Goal: Communication & Community: Answer question/provide support

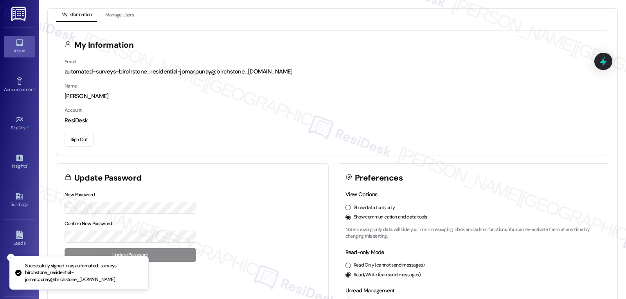
click at [22, 52] on div "Inbox" at bounding box center [19, 51] width 39 height 8
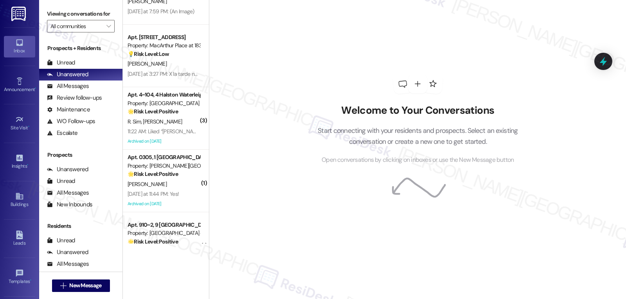
scroll to position [1713, 0]
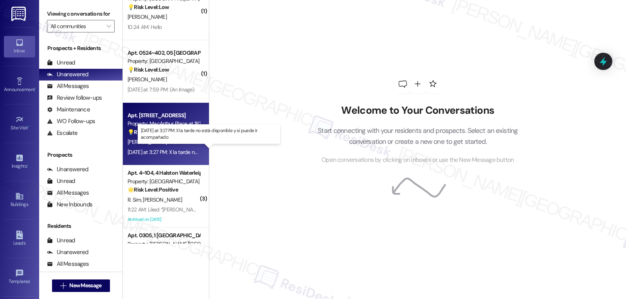
click at [159, 151] on div "[DATE] at 3:27 PM: X la tarde no está disponible y si puede ir acompañado [DATE…" at bounding box center [211, 152] width 167 height 7
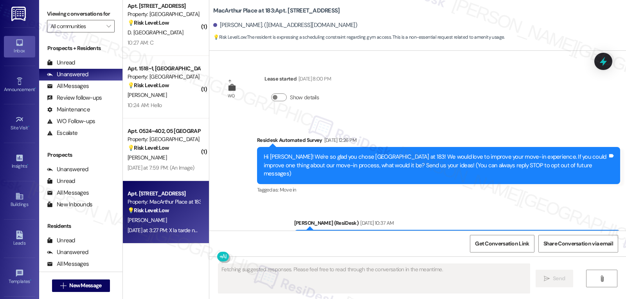
type textarea "Fetching suggested responses. Please feel free to read through the conversation…"
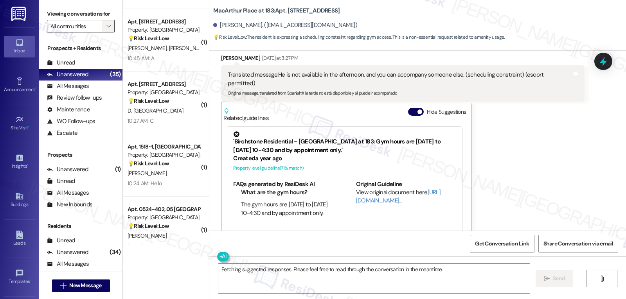
click at [105, 32] on span "" at bounding box center [108, 26] width 7 height 13
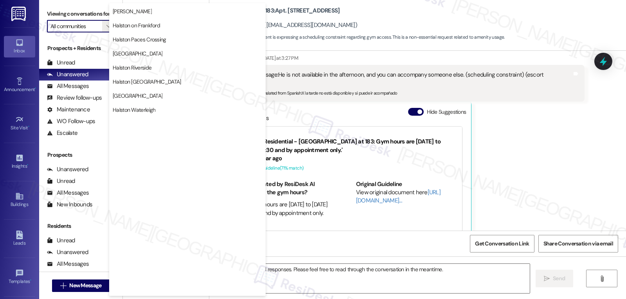
scroll to position [271, 0]
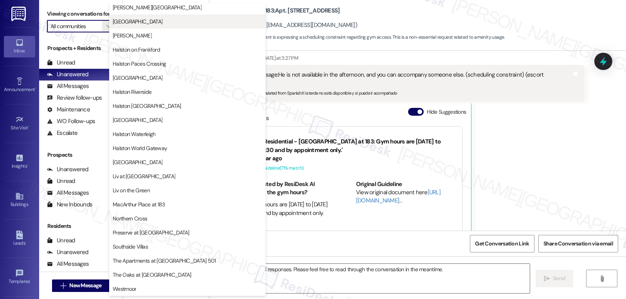
click at [166, 23] on span "[GEOGRAPHIC_DATA]" at bounding box center [188, 22] width 150 height 8
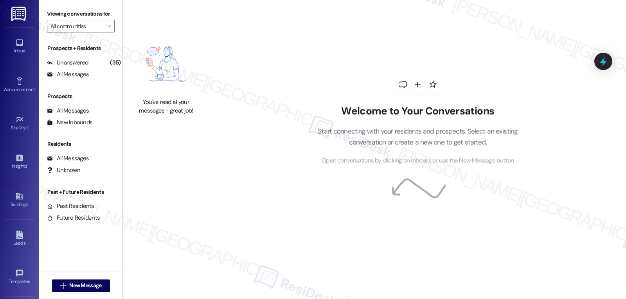
type input "[GEOGRAPHIC_DATA]"
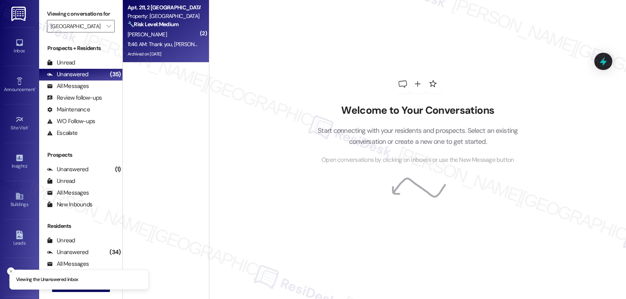
click at [150, 47] on div "11:46 AM: Thank you, [PERSON_NAME] - you are so good to me. I have another favo…" at bounding box center [456, 44] width 656 height 7
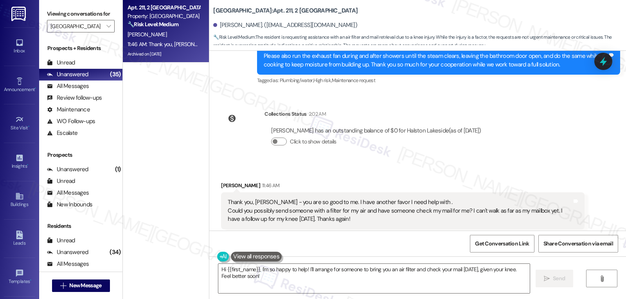
scroll to position [24666, 0]
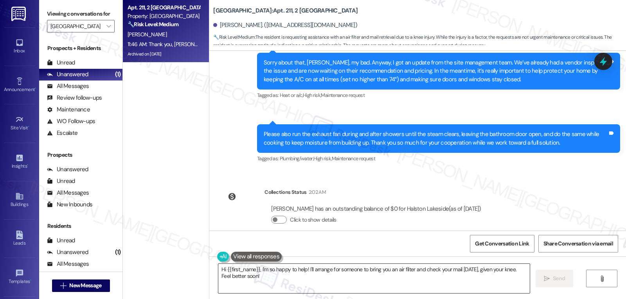
click at [303, 284] on textarea "Hi {{first_name}}, I'm so happy to help! I'll arrange for someone to bring you …" at bounding box center [374, 278] width 312 height 29
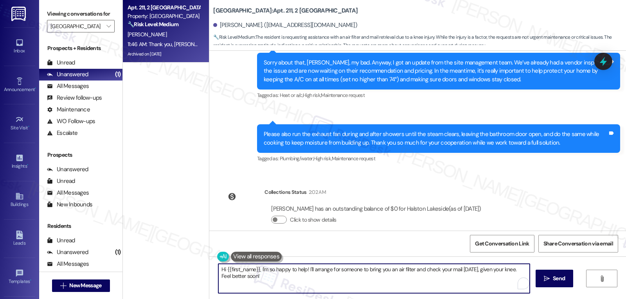
click at [260, 269] on textarea "Hi {{first_name}}, I'm so happy to help! I'll arrange for someone to bring you …" at bounding box center [374, 278] width 312 height 29
click at [273, 285] on textarea "Hi {{first_name}}, I'm so happy to help! I'll arrange for someone to bring you …" at bounding box center [374, 278] width 312 height 29
drag, startPoint x: 263, startPoint y: 279, endPoint x: 291, endPoint y: 288, distance: 29.5
click at [185, 258] on div "Apt. 211, [GEOGRAPHIC_DATA] Property: [GEOGRAPHIC_DATA] 🔧 Risk Level: Medium Th…" at bounding box center [374, 149] width 503 height 299
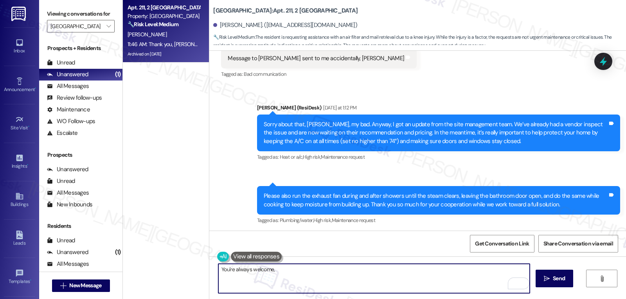
scroll to position [24588, 0]
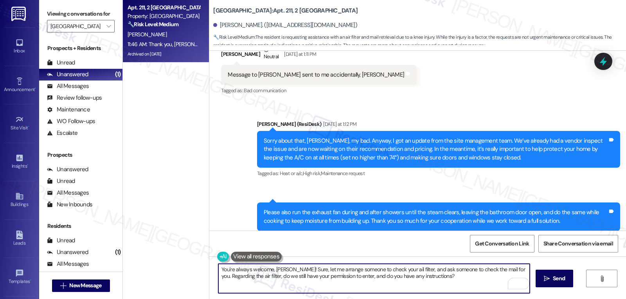
click at [218, 266] on textarea "You're always welcome, Susan! Sure, let me arrange someone to check your ail fi…" at bounding box center [374, 278] width 312 height 29
click at [452, 285] on textarea "Hey, you're always welcome, Susan! Sure, let me arrange someone to check your a…" at bounding box center [374, 278] width 312 height 29
type textarea "Hey, you're always welcome, Susan! Sure, let me arrange someone to check your a…"
click at [554, 277] on span "Send" at bounding box center [559, 279] width 12 height 8
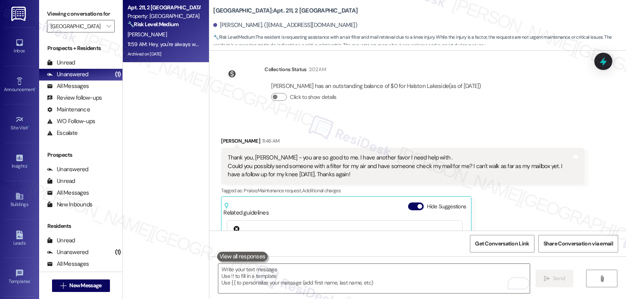
scroll to position [24807, 0]
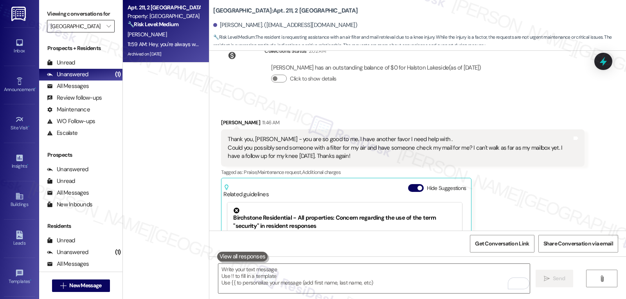
click at [96, 32] on input "[GEOGRAPHIC_DATA]" at bounding box center [76, 26] width 52 height 13
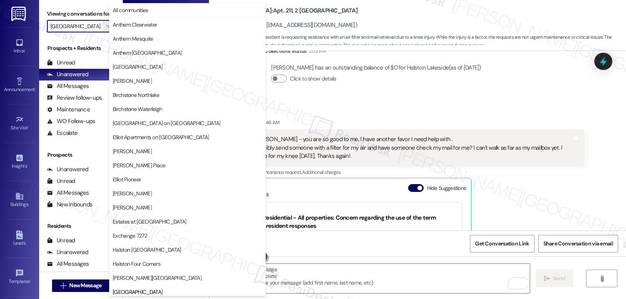
scroll to position [268, 0]
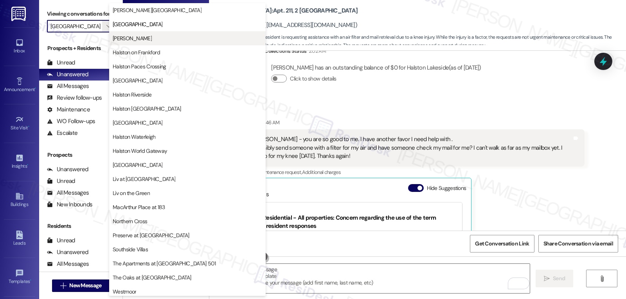
click at [165, 35] on span "[PERSON_NAME]" at bounding box center [188, 38] width 150 height 8
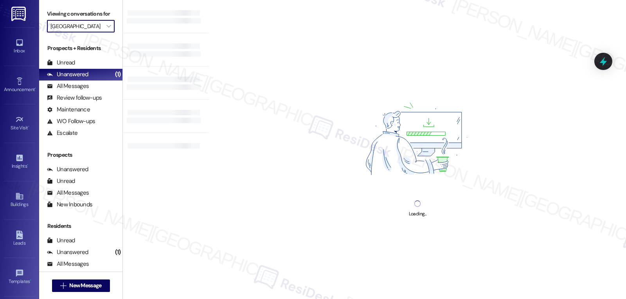
type input "[PERSON_NAME]"
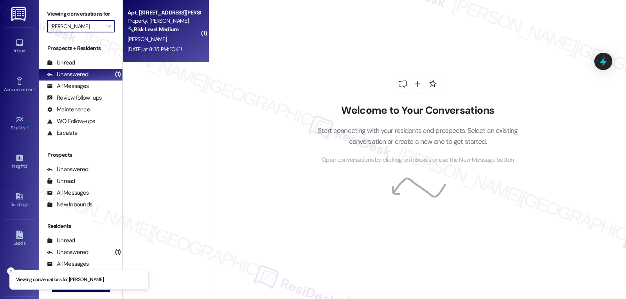
click at [172, 34] on div "M. Howard" at bounding box center [164, 39] width 74 height 10
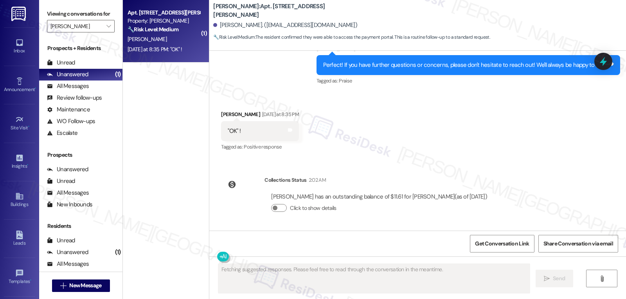
type textarea "Fetching suggested responses. Please feel free to read through the conversation…"
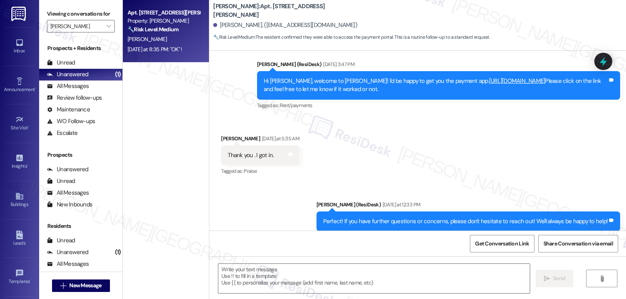
scroll to position [358, 0]
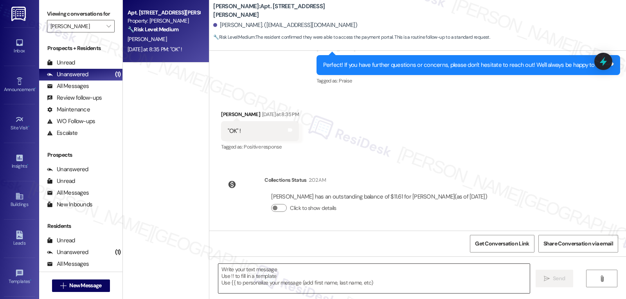
click at [258, 282] on textarea at bounding box center [374, 278] width 312 height 29
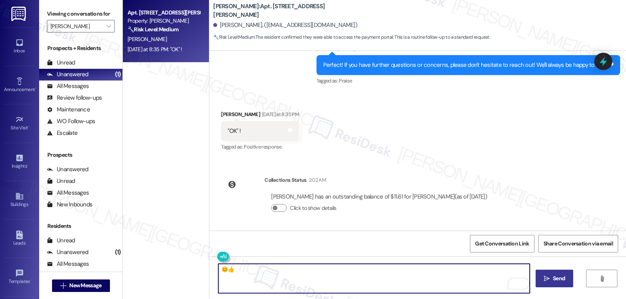
type textarea "😊👍"
click at [556, 278] on span "Send" at bounding box center [559, 279] width 12 height 8
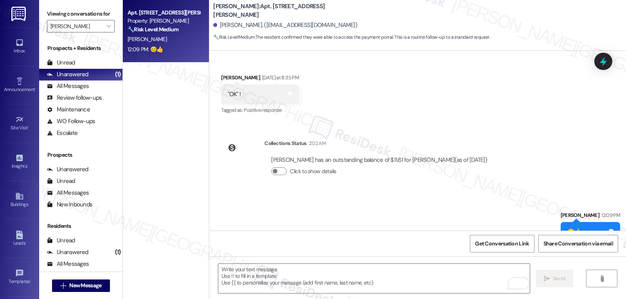
scroll to position [412, 0]
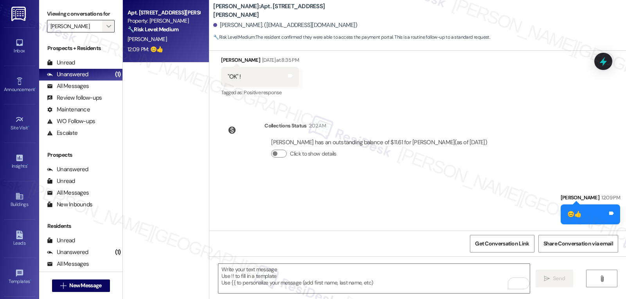
click at [106, 29] on icon "" at bounding box center [108, 26] width 4 height 6
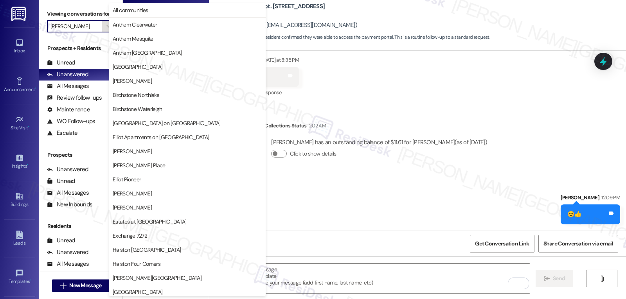
scroll to position [268, 0]
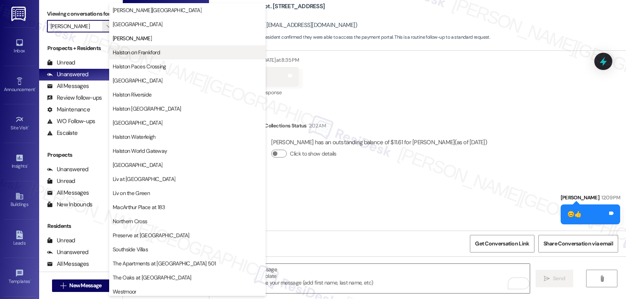
click at [166, 50] on span "Halston on Frankford" at bounding box center [188, 53] width 150 height 8
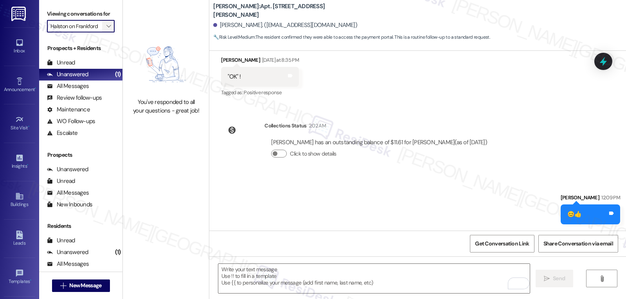
click at [107, 32] on button "" at bounding box center [108, 26] width 13 height 13
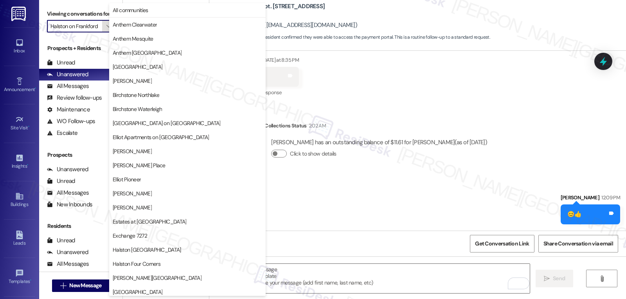
scroll to position [268, 0]
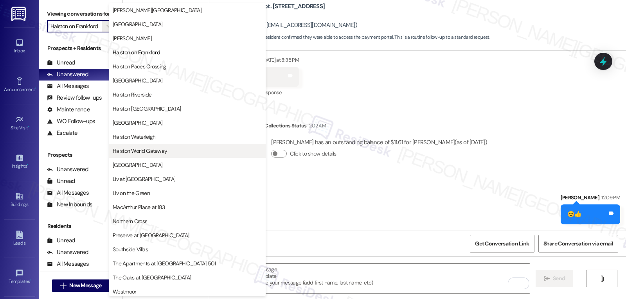
click at [167, 153] on span "Halston World Gateway" at bounding box center [188, 151] width 150 height 8
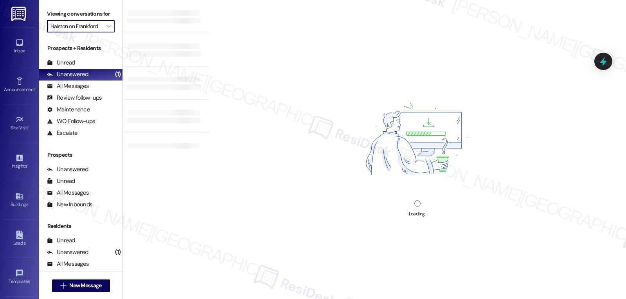
type input "Halston World Gateway"
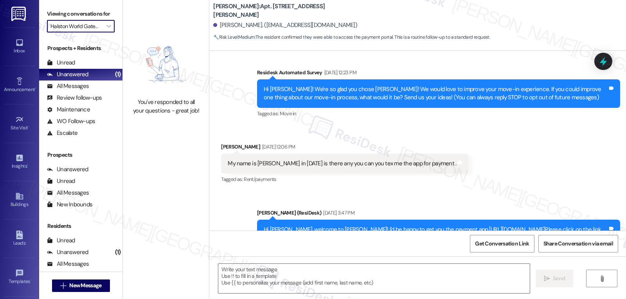
type textarea "Fetching suggested responses. Please feel free to read through the conversation…"
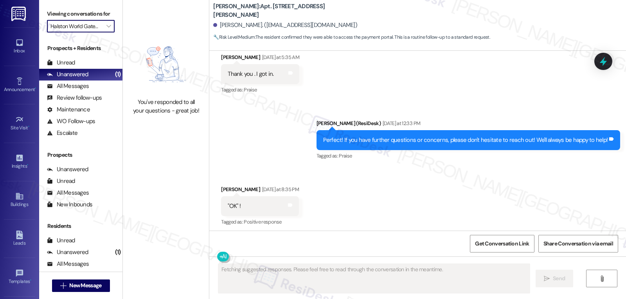
scroll to position [285, 0]
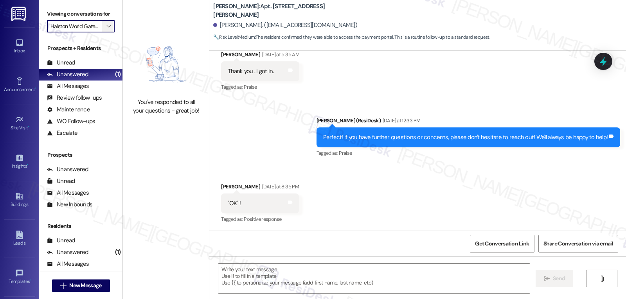
click at [107, 32] on button "" at bounding box center [108, 26] width 13 height 13
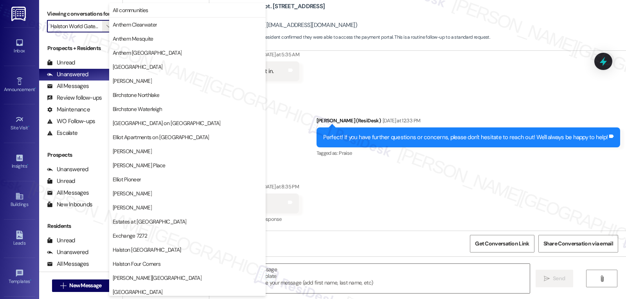
scroll to position [271, 0]
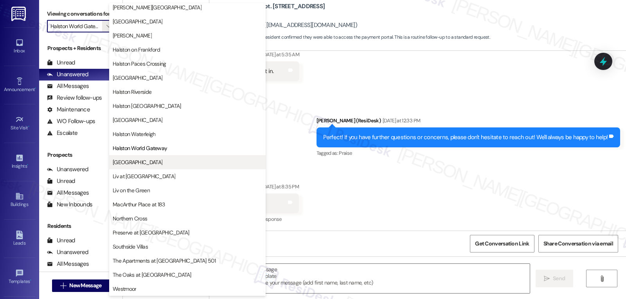
click at [143, 159] on span "Lexington" at bounding box center [188, 163] width 150 height 8
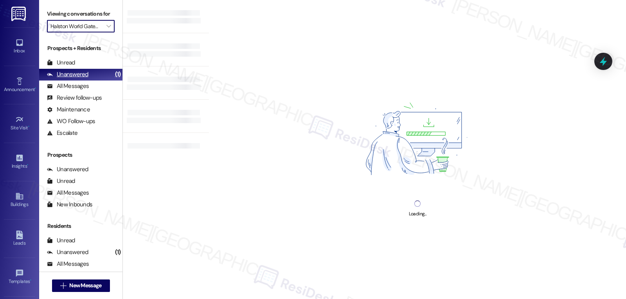
type input "Lexington"
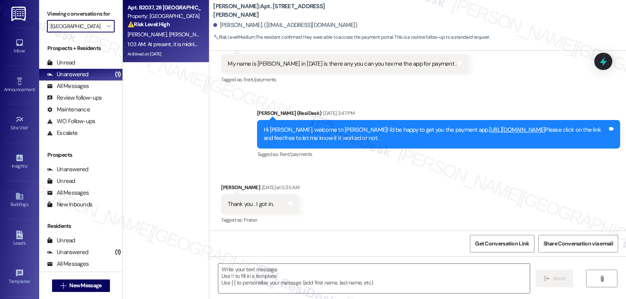
type textarea "Fetching suggested responses. Please feel free to read through the conversation…"
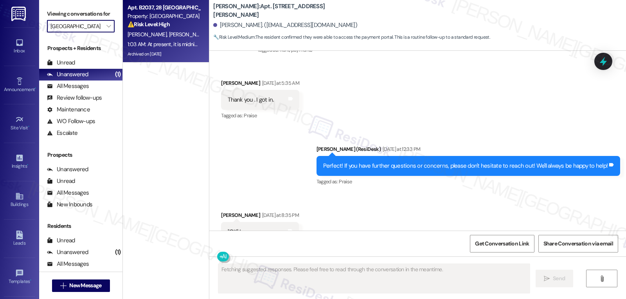
scroll to position [285, 0]
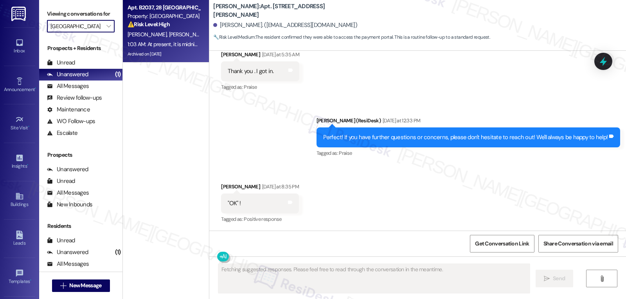
click at [134, 36] on span "A. Hinson" at bounding box center [148, 34] width 41 height 7
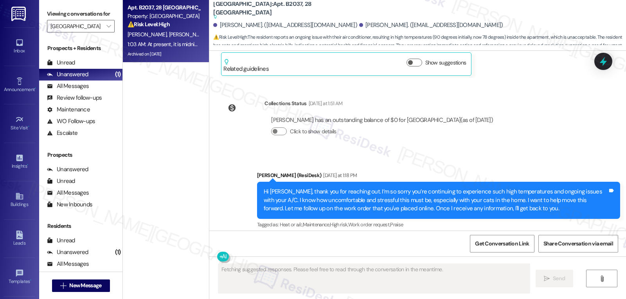
scroll to position [16497, 0]
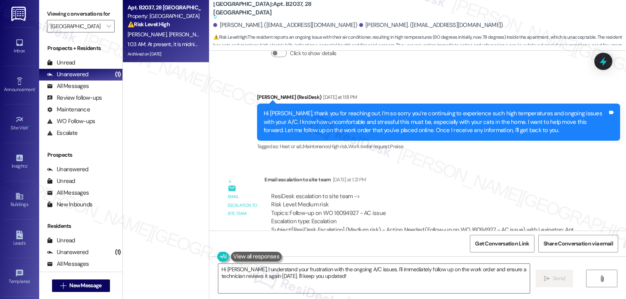
drag, startPoint x: 211, startPoint y: 160, endPoint x: 383, endPoint y: 201, distance: 177.3
copy div "Austin Hinson 1:03 AM At present, it is midnight, and the temperature in my apa…"
click at [356, 272] on textarea "Hi Austin, I understand your frustration with the ongoing A/C issues. I'll imme…" at bounding box center [374, 278] width 312 height 29
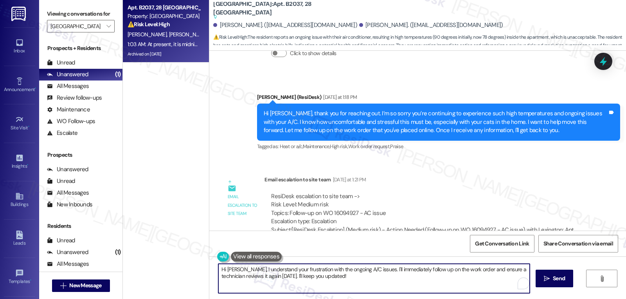
paste textarea "’m really sorry the temperature still isn’t where it should be after all the wo…"
click at [435, 269] on textarea "Hi Austin, I’m really sorry the temperature still isn’t where it should be afte…" at bounding box center [374, 278] width 312 height 29
click at [275, 280] on textarea "Hi Austin, I’m really sorry the temperature still isn’t where it should be afte…" at bounding box center [374, 278] width 312 height 29
type textarea "Hi Austin, I’m really sorry the temperature still isn’t where it should be afte…"
click at [605, 63] on icon at bounding box center [603, 62] width 9 height 12
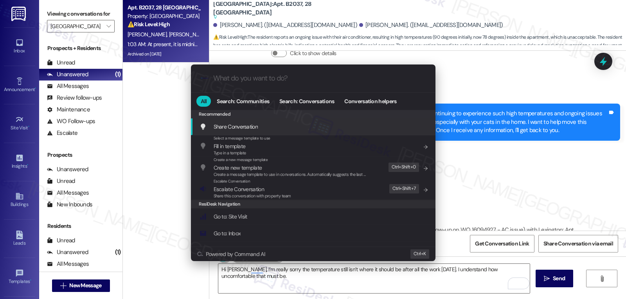
click at [493, 82] on div ".cls-1{fill:#0a055f;}.cls-2{fill:#0cc4c4;} resideskLogoBlueOrange All Search: C…" at bounding box center [313, 149] width 626 height 299
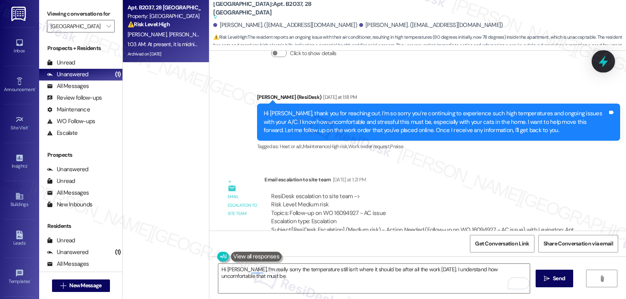
click at [602, 68] on div at bounding box center [603, 61] width 23 height 22
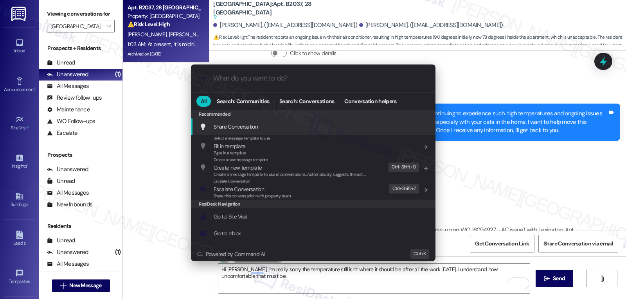
click at [516, 156] on div ".cls-1{fill:#0a055f;}.cls-2{fill:#0cc4c4;} resideskLogoBlueOrange All Search: C…" at bounding box center [313, 149] width 626 height 299
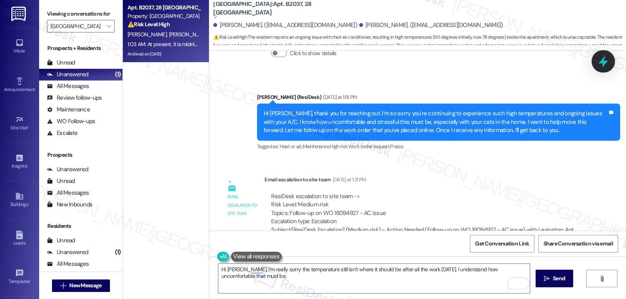
click at [609, 59] on icon at bounding box center [603, 61] width 13 height 13
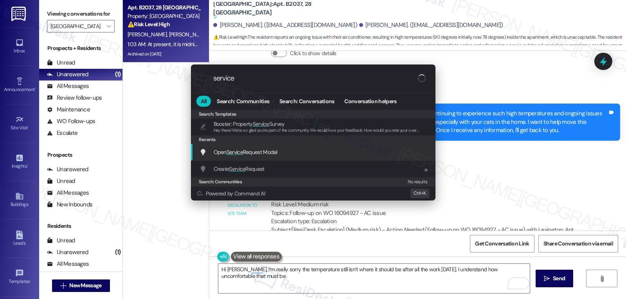
type input "service"
click at [237, 148] on span "Open Service Request Modal" at bounding box center [246, 152] width 64 height 9
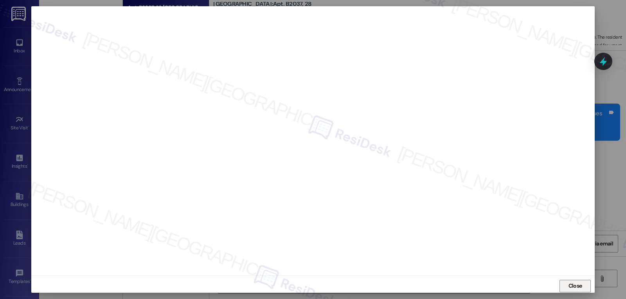
click at [575, 290] on span "Close" at bounding box center [575, 287] width 17 height 12
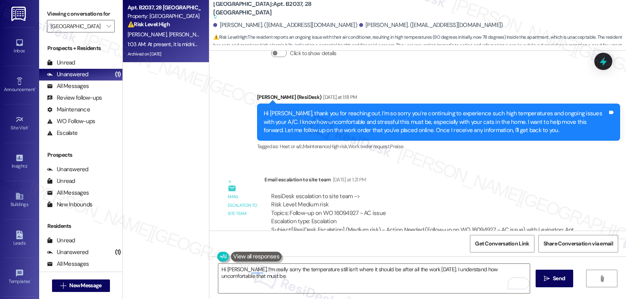
drag, startPoint x: 209, startPoint y: 158, endPoint x: 378, endPoint y: 199, distance: 173.7
copy div "Austin Hinson 1:03 AM At present, it is midnight, and the temperature in my apa…"
click at [342, 278] on textarea "Hi Austin, I’m really sorry the temperature still isn’t where it should be afte…" at bounding box center [374, 278] width 312 height 29
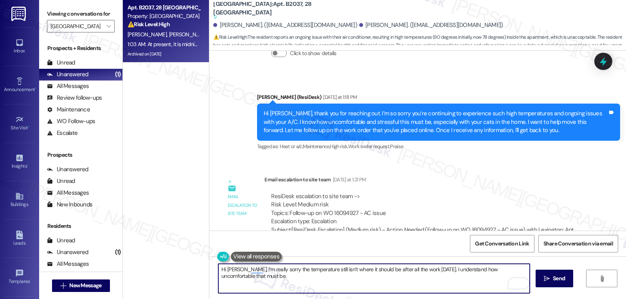
paste textarea "I’m really sorry the temperature is still above comfort level after the recent …"
click at [218, 268] on textarea "I’m really sorry the temperature is still above comfort level after the recent …" at bounding box center [374, 278] width 312 height 29
click at [273, 282] on textarea "Thanks for the update, Austin. I’m really sorry the temperature is still above …" at bounding box center [374, 278] width 312 height 29
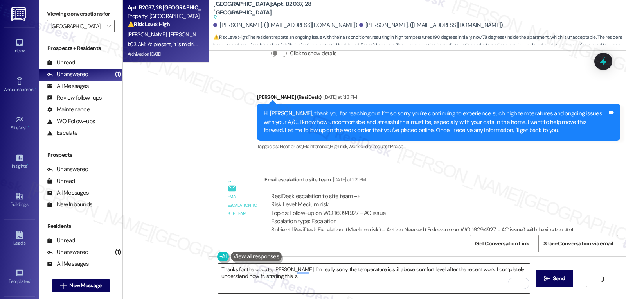
click at [308, 276] on textarea "Thanks for the update, Austin. I’m really sorry the temperature is still above …" at bounding box center [374, 278] width 312 height 29
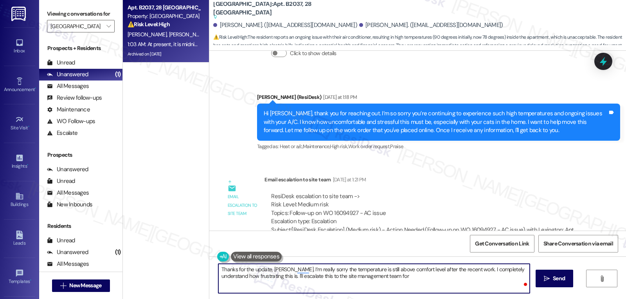
paste textarea "review it again and get the AC cooling properly"
drag, startPoint x: 393, startPoint y: 279, endPoint x: 493, endPoint y: 279, distance: 99.8
click at [493, 279] on textarea "Thanks for the update, Austin. I’m really sorry the temperature is still above …" at bounding box center [374, 278] width 312 height 29
click at [321, 285] on textarea "Thanks for the update, Austin. I’m really sorry the temperature is still above …" at bounding box center [374, 278] width 312 height 29
type textarea "Thanks for the update, Austin. I’m really sorry the temperature is still above …"
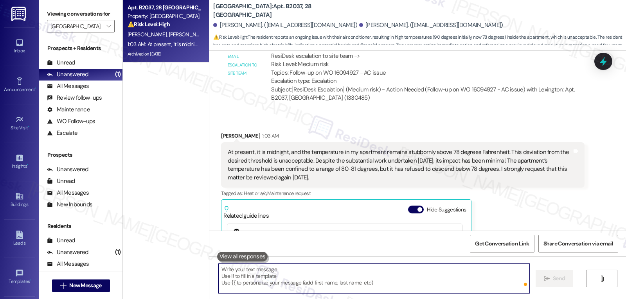
scroll to position [16781, 0]
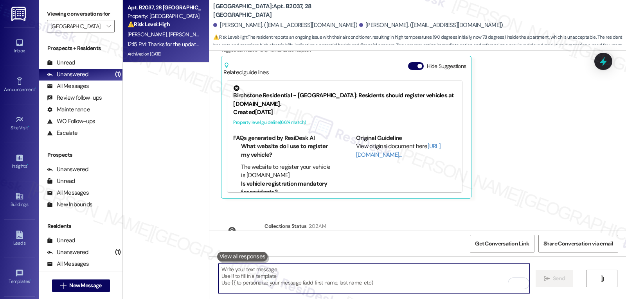
click at [609, 62] on icon at bounding box center [603, 61] width 10 height 10
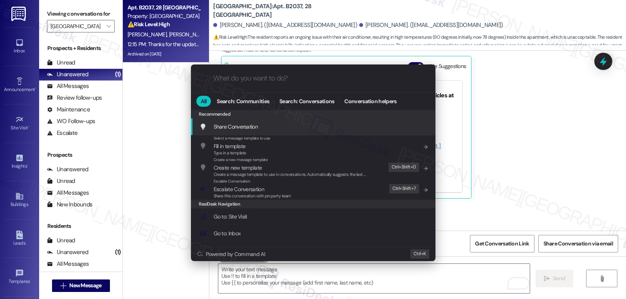
type input "e"
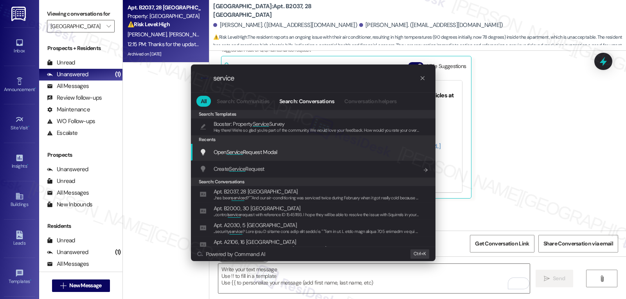
click at [245, 153] on span "Open Service Request Modal" at bounding box center [246, 152] width 64 height 7
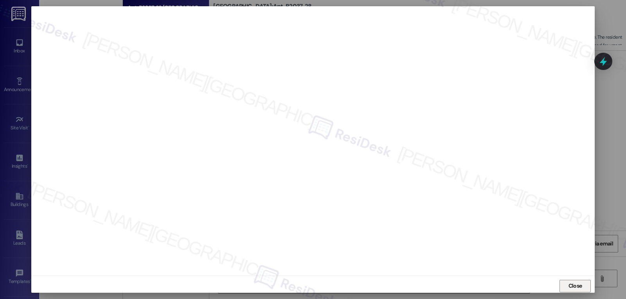
click at [584, 286] on button "Close" at bounding box center [575, 286] width 31 height 13
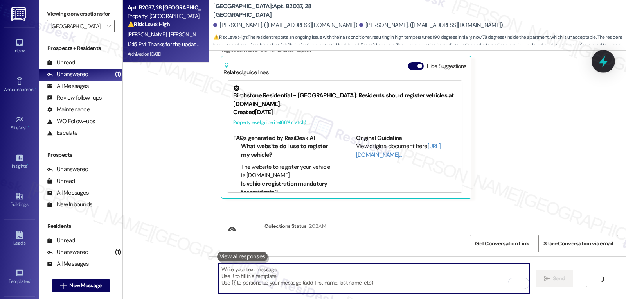
click at [603, 60] on icon at bounding box center [603, 62] width 9 height 12
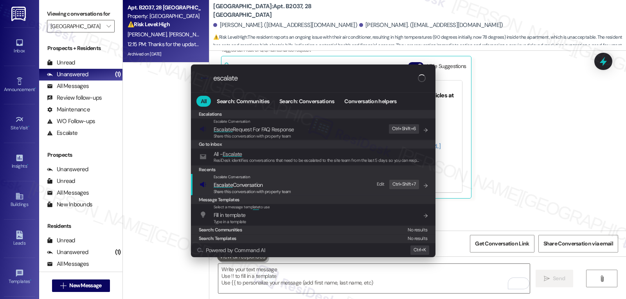
type input "escalate"
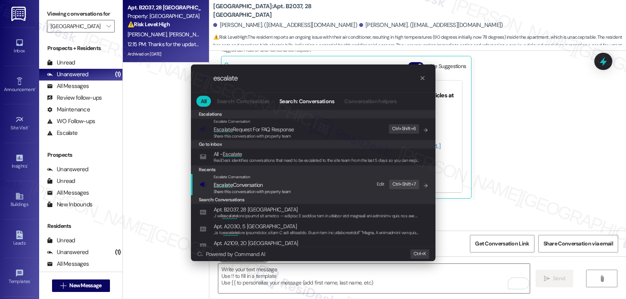
click at [276, 187] on span "Escalate Conversation" at bounding box center [253, 185] width 78 height 9
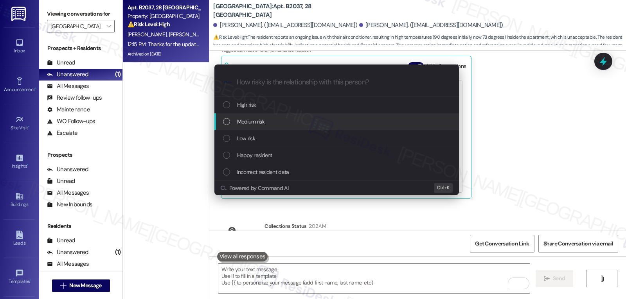
click at [271, 125] on div "Medium risk" at bounding box center [337, 121] width 229 height 9
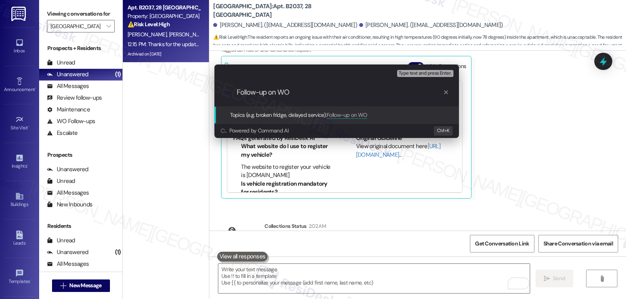
paste input "16094927"
type input "Follow-up on WO 16094927 - AC is still not cooling properly"
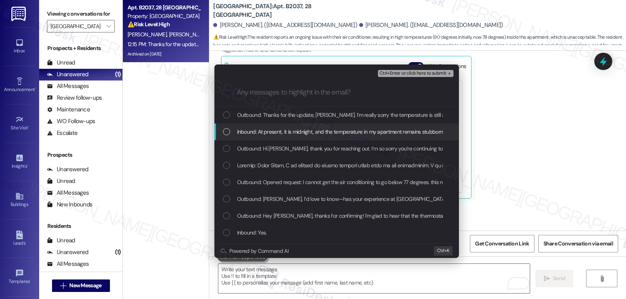
click at [372, 137] on div "Inbound: At present, it is midnight, and the temperature in my apartment remain…" at bounding box center [337, 132] width 245 height 17
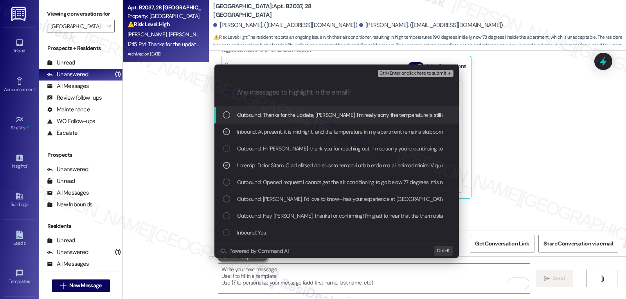
click at [431, 72] on span "Ctrl+Enter or click here to submit" at bounding box center [413, 73] width 67 height 5
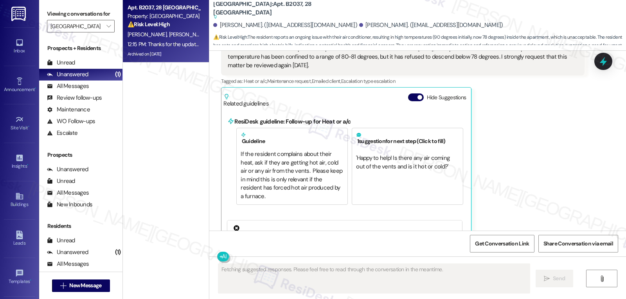
scroll to position [16738, 0]
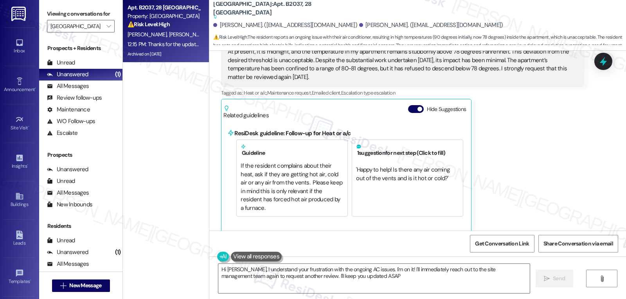
type textarea "Hi Austin, I understand your frustration with the ongoing AC issues. I'm on it!…"
click at [106, 29] on icon "" at bounding box center [108, 26] width 4 height 6
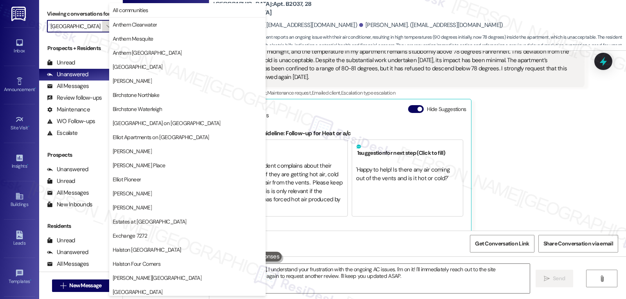
scroll to position [271, 0]
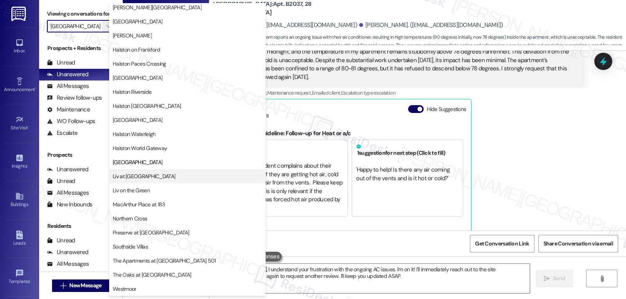
click at [157, 179] on span "Liv at Winter Park" at bounding box center [188, 177] width 150 height 8
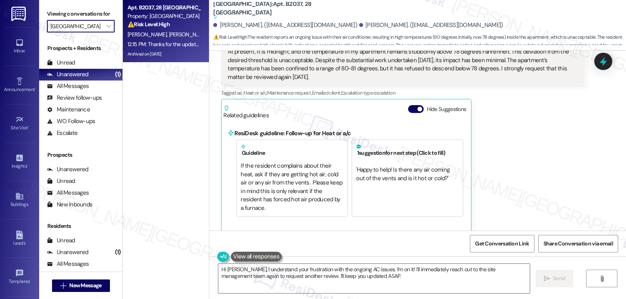
type input "Liv at Winter Park"
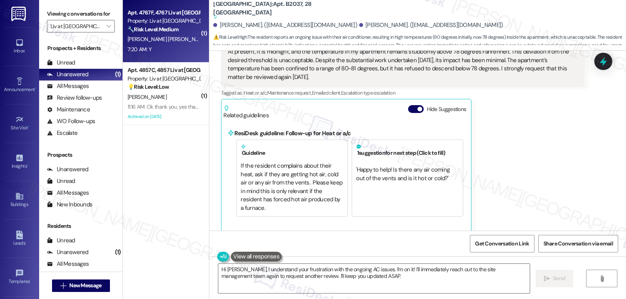
click at [146, 30] on strong "🔧 Risk Level: Medium" at bounding box center [153, 29] width 51 height 7
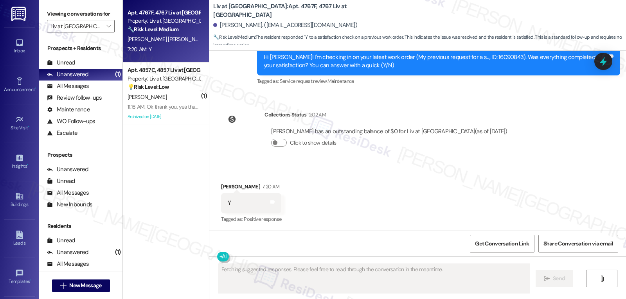
scroll to position [6423, 0]
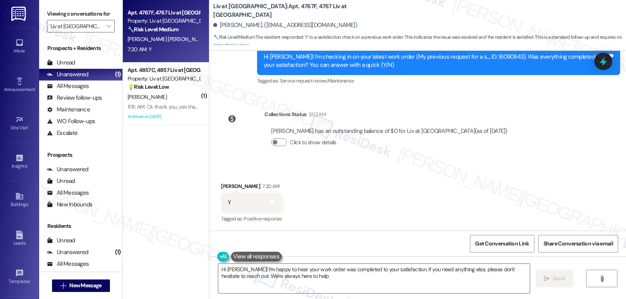
type textarea "Hi Juanita! I'm happy to hear your work order was completed to your satisfactio…"
click at [341, 287] on textarea "Hi Juanita! I'm happy to hear your work order was completed to your satisfactio…" at bounding box center [374, 278] width 312 height 29
click at [549, 280] on span " Send" at bounding box center [555, 279] width 25 height 8
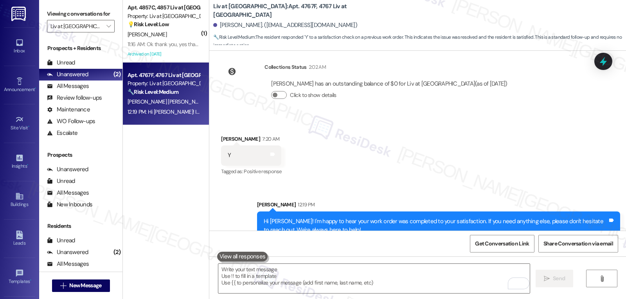
scroll to position [6486, 0]
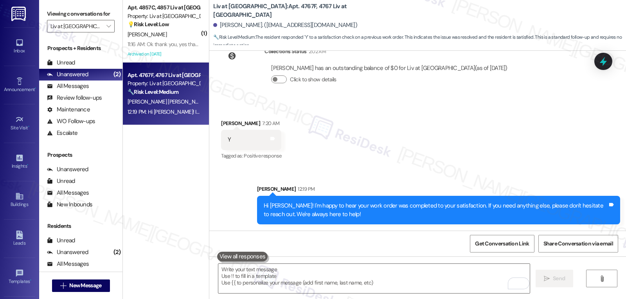
click at [273, 202] on div "Hi Juanita! I'm happy to hear your work order was completed to your satisfactio…" at bounding box center [436, 210] width 344 height 17
click at [272, 202] on div "Hi Juanita! I'm happy to hear your work order was completed to your satisfactio…" at bounding box center [436, 210] width 344 height 17
copy div "Juanita"
click at [302, 274] on textarea "To enrich screen reader interactions, please activate Accessibility in Grammarl…" at bounding box center [374, 278] width 312 height 29
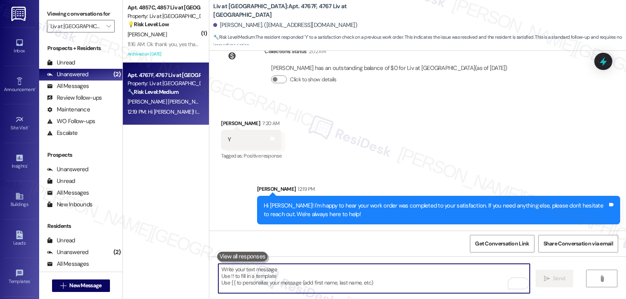
paste textarea "Juanita"
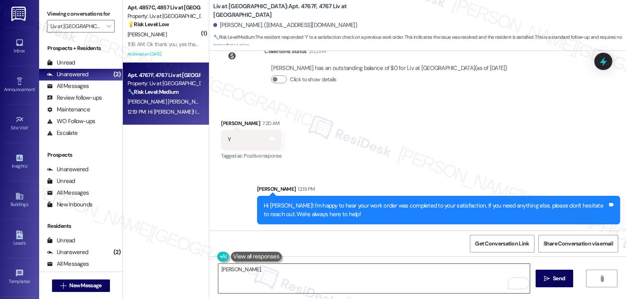
click at [339, 279] on textarea "Juanita," at bounding box center [374, 278] width 312 height 29
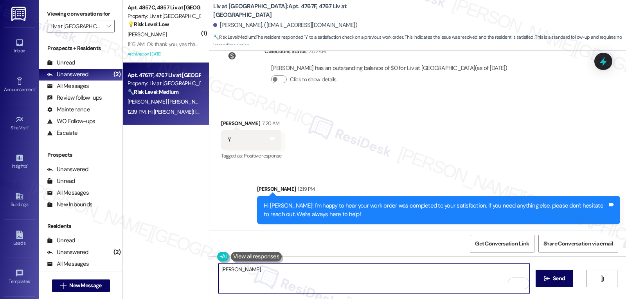
paste textarea "Just curious—has {{property}} been everything you hoped for? I’d love to hear y…"
click at [236, 269] on textarea "Juanita, Just curious—has {{property}} been everything you hoped for? I’d love …" at bounding box center [374, 278] width 312 height 29
click at [474, 278] on textarea "Juanita, just curious—has {{property}} been everything you hoped for? I’d love …" at bounding box center [374, 278] width 312 height 29
type textarea "Juanita, just curious—has {{property}} been everything you hoped for? I’d love …"
click at [544, 283] on button " Send" at bounding box center [555, 279] width 38 height 18
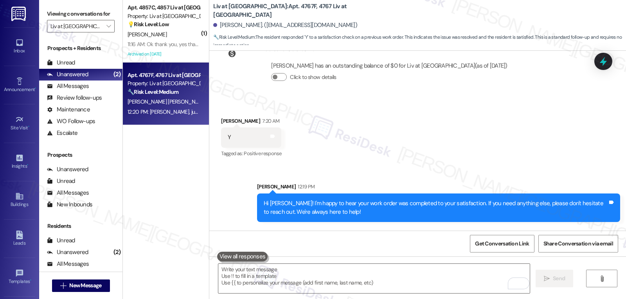
scroll to position [6540, 0]
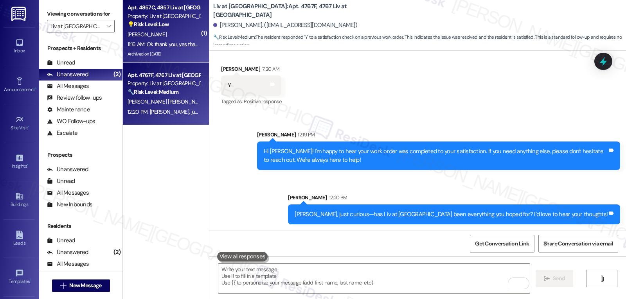
click at [167, 32] on div "D. Parker" at bounding box center [164, 35] width 74 height 10
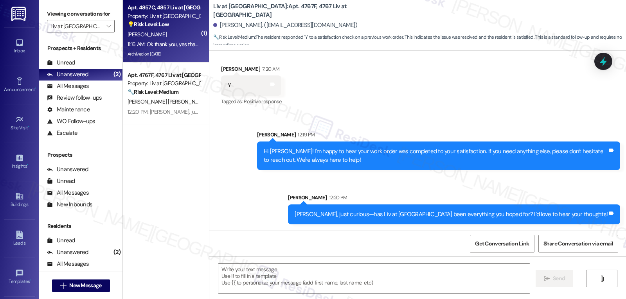
type textarea "Fetching suggested responses. Please feel free to read through the conversation…"
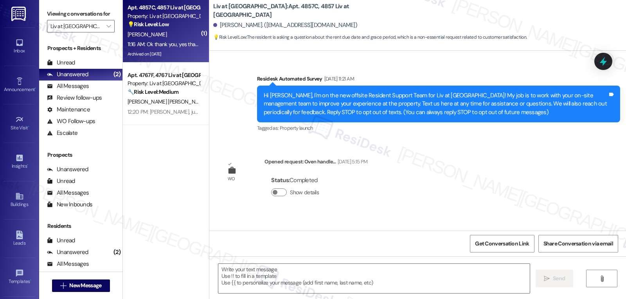
scroll to position [10102, 0]
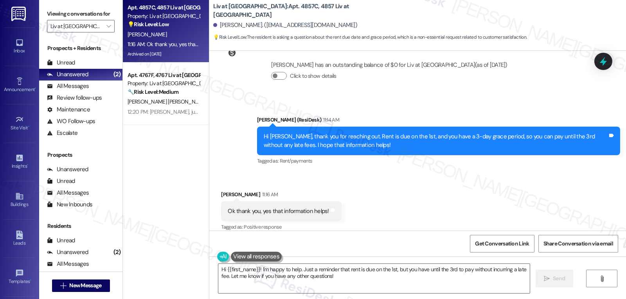
click at [222, 191] on div "Danielle Parker 11:16 AM" at bounding box center [281, 196] width 120 height 11
copy div "Danielle"
click at [271, 278] on textarea "Hi {{first_name}}! I'm happy to help. Just a reminder that rent is due on the 1…" at bounding box center [374, 278] width 312 height 29
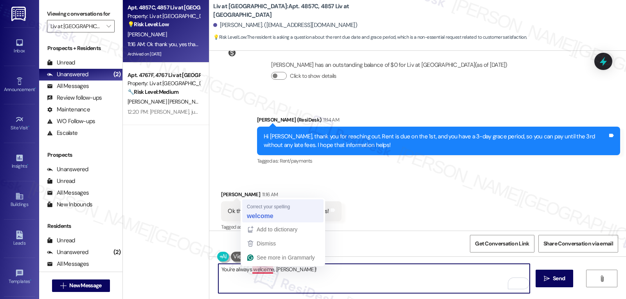
type textarea "You're always welcome, Danielle!"
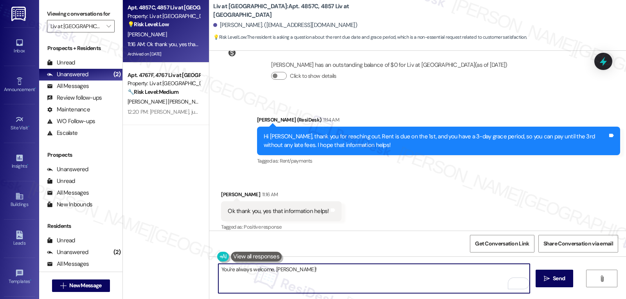
click at [323, 282] on textarea "You're always welcome, Danielle!" at bounding box center [374, 278] width 312 height 29
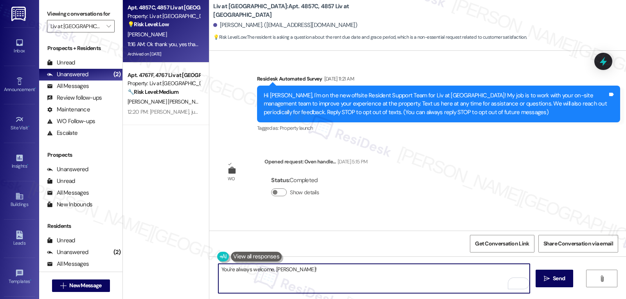
scroll to position [10102, 0]
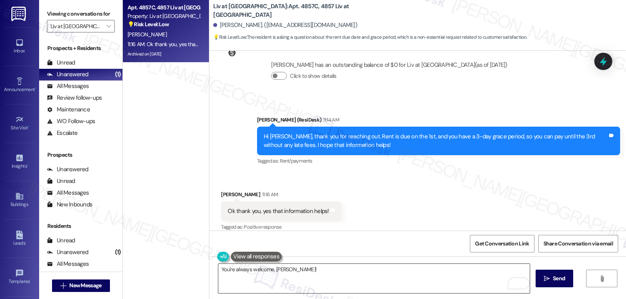
click at [346, 281] on textarea "You're always welcome, Danielle!" at bounding box center [374, 278] width 312 height 29
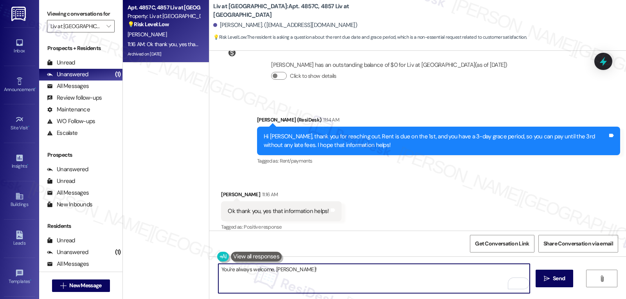
paste textarea "If anything comes up or if you have any questions, just give me a shout. I’m he…"
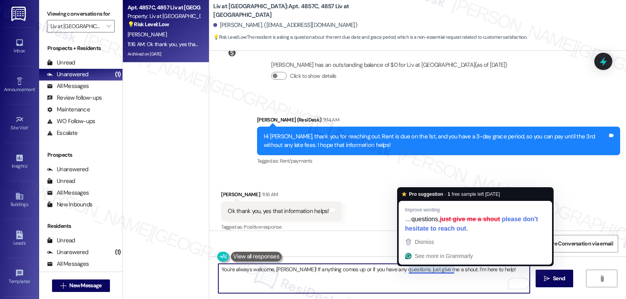
click at [422, 282] on textarea "You're always welcome, Danielle! If anything comes up or if you have any questi…" at bounding box center [374, 278] width 312 height 29
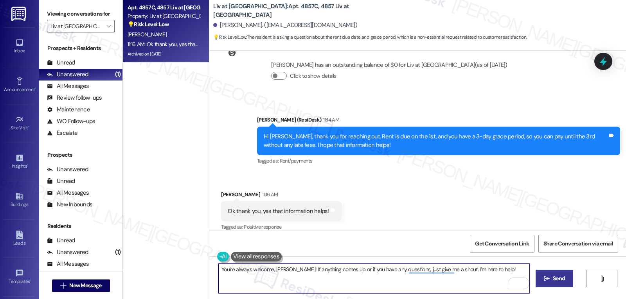
type textarea "You're always welcome, Danielle! If anything comes up or if you have any questi…"
click at [554, 278] on span "Send" at bounding box center [559, 279] width 12 height 8
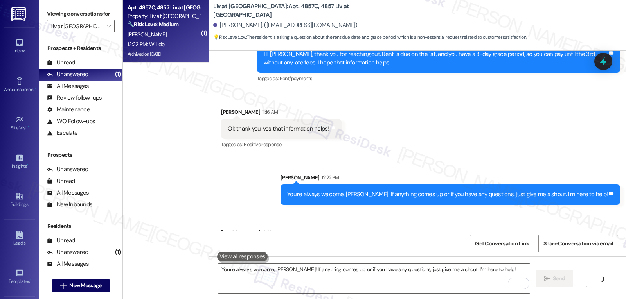
scroll to position [10210, 0]
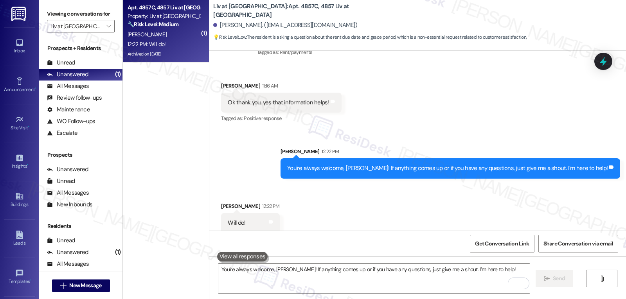
click at [225, 202] on div "Danielle Parker 12:22 PM" at bounding box center [250, 207] width 58 height 11
copy div "[PERSON_NAME]"
click at [319, 284] on textarea "You're always welcome, Danielle! If anything comes up or if you have any questi…" at bounding box center [374, 278] width 312 height 29
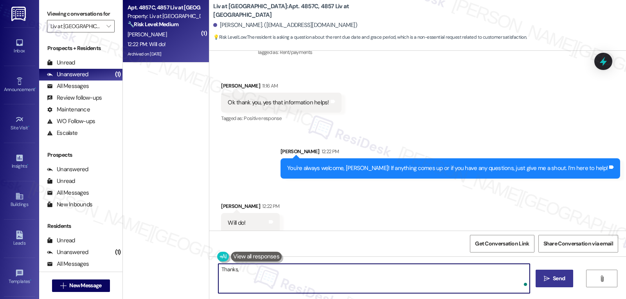
paste textarea "[PERSON_NAME]"
type textarea "Thanks, Danielle! Have a great rest of the week! 😊"
drag, startPoint x: 539, startPoint y: 283, endPoint x: 543, endPoint y: 281, distance: 4.6
click at [539, 283] on button " Send" at bounding box center [555, 279] width 38 height 18
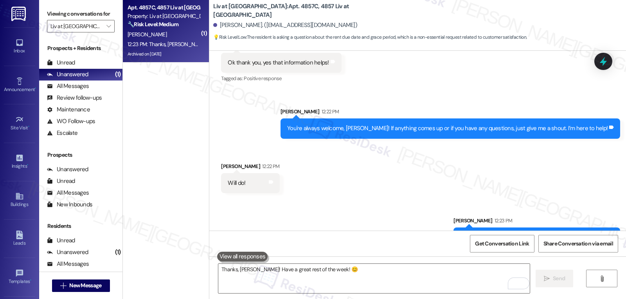
scroll to position [10265, 0]
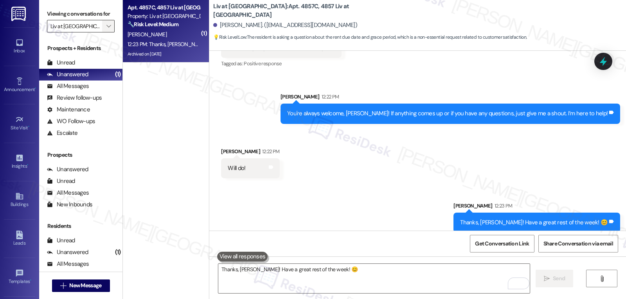
click at [102, 32] on button "" at bounding box center [108, 26] width 13 height 13
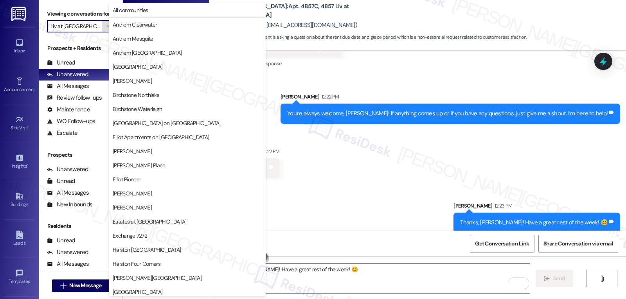
scroll to position [271, 0]
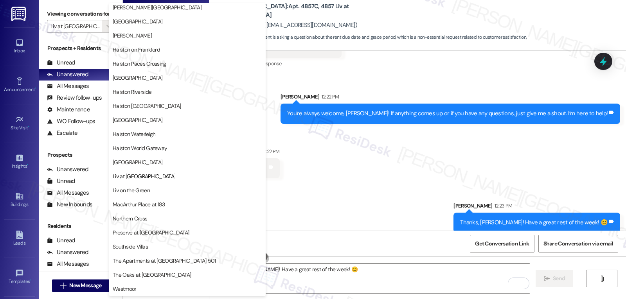
click at [353, 191] on div "Sent via SMS Sarah 12:23 PM Thanks, Danielle! Have a great rest of the week! 😊 …" at bounding box center [417, 211] width 417 height 54
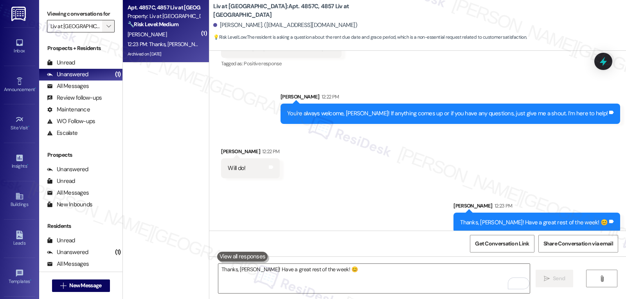
click at [106, 29] on icon "" at bounding box center [108, 26] width 4 height 6
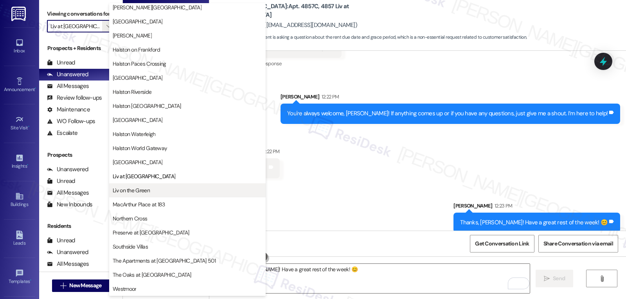
click at [158, 192] on span "Liv on the Green" at bounding box center [188, 191] width 150 height 8
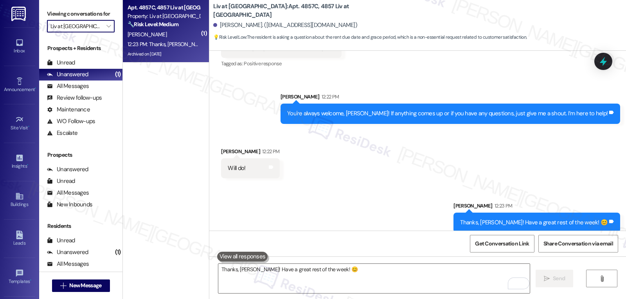
type input "Liv on the Green"
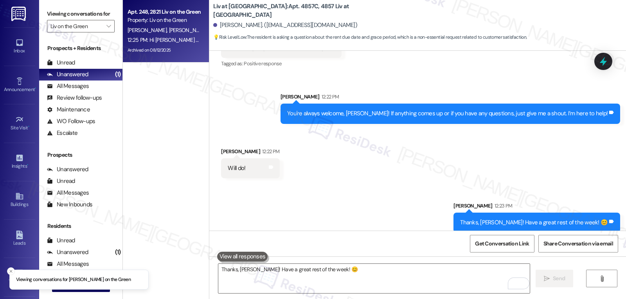
click at [161, 43] on div "12:25 PM: Hi Edward and Lauren! I'm checking in on your latest work order (2 hi…" at bounding box center [378, 39] width 501 height 7
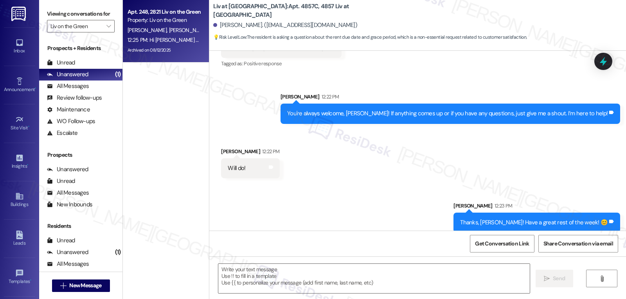
type textarea "Fetching suggested responses. Please feel free to read through the conversation…"
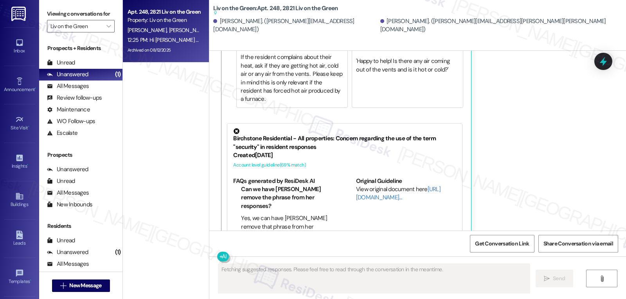
scroll to position [1421, 0]
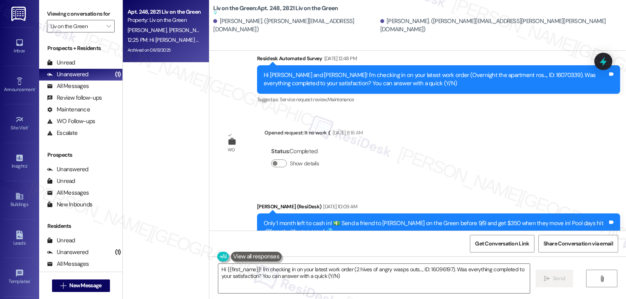
type textarea "Hi {{first_name}}! I'm checking in on your latest work order (2 hives of angry …"
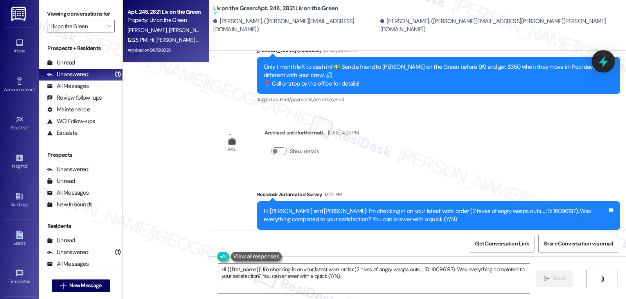
click at [606, 63] on icon at bounding box center [603, 62] width 9 height 12
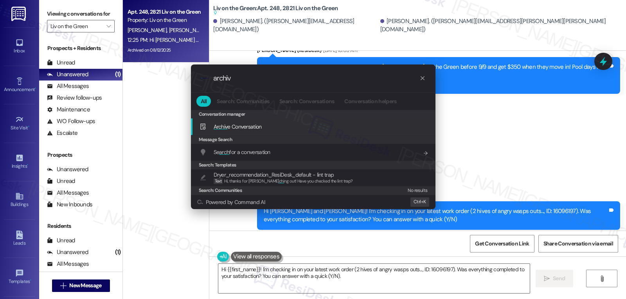
type input "archiv"
click at [292, 129] on div "Archiv e Conversation Add shortcut" at bounding box center [314, 127] width 229 height 9
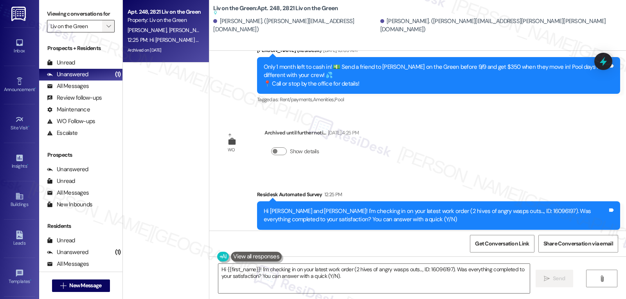
click at [102, 32] on button "" at bounding box center [108, 26] width 13 height 13
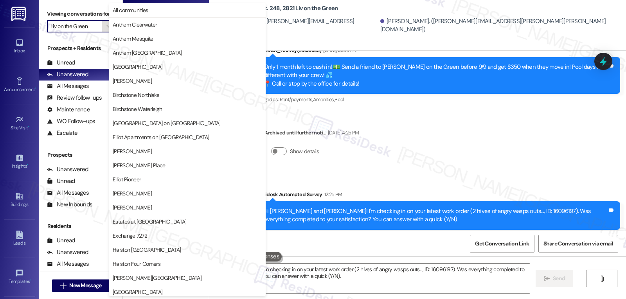
scroll to position [271, 0]
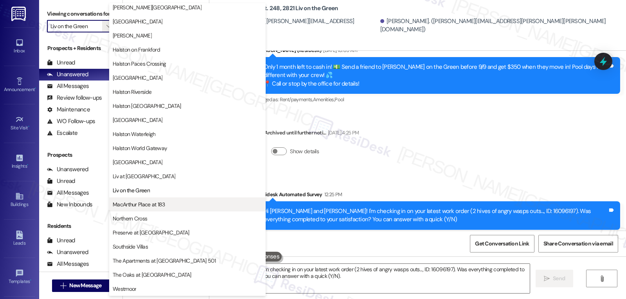
click at [133, 209] on button "MacArthur Place at 183" at bounding box center [187, 205] width 157 height 14
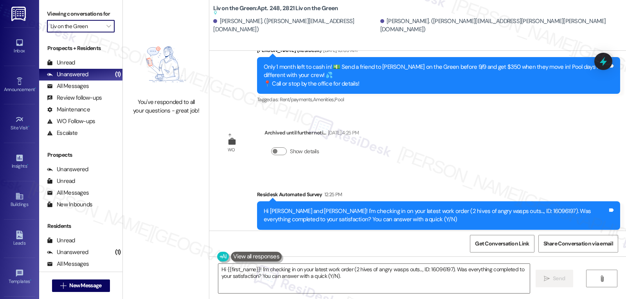
type input "MacArthur Place at 183"
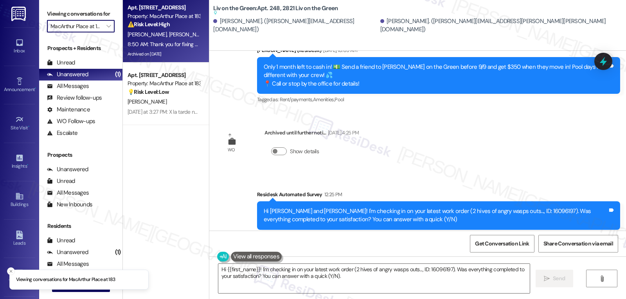
click at [156, 44] on div "8:50 AM: Thank you for fixing my apartment, I appreciate it. This is what I wil…" at bounding box center [607, 44] width 958 height 7
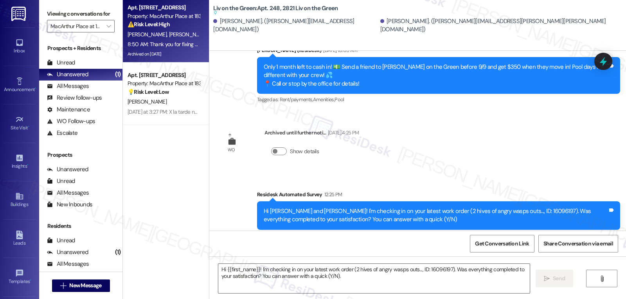
type textarea "Fetching suggested responses. Please feel free to read through the conversation…"
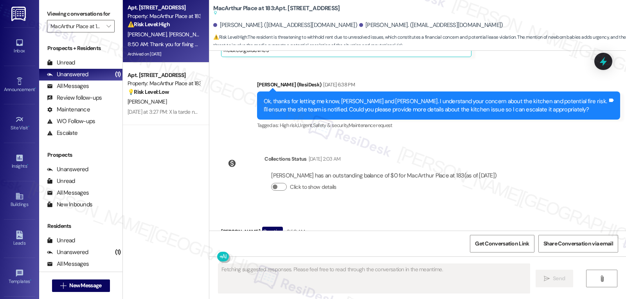
scroll to position [4844, 0]
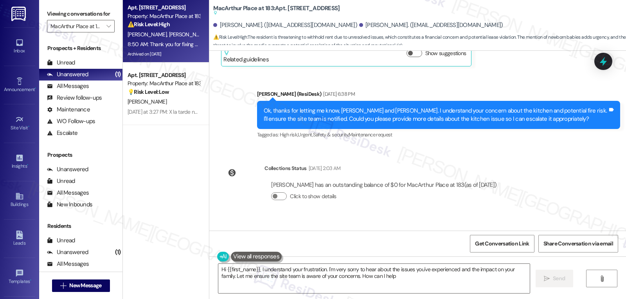
type textarea "Hi {{first_name}}, I understand your frustration. I'm very sorry to hear about …"
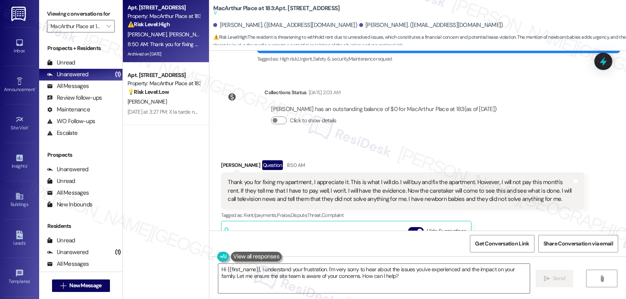
scroll to position [4922, 0]
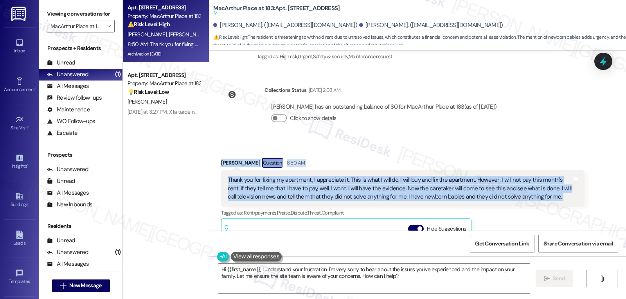
drag, startPoint x: 214, startPoint y: 105, endPoint x: 593, endPoint y: 140, distance: 380.1
click at [593, 141] on div "Received via SMS Pedro Torres Question 8:50 AM Thank you for fixing my apartmen…" at bounding box center [417, 254] width 417 height 227
copy div "Pedro Torres Question 8:50 AM Thank you for fixing my apartment, I appreciate i…"
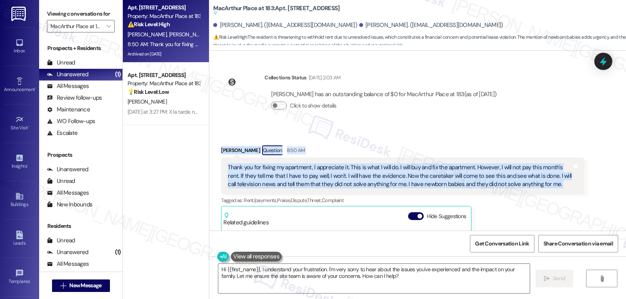
scroll to position [4923, 0]
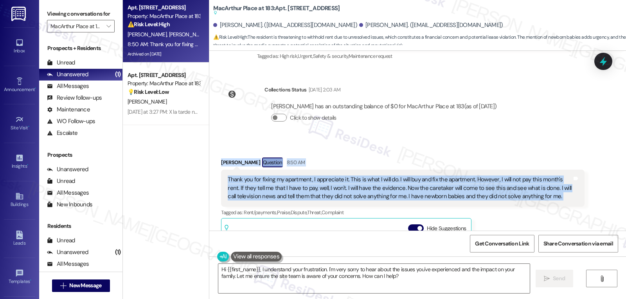
click at [602, 62] on icon at bounding box center [603, 61] width 7 height 9
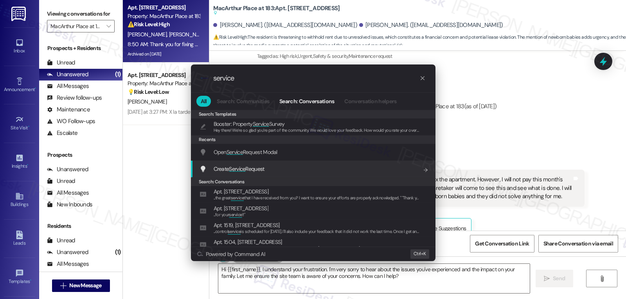
type input "service"
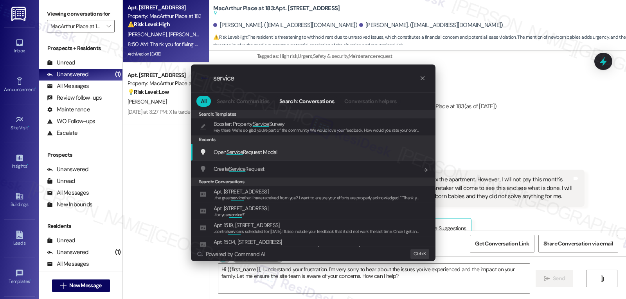
click at [272, 152] on span "Open Service Request Modal" at bounding box center [246, 152] width 64 height 7
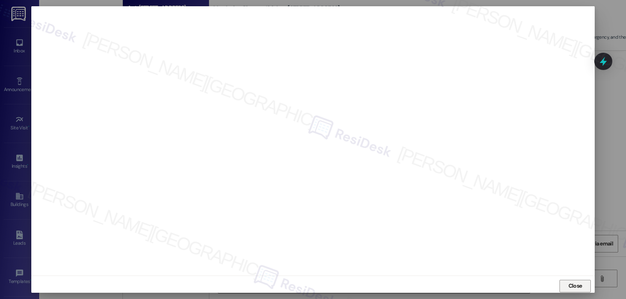
click at [583, 286] on button "Close" at bounding box center [575, 286] width 31 height 13
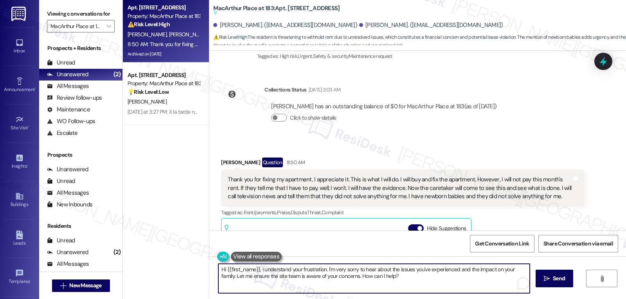
click at [281, 292] on textarea "Hi {{first_name}}, I understand your frustration. I'm very sorry to hear about …" at bounding box center [374, 278] width 312 height 29
paste textarea "Pedro, I hear your concerns and I’m really sorry this has been so stressful, es…"
click at [270, 278] on textarea "Hi Pedro, I hear your concerns and I’m really sorry this has been so stressful,…" at bounding box center [374, 278] width 312 height 29
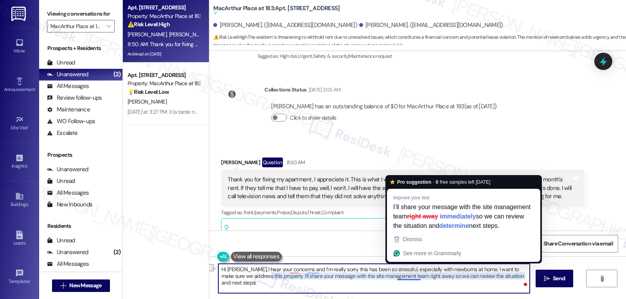
drag, startPoint x: 393, startPoint y: 276, endPoint x: 415, endPoint y: 277, distance: 21.9
click at [415, 277] on textarea "Hi Pedro, I hear your concerns and I’m really sorry this has been so stressful,…" at bounding box center [374, 278] width 312 height 29
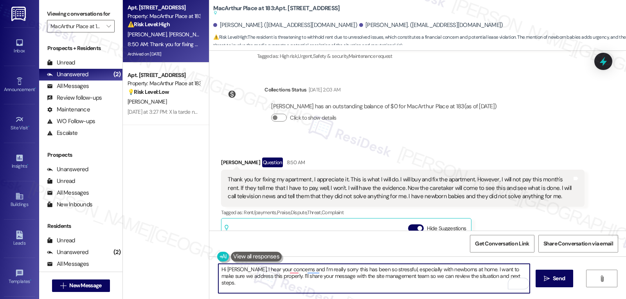
click at [499, 277] on textarea "Hi Pedro, I hear your concerns and I’m really sorry this has been so stressful,…" at bounding box center [374, 278] width 312 height 29
click at [499, 274] on textarea "Hi Pedro, I hear your concerns, and I’m really sorry this has been so stressful…" at bounding box center [374, 278] width 312 height 29
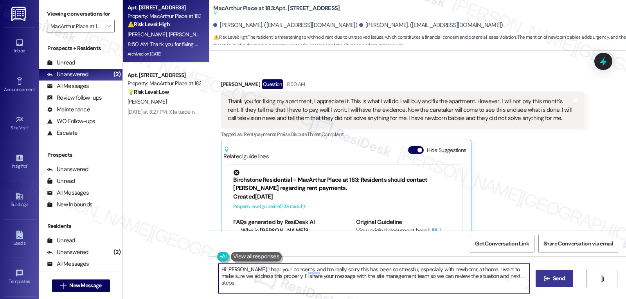
type textarea "Hi Pedro, I hear your concerns, and I’m really sorry this has been so stressful…"
click at [558, 281] on span "Send" at bounding box center [559, 279] width 12 height 8
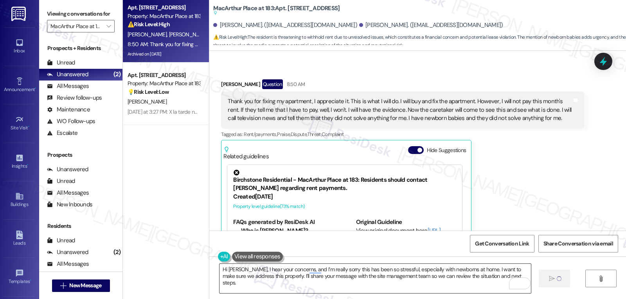
click at [415, 278] on textarea "Hi Pedro, I hear your concerns, and I’m really sorry this has been so stressful…" at bounding box center [376, 278] width 312 height 29
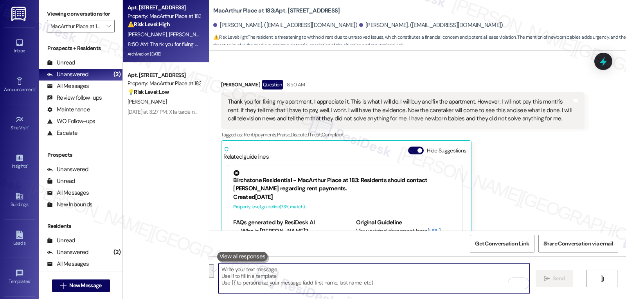
scroll to position [5064, 0]
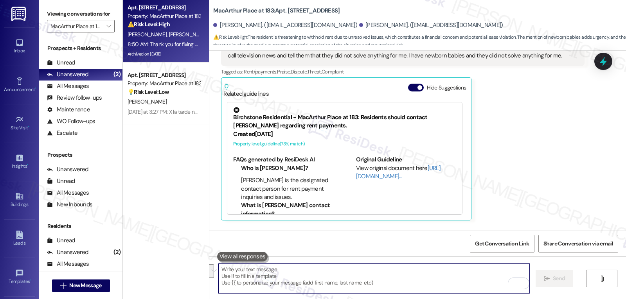
click at [408, 281] on textarea "To enrich screen reader interactions, please activate Accessibility in Grammarl…" at bounding box center [374, 278] width 312 height 29
click at [603, 63] on icon at bounding box center [603, 62] width 9 height 12
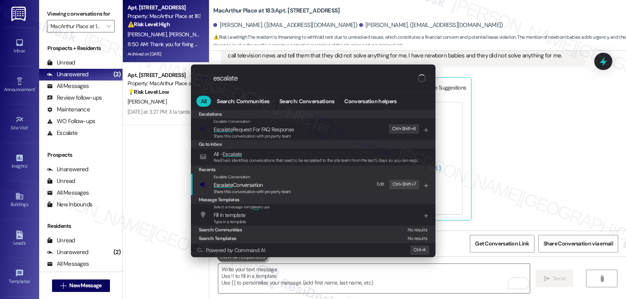
type input "escalate"
click at [244, 189] on span "Share this conversation with property team" at bounding box center [253, 191] width 78 height 5
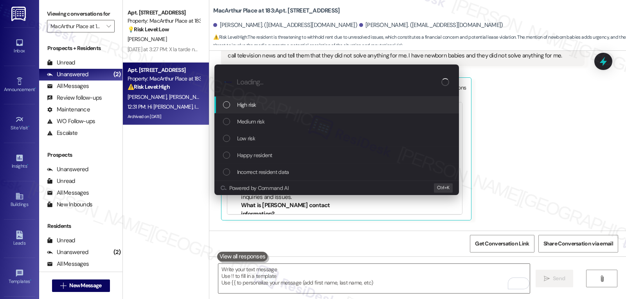
click at [271, 107] on div "High risk" at bounding box center [337, 105] width 229 height 9
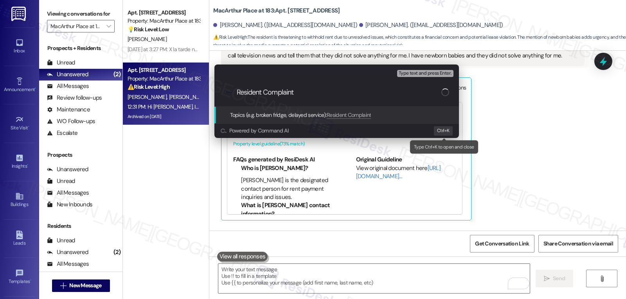
type input "Resident Complaint"
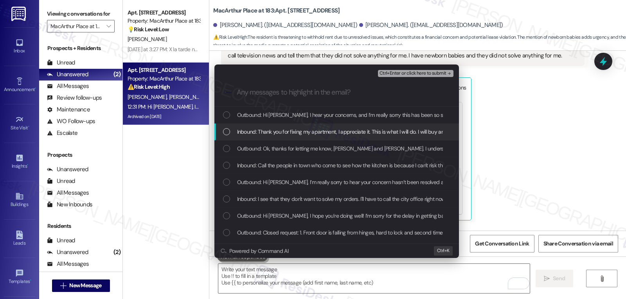
click at [320, 138] on div "Inbound: Thank you for fixing my apartment, I appreciate it. This is what I wil…" at bounding box center [337, 132] width 245 height 17
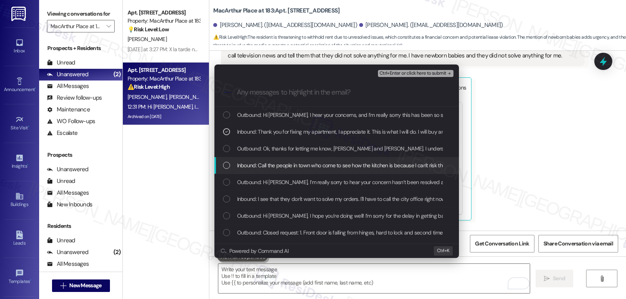
click at [286, 171] on div "Inbound: Call the people in town who come to see how the kitchen is because I c…" at bounding box center [337, 165] width 245 height 17
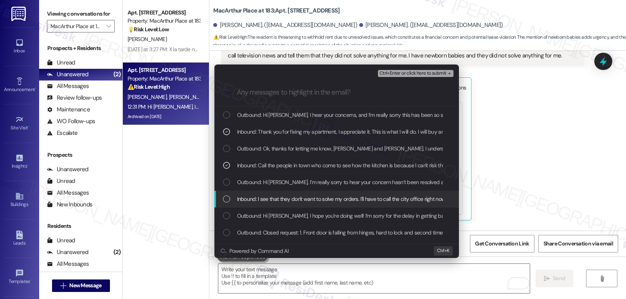
click at [288, 204] on div "Inbound: I see that they don't want to solve my orders. I'll have to call the c…" at bounding box center [337, 199] width 245 height 17
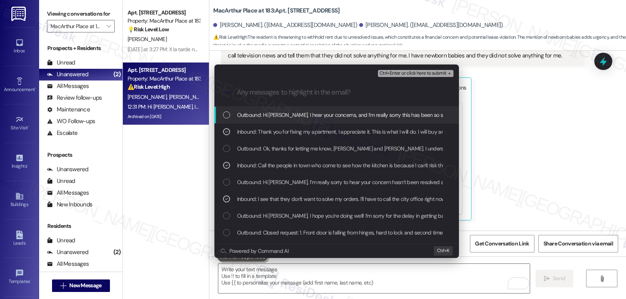
click at [429, 76] on button "Ctrl+Enter or click here to submit" at bounding box center [416, 73] width 76 height 7
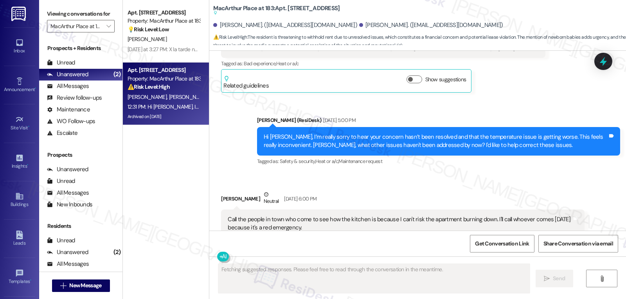
scroll to position [5001, 0]
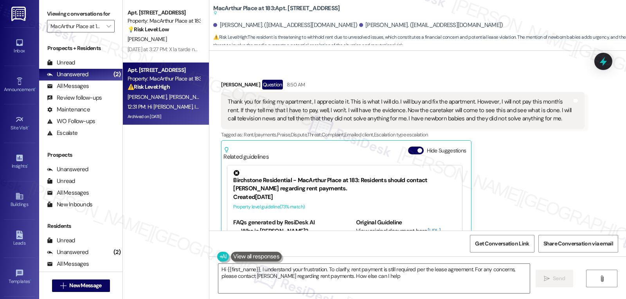
type textarea "Hi {{first_name}}, I understand your frustration. To clarify, rent payment is s…"
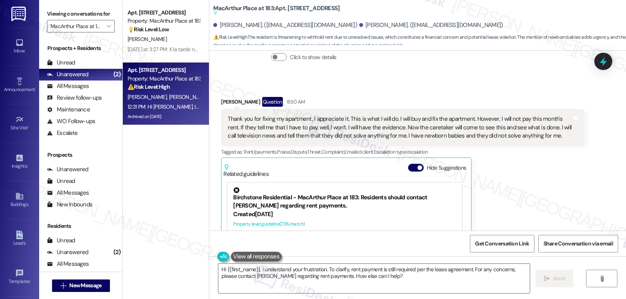
scroll to position [4840, 0]
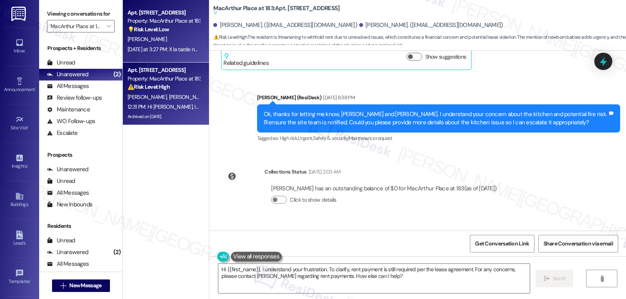
click at [178, 40] on div "[PERSON_NAME]" at bounding box center [164, 39] width 74 height 10
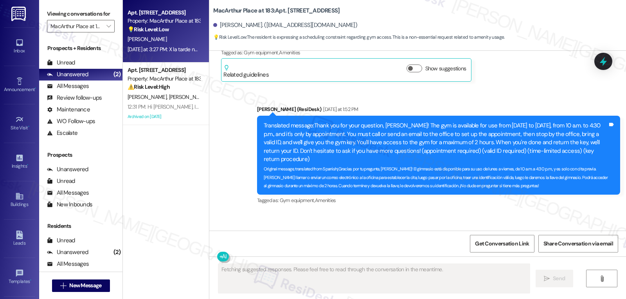
scroll to position [7378, 0]
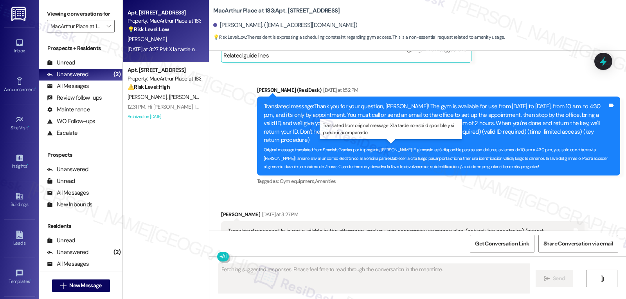
drag, startPoint x: 297, startPoint y: 157, endPoint x: 426, endPoint y: 152, distance: 128.5
click at [426, 244] on div "Original message, translated from Spanish : X la tarde no está disponible y si …" at bounding box center [400, 248] width 344 height 8
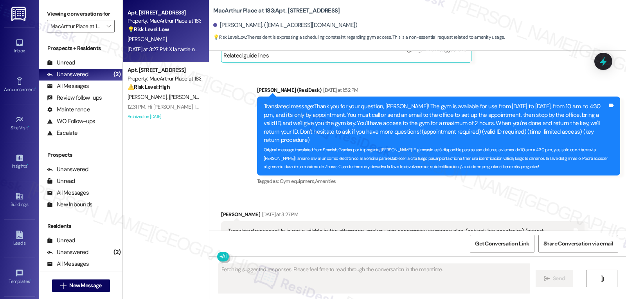
copy sub "X la tarde no está disponible y si puede ir acompañado"
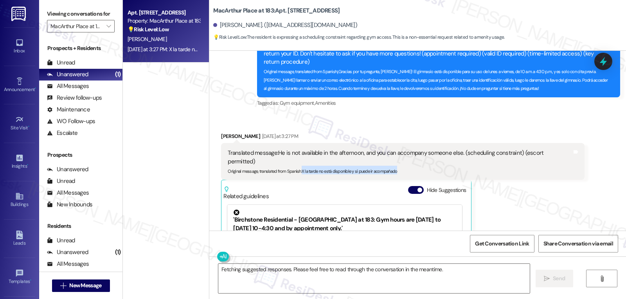
scroll to position [7534, 0]
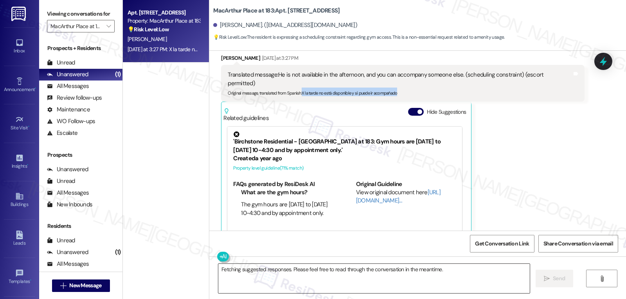
drag, startPoint x: 323, startPoint y: 270, endPoint x: 332, endPoint y: 265, distance: 10.5
click at [323, 270] on textarea "Fetching suggested responses. Please feel free to read through the conversation…" at bounding box center [374, 278] width 312 height 29
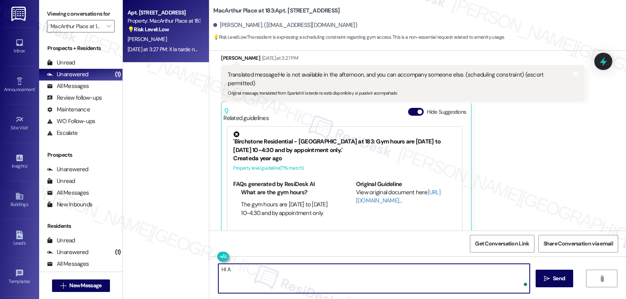
type textarea "HI"
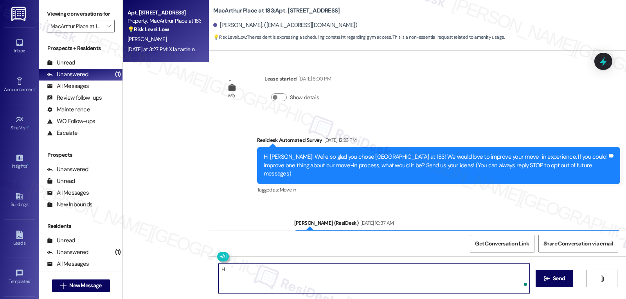
scroll to position [7534, 0]
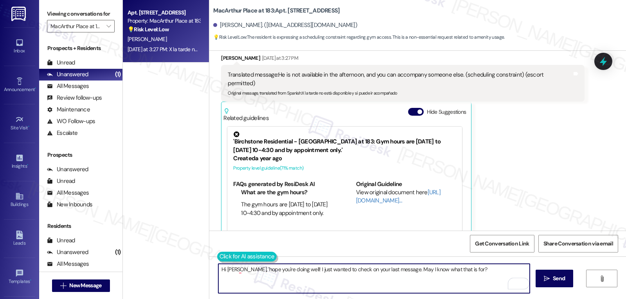
click at [217, 256] on button at bounding box center [247, 257] width 60 height 10
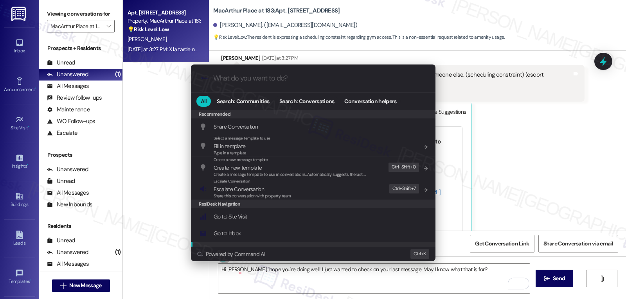
click at [483, 269] on div ".cls-1{fill:#0a055f;}.cls-2{fill:#0cc4c4;} resideskLogoBlueOrange All Search: C…" at bounding box center [313, 149] width 626 height 299
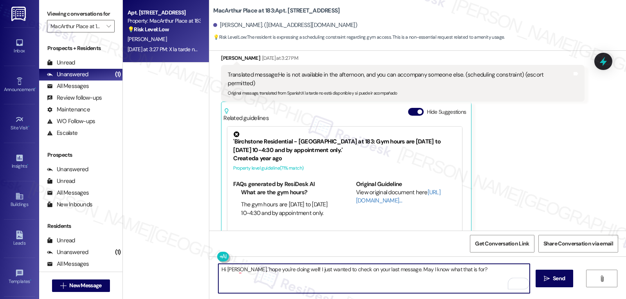
click at [483, 269] on textarea "Hi Harol, 'hope you're doing well! I just wanted to check on your last message.…" at bounding box center [374, 278] width 312 height 29
click at [217, 255] on button at bounding box center [247, 257] width 60 height 10
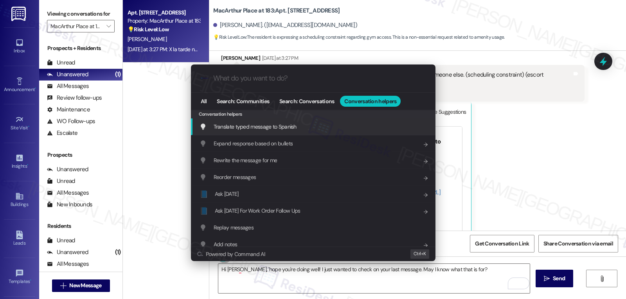
click at [286, 125] on span "Translate typed message to Spanish" at bounding box center [255, 126] width 83 height 7
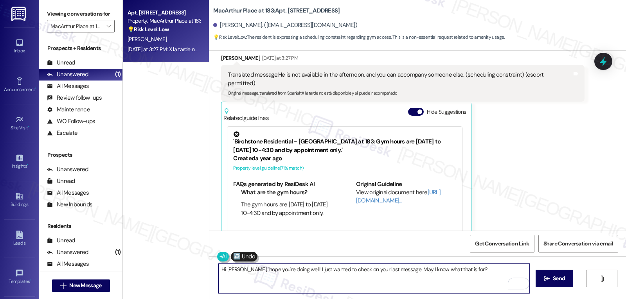
drag, startPoint x: 444, startPoint y: 270, endPoint x: 530, endPoint y: 318, distance: 98.8
click at [530, 299] on html "Inbox Go to Inbox Announcement • Send A Text Announcement Site Visit • Go to Si…" at bounding box center [313, 149] width 626 height 299
type textarea "Hola Harol, espero que estés bien. Solo quería verificar tu último mensaje. ¿Pu…"
click at [557, 276] on span "Send" at bounding box center [559, 279] width 12 height 8
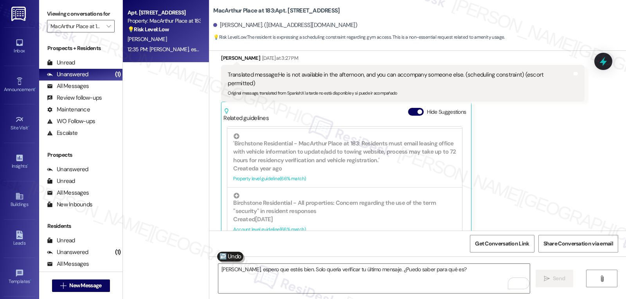
scroll to position [7589, 0]
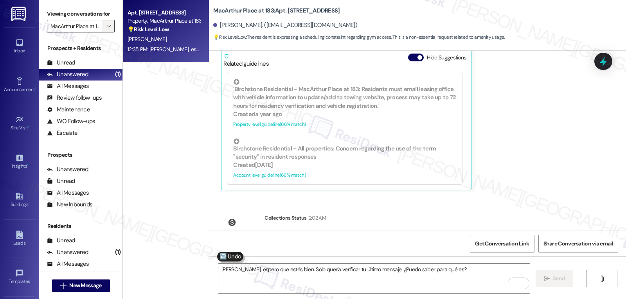
click at [105, 32] on span "" at bounding box center [108, 26] width 7 height 13
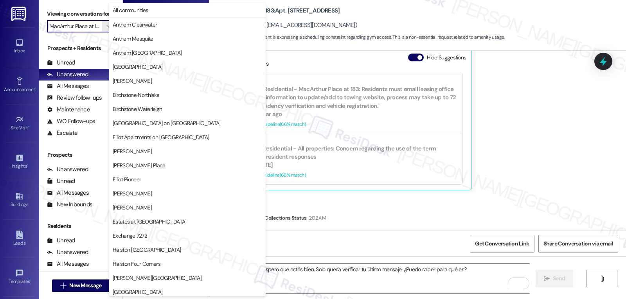
scroll to position [271, 0]
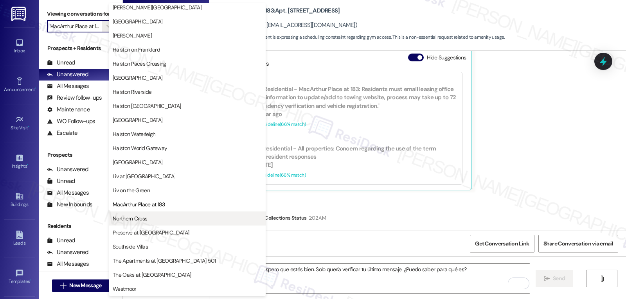
click at [144, 223] on button "Northern Cross" at bounding box center [187, 219] width 157 height 14
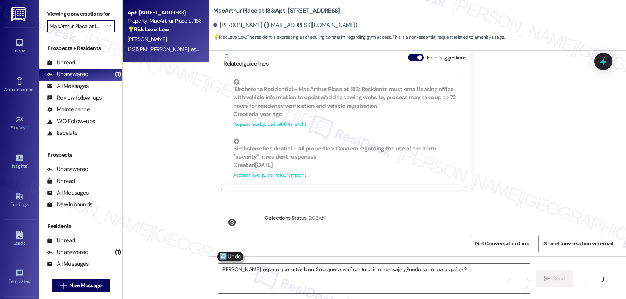
type input "Northern Cross"
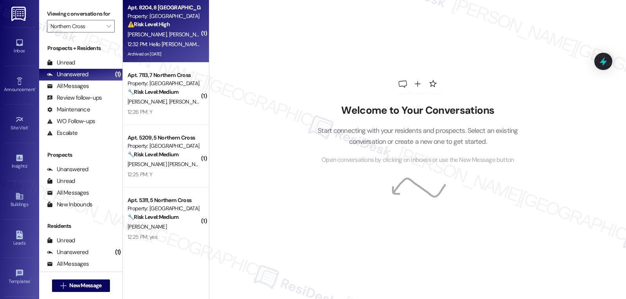
click at [169, 38] on span "B. Calhoun" at bounding box center [188, 34] width 39 height 7
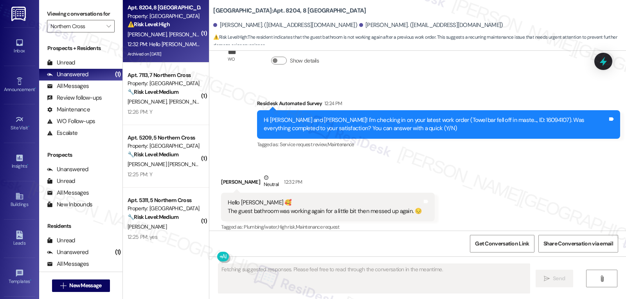
scroll to position [6371, 0]
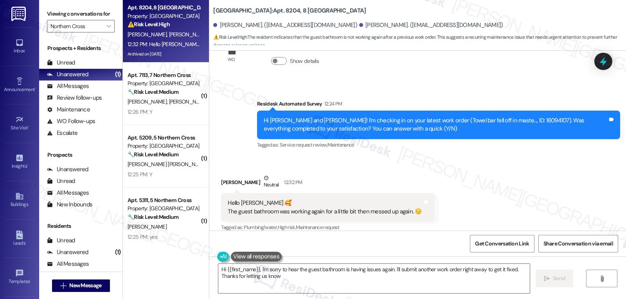
type textarea "Hi {{first_name}}, I'm sorry to hear the guest bathroom is having issues again.…"
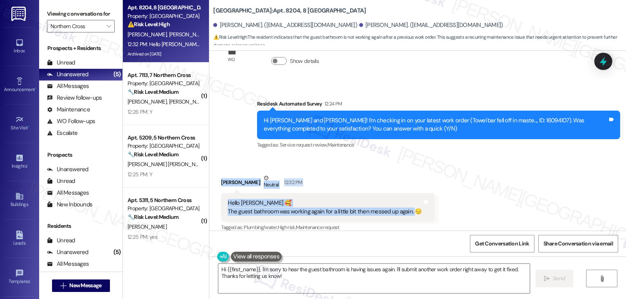
drag, startPoint x: 216, startPoint y: 174, endPoint x: 406, endPoint y: 200, distance: 192.0
click at [406, 200] on div "Elsa Calhoun Neutral 12:32 PM Hello Sarah 🥰 The guest bathroom was working agai…" at bounding box center [327, 203] width 213 height 59
copy div "Elsa Calhoun Neutral 12:32 PM Hello Sarah 🥰 The guest bathroom was working agai…"
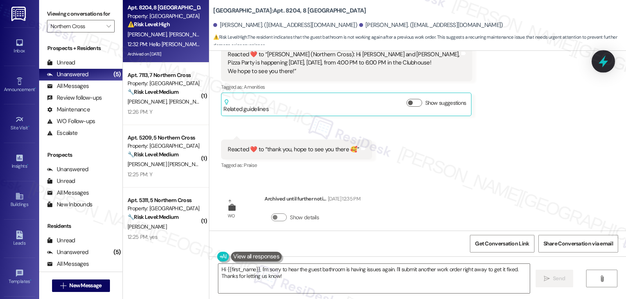
click at [603, 65] on icon at bounding box center [603, 61] width 13 height 13
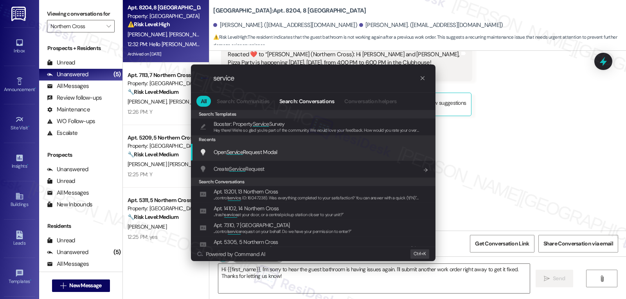
type input "service"
click at [252, 152] on span "Open Service Request Modal" at bounding box center [246, 152] width 64 height 7
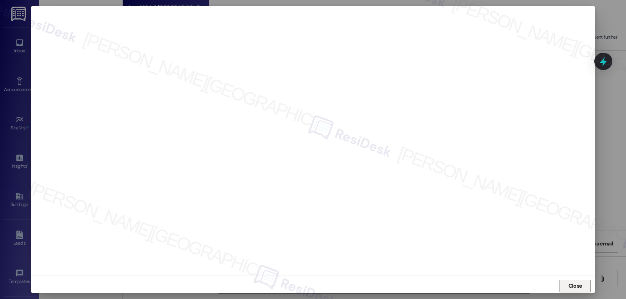
click at [577, 289] on span "Close" at bounding box center [576, 286] width 14 height 8
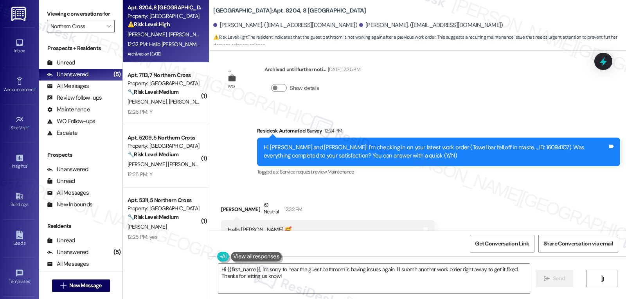
scroll to position [6372, 0]
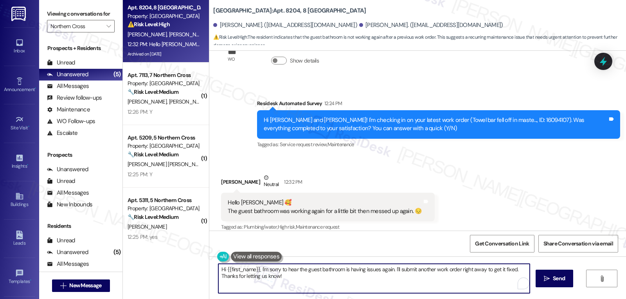
drag, startPoint x: 457, startPoint y: 270, endPoint x: 481, endPoint y: 272, distance: 23.9
click at [481, 272] on textarea "Hi {{first_name}}, I'm sorry to hear the guest bathroom is having issues again.…" at bounding box center [374, 278] width 312 height 29
drag, startPoint x: 489, startPoint y: 271, endPoint x: 497, endPoint y: 318, distance: 47.2
click at [497, 299] on html "Inbox Go to Inbox Announcement • Send A Text Announcement Site Visit • Go to Si…" at bounding box center [313, 149] width 626 height 299
type textarea "Hi {{first_name}}, I'm sorry to hear the guest bathroom is having issues again.…"
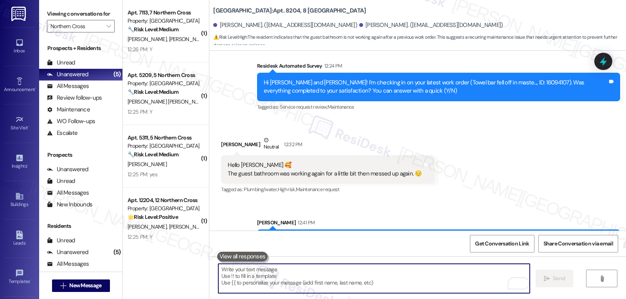
scroll to position [6435, 0]
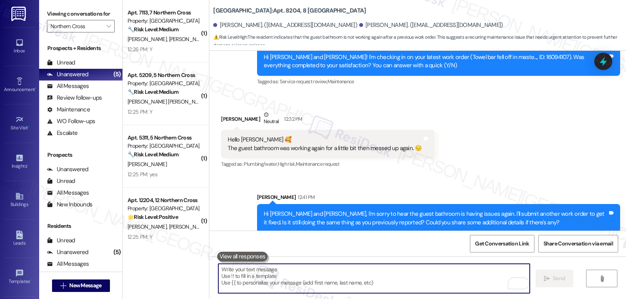
click at [153, 49] on div "12:26 PM: Y 12:26 PM: Y" at bounding box center [164, 50] width 74 height 10
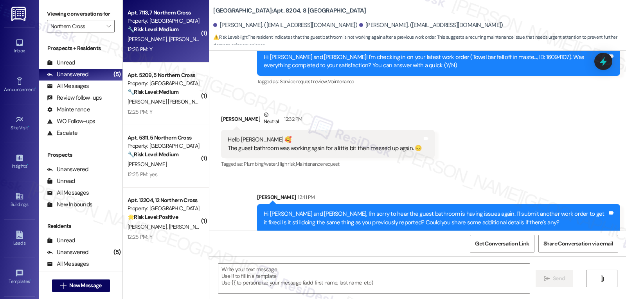
type textarea "Fetching suggested responses. Please feel free to read through the conversation…"
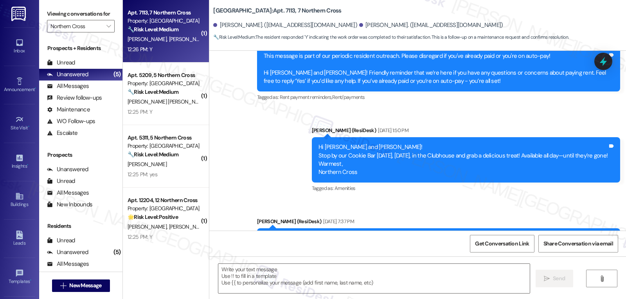
type textarea "Fetching suggested responses. Please feel free to read through the conversation…"
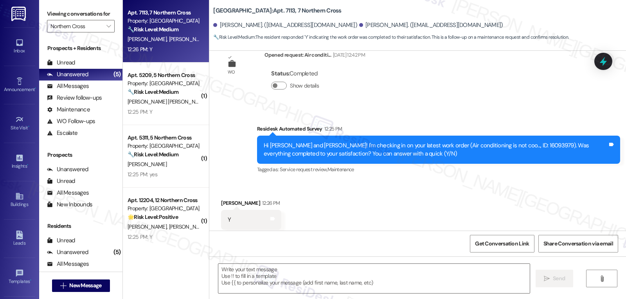
scroll to position [4254, 0]
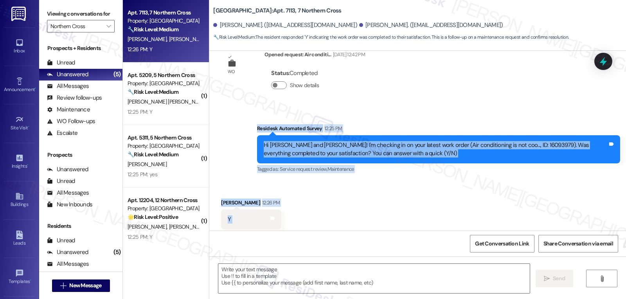
drag, startPoint x: 252, startPoint y: 112, endPoint x: 300, endPoint y: 206, distance: 105.6
click at [300, 206] on div "WO Opened request: Dirty air f... Jun 18, 2024 at 12:41 PM Status : Completed S…" at bounding box center [417, 141] width 417 height 180
copy div "Residesk Automated Survey 12:25 PM Hi Luisa and Jordan! I'm checking in on your…"
click at [395, 274] on textarea at bounding box center [374, 278] width 312 height 29
paste textarea "Thanks for confirming, Jordan! Glad to hear the AC is working now — reach out a…"
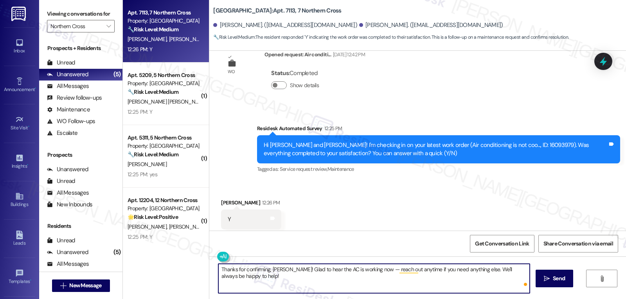
type textarea "Thanks for confirming, Jordan! Glad to hear the AC is working now — reach out a…"
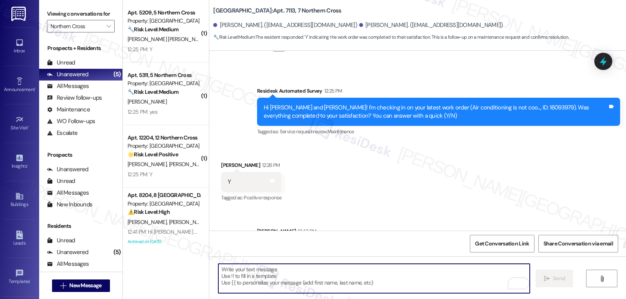
scroll to position [4308, 0]
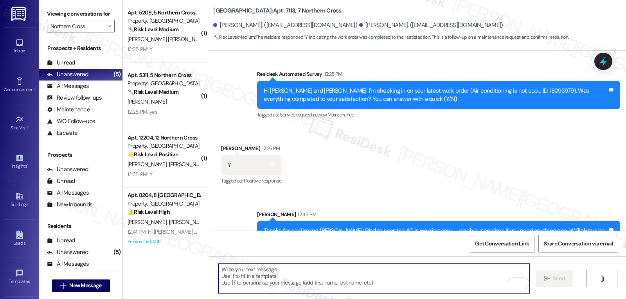
click at [262, 287] on textarea "To enrich screen reader interactions, please activate Accessibility in Grammarl…" at bounding box center [374, 278] width 312 height 29
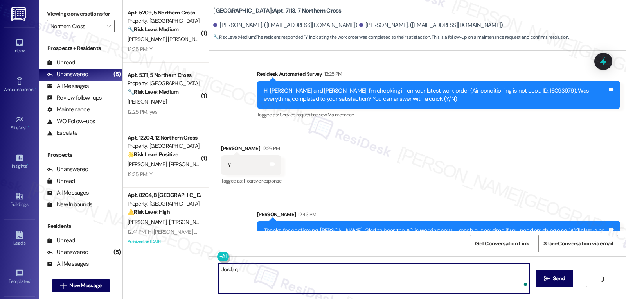
paste textarea "I hope you’re enjoying your time at {{property}}! Has it been meeting your expe…"
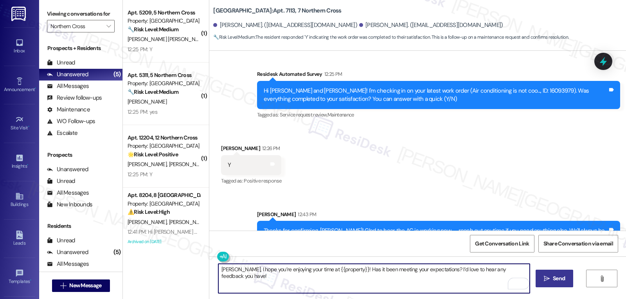
type textarea "Jordan, I hope you’re enjoying your time at {{property}}! Has it been meeting y…"
click at [566, 277] on button " Send" at bounding box center [555, 279] width 38 height 18
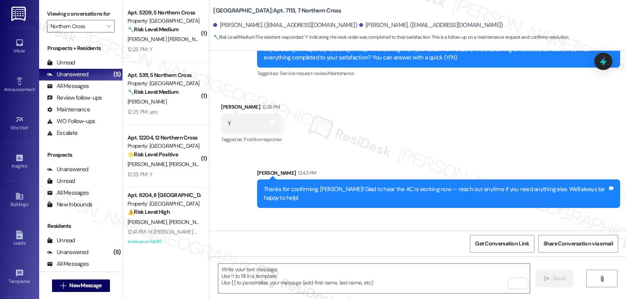
scroll to position [4363, 0]
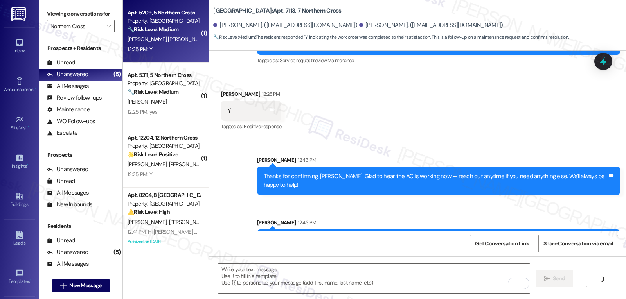
click at [172, 51] on div "12:25 PM: Y 12:25 PM: Y" at bounding box center [164, 50] width 74 height 10
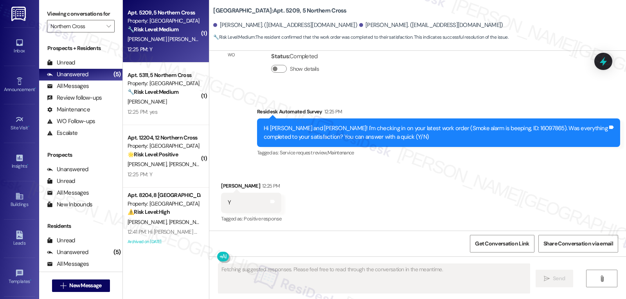
scroll to position [1632, 0]
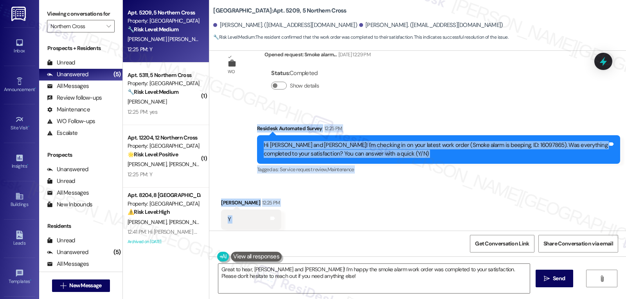
drag, startPoint x: 249, startPoint y: 112, endPoint x: 269, endPoint y: 208, distance: 98.2
click at [269, 208] on div "WO Lease started Feb 17, 2025 at 7:00 PM Show details Survey, sent via SMS Resi…" at bounding box center [417, 141] width 417 height 180
copy div "Residesk Automated Survey 12:25 PM Hi Margie and Miriam! I'm checking in on you…"
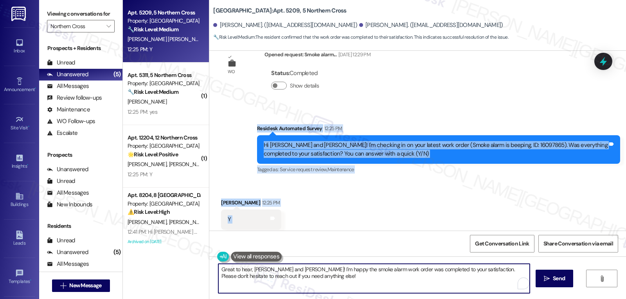
click at [349, 284] on textarea "Great to hear, Margie and Miriam! I'm happy the smoke alarm work order was comp…" at bounding box center [374, 278] width 312 height 29
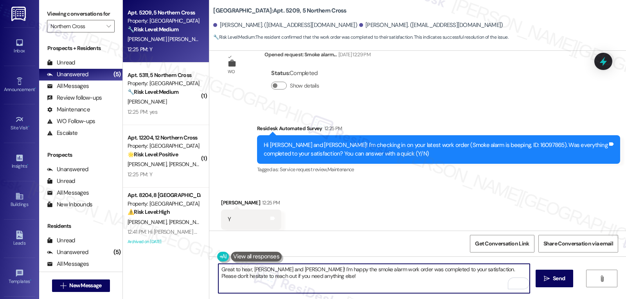
click at [383, 283] on textarea "Great to hear, Margie and Miriam! I'm happy the smoke alarm work order was comp…" at bounding box center [374, 278] width 312 height 29
drag, startPoint x: 265, startPoint y: 269, endPoint x: 311, endPoint y: 279, distance: 46.8
click at [289, 270] on textarea "Great to hear, Margie and Miriam! I'm happy the smoke alarm work order was comp…" at bounding box center [374, 278] width 312 height 29
click at [331, 288] on textarea "Great to hear, Margie! I'm happy the smoke alarm work order was completed to yo…" at bounding box center [374, 278] width 312 height 29
type textarea "Great to hear, Margie! I'm happy the smoke alarm work order was completed to yo…"
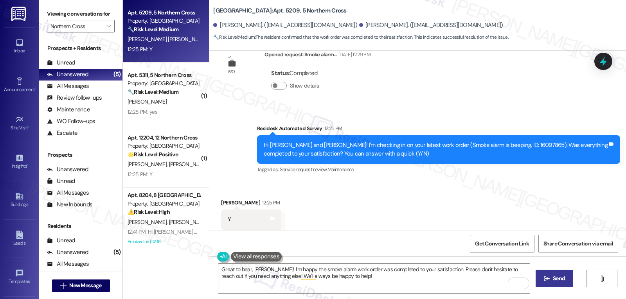
click at [544, 280] on icon "" at bounding box center [547, 279] width 6 height 6
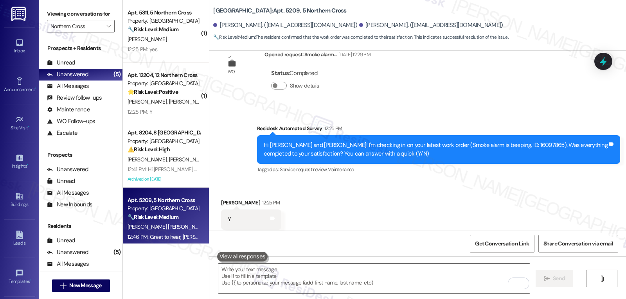
click at [270, 278] on textarea "To enrich screen reader interactions, please activate Accessibility in Grammarl…" at bounding box center [374, 278] width 312 height 29
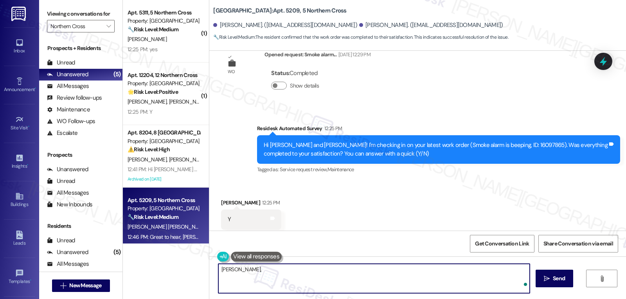
paste textarea "I’d love to know—has your experience at {{property}} been what you expected? Yo…"
type textarea "Margie, I’d love to know—has your experience at {{property}} been what you expe…"
click at [549, 279] on span " Send" at bounding box center [555, 279] width 25 height 8
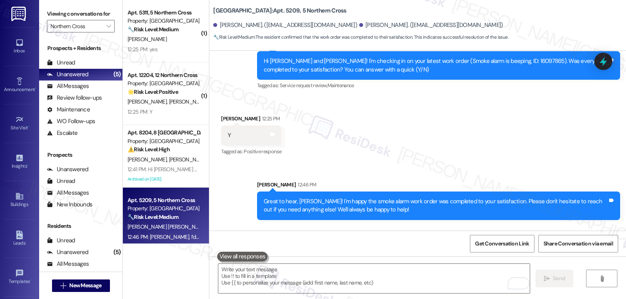
scroll to position [1750, 0]
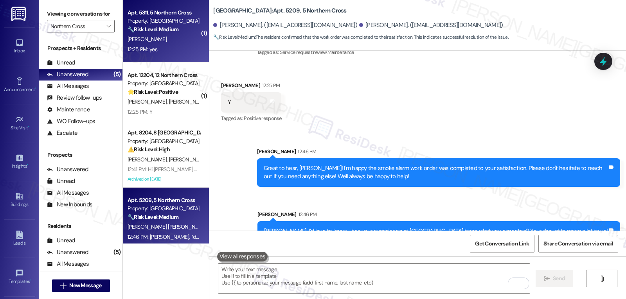
click at [166, 33] on div "🔧 Risk Level: Medium The resident confirmed the work order was completed to the…" at bounding box center [164, 29] width 72 height 8
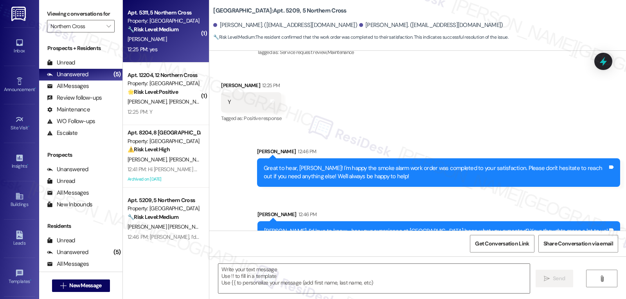
type textarea "Fetching suggested responses. Please feel free to read through the conversation…"
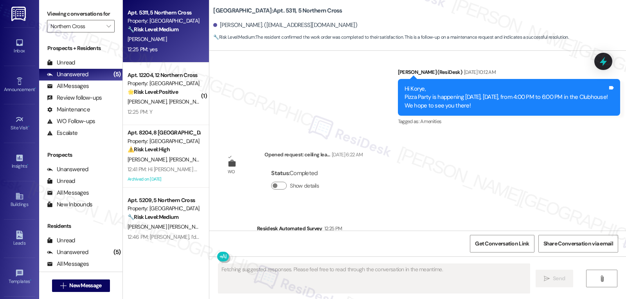
scroll to position [4571, 0]
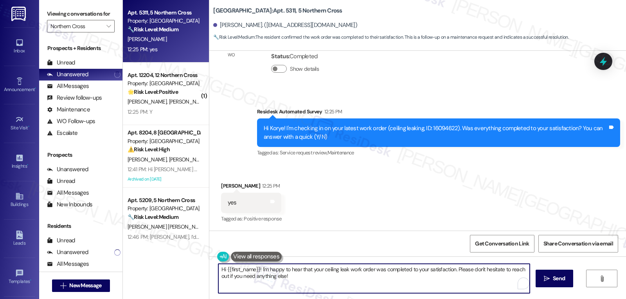
click at [308, 279] on textarea "Hi {{first_name}}! I'm happy to hear that your ceiling leak work order was comp…" at bounding box center [374, 278] width 312 height 29
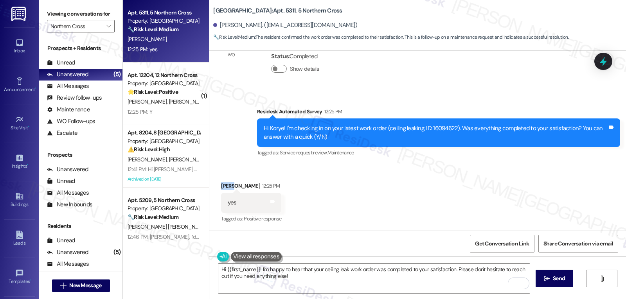
drag, startPoint x: 228, startPoint y: 187, endPoint x: 207, endPoint y: 187, distance: 20.4
click at [209, 187] on div "Received via SMS Korye Felton 12:25 PM yes Tags and notes Tagged as: Positive r…" at bounding box center [417, 197] width 417 height 66
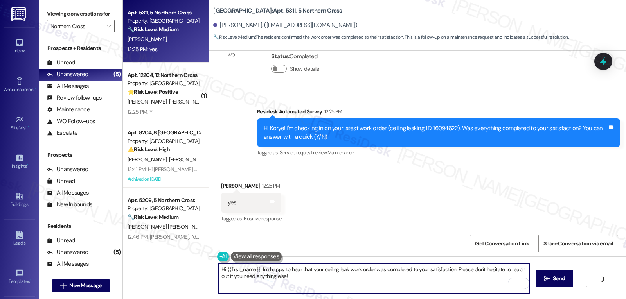
click at [364, 287] on textarea "Hi {{first_name}}! I'm happy to hear that your ceiling leak work order was comp…" at bounding box center [374, 278] width 312 height 29
type textarea "Hi {{first_name}}! I'm happy to hear that your ceiling leak work order was comp…"
click at [564, 282] on span "Send" at bounding box center [559, 279] width 12 height 8
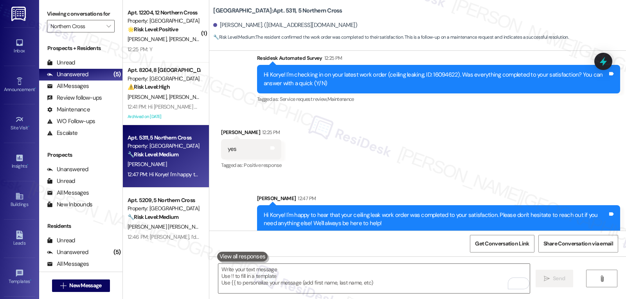
scroll to position [4634, 0]
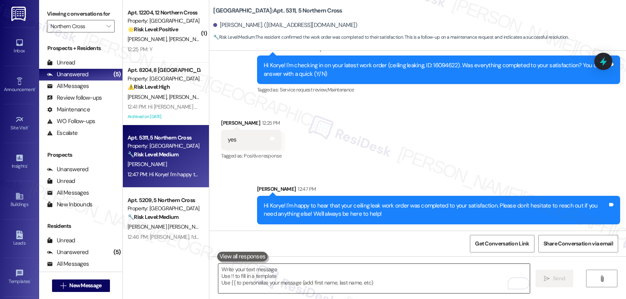
click at [244, 274] on textarea "To enrich screen reader interactions, please activate Accessibility in Grammarl…" at bounding box center [374, 278] width 312 height 29
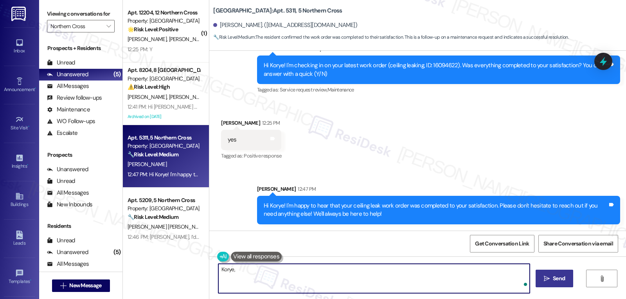
paste textarea "how are things going at {{property}}? Has it been everything you were looking f…"
type textarea "Korye, how are things going at {{property}}? Has it been everything you were lo…"
click at [558, 284] on button " Send" at bounding box center [555, 279] width 38 height 18
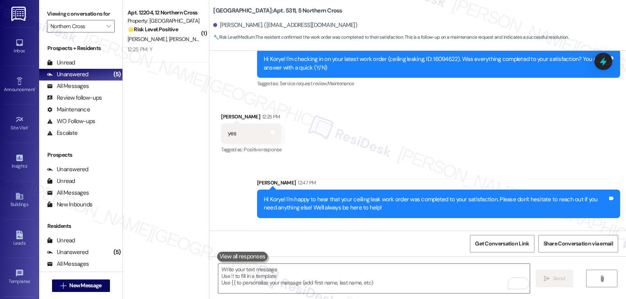
scroll to position [4689, 0]
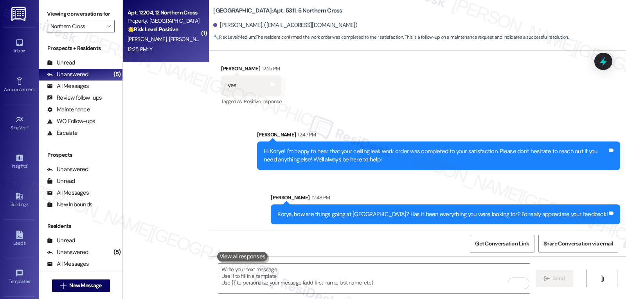
click at [139, 40] on span "T. Bazzelle" at bounding box center [148, 39] width 41 height 7
type textarea "Fetching suggested responses. Please feel free to read through the conversation…"
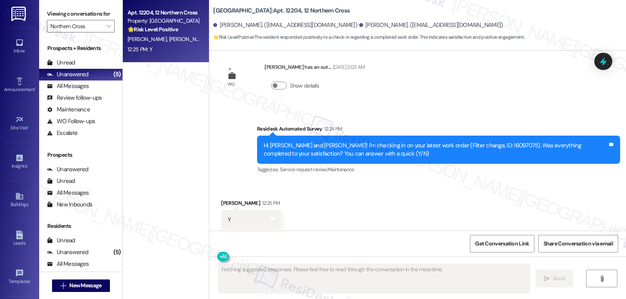
scroll to position [2082, 0]
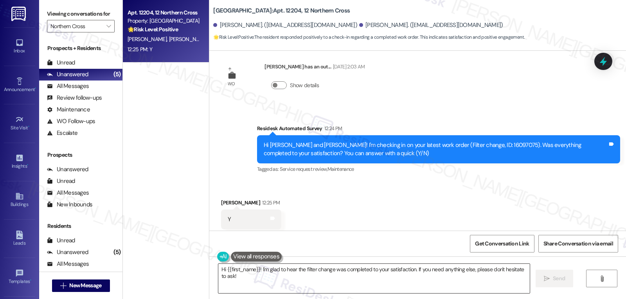
click at [425, 283] on textarea "Hi {{first_name}}! I'm glad to hear the filter change was completed to your sat…" at bounding box center [374, 278] width 312 height 29
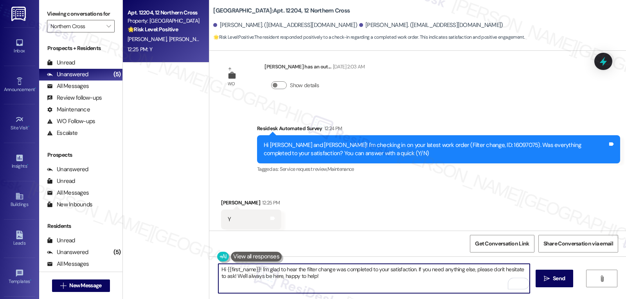
click at [335, 280] on textarea "Hi {{first_name}}! I'm glad to hear the filter change was completed to your sat…" at bounding box center [374, 278] width 312 height 29
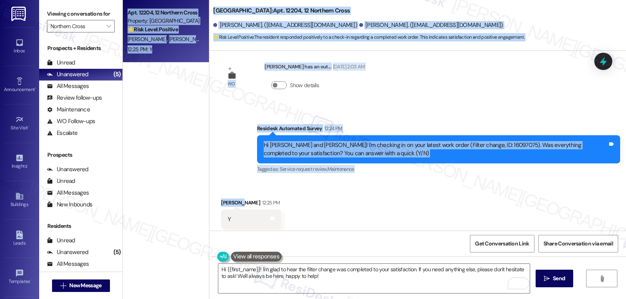
drag, startPoint x: 236, startPoint y: 185, endPoint x: 203, endPoint y: 187, distance: 32.6
click at [203, 187] on div "Apt. 12204, 12 Northern Cross Property: Northern Cross 🌟 Risk Level: Positive T…" at bounding box center [374, 149] width 503 height 299
copy div "Apt. 12204, 12 Northern Cross Property: Northern Cross 🌟 Risk Level: Positive T…"
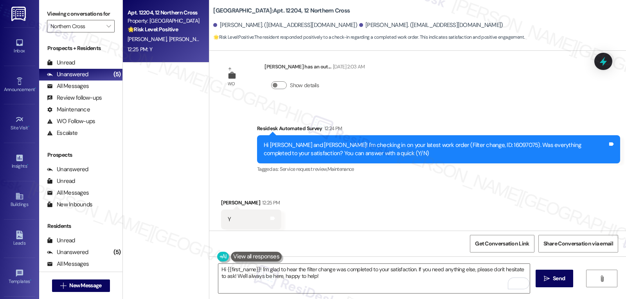
click at [341, 203] on div "Received via SMS Tahshara Bazzelle 12:25 PM Y Tags and notes Tagged as: Positiv…" at bounding box center [417, 214] width 417 height 66
drag, startPoint x: 236, startPoint y: 187, endPoint x: 214, endPoint y: 187, distance: 22.3
click at [215, 193] on div "Received via SMS Tahshara Bazzelle 12:25 PM Y Tags and notes Tagged as: Positiv…" at bounding box center [251, 220] width 72 height 54
copy div "Tahshara"
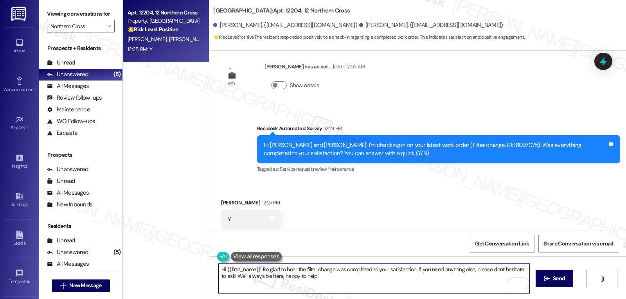
drag, startPoint x: 222, startPoint y: 272, endPoint x: 254, endPoint y: 267, distance: 33.2
click at [254, 267] on textarea "Hi {{first_name}}! I'm glad to hear the filter change was completed to your sat…" at bounding box center [374, 278] width 312 height 29
paste textarea "Tahshara"
click at [334, 286] on textarea "Hi Tahshara! I'm glad to hear the filter change was completed to your satisfact…" at bounding box center [374, 278] width 312 height 29
type textarea "Hi Tahshara! I'm glad to hear the filter change was completed to your satisfact…"
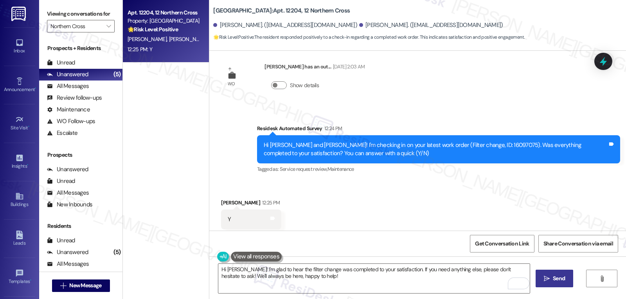
click at [552, 284] on button " Send" at bounding box center [555, 279] width 38 height 18
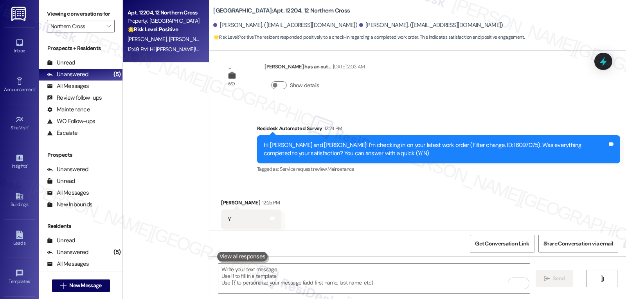
scroll to position [2082, 0]
click at [337, 275] on textarea "To enrich screen reader interactions, please activate Accessibility in Grammarl…" at bounding box center [374, 278] width 312 height 29
paste textarea "I hope you’ve been loving your time at {{property}}! Has it lived up to what yo…"
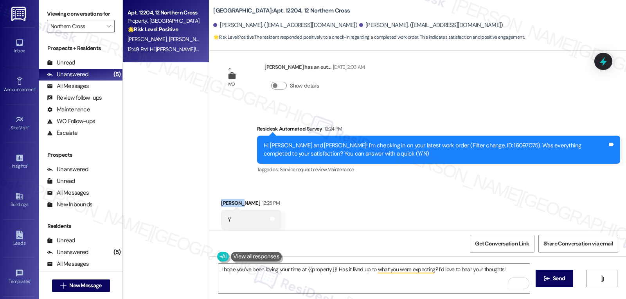
drag, startPoint x: 235, startPoint y: 187, endPoint x: 211, endPoint y: 187, distance: 24.7
click at [215, 193] on div "Received via SMS Tahshara Bazzelle 12:25 PM Y Tags and notes Tagged as: Positiv…" at bounding box center [251, 220] width 72 height 54
copy div "Tahshara"
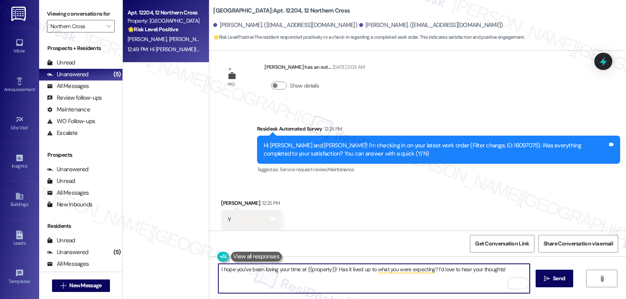
click at [218, 270] on textarea "I hope you’ve been loving your time at {{property}}! Has it lived up to what yo…" at bounding box center [374, 278] width 312 height 29
paste textarea "Tahshara"
type textarea "Tahshara, I hope you’ve been loving your time at {{property}}! Has it lived up …"
click at [561, 282] on span "Send" at bounding box center [559, 279] width 12 height 8
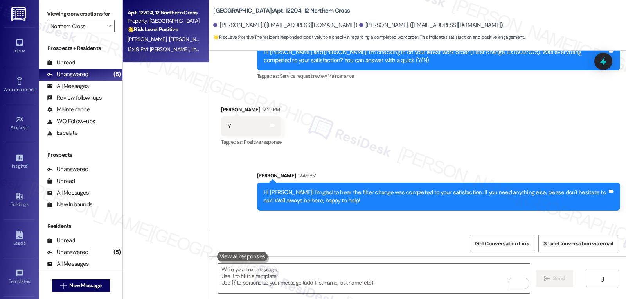
scroll to position [2199, 0]
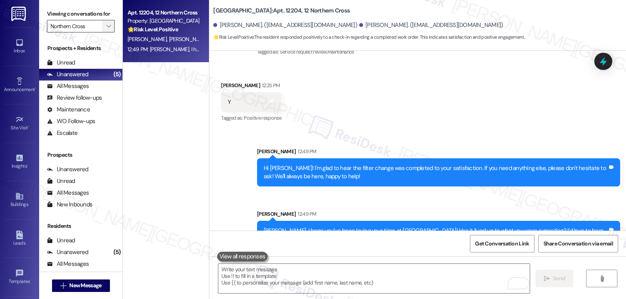
click at [102, 32] on button "" at bounding box center [108, 26] width 13 height 13
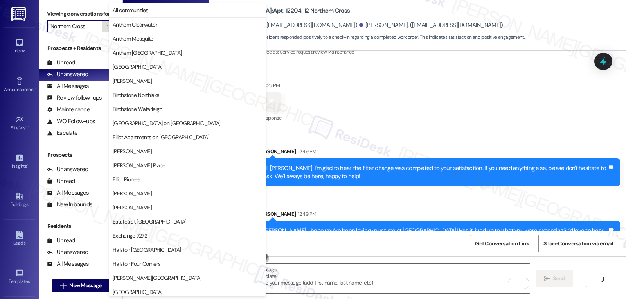
scroll to position [271, 0]
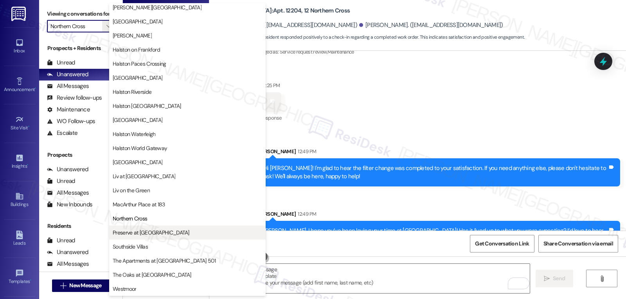
click at [148, 235] on span "Preserve at Preston" at bounding box center [151, 233] width 77 height 8
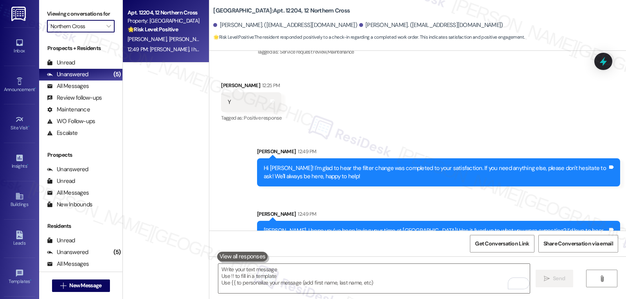
type input "Preserve at Preston"
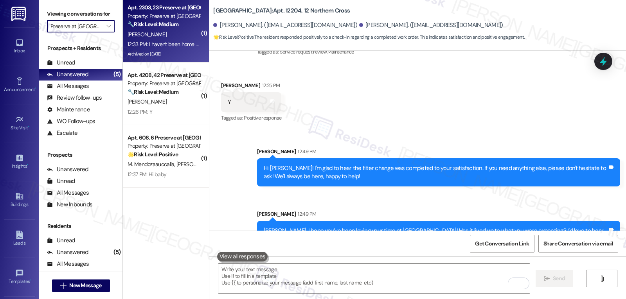
click at [171, 41] on div "12:33 PM: I haven't been home to check it. 12:33 PM: I haven't been home to che…" at bounding box center [174, 44] width 93 height 7
type textarea "Fetching suggested responses. Please feel free to read through the conversation…"
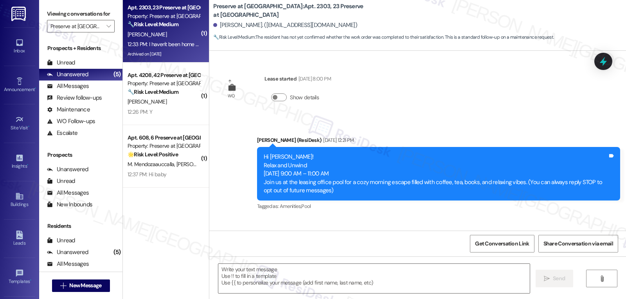
scroll to position [6041, 0]
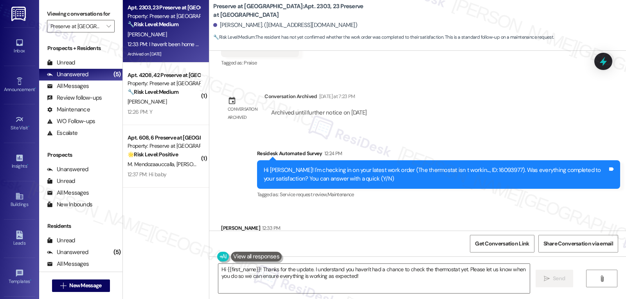
drag, startPoint x: 479, startPoint y: 270, endPoint x: 626, endPoint y: 318, distance: 154.4
click at [626, 299] on html "Inbox Go to Inbox Announcement • Send A Text Announcement Site Visit • Go to Si…" at bounding box center [313, 149] width 626 height 299
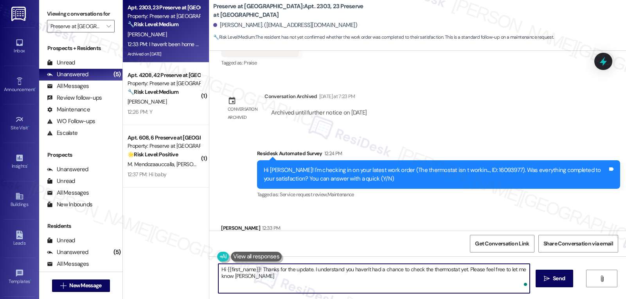
type textarea "Hi {{first_name}}! Thanks for the update. I understand you haven't had a chance…"
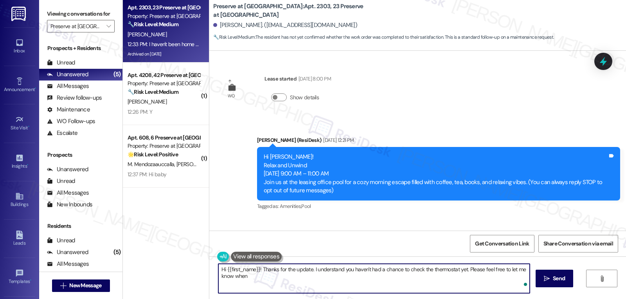
scroll to position [6041, 0]
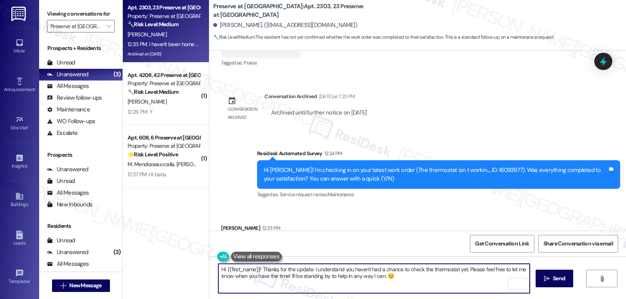
click at [401, 287] on textarea "Hi {{first_name}}! Thanks for the update. I understand you haven't had a chance…" at bounding box center [374, 278] width 312 height 29
type textarea "Hi {{first_name}}! Thanks for the update. I understand you haven't had a chance…"
click at [543, 278] on span " Send" at bounding box center [555, 279] width 25 height 8
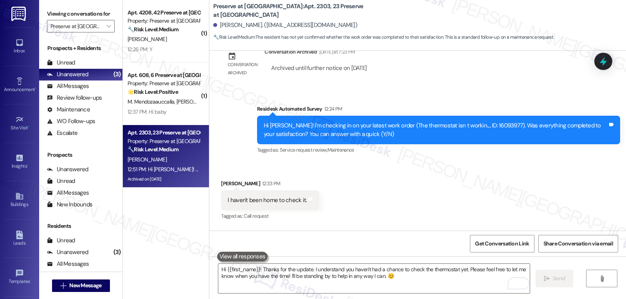
scroll to position [6104, 0]
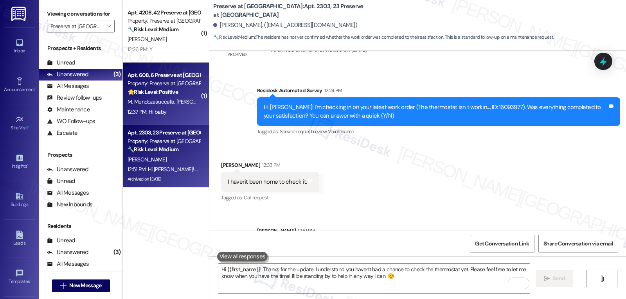
click at [160, 67] on div "Apt. 608, 6 Preserve at Preston Property: Preserve at Preston 🌟 Risk Level: Pos…" at bounding box center [166, 94] width 86 height 63
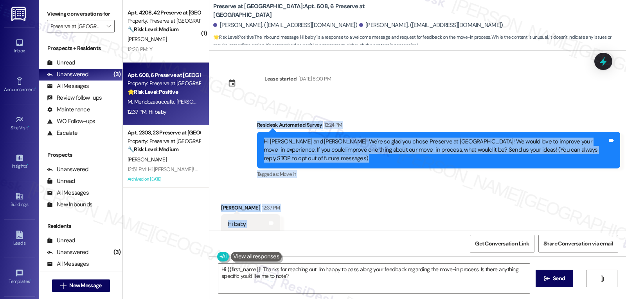
scroll to position [2, 0]
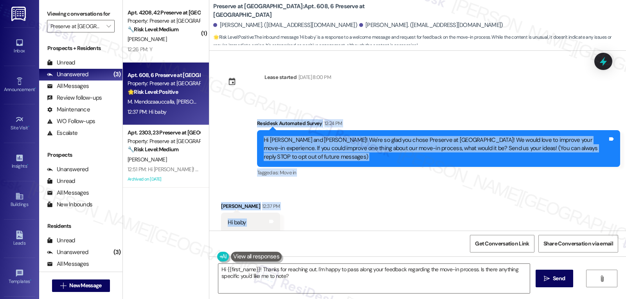
drag, startPoint x: 252, startPoint y: 127, endPoint x: 284, endPoint y: 234, distance: 111.6
click at [284, 234] on div "Lease started Aug 11, 2025 at 8:00 PM Survey, sent via SMS Residesk Automated S…" at bounding box center [417, 200] width 417 height 299
click at [320, 284] on textarea "Hi {{first_name}}! Thanks for reaching out. I'm happy to pass along your feedba…" at bounding box center [374, 278] width 312 height 29
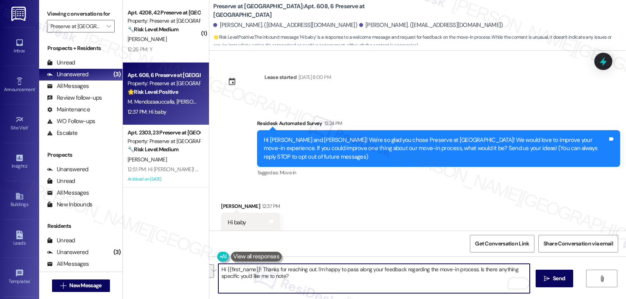
drag, startPoint x: 258, startPoint y: 271, endPoint x: 396, endPoint y: 305, distance: 141.5
click at [396, 299] on html "Inbox Go to Inbox Announcement • Send A Text Announcement Site Visit • Go to Si…" at bounding box center [313, 149] width 626 height 299
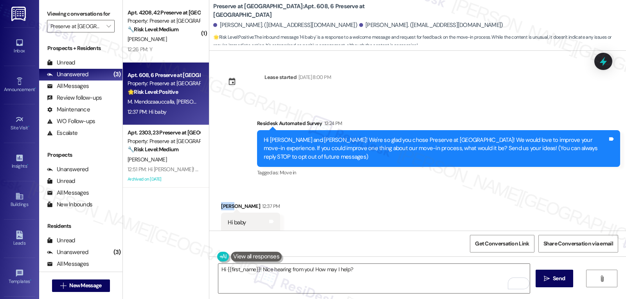
drag, startPoint x: 229, startPoint y: 197, endPoint x: 207, endPoint y: 200, distance: 21.7
click at [209, 200] on div "Received via SMS Bryan Cho 12:37 PM Hi baby Tags and notes" at bounding box center [417, 212] width 417 height 54
copy div "Bryan"
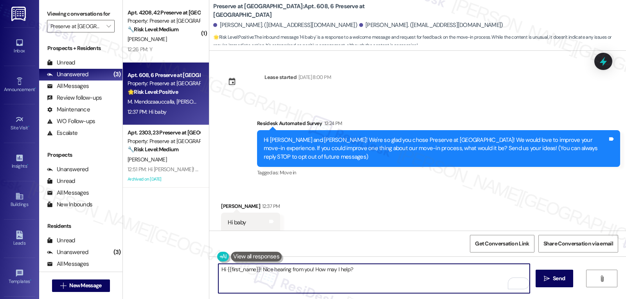
drag, startPoint x: 223, startPoint y: 269, endPoint x: 254, endPoint y: 269, distance: 31.3
click at [254, 269] on textarea "Hi {{first_name}}! Nice hearing from you! How may I help?" at bounding box center [374, 278] width 312 height 29
paste textarea "Bryan"
click at [361, 282] on textarea "Hi Bryan! Nice hearing from you! How may I help?" at bounding box center [374, 278] width 312 height 29
type textarea "Hi Bryan! Nice hearing from you! How may I help?"
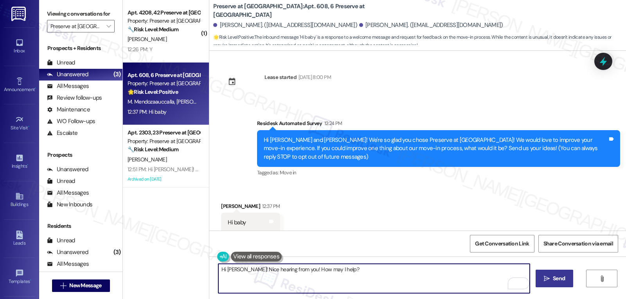
click at [544, 285] on button " Send" at bounding box center [555, 279] width 38 height 18
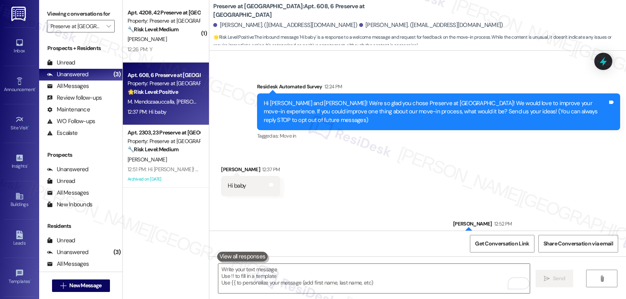
scroll to position [56, 0]
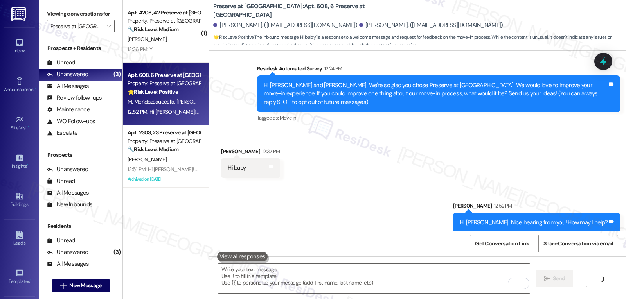
click at [154, 43] on div "C. Abrams" at bounding box center [164, 39] width 74 height 10
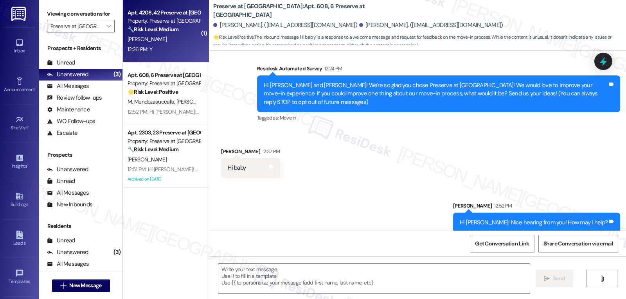
type textarea "Fetching suggested responses. Please feel free to read through the conversation…"
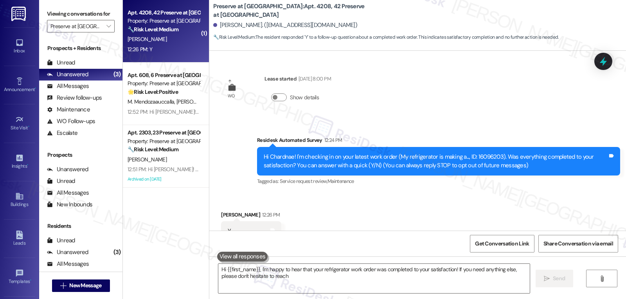
scroll to position [28, 0]
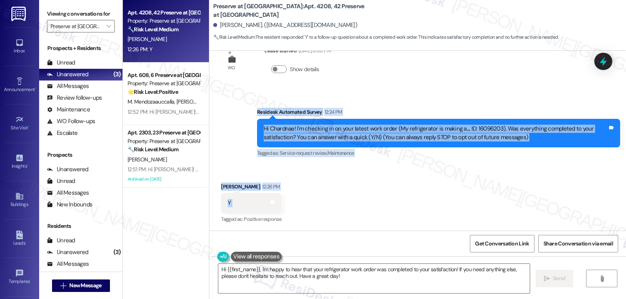
drag, startPoint x: 249, startPoint y: 111, endPoint x: 292, endPoint y: 205, distance: 103.0
click at [292, 205] on div "WO Lease started Jul 30, 2025 at 8:00 PM Show details Survey, sent via SMS Resi…" at bounding box center [417, 141] width 417 height 180
copy div "Residesk Automated Survey 12:24 PM Hi Chardnae! I'm checking in on your latest …"
drag, startPoint x: 294, startPoint y: 278, endPoint x: 470, endPoint y: 287, distance: 177.2
click at [470, 287] on textarea "Hi {{first_name}}, I'm happy to hear that your refrigerator work order was comp…" at bounding box center [374, 278] width 312 height 29
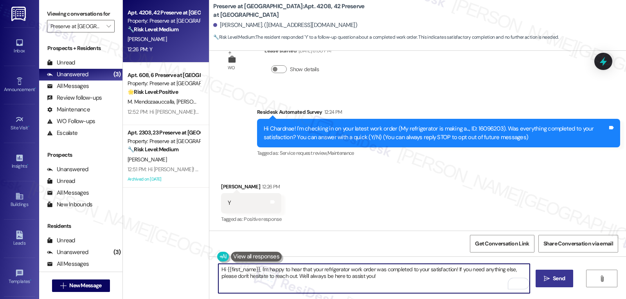
type textarea "Hi {{first_name}}, I'm happy to hear that your refrigerator work order was comp…"
click at [563, 281] on span "Send" at bounding box center [559, 279] width 12 height 8
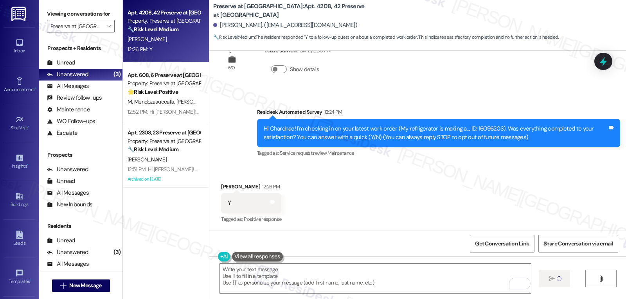
type textarea "Fetching suggested responses. Please feel free to read through the conversation…"
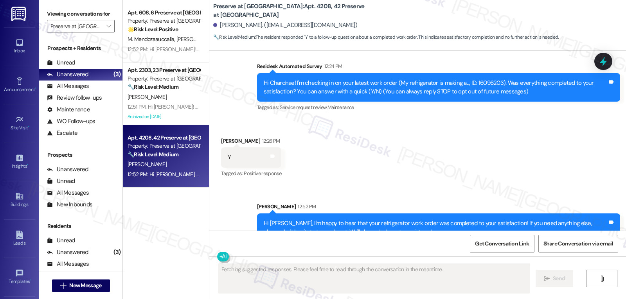
scroll to position [92, 0]
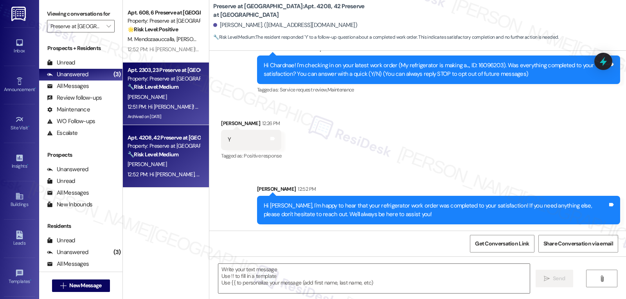
click at [180, 107] on div "12:51 PM: Hi Heather! Thanks for the update. I understand you haven't had a cha…" at bounding box center [380, 106] width 505 height 7
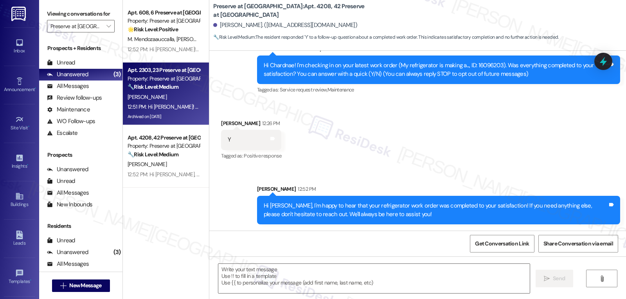
type textarea "Fetching suggested responses. Please feel free to read through the conversation…"
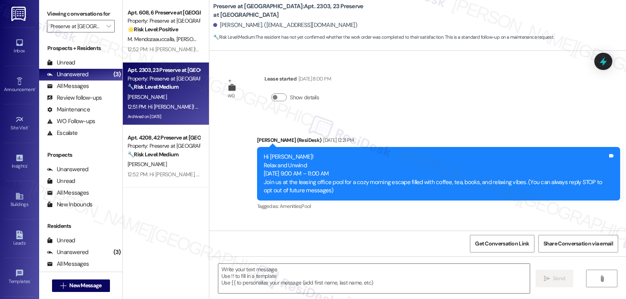
scroll to position [6116, 0]
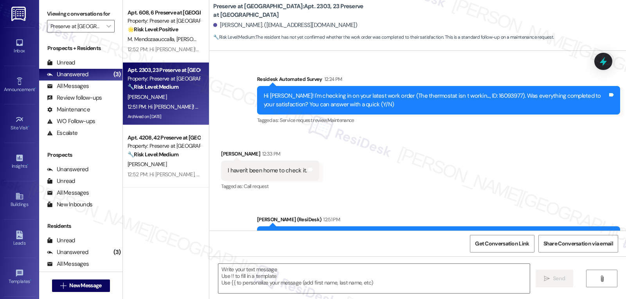
type textarea "Fetching suggested responses. Please feel free to read through the conversation…"
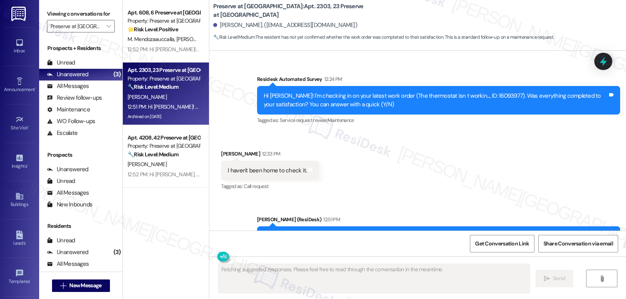
click at [172, 54] on div "12:52 PM: Hi Bryan! Nice hearing from you! How may I help? 12:52 PM: Hi Bryan! …" at bounding box center [164, 50] width 74 height 10
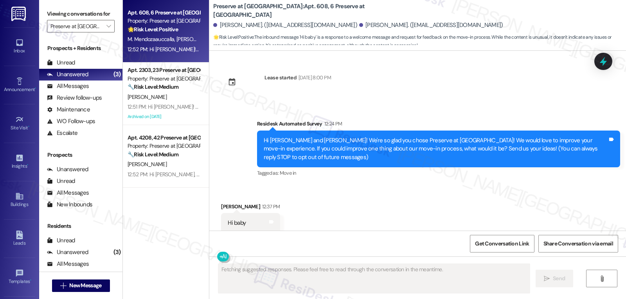
scroll to position [68, 0]
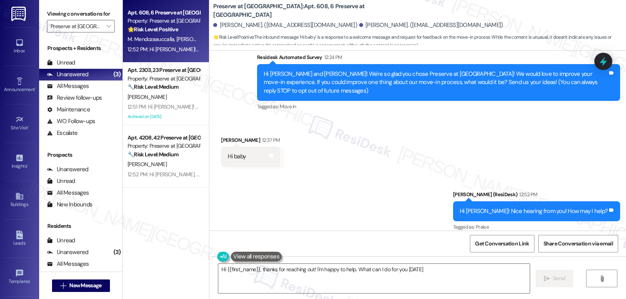
type textarea "Hi {{first_name}}, thanks for reaching out! I'm happy to help. What can I do fo…"
click at [106, 29] on icon "" at bounding box center [108, 26] width 4 height 6
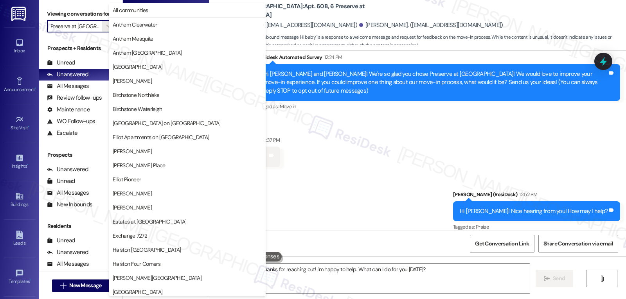
scroll to position [271, 0]
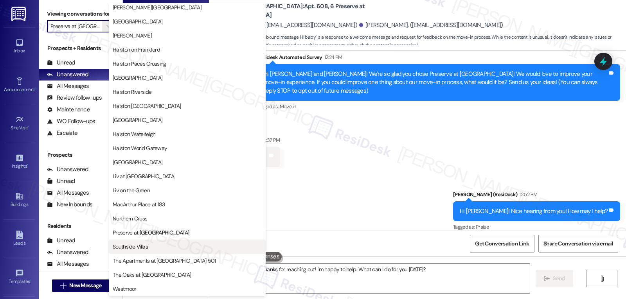
click at [147, 251] on button "Southside Villas" at bounding box center [187, 247] width 157 height 14
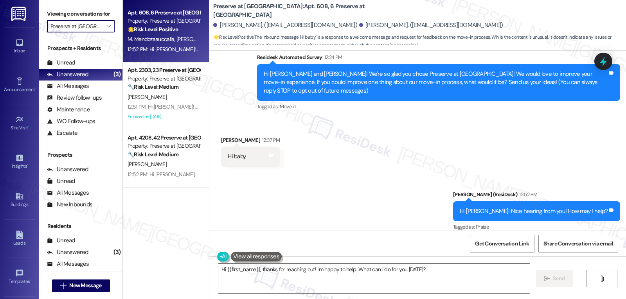
type input "Southside Villas"
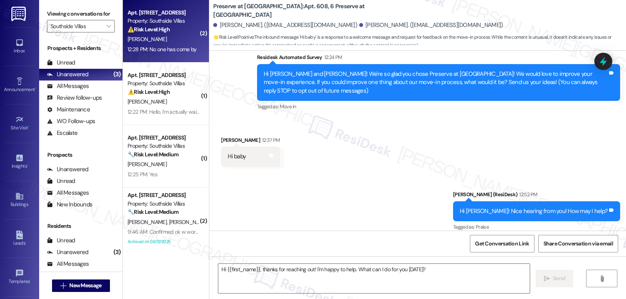
type textarea "Fetching suggested responses. Please feel free to read through the conversation…"
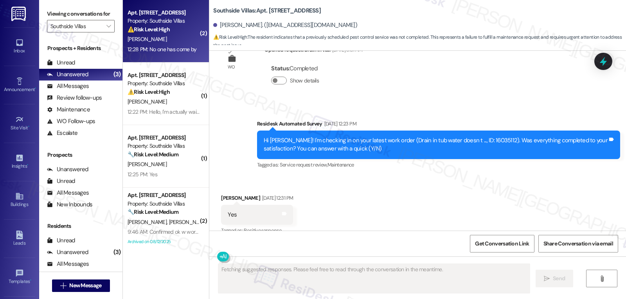
scroll to position [2351, 0]
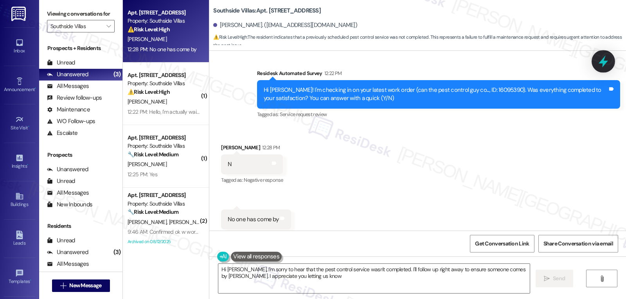
type textarea "Hi Dennis, I'm sorry to hear that the pest control service wasn't completed. I'…"
click at [608, 62] on icon at bounding box center [603, 61] width 13 height 13
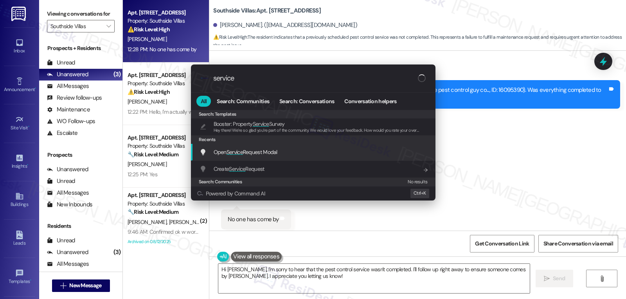
type input "service"
click at [260, 150] on span "Open Service Request Modal" at bounding box center [246, 152] width 64 height 7
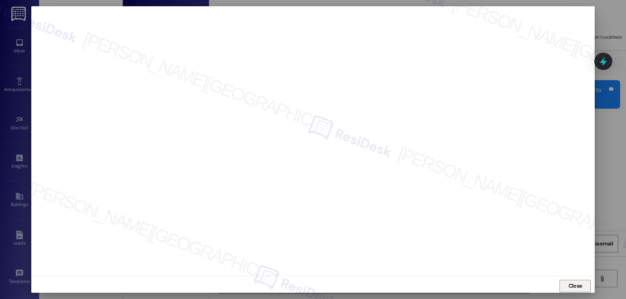
click at [573, 285] on span "Close" at bounding box center [576, 286] width 14 height 8
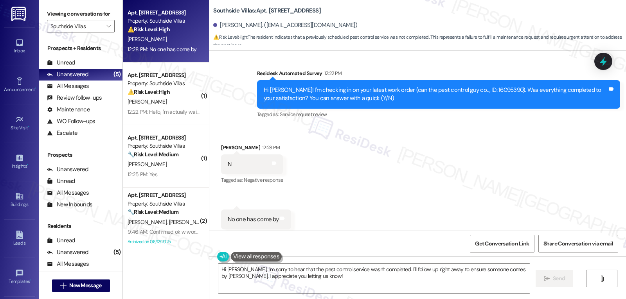
click at [223, 144] on div "Dennis Arce 12:28 PM" at bounding box center [252, 149] width 62 height 11
click at [222, 144] on div "Dennis Arce 12:28 PM" at bounding box center [252, 149] width 62 height 11
copy div "Dennis"
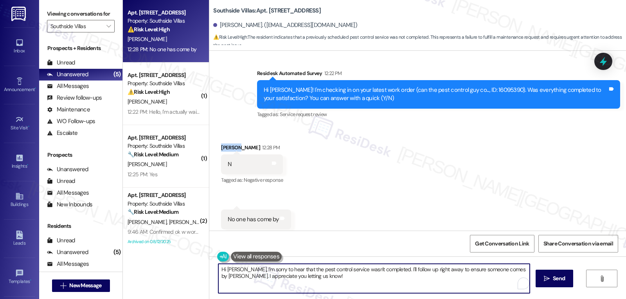
click at [310, 287] on textarea "Hi Dennis, I'm sorry to hear that the pest control service wasn't completed. I'…" at bounding box center [374, 278] width 312 height 29
drag, startPoint x: 342, startPoint y: 272, endPoint x: 371, endPoint y: 298, distance: 39.1
click at [371, 298] on div "Hi Dennis, I'm sorry to hear that the pest control service wasn't completed. I'…" at bounding box center [417, 286] width 417 height 59
click at [438, 278] on textarea "Hi Dennis, I'm sorry to hear that the pest control service hasn't been done." at bounding box center [374, 278] width 312 height 29
type textarea "Hi Dennis, I'm sorry to hear that the pest control service hasn't been done. I …"
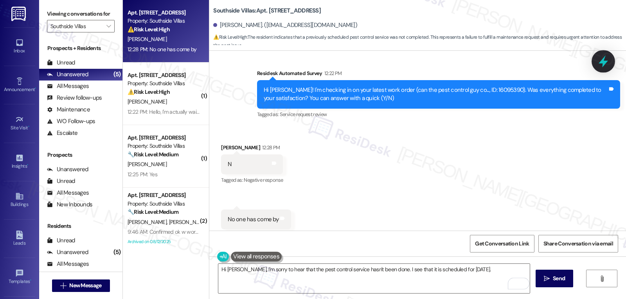
click at [605, 58] on icon at bounding box center [603, 62] width 9 height 12
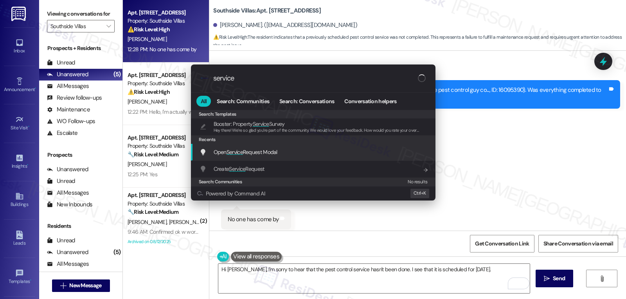
type input "service"
click at [252, 153] on span "Open Service Request Modal" at bounding box center [246, 152] width 64 height 7
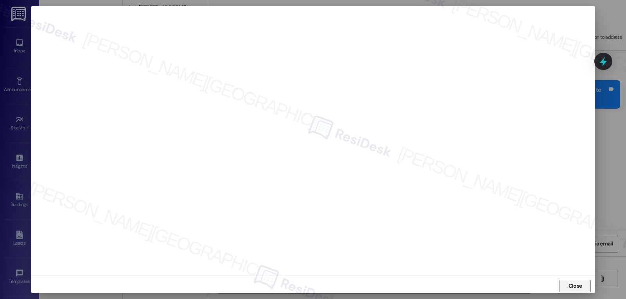
click at [579, 288] on span "Close" at bounding box center [576, 286] width 14 height 8
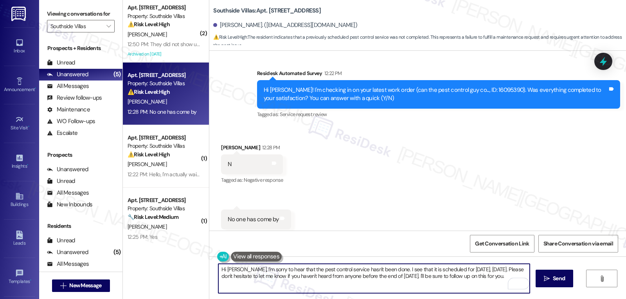
click at [489, 282] on textarea "Hi Dennis, I'm sorry to hear that the pest control service hasn't been done. I …" at bounding box center [374, 278] width 312 height 29
type textarea "Hi Dennis, I'm sorry to hear that the pest control service hasn't been done. I …"
click at [570, 278] on button " Send" at bounding box center [555, 279] width 38 height 18
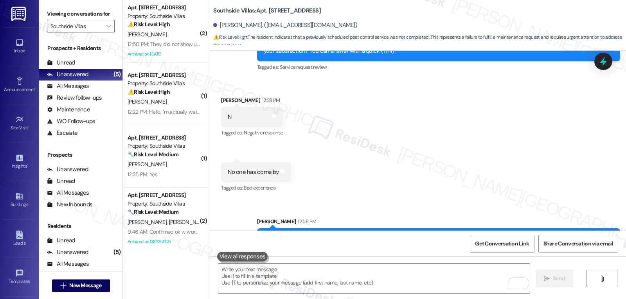
scroll to position [2414, 0]
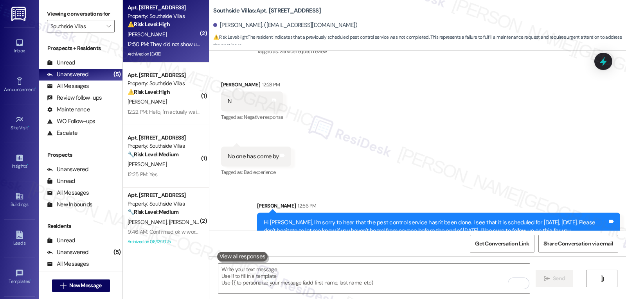
click at [186, 34] on div "C. Culvahouse" at bounding box center [164, 35] width 74 height 10
type textarea "Fetching suggested responses. Please feel free to read through the conversation…"
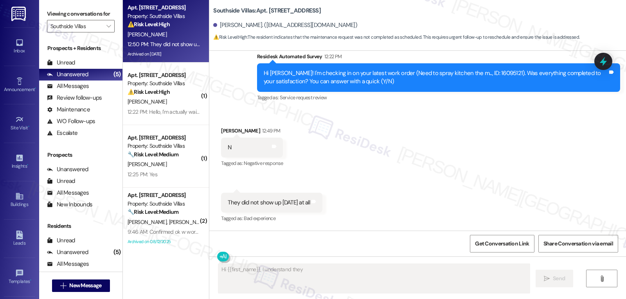
scroll to position [2765, 0]
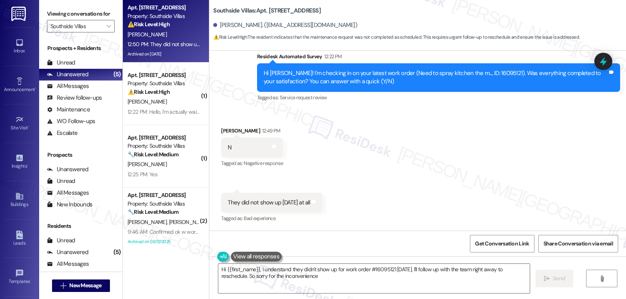
type textarea "Hi {{first_name}}, I understand they didn't show up for work order #16095121 to…"
click at [601, 56] on icon at bounding box center [603, 61] width 13 height 13
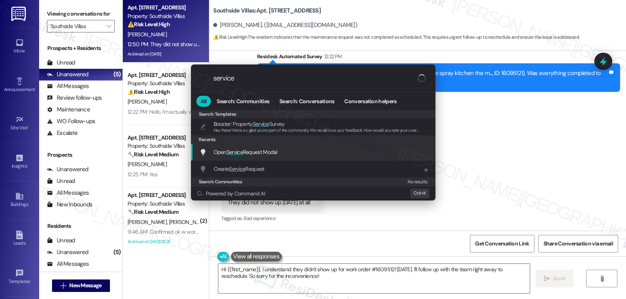
type input "service"
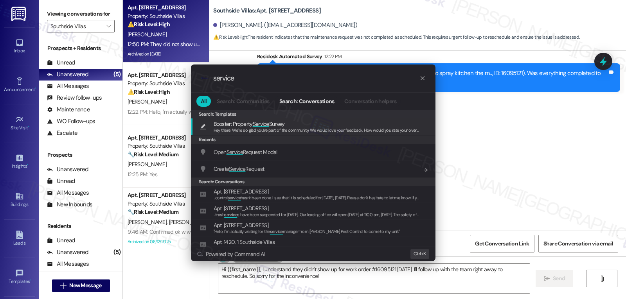
click at [261, 151] on span "Open Service Request Modal" at bounding box center [246, 152] width 64 height 7
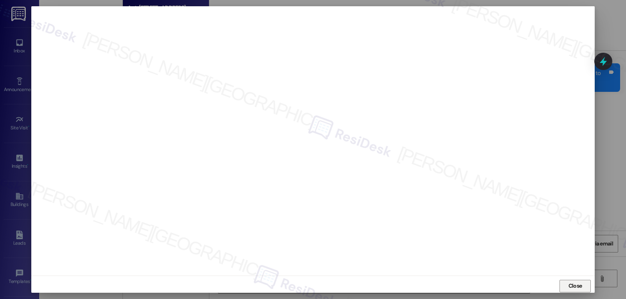
click at [575, 287] on span "Close" at bounding box center [576, 286] width 14 height 8
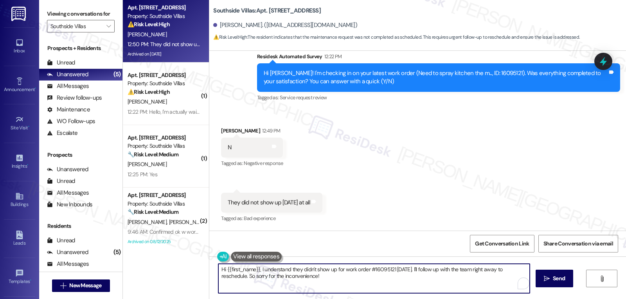
click at [405, 270] on textarea "Hi {{first_name}}, I understand they didn't show up for work order #16095121 to…" at bounding box center [374, 278] width 312 height 29
drag, startPoint x: 406, startPoint y: 271, endPoint x: 439, endPoint y: 296, distance: 42.2
click at [432, 294] on textarea "Hi {{first_name}}, I understand they didn't show up for work order #16095121 to…" at bounding box center [374, 278] width 312 height 29
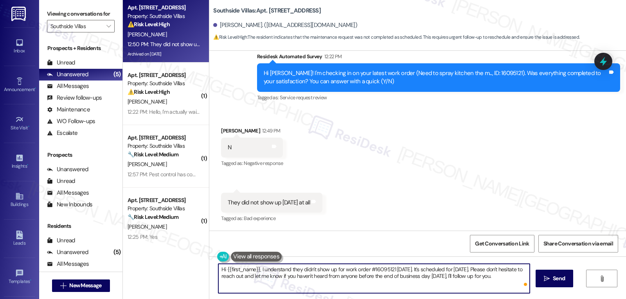
type textarea "Hi {{first_name}}, I understand they didn't show up for work order #16095121 to…"
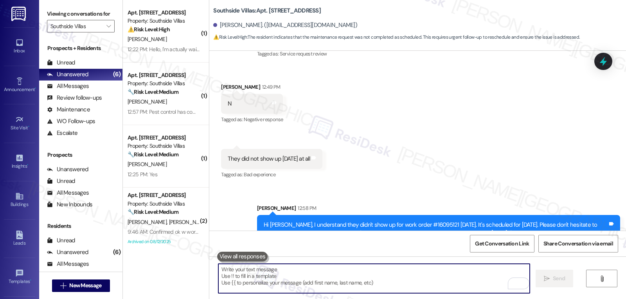
scroll to position [2828, 0]
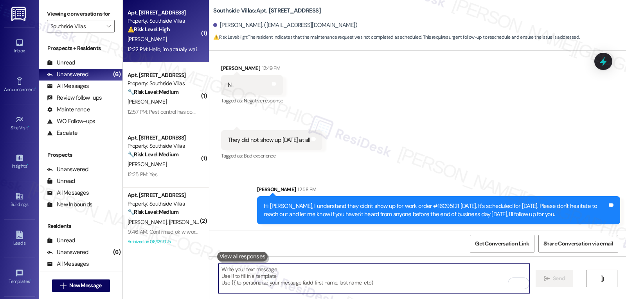
click at [173, 47] on div "12:22 PM: Hello, I'm actually waiting for the service manager from Massey Pest …" at bounding box center [257, 49] width 259 height 7
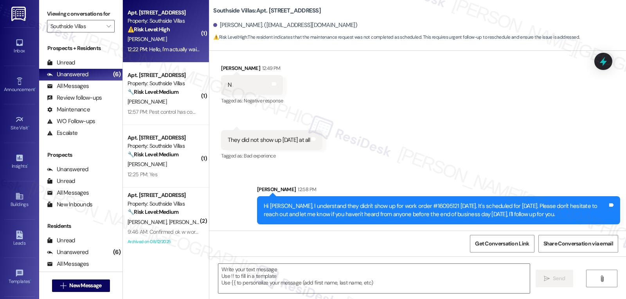
type textarea "Fetching suggested responses. Please feel free to read through the conversation…"
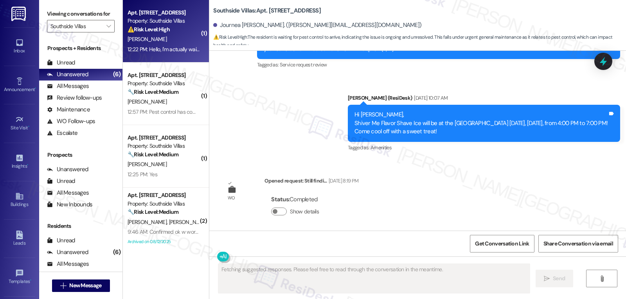
scroll to position [2596, 0]
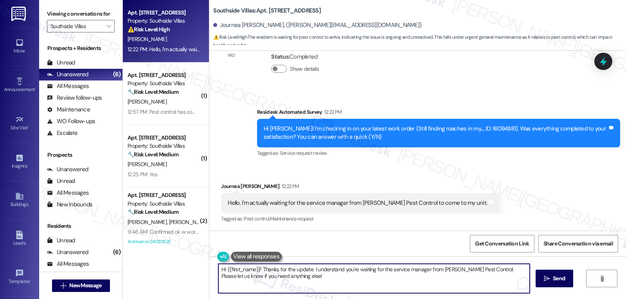
click at [302, 279] on textarea "Hi {{first_name}}! Thanks for the update. I understand you're waiting for the s…" at bounding box center [374, 278] width 312 height 29
drag, startPoint x: 485, startPoint y: 269, endPoint x: 518, endPoint y: 318, distance: 58.4
click at [518, 299] on html "Inbox Go to Inbox Announcement • Send A Text Announcement Site Visit • Go to Si…" at bounding box center [313, 149] width 626 height 299
type textarea "Hi {{first_name}}! Thanks for the update. I understand you're waiting for the s…"
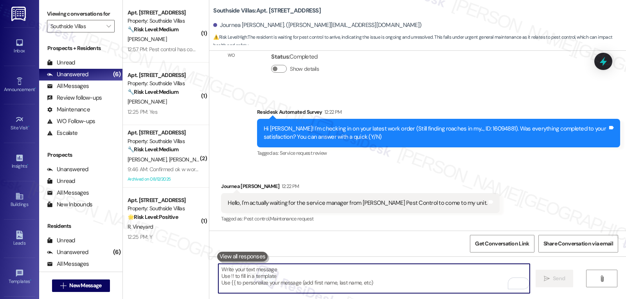
click at [264, 269] on textarea "To enrich screen reader interactions, please activate Accessibility in Grammarl…" at bounding box center [374, 278] width 312 height 29
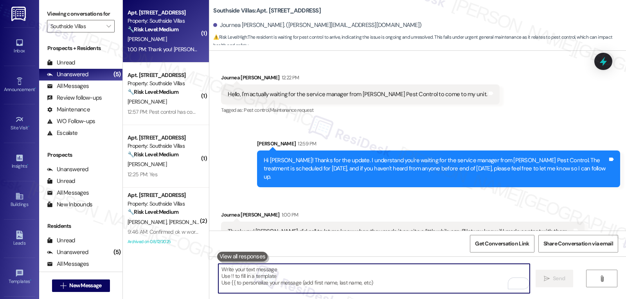
scroll to position [2714, 0]
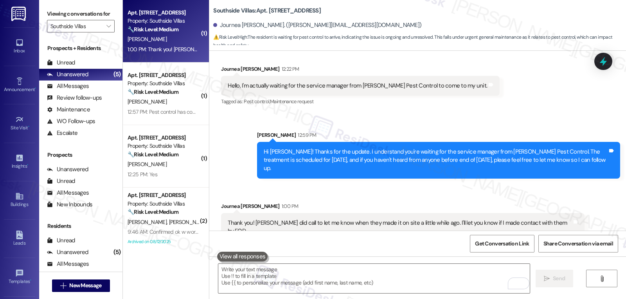
click at [330, 240] on div "Get Conversation Link Share Conversation via email" at bounding box center [417, 244] width 417 height 26
click at [260, 282] on textarea "To enrich screen reader interactions, please activate Accessibility in Grammarl…" at bounding box center [374, 278] width 312 height 29
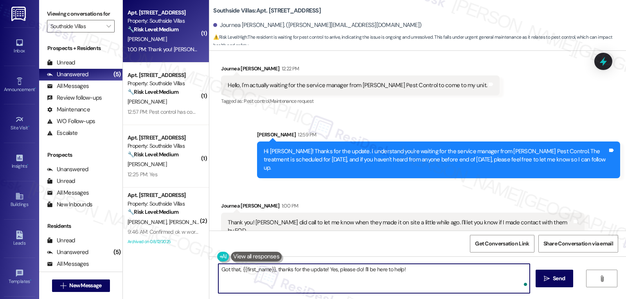
type textarea "Got that, {{first_name}}, thanks for the update! Yes, please do! I'll be here t…"
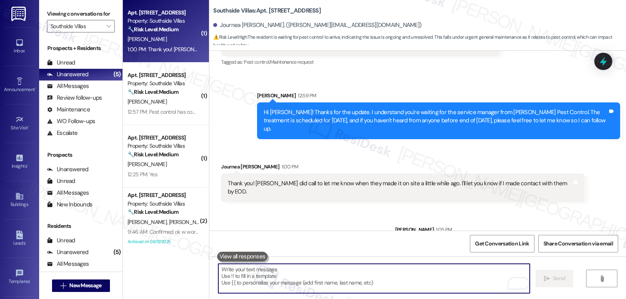
scroll to position [2769, 0]
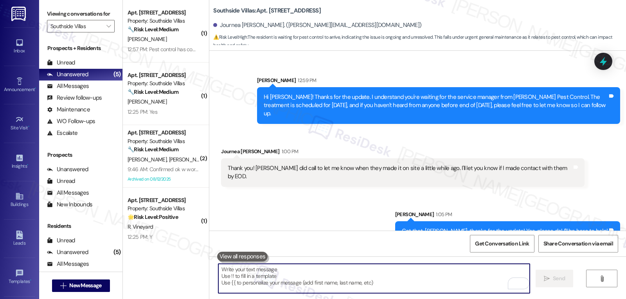
click at [149, 51] on div "12:57 PM: Pest control has come by 12:57 PM: Pest control has come by" at bounding box center [167, 49] width 79 height 7
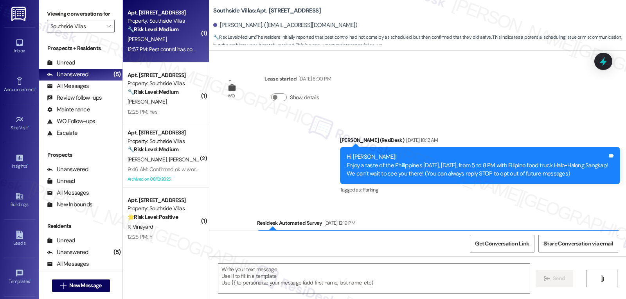
scroll to position [2491, 0]
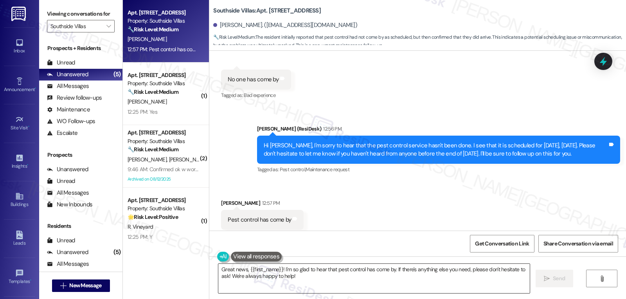
click at [313, 279] on textarea "Great news, {{first_name}}! I'm so glad to hear that pest control has come by. …" at bounding box center [374, 278] width 312 height 29
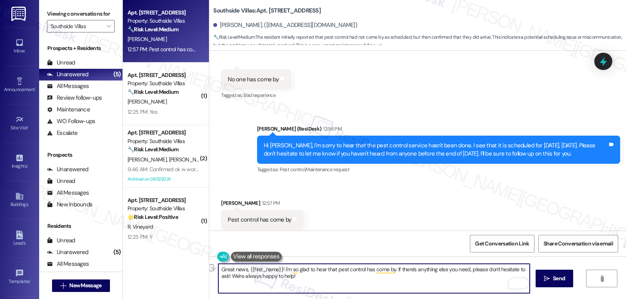
drag, startPoint x: 279, startPoint y: 269, endPoint x: 390, endPoint y: 269, distance: 111.6
click at [390, 269] on textarea "Great news, {{first_name}}! I'm so glad to hear that pest control has come by. …" at bounding box center [374, 278] width 312 height 29
click at [487, 279] on textarea "Great news, {{first_name}}! If there's anything else you need, please don't hes…" at bounding box center [374, 278] width 312 height 29
type textarea "Great news, {{first_name}}! If there's anything else you need, please don't hes…"
click at [550, 282] on button " Send" at bounding box center [555, 279] width 38 height 18
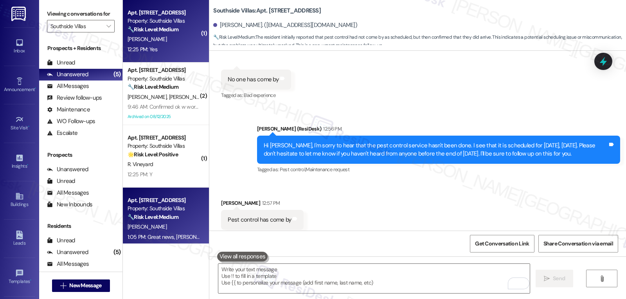
click at [160, 36] on div "A. Fox" at bounding box center [164, 39] width 74 height 10
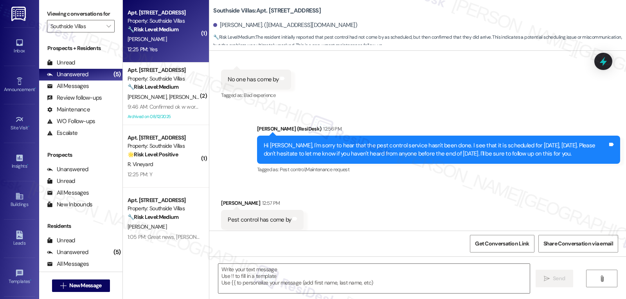
type textarea "Fetching suggested responses. Please feel free to read through the conversation…"
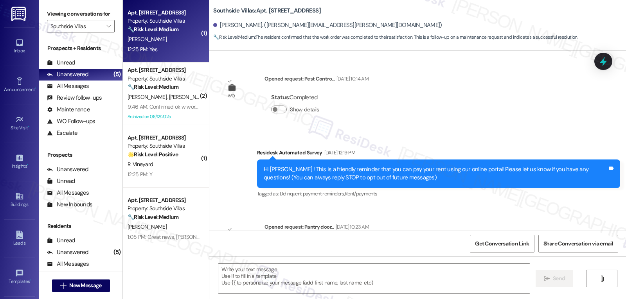
scroll to position [3488, 0]
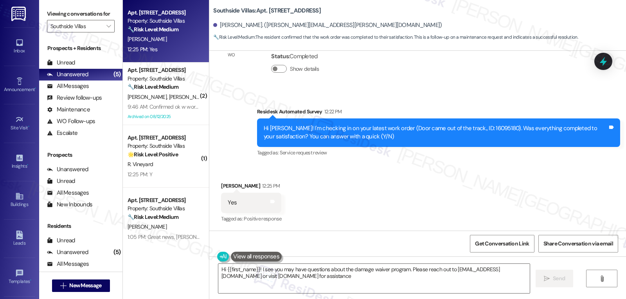
type textarea "Hi {{first_name}}! I see you may have questions about the damage waiver program…"
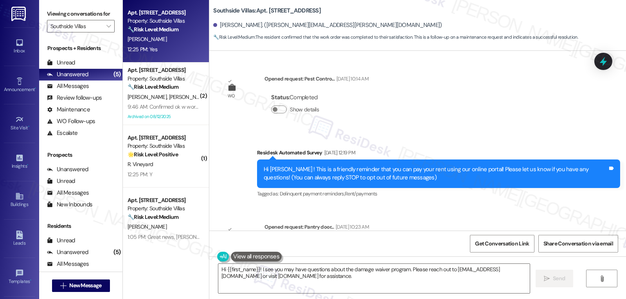
scroll to position [3488, 0]
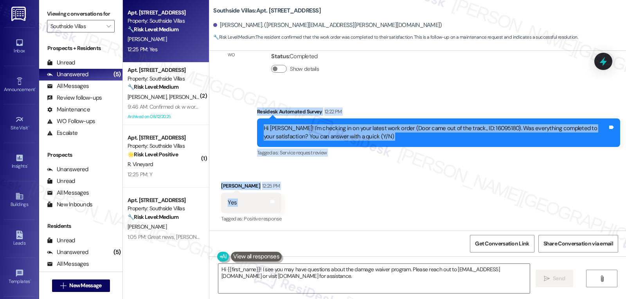
drag, startPoint x: 250, startPoint y: 110, endPoint x: 292, endPoint y: 211, distance: 109.7
click at [292, 211] on div "WO Opened request: Pest Contro... [DATE] 10:14 AM Status : Completed Show detai…" at bounding box center [417, 141] width 417 height 180
copy div "Residesk Automated Survey 12:22 PM Hi [PERSON_NAME]! I'm checking in on your la…"
click at [280, 279] on textarea "Hi {{first_name}}! I see you may have questions about the damage waiver program…" at bounding box center [374, 278] width 312 height 29
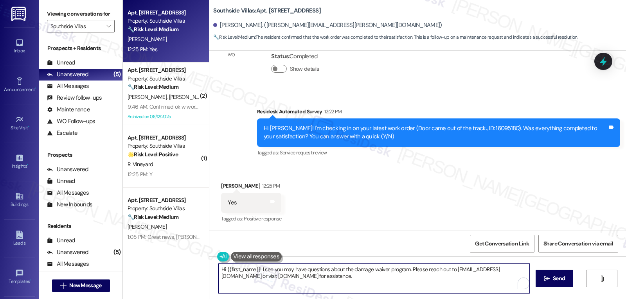
paste textarea "Great, thanks [PERSON_NAME]! Glad the door’s fixed — let us know anytime if you…"
click at [317, 271] on textarea "Great, thanks [PERSON_NAME]! Glad the door’s fixed — let us know anytime if you…" at bounding box center [374, 278] width 312 height 29
click at [485, 272] on textarea "Great, thanks Adriana! Glad the door’s fixed! Please feel free to let us know a…" at bounding box center [374, 278] width 312 height 29
click at [311, 284] on textarea "Great, thanks, Adriana! Glad the door’s fixed! Please feel free to let us know …" at bounding box center [374, 278] width 312 height 29
type textarea "Great, thanks, Adriana! Glad the door’s fixed! Please feel free to let us know …"
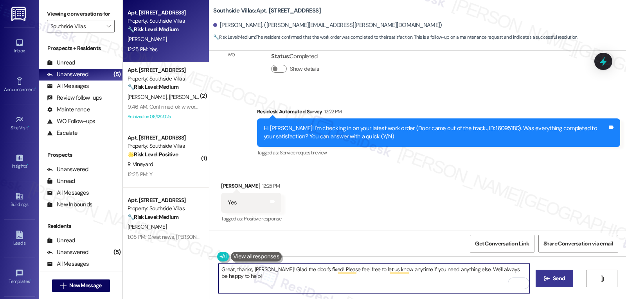
click at [564, 279] on span "Send" at bounding box center [559, 279] width 12 height 8
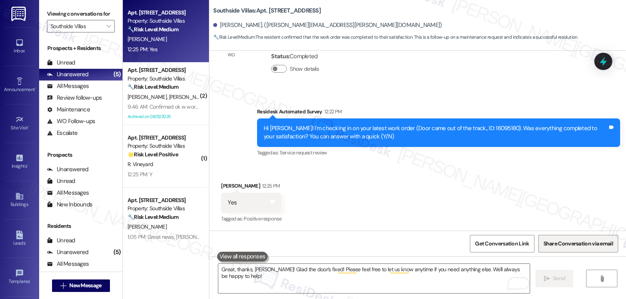
scroll to position [3488, 0]
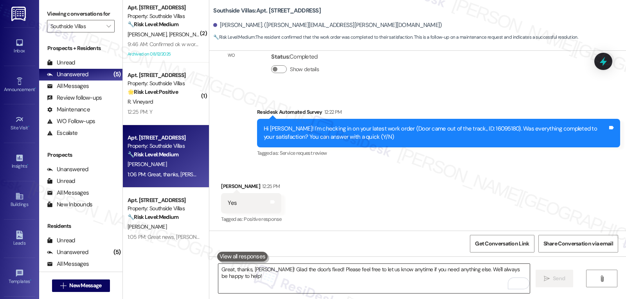
click at [355, 279] on textarea "Great, thanks, Adriana! Glad the door’s fixed! Please feel free to let us know …" at bounding box center [374, 278] width 312 height 29
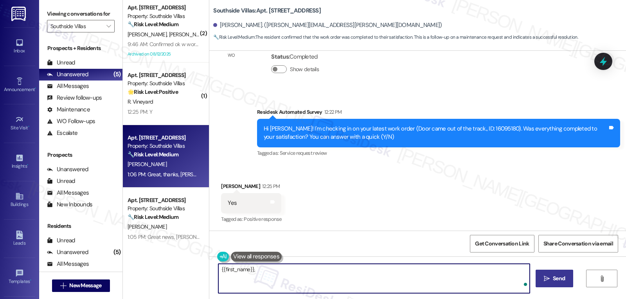
paste textarea "how’s everything going for you at {{property}}? Has it met your expectations so…"
type textarea "{{first_name}}, how’s everything going for you at {{property}}? Has it met your…"
click at [550, 280] on span " Send" at bounding box center [555, 279] width 25 height 8
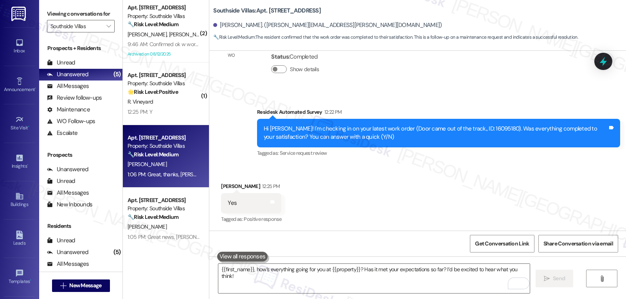
scroll to position [3597, 0]
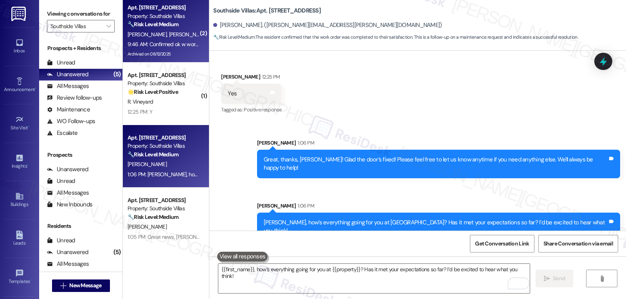
click at [174, 34] on div "E. Hosey J. Fis" at bounding box center [164, 35] width 74 height 10
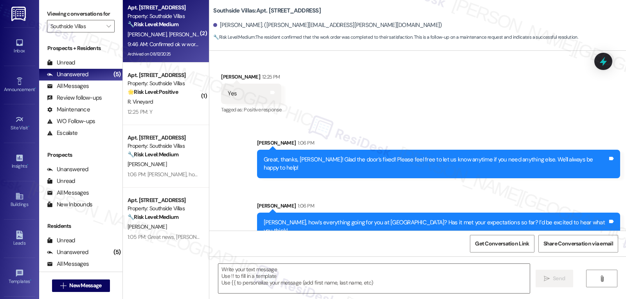
type textarea "Fetching suggested responses. Please feel free to read through the conversation…"
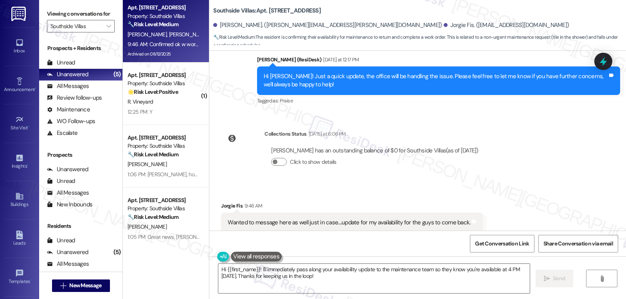
scroll to position [6481, 0]
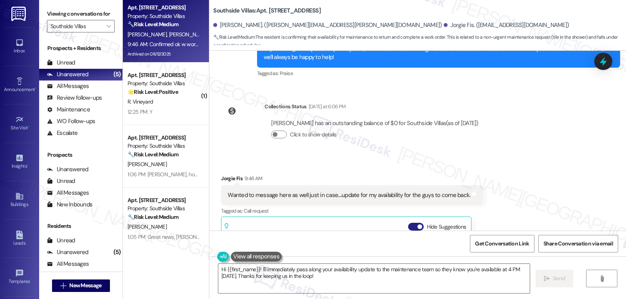
click at [410, 223] on button "Hide Suggestions" at bounding box center [416, 227] width 16 height 8
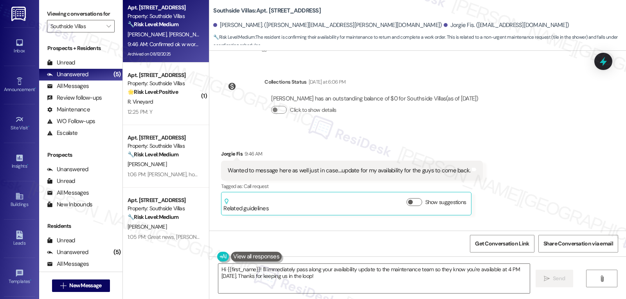
scroll to position [6518, 0]
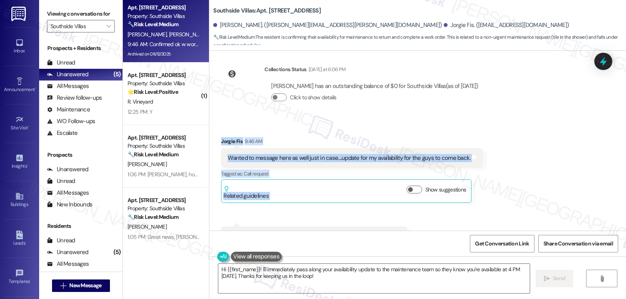
drag, startPoint x: 215, startPoint y: 109, endPoint x: 401, endPoint y: 207, distance: 210.8
click at [401, 207] on div "Received via SMS Jorgie Fis 9:46 AM Wanted to message here as well just in case…" at bounding box center [417, 192] width 417 height 144
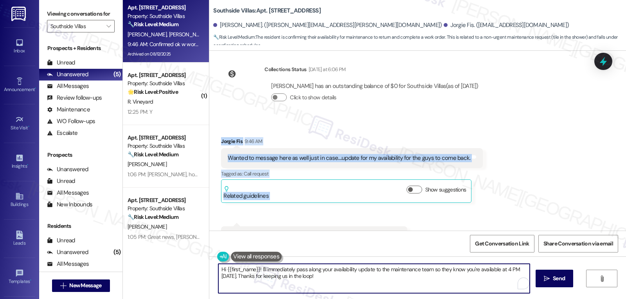
click at [357, 285] on textarea "Hi {{first_name}}! I'll immediately pass along your availability update to the …" at bounding box center [374, 278] width 312 height 29
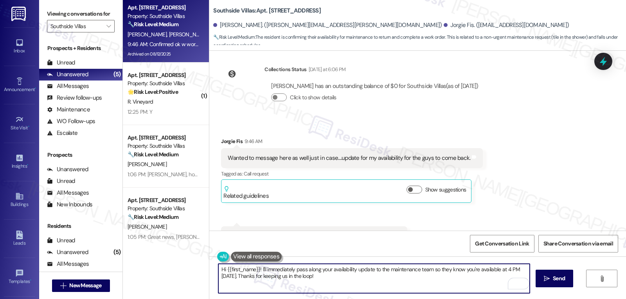
click at [385, 270] on textarea "Hi {{first_name}}! I'll immediately pass along your availability update to the …" at bounding box center [374, 278] width 312 height 29
click at [388, 270] on textarea "Hi {{first_name}}! I'll immediately pass along your availability update to the …" at bounding box center [374, 278] width 312 height 29
click at [365, 284] on textarea "Hi {{first_name}}! I'll immediately pass along your availability update to the …" at bounding box center [374, 278] width 312 height 29
type textarea "Hi {{first_name}}! I'll immediately pass along your availability update to the …"
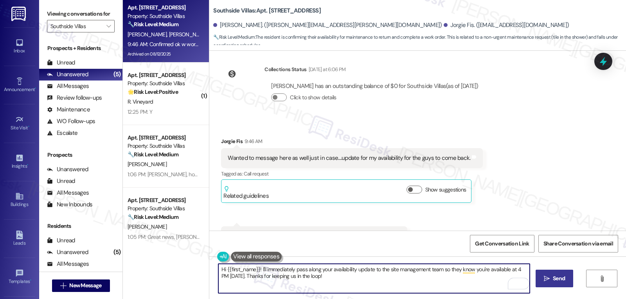
click at [565, 283] on span "Send" at bounding box center [559, 279] width 15 height 8
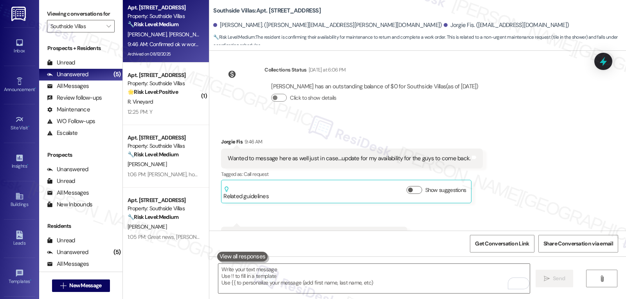
scroll to position [6581, 0]
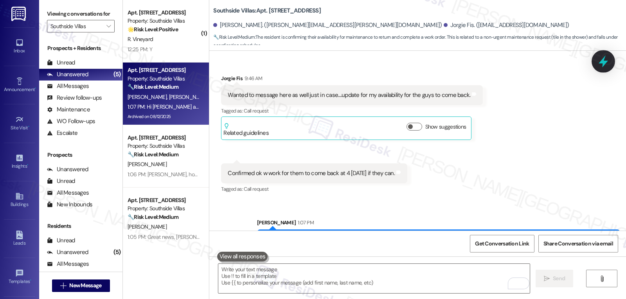
click at [605, 63] on icon at bounding box center [603, 62] width 9 height 12
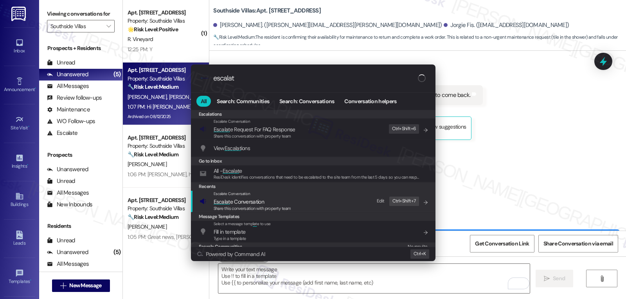
type input "escalat"
click at [265, 206] on div "Share this conversation with property team" at bounding box center [253, 209] width 78 height 7
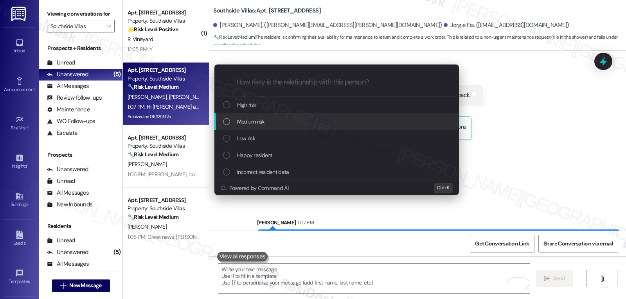
click at [284, 122] on div "Medium risk" at bounding box center [337, 121] width 229 height 9
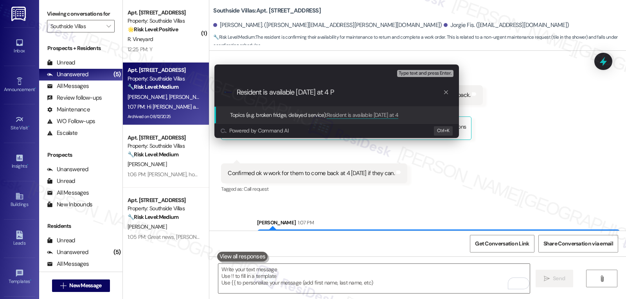
type input "Resident is available today at 4 PM"
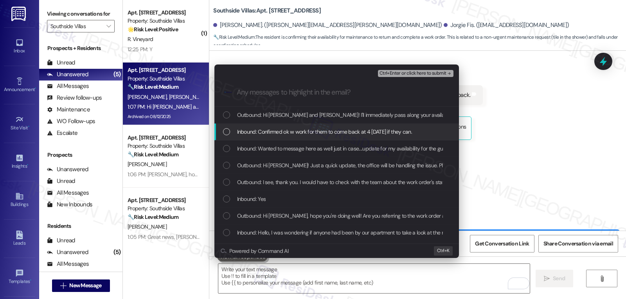
click at [240, 128] on span "Inbound: Confirmed ok w work for them to come back at 4 today if they can." at bounding box center [324, 132] width 175 height 9
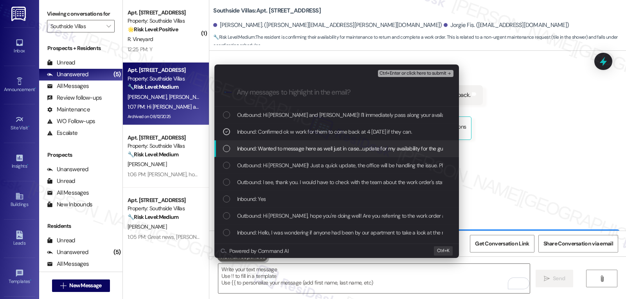
click at [243, 147] on span "Inbound: Wanted to message here as well just in case....update for my availabil…" at bounding box center [359, 148] width 245 height 9
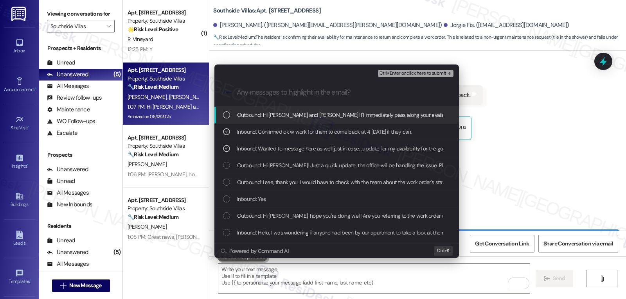
click at [443, 73] on span "Ctrl+Enter or click here to submit" at bounding box center [413, 73] width 67 height 5
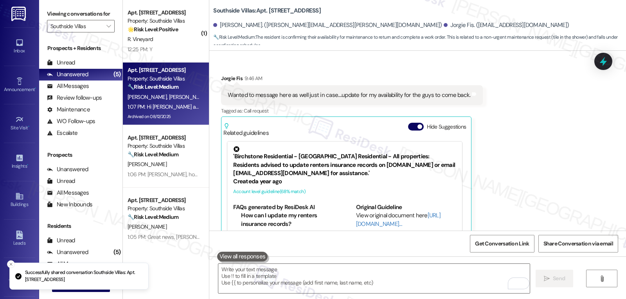
scroll to position [6638, 0]
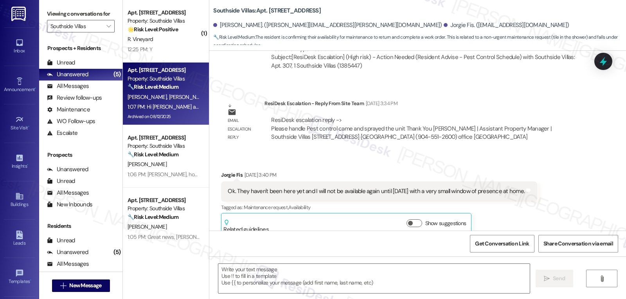
type textarea "Fetching suggested responses. Please feel free to read through the conversation…"
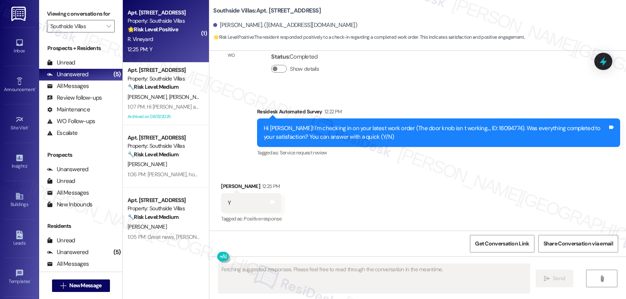
scroll to position [2735, 0]
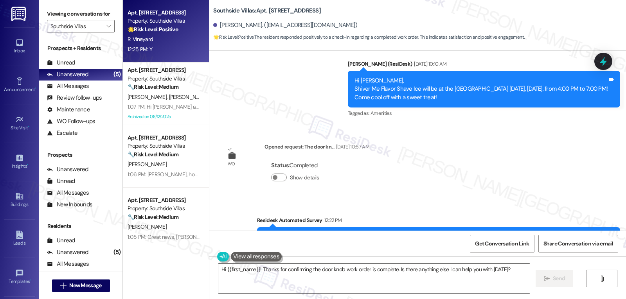
drag, startPoint x: 395, startPoint y: 269, endPoint x: 473, endPoint y: 278, distance: 78.1
click at [395, 269] on textarea "Hi {{first_name}}! Thanks for confirming the door knob work order is complete. …" at bounding box center [374, 278] width 312 height 29
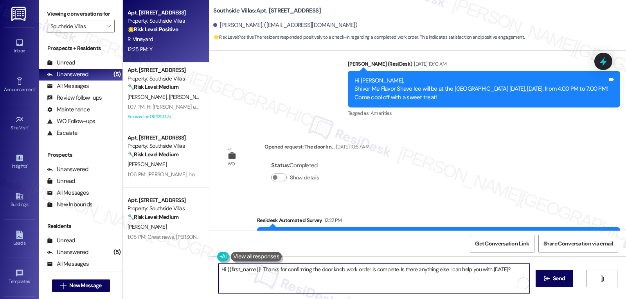
paste textarea "f you have any questions or need anything, feel free to reach out. I’m always a…"
type textarea "Hi {{first_name}}! Thanks for confirming the door knob work order is complete. …"
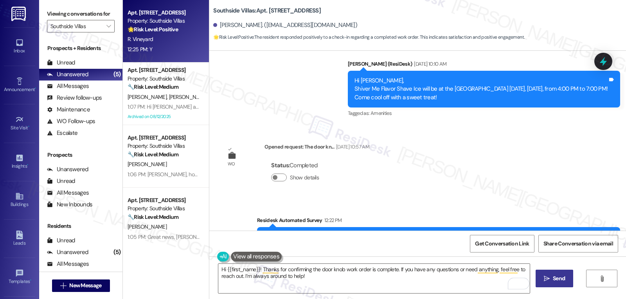
click at [562, 281] on span "Send" at bounding box center [559, 279] width 12 height 8
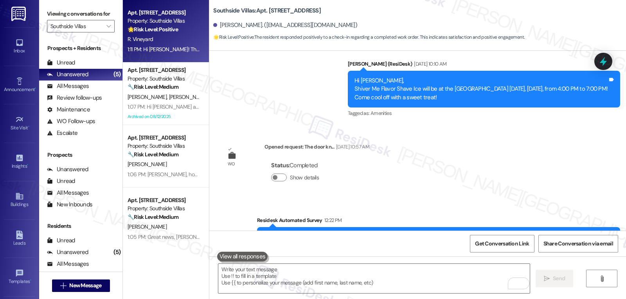
scroll to position [2798, 0]
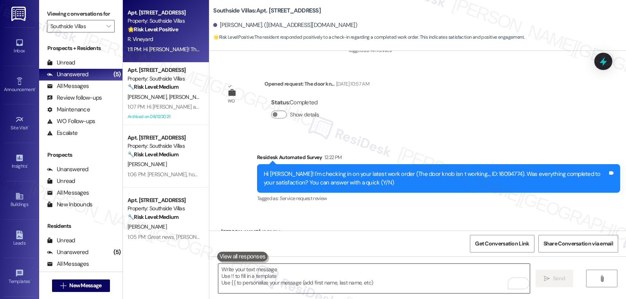
click at [267, 275] on textarea "To enrich screen reader interactions, please activate Accessibility in Grammarl…" at bounding box center [374, 278] width 312 height 29
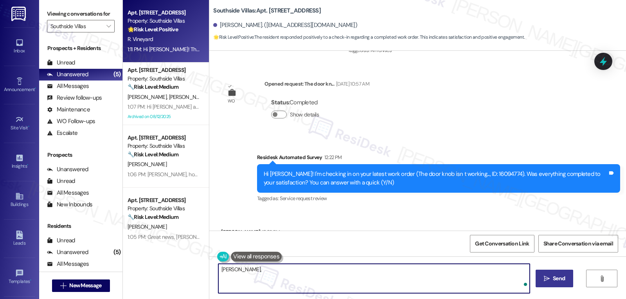
paste textarea "I hope you’ve been loving your time at {{property}}! Has it lived up to what yo…"
type textarea "Ryan, I hope you’ve been loving your time at {{property}}! Has it lived up to w…"
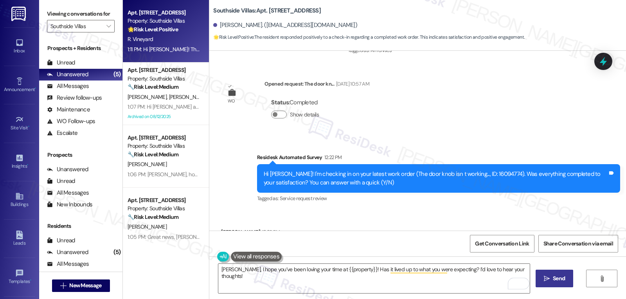
click at [561, 285] on button " Send" at bounding box center [555, 279] width 38 height 18
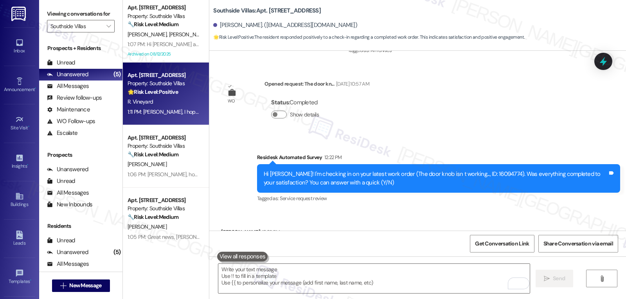
scroll to position [69, 0]
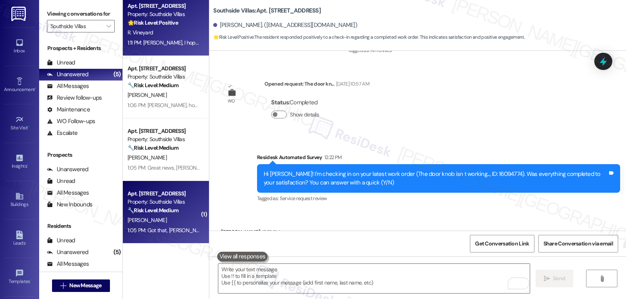
click at [171, 212] on strong "🔧 Risk Level: Medium" at bounding box center [153, 210] width 51 height 7
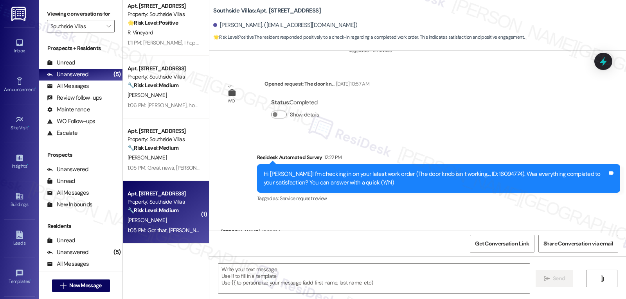
type textarea "Fetching suggested responses. Please feel free to read through the conversation…"
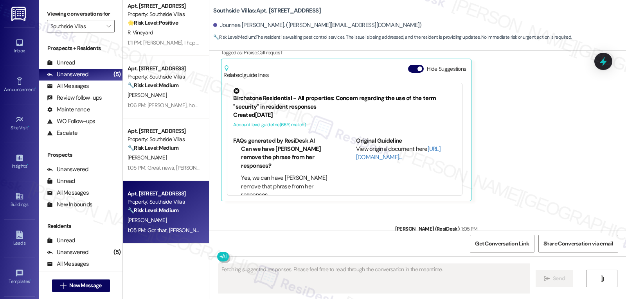
scroll to position [2946, 0]
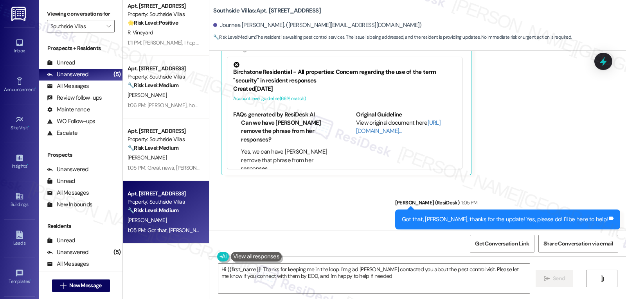
type textarea "Hi {{first_name}}! Thanks for keeping me in the loop. I'm glad Michelle contact…"
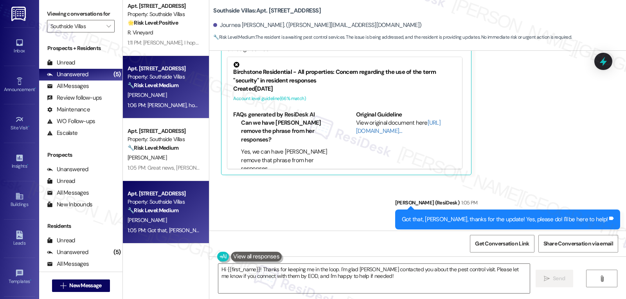
scroll to position [0, 0]
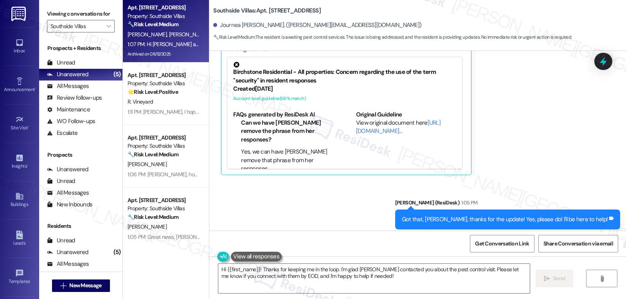
click at [152, 27] on strong "🔧 Risk Level: Medium" at bounding box center [153, 24] width 51 height 7
type textarea "Fetching suggested responses. Please feel free to read through the conversation…"
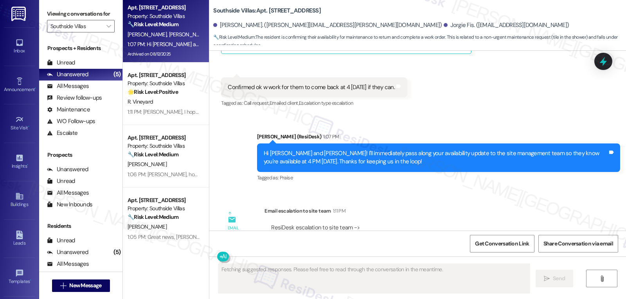
scroll to position [6809, 0]
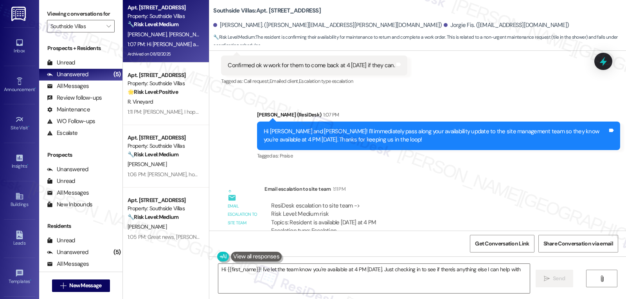
type textarea "Hi {{first_name}}! I've let the team know you're available at 4 PM today. Just …"
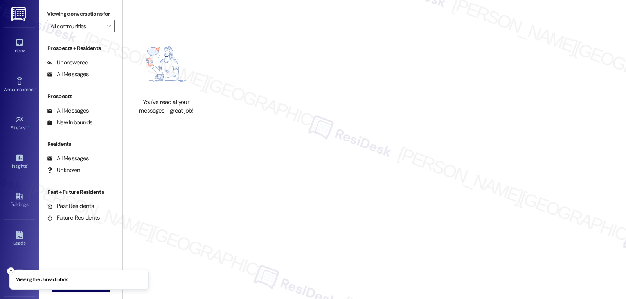
type input "Southside Villas"
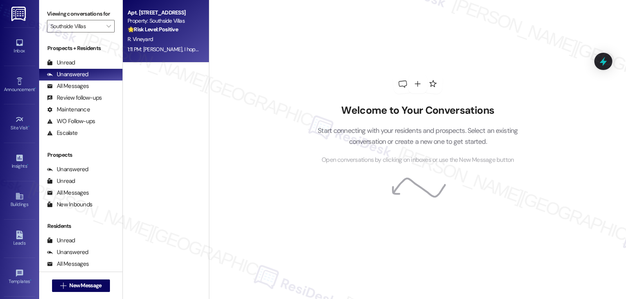
click at [173, 45] on div "1:11 PM: [PERSON_NAME], I hope you’ve been loving your time at [GEOGRAPHIC_DATA…" at bounding box center [164, 50] width 74 height 10
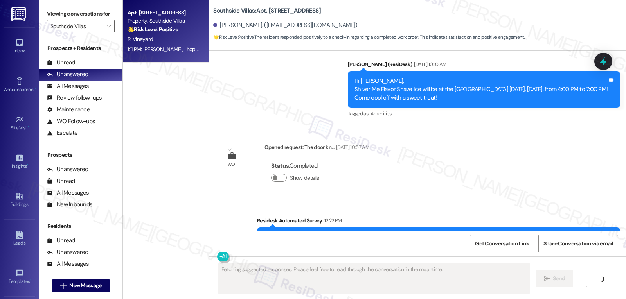
scroll to position [2864, 0]
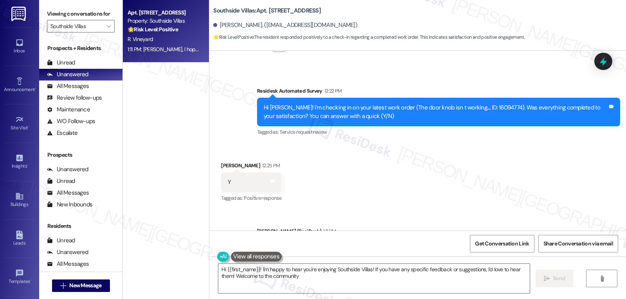
type textarea "Hi {{first_name}}! I'm happy to hear you're enjoying Southside Villas! If you h…"
click at [105, 31] on span "" at bounding box center [108, 26] width 7 height 13
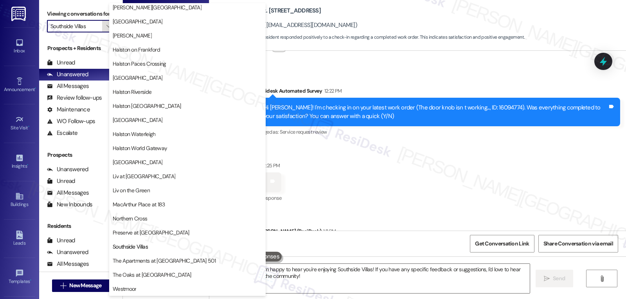
scroll to position [271, 0]
click at [160, 258] on span "The Apartments at [GEOGRAPHIC_DATA] 501" at bounding box center [164, 261] width 103 height 8
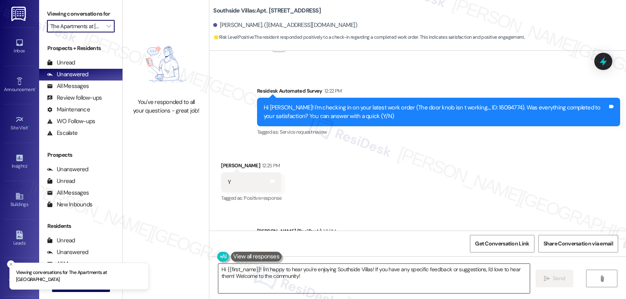
click at [341, 286] on textarea "Hi {{first_name}}! I'm happy to hear you're enjoying Southside Villas! If you h…" at bounding box center [374, 278] width 312 height 29
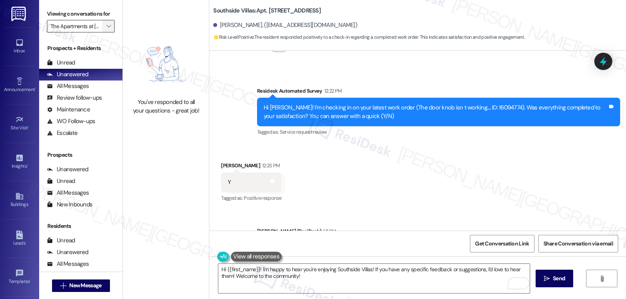
click at [106, 29] on icon "" at bounding box center [108, 26] width 4 height 6
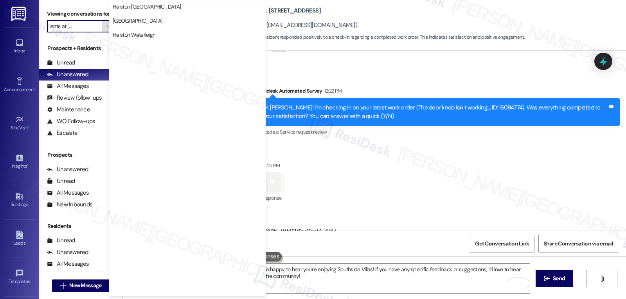
scroll to position [271, 0]
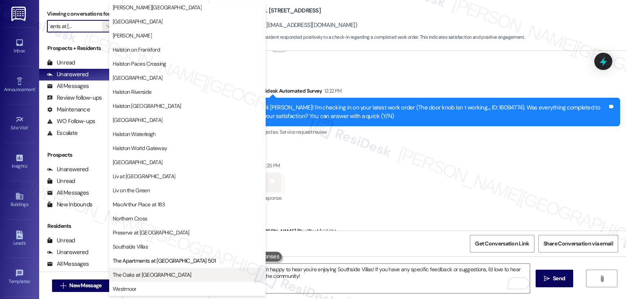
click at [130, 275] on span "The Oaks at [GEOGRAPHIC_DATA]" at bounding box center [152, 275] width 79 height 8
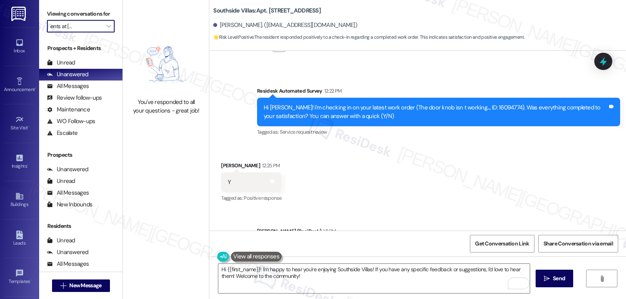
type input "The Oaks at [GEOGRAPHIC_DATA]"
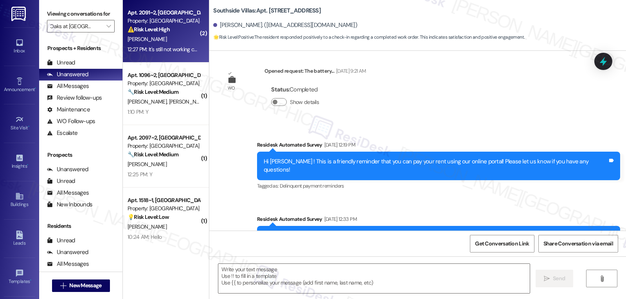
scroll to position [730, 0]
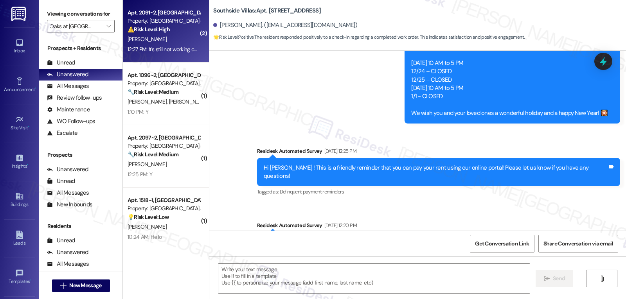
click at [181, 43] on div "[PERSON_NAME]" at bounding box center [164, 39] width 74 height 10
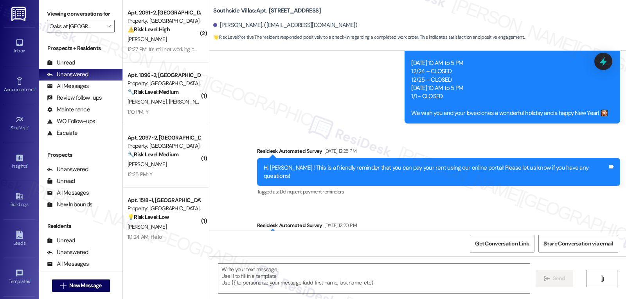
scroll to position [0, 0]
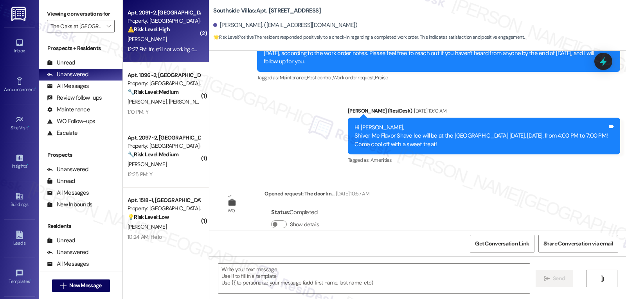
type textarea "Fetching suggested responses. Please feel free to read through the conversation…"
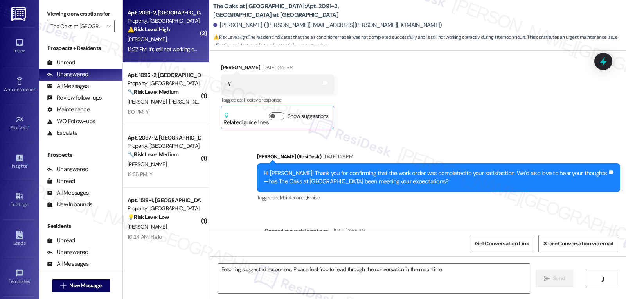
scroll to position [2908, 0]
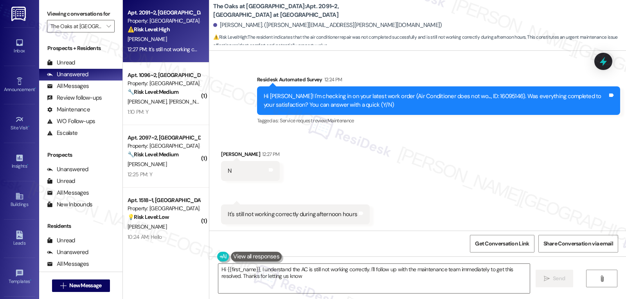
type textarea "Hi {{first_name}}, I understand the AC is still not working correctly. I'll fol…"
click at [600, 60] on icon at bounding box center [603, 61] width 13 height 13
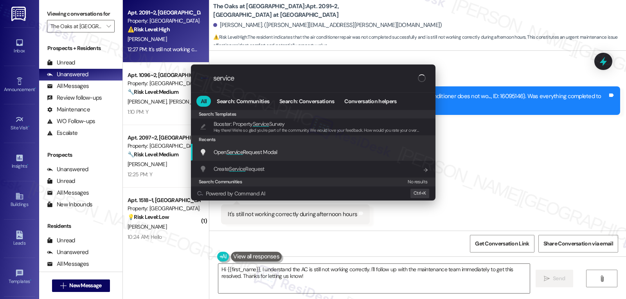
type input "service"
click at [301, 156] on div "Open Service Request Modal Add shortcut" at bounding box center [314, 152] width 229 height 9
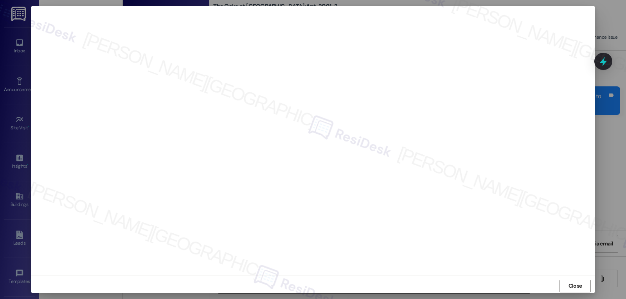
drag, startPoint x: 573, startPoint y: 287, endPoint x: 494, endPoint y: 264, distance: 82.5
click at [573, 287] on span "Close" at bounding box center [576, 286] width 14 height 8
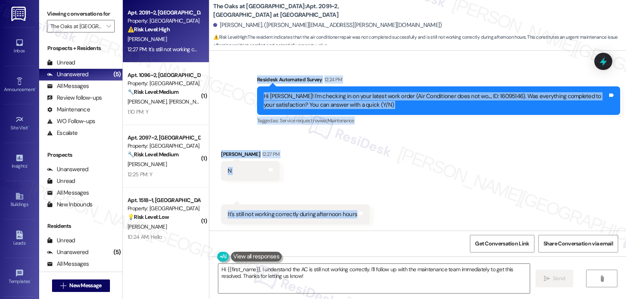
drag, startPoint x: 250, startPoint y: 80, endPoint x: 425, endPoint y: 217, distance: 222.5
click at [425, 217] on div "WO Opened request: Water flow ... May 23, 2024 at 11:22 AM Status : Completed S…" at bounding box center [417, 141] width 417 height 180
copy div "Residesk Automated Survey 12:24 PM Hi Nityahitendrabhai! I'm checking in on you…"
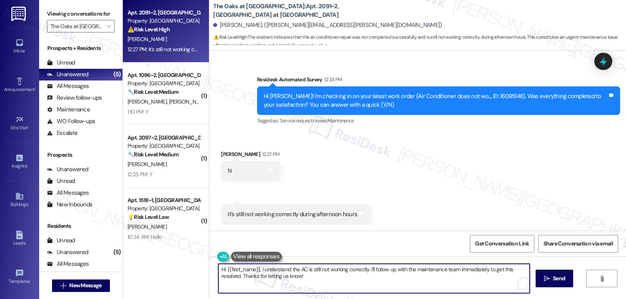
drag, startPoint x: 366, startPoint y: 270, endPoint x: 554, endPoint y: 318, distance: 194.3
click at [554, 299] on html "Inbox Go to Inbox Announcement • Send A Text Announcement Site Visit • Go to Si…" at bounding box center [313, 149] width 626 height 299
type textarea "Hi {{first_name}}, I understand the AC is still not working correctly. I'm real…"
click at [552, 276] on span "Send" at bounding box center [559, 279] width 15 height 8
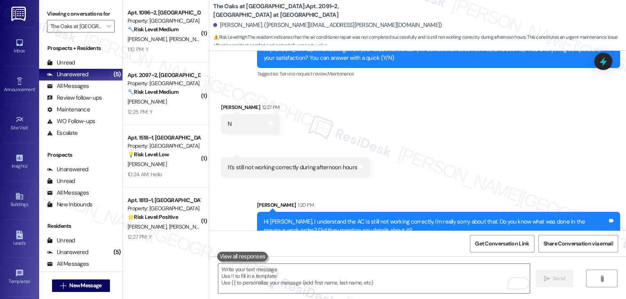
scroll to position [2971, 0]
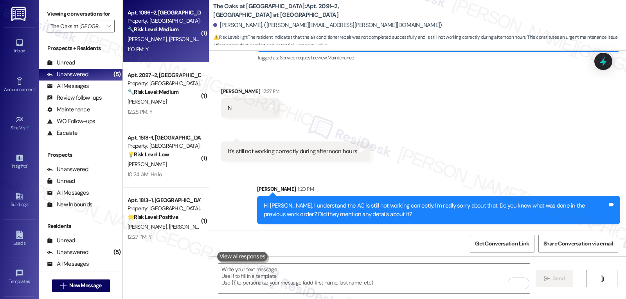
click at [147, 49] on div "1:10 PM: Y 1:10 PM: Y" at bounding box center [164, 50] width 74 height 10
type textarea "Fetching suggested responses. Please feel free to read through the conversation…"
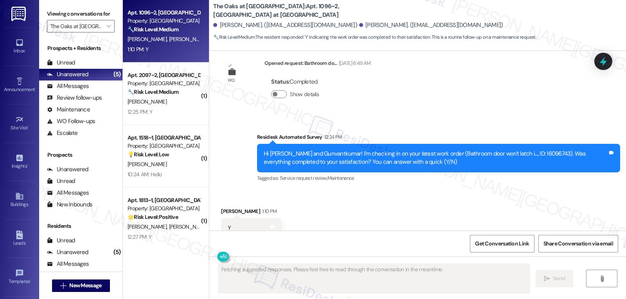
scroll to position [3709, 0]
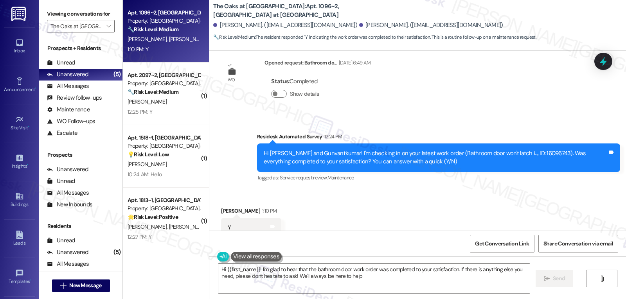
type textarea "Hi {{first_name}}! I'm glad to hear that the bathroom door work order was compl…"
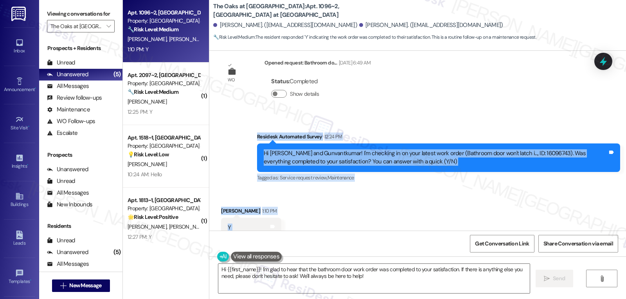
drag, startPoint x: 252, startPoint y: 112, endPoint x: 324, endPoint y: 206, distance: 118.5
click at [297, 206] on div "Lease started Dec 06, 2024 at 7:00 PM Announcement, sent via SMS Sarah (ResiDes…" at bounding box center [417, 141] width 417 height 180
copy div "Residesk Automated Survey 12:24 PM Hi Ritaben and Gunvantkumar! I'm checking in…"
click at [389, 282] on textarea "Hi {{first_name}}! I'm glad to hear that the bathroom door work order was compl…" at bounding box center [374, 278] width 312 height 29
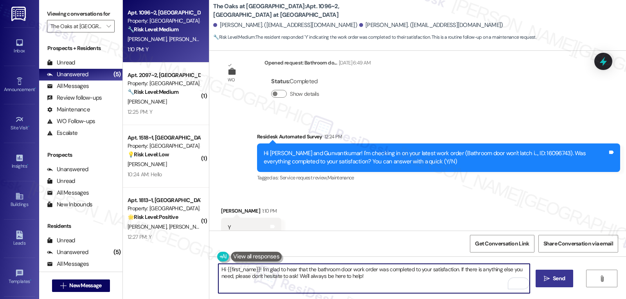
drag, startPoint x: 559, startPoint y: 279, endPoint x: 556, endPoint y: 276, distance: 4.5
click at [559, 279] on span "Send" at bounding box center [559, 279] width 12 height 8
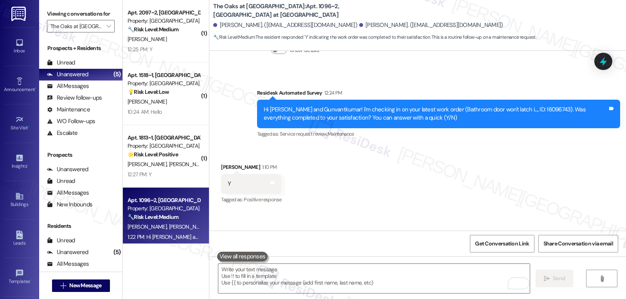
scroll to position [3771, 0]
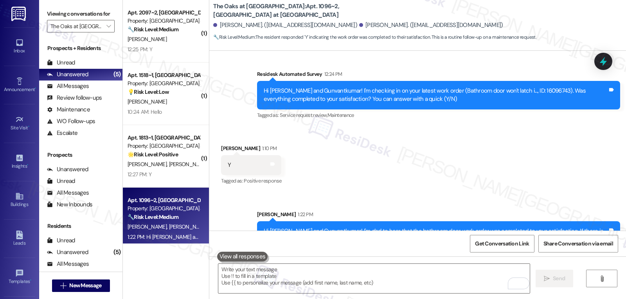
click at [298, 227] on div "Hi Ritaben and Gunvantkumar! I'm glad to hear that the bathroom door work order…" at bounding box center [436, 235] width 344 height 17
copy div "Gunvantkumar"
click at [273, 277] on textarea "To enrich screen reader interactions, please activate Accessibility in Grammarl…" at bounding box center [374, 278] width 312 height 29
paste textarea "Gunvantkumar"
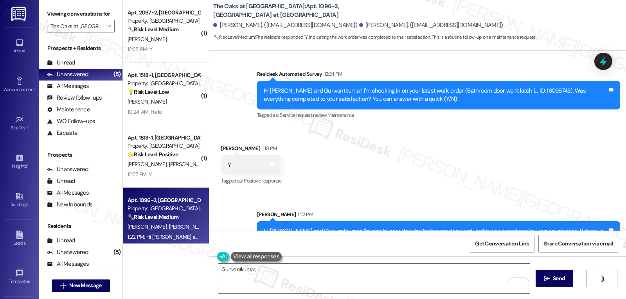
click at [382, 274] on textarea "Gunvantkumar," at bounding box center [374, 278] width 312 height 29
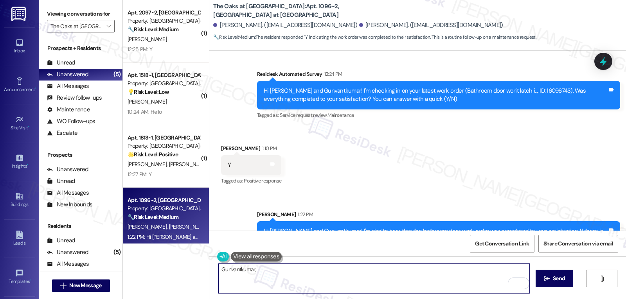
paste textarea "how’s everything going for you at {{property}}? Has it met your expectations so…"
click at [236, 269] on textarea "Gunvantkumar, how’s everything going for you at {{property}}? Has it met your e…" at bounding box center [374, 278] width 312 height 29
paste textarea "how’s everything going for you at {{property}}? Has it met your expectations so…"
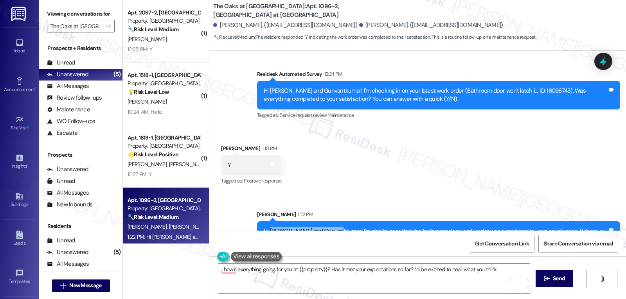
drag, startPoint x: 264, startPoint y: 206, endPoint x: 332, endPoint y: 205, distance: 67.7
click at [332, 227] on div "Hi Ritaben and Gunvantkumar! I'm glad to hear that the bathroom door work order…" at bounding box center [436, 235] width 344 height 17
copy div "Ritaben and Gunvantkumar"
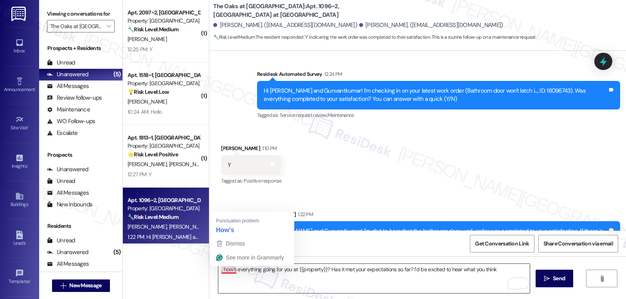
click at [218, 269] on textarea ", how’s everything going for you at {{property}}? Has it met your expectations …" at bounding box center [374, 278] width 312 height 29
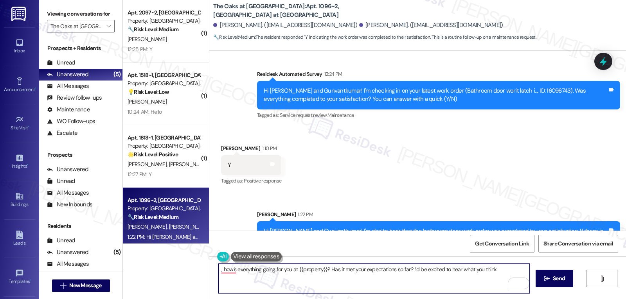
paste textarea "Ritaben and Gunvantkumar"
click at [373, 278] on textarea "Ritaben and Gunvantkumar, how’s everything going for you at {{property}}? Has i…" at bounding box center [374, 278] width 312 height 29
type textarea "Ritaben and Gunvantkumar, how’s everything going for you at {{property}}? Has i…"
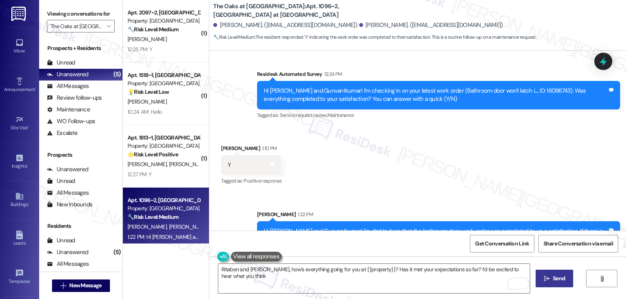
click at [566, 283] on span "Send" at bounding box center [559, 279] width 15 height 8
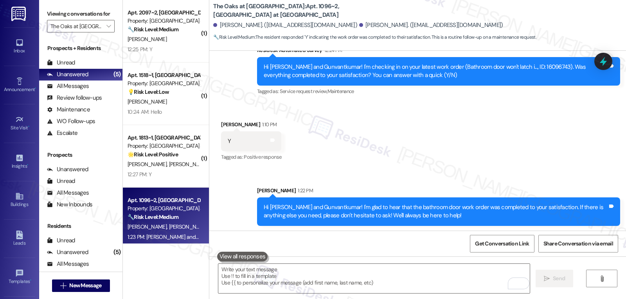
scroll to position [3834, 0]
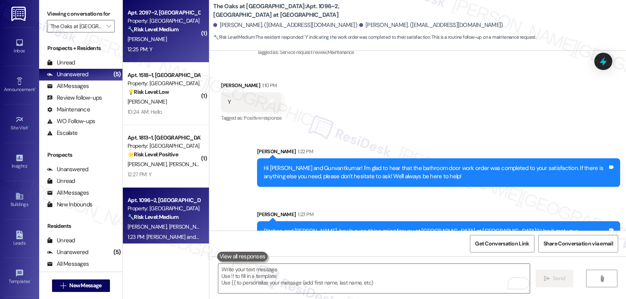
click at [154, 43] on div "[PERSON_NAME]" at bounding box center [164, 39] width 74 height 10
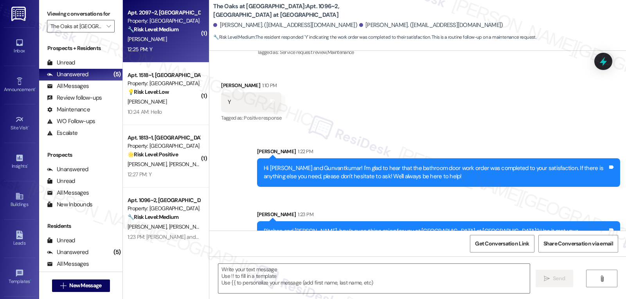
type textarea "Fetching suggested responses. Please feel free to read through the conversation…"
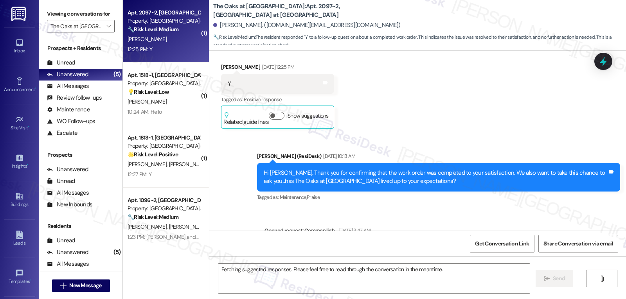
scroll to position [3359, 0]
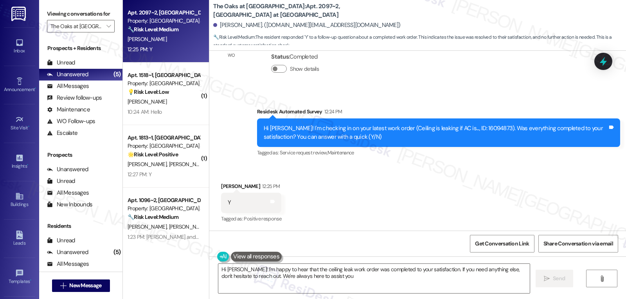
type textarea "Hi Sathishram! I'm happy to hear that the ceiling leak work order was completed…"
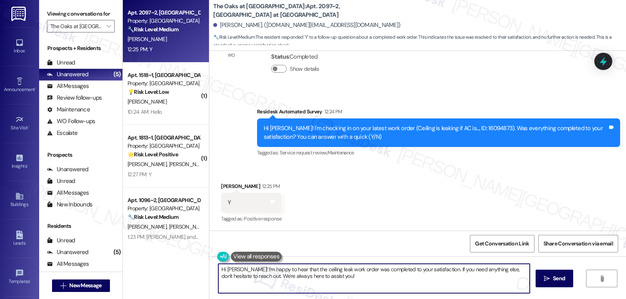
click at [376, 281] on textarea "Hi Sathishram! I'm happy to hear that the ceiling leak work order was completed…" at bounding box center [374, 278] width 312 height 29
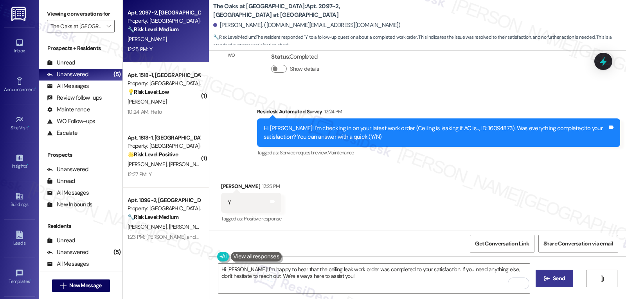
click at [555, 279] on span "Send" at bounding box center [559, 279] width 12 height 8
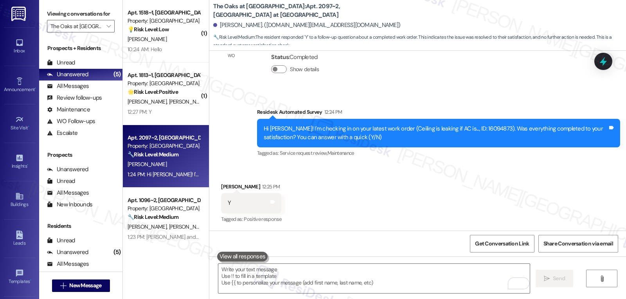
scroll to position [3422, 0]
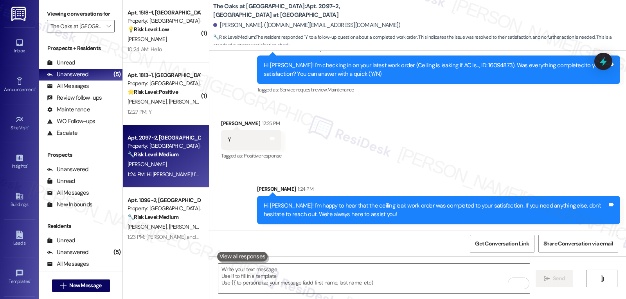
click at [303, 281] on textarea "To enrich screen reader interactions, please activate Accessibility in Grammarl…" at bounding box center [374, 278] width 312 height 29
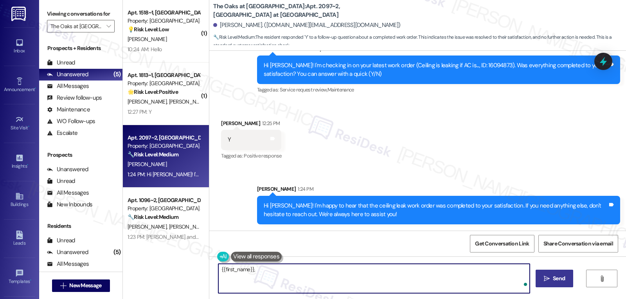
paste textarea "I’ve been meaning to check in—how has your experience at {{property}} been so f…"
type textarea "{{first_name}}, I’ve been meaning to check in—how has your experience at {{prop…"
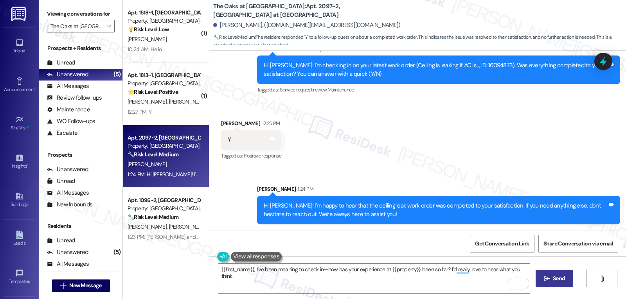
drag, startPoint x: 547, startPoint y: 279, endPoint x: 549, endPoint y: 275, distance: 4.6
click at [548, 279] on icon "" at bounding box center [547, 279] width 6 height 6
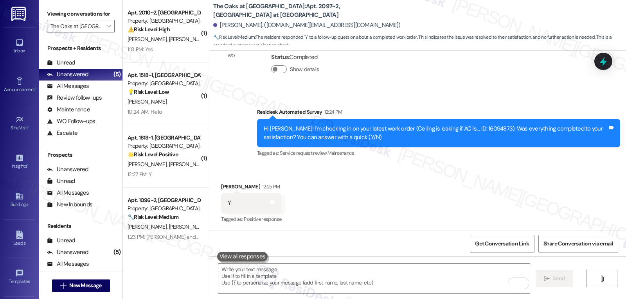
scroll to position [3485, 0]
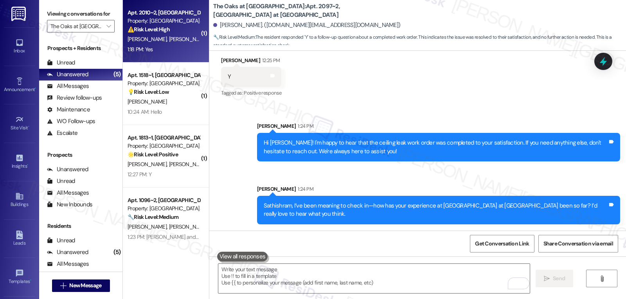
click at [168, 41] on div "S. Patel K. Patel" at bounding box center [164, 39] width 74 height 10
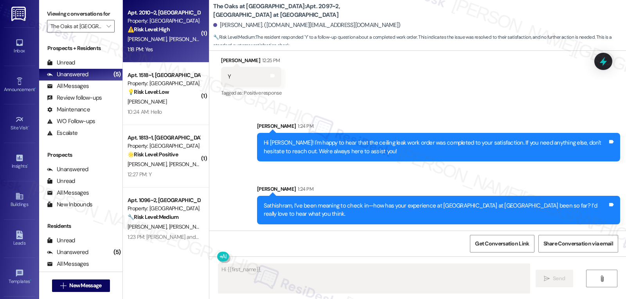
scroll to position [1884, 0]
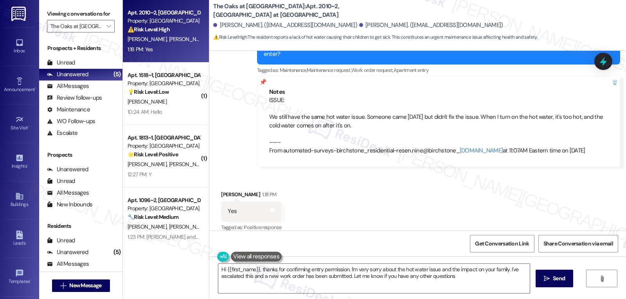
type textarea "Hi {{first_name}}, thanks for confirming entry permission. I'm very sorry about…"
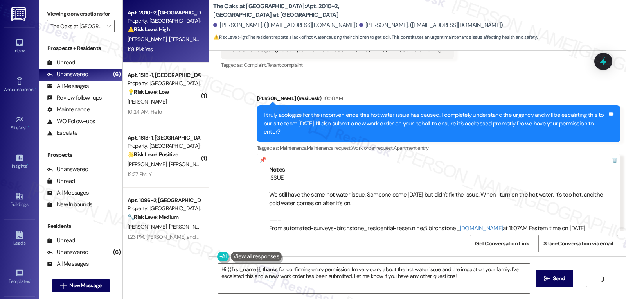
scroll to position [1884, 0]
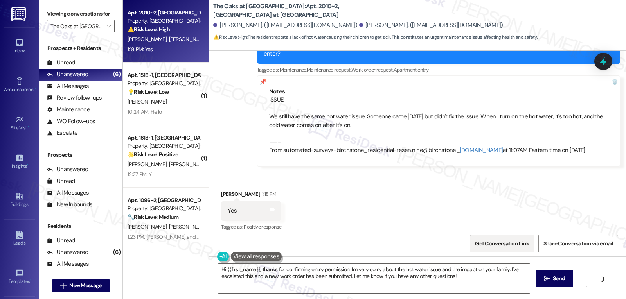
click at [491, 246] on span "Get Conversation Link" at bounding box center [502, 244] width 54 height 8
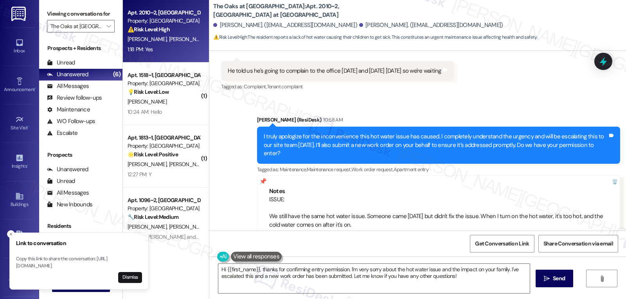
scroll to position [1806, 0]
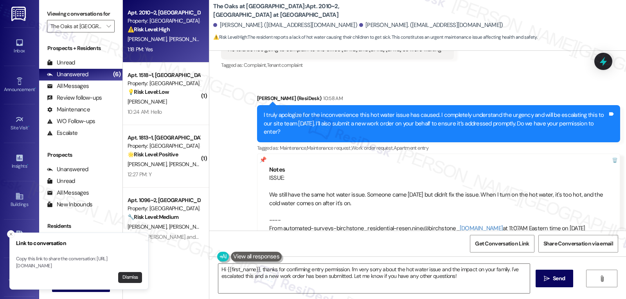
click at [136, 280] on button "Dismiss" at bounding box center [130, 277] width 24 height 11
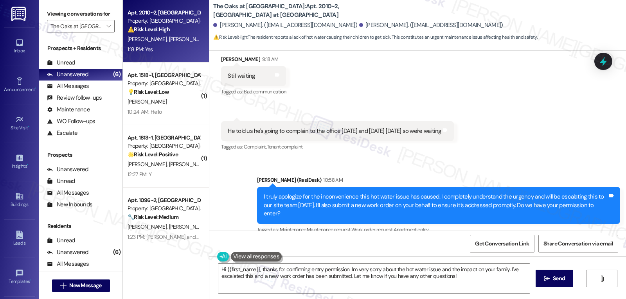
scroll to position [1649, 0]
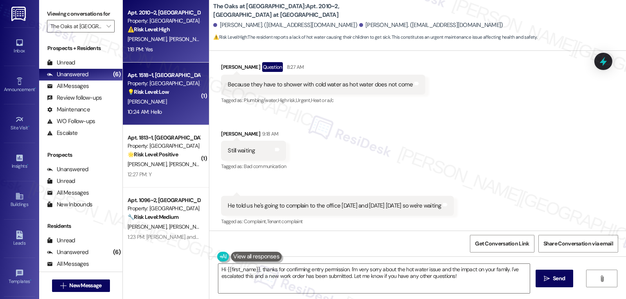
click at [143, 94] on strong "💡 Risk Level: Low" at bounding box center [148, 91] width 41 height 7
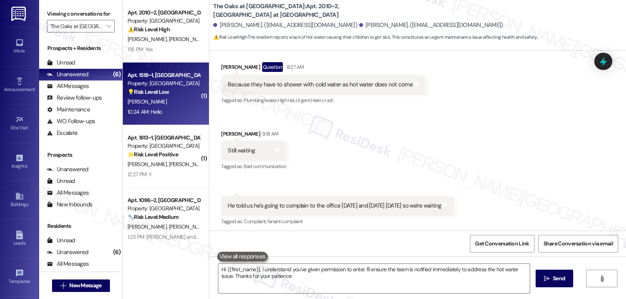
type textarea "Hi {{first_name}}, I understand you've given permission to enter. I'll ensure t…"
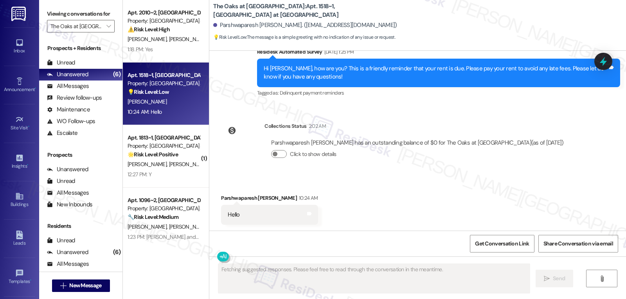
scroll to position [1716, 0]
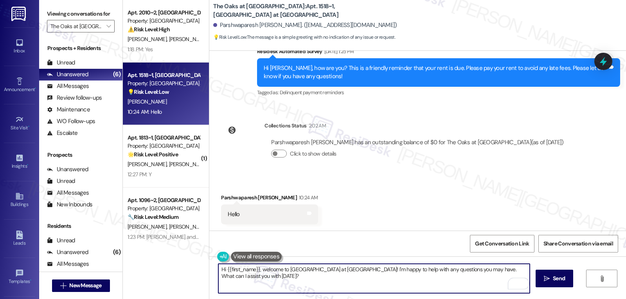
drag, startPoint x: 256, startPoint y: 269, endPoint x: 341, endPoint y: 264, distance: 84.7
click at [341, 264] on div "Hi {{first_name}}, welcome to The Oaks at Valley Ranch! I'm happy to help with …" at bounding box center [374, 279] width 312 height 30
drag, startPoint x: 512, startPoint y: 268, endPoint x: 518, endPoint y: 270, distance: 6.2
click at [513, 268] on textarea "Hi {{first_name}}, Thanks for reaching out! I'm happy to help with any question…" at bounding box center [374, 278] width 312 height 29
type textarea "Hi {{first_name}}, Thanks for reaching out! I'm happy to help with any question…"
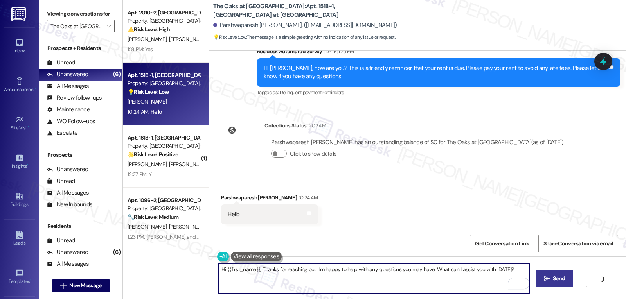
click at [544, 277] on icon "" at bounding box center [547, 279] width 6 height 6
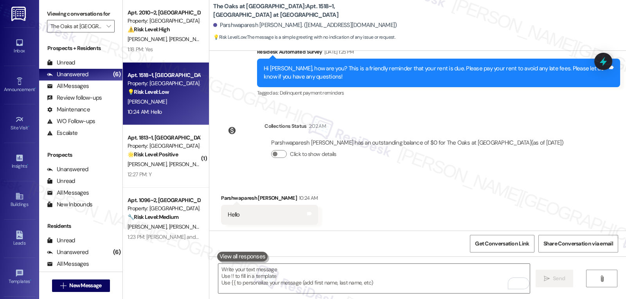
scroll to position [1770, 0]
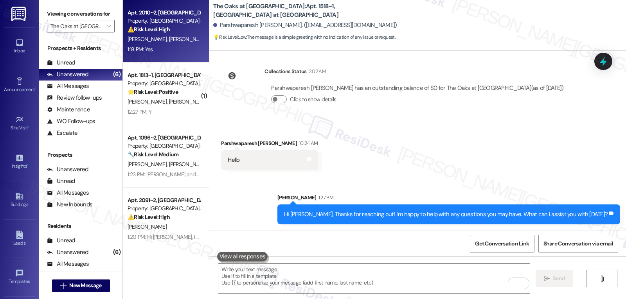
click at [160, 45] on div "1:18 PM: Yes 1:18 PM: Yes" at bounding box center [164, 50] width 74 height 10
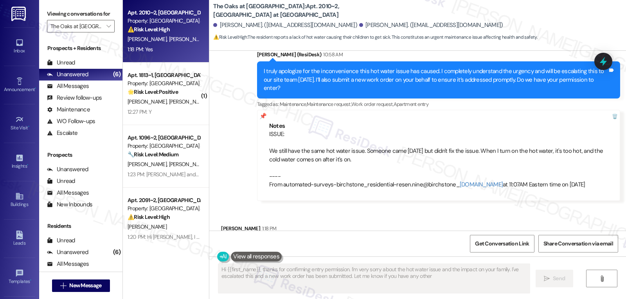
scroll to position [1884, 0]
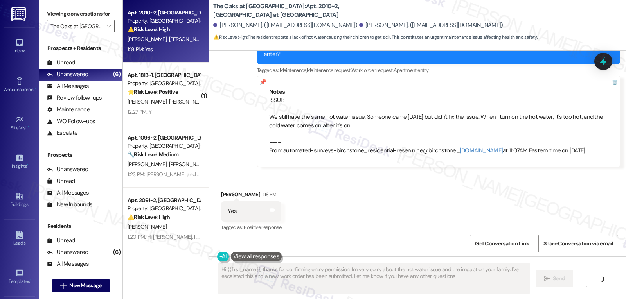
type textarea "Hi {{first_name}}, thanks for confirming entry permission. I'm very sorry about…"
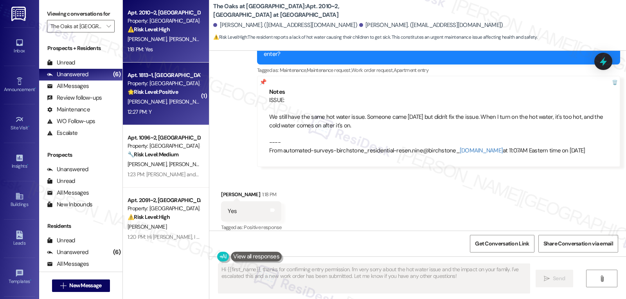
click at [160, 109] on div "12:27 PM: Y 12:27 PM: Y" at bounding box center [164, 112] width 74 height 10
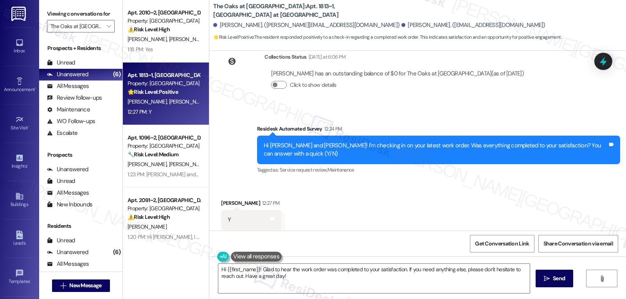
scroll to position [1673, 0]
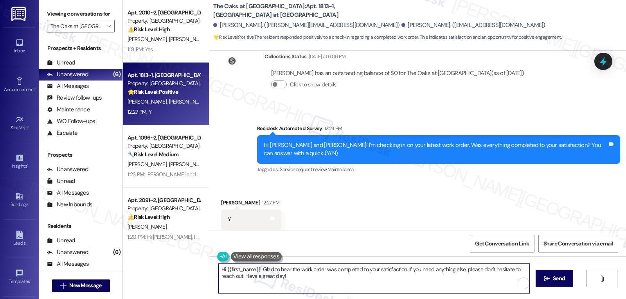
drag, startPoint x: 240, startPoint y: 279, endPoint x: 457, endPoint y: 299, distance: 217.8
click at [456, 299] on div "Hi {{first_name}}! Glad to hear the work order was completed to your satisfacti…" at bounding box center [417, 286] width 417 height 59
drag, startPoint x: 222, startPoint y: 269, endPoint x: 256, endPoint y: 269, distance: 33.3
click at [256, 269] on textarea "Hi {{first_name}}! Glad to hear the work order was completed to your satisfacti…" at bounding box center [374, 278] width 312 height 29
click at [386, 290] on textarea "Hi Alison! Glad to hear the work order was completed to your satisfaction. If y…" at bounding box center [374, 278] width 312 height 29
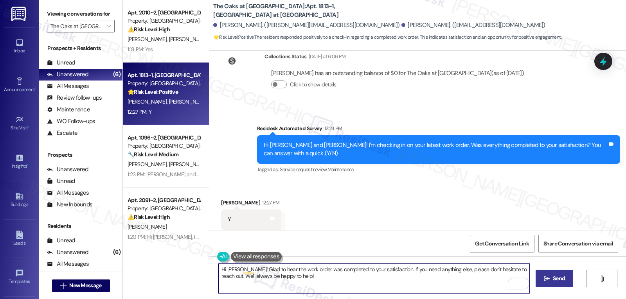
type textarea "Hi Alison! Glad to hear the work order was completed to your satisfaction. If y…"
click at [557, 284] on button " Send" at bounding box center [555, 279] width 38 height 18
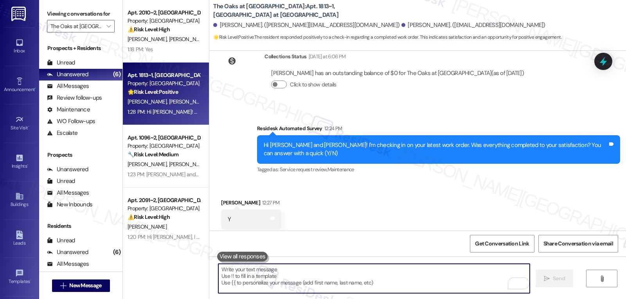
click at [278, 285] on textarea "To enrich screen reader interactions, please activate Accessibility in Grammarl…" at bounding box center [374, 278] width 312 height 29
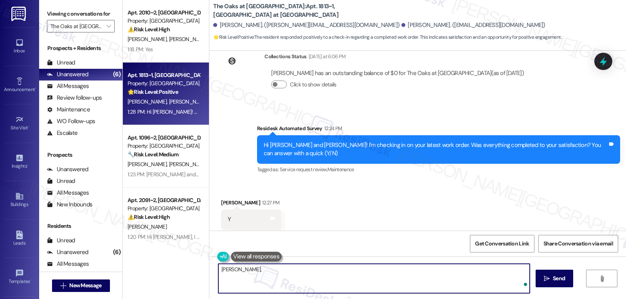
paste textarea "how’s everything going for you at {{property}}? Has it met your expectations so…"
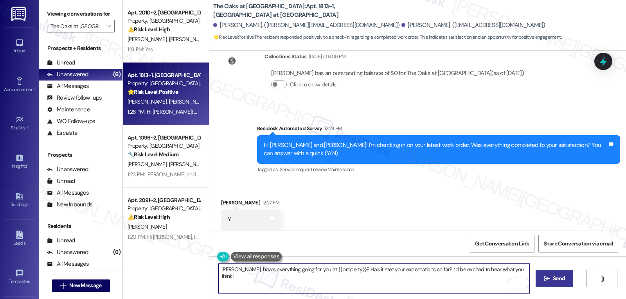
type textarea "Alison, how’s everything going for you at {{property}}? Has it met your expecta…"
click at [553, 275] on span "Send" at bounding box center [559, 279] width 12 height 8
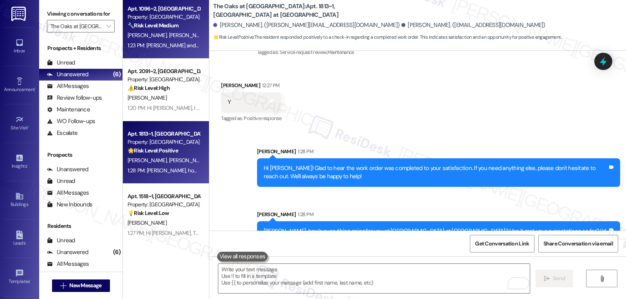
scroll to position [132, 0]
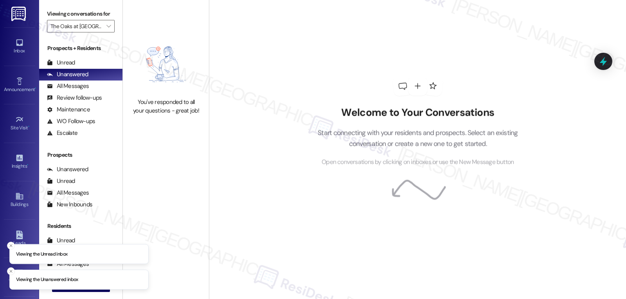
type input "The Oaks at [GEOGRAPHIC_DATA]"
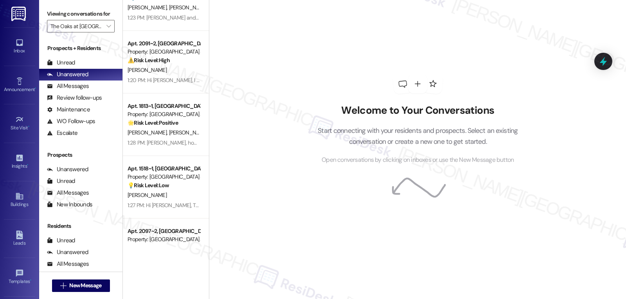
scroll to position [132, 0]
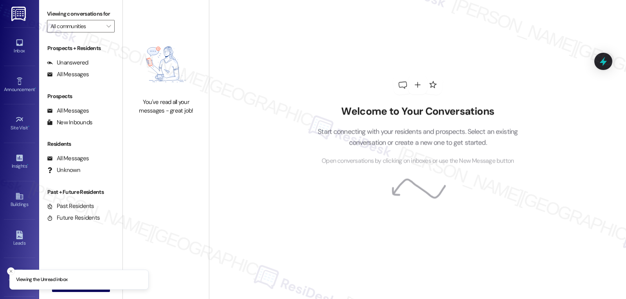
type input "The Oaks at [GEOGRAPHIC_DATA]"
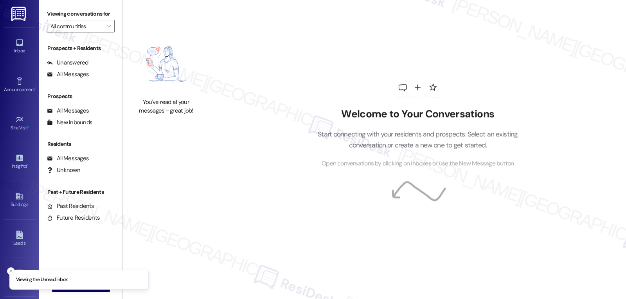
type input "The Oaks at [GEOGRAPHIC_DATA]"
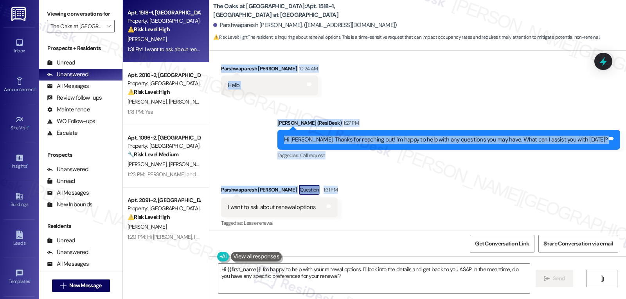
scroll to position [1850, 0]
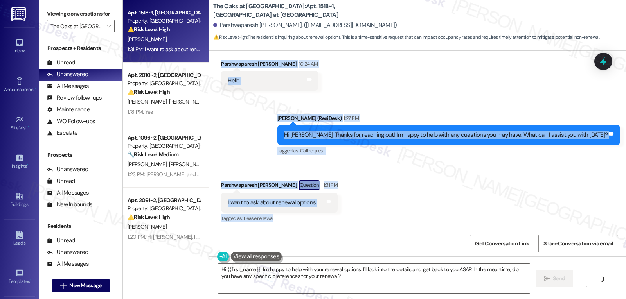
drag, startPoint x: 213, startPoint y: 143, endPoint x: 355, endPoint y: 226, distance: 163.7
click at [351, 224] on div "Lease started [DATE] 7:00 PM Announcement, sent via SMS [PERSON_NAME] (ResiDesk…" at bounding box center [417, 141] width 417 height 180
click at [356, 226] on div "Received via SMS Parshwaparesh [PERSON_NAME] Question 1:31 PM I want to ask abo…" at bounding box center [417, 197] width 417 height 68
copy div "Parshwaparesh [PERSON_NAME] 10:24 AM Hello Tags and notes Sent via SMS [PERSON_…"
drag, startPoint x: 335, startPoint y: 282, endPoint x: 376, endPoint y: 282, distance: 40.7
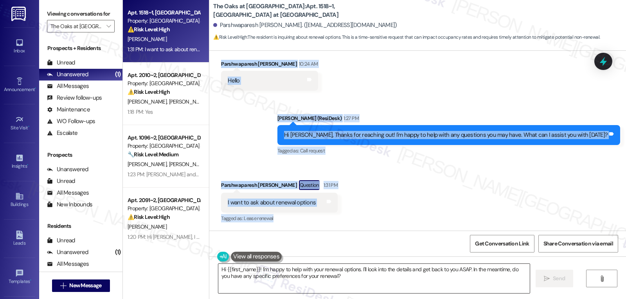
click at [335, 282] on textarea "Hi {{first_name}}! I'm happy to help with your renewal options. I'll look into …" at bounding box center [374, 278] width 312 height 29
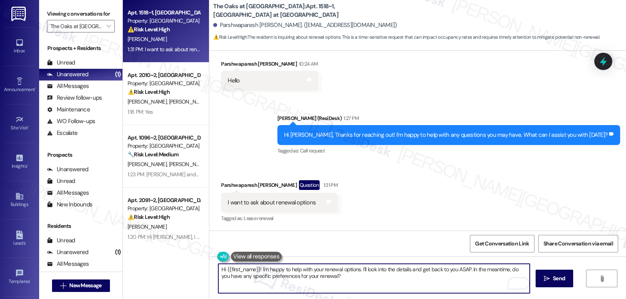
click at [357, 284] on textarea "Hi {{first_name}}! I'm happy to help with your renewal options. I'll look into …" at bounding box center [374, 278] width 312 height 29
paste textarea "Thanks for checking in, Parshwaparesh! I’ll go ahead and ask the site team for …"
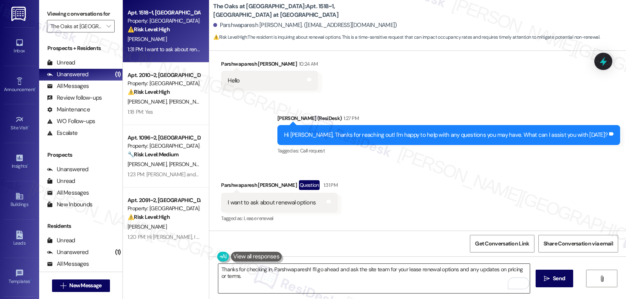
click at [259, 278] on textarea "Thanks for checking in, Parshwaparesh! I’ll go ahead and ask the site team for …" at bounding box center [374, 278] width 312 height 29
paste textarea "Just to help the team give you the right options:"
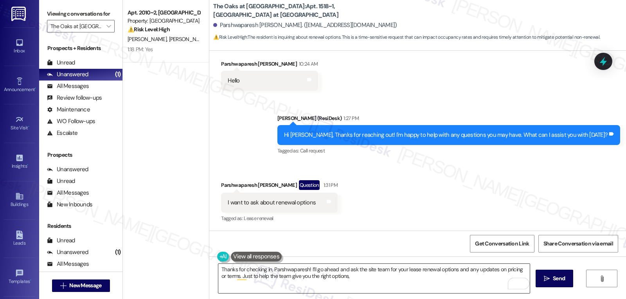
click at [391, 283] on textarea "Thanks for checking in, Parshwaparesh! I’ll go ahead and ask the site team for …" at bounding box center [374, 278] width 312 height 29
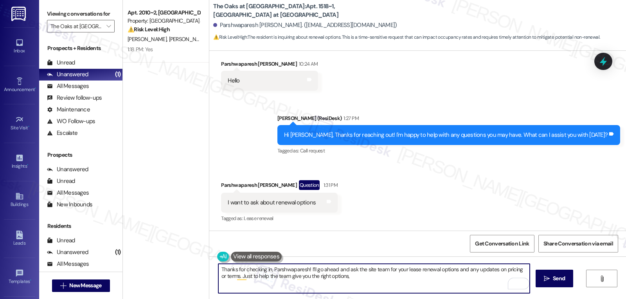
paste textarea "Are you looking to renew for the same unit, or are you open to transferring to …"
click at [281, 287] on textarea "Thanks for checking in, Parshwaparesh! I’ll go ahead and ask the site team for …" at bounding box center [374, 278] width 312 height 29
paste textarea "Is there anything you’d want to change or upgrade if you renew?"
click at [421, 289] on textarea "Thanks for checking in, Parshwaparesh! I’ll go ahead and ask the site team for …" at bounding box center [374, 278] width 312 height 29
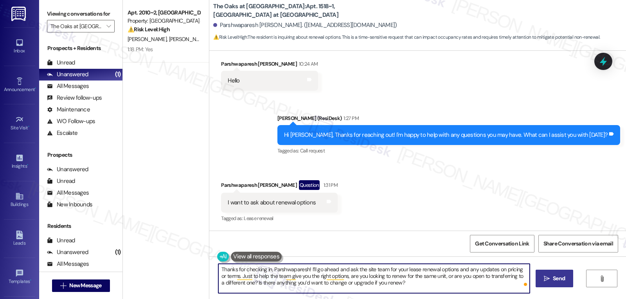
type textarea "Thanks for checking in, Parshwaparesh! I’ll go ahead and ask the site team for …"
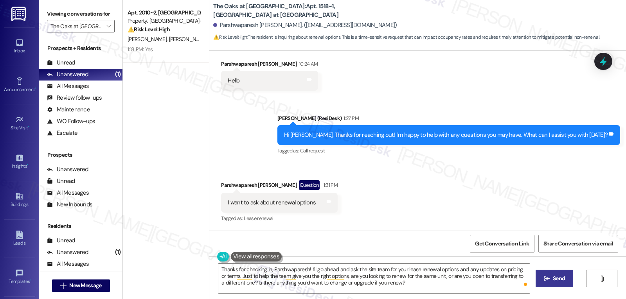
click at [564, 288] on button " Send" at bounding box center [555, 279] width 38 height 18
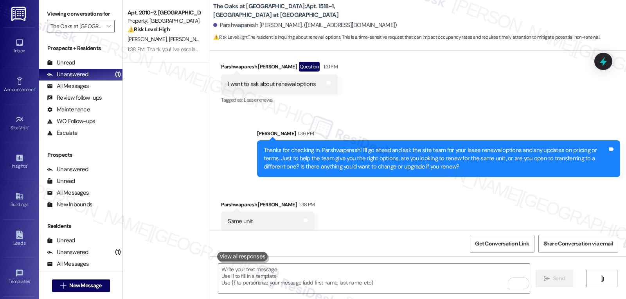
scroll to position [1975, 0]
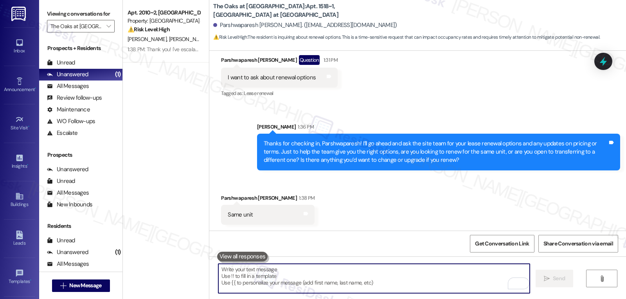
click at [305, 282] on textarea "To enrich screen reader interactions, please activate Accessibility in Grammarl…" at bounding box center [374, 278] width 312 height 29
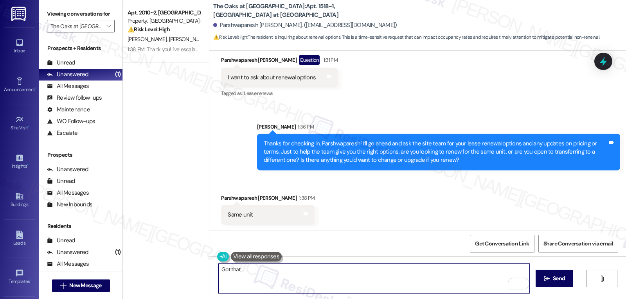
click at [234, 205] on div "Same unit Tags and notes" at bounding box center [268, 215] width 94 height 20
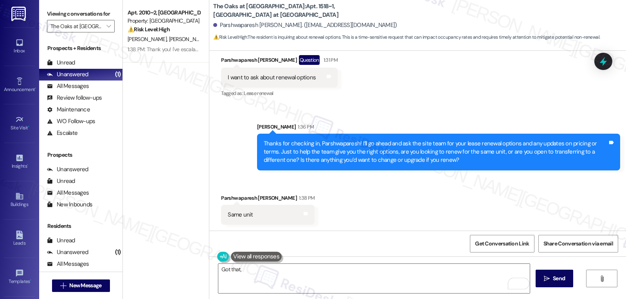
click at [234, 205] on div "Same unit Tags and notes" at bounding box center [268, 215] width 94 height 20
click at [234, 195] on div "Parshwaparesh [PERSON_NAME] 1:38 PM" at bounding box center [268, 199] width 94 height 11
copy div "Parshwaparesh"
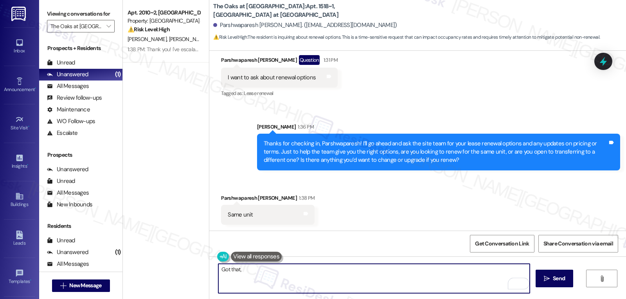
click at [252, 278] on textarea "Got that," at bounding box center [374, 278] width 312 height 29
paste textarea "Parshwaparesh"
click at [425, 277] on textarea "Got that, [PERSON_NAME]. Thank you." at bounding box center [374, 278] width 312 height 29
paste textarea "I’ll check on your renewal options with the site team and get back to you with …"
click at [403, 269] on textarea "Got that, [PERSON_NAME]. Thank you. I’ll check on your renewal options with the…" at bounding box center [374, 278] width 312 height 29
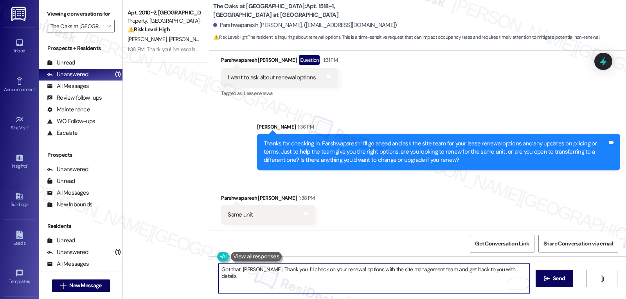
type textarea "Got that, [PERSON_NAME]. Thank you. I’ll check on your renewal options with the…"
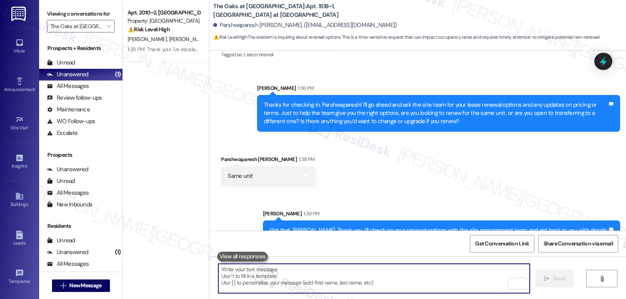
scroll to position [2030, 0]
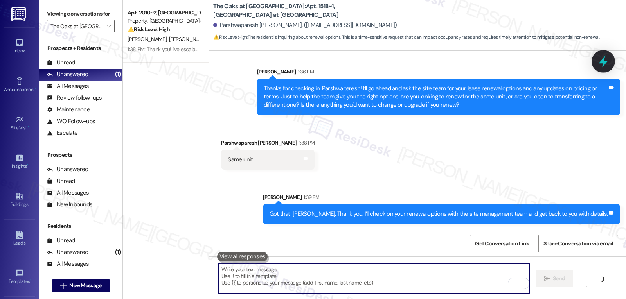
click at [604, 61] on icon at bounding box center [603, 61] width 13 height 13
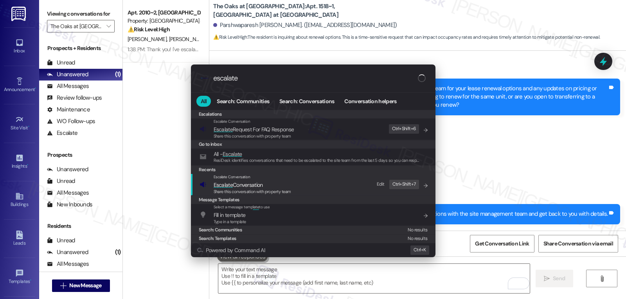
type input "escalate"
click at [253, 191] on span "Share this conversation with property team" at bounding box center [253, 191] width 78 height 5
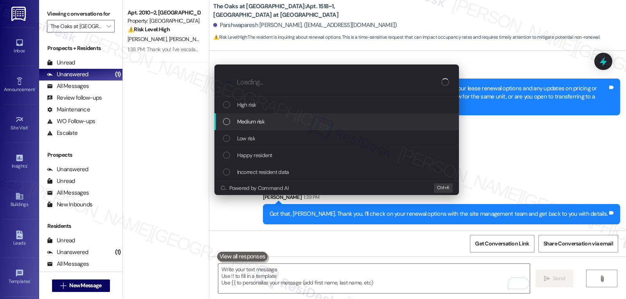
click at [283, 124] on div "Medium risk" at bounding box center [337, 121] width 229 height 9
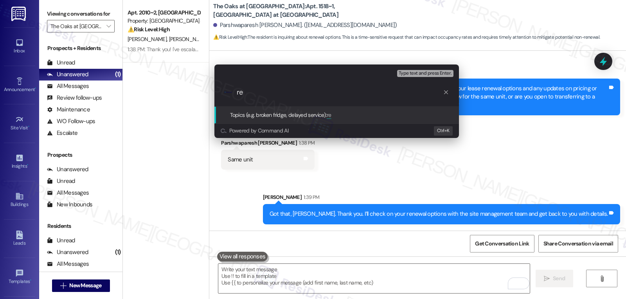
type input "r"
type input "Resident Inquiry - Renewal Options"
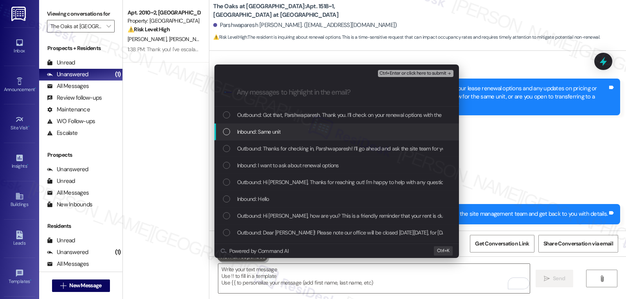
click at [285, 135] on div "Inbound: Same unit" at bounding box center [337, 132] width 229 height 9
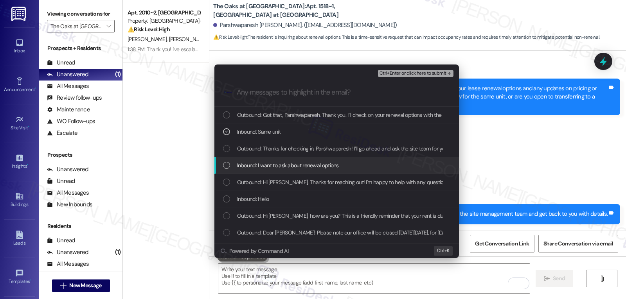
click at [273, 160] on div "Inbound: I want to ask about renewal options" at bounding box center [337, 165] width 245 height 17
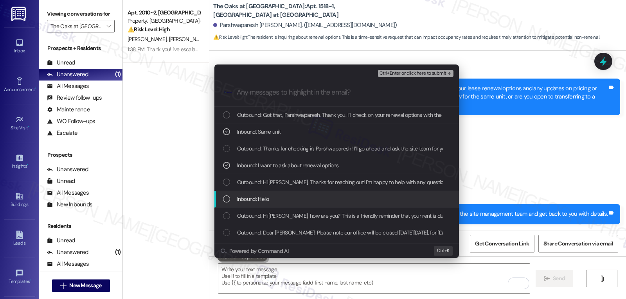
click at [283, 201] on div "Inbound: Hello" at bounding box center [337, 199] width 229 height 9
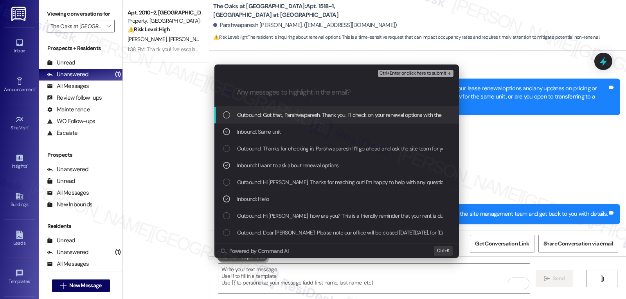
click at [432, 73] on span "Ctrl+Enter or click here to submit" at bounding box center [413, 73] width 67 height 5
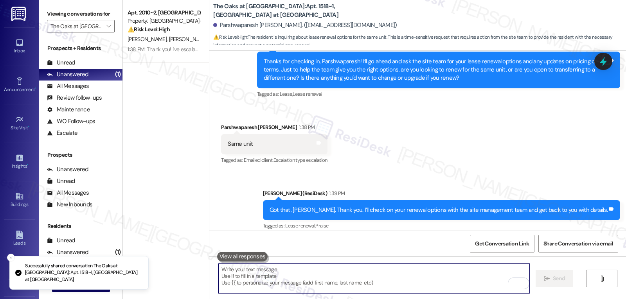
scroll to position [2065, 0]
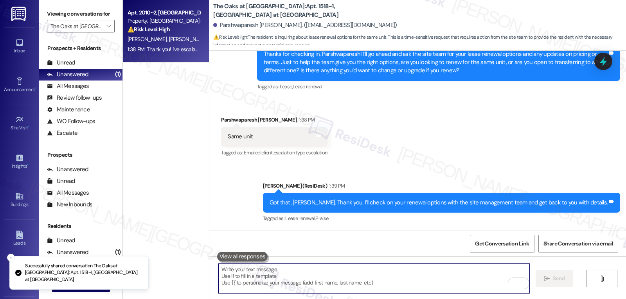
click at [169, 39] on span "[PERSON_NAME]" at bounding box center [188, 39] width 39 height 7
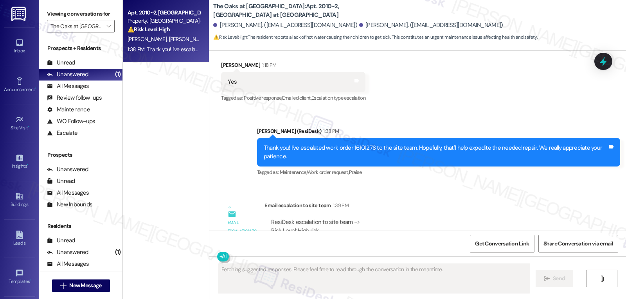
scroll to position [2055, 0]
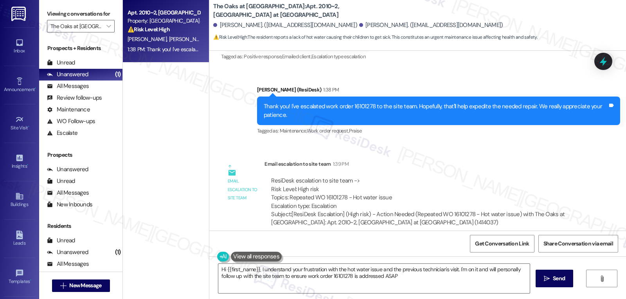
type textarea "Hi {{first_name}}, I understand your frustration with the hot water issue and t…"
click at [106, 29] on icon "" at bounding box center [108, 26] width 4 height 6
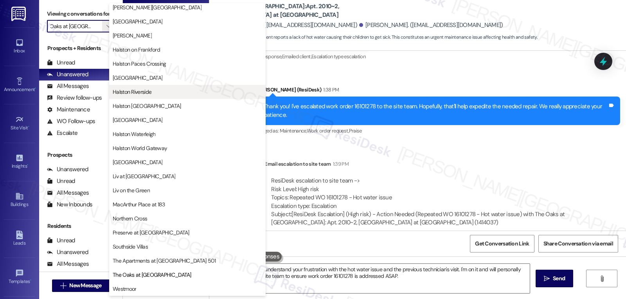
scroll to position [271, 0]
click at [133, 286] on span "Westmoor" at bounding box center [124, 289] width 23 height 8
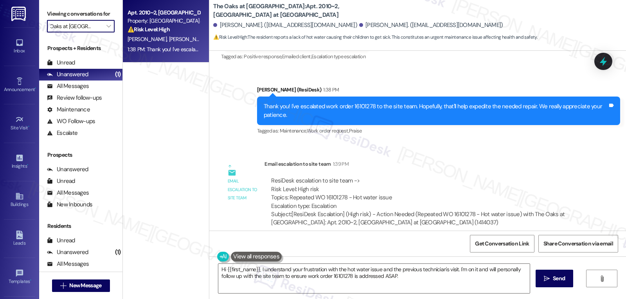
type input "Westmoor"
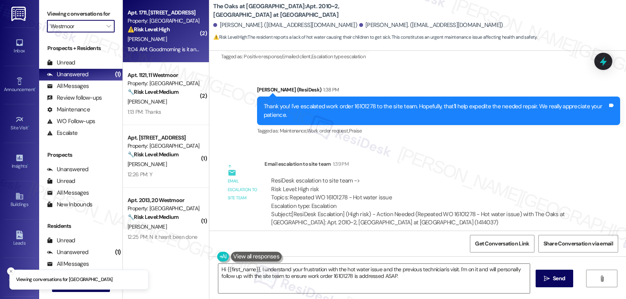
click at [177, 47] on div "11:04 AM: Goodmorning is it any kind of way I can get my credit back for this m…" at bounding box center [277, 49] width 299 height 7
type textarea "Fetching suggested responses. Please feel free to read through the conversation…"
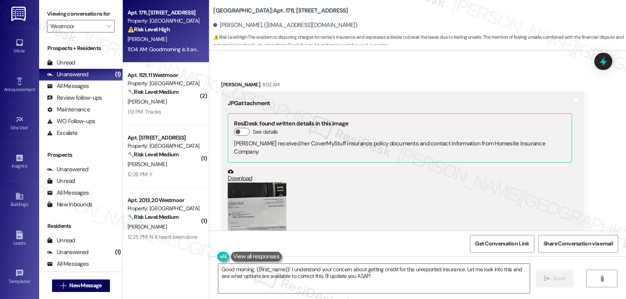
scroll to position [6576, 0]
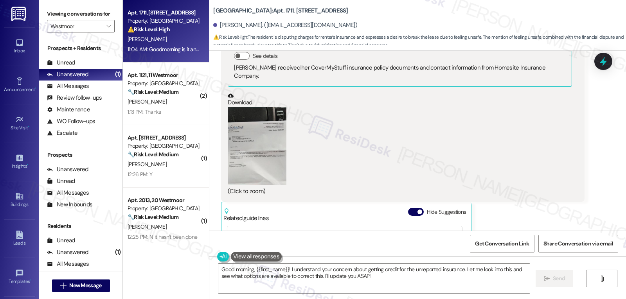
click at [243, 108] on button "Zoom image" at bounding box center [257, 146] width 59 height 78
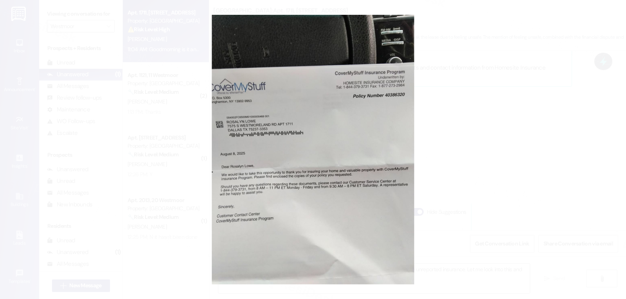
click at [503, 189] on button "Unzoom image" at bounding box center [313, 149] width 626 height 299
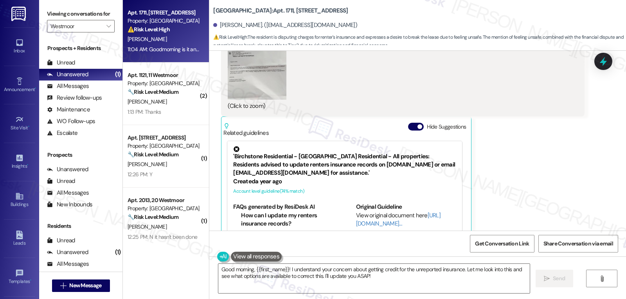
scroll to position [6732, 0]
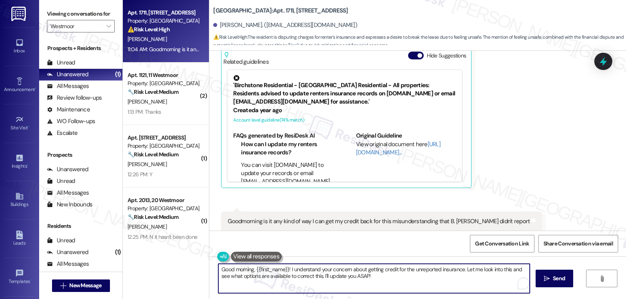
drag, startPoint x: 379, startPoint y: 281, endPoint x: 524, endPoint y: 299, distance: 146.8
click at [196, 260] on div "Apt. 1711, 17 Westmoor Property: Westmoor ⚠️ Risk Level: High The resident is d…" at bounding box center [374, 149] width 503 height 299
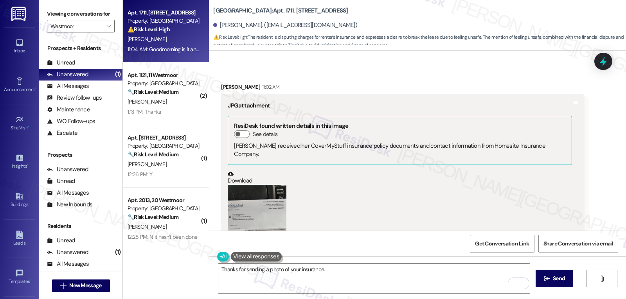
click at [252, 185] on button "Zoom image" at bounding box center [257, 224] width 59 height 78
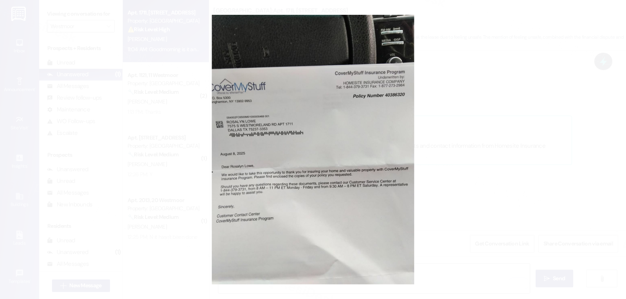
click at [516, 138] on button "Unzoom image" at bounding box center [313, 149] width 626 height 299
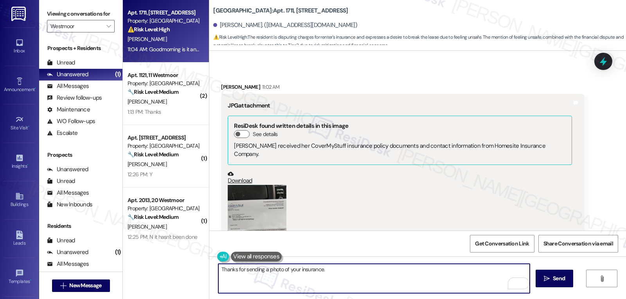
click at [317, 270] on textarea "Thanks for sending a photo of your insurance." at bounding box center [374, 278] width 312 height 29
click at [339, 273] on textarea "Thanks for sending a photo of your insurance." at bounding box center [374, 278] width 312 height 29
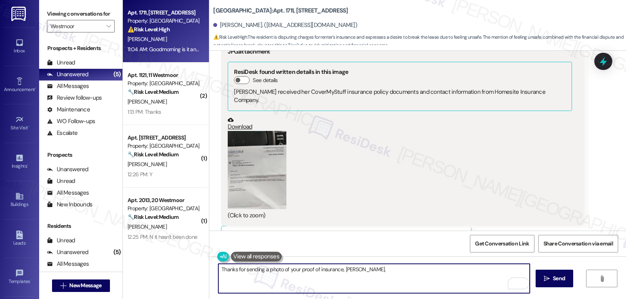
scroll to position [6732, 0]
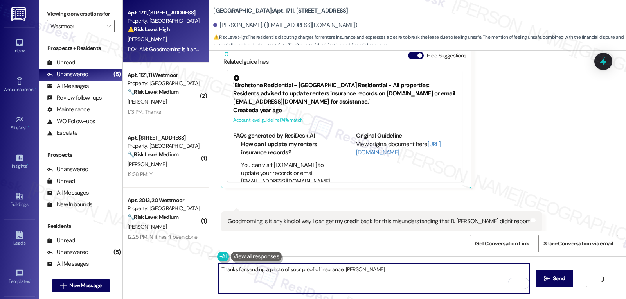
click at [391, 275] on textarea "Thanks for sending a photo of your proof of insurance, [PERSON_NAME]." at bounding box center [374, 278] width 312 height 29
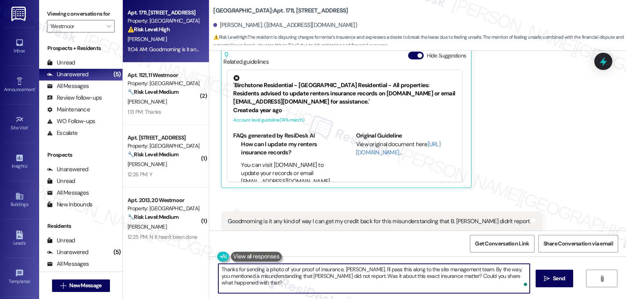
type textarea "Thanks for sending a photo of your proof of insurance, [PERSON_NAME]. I'll pass…"
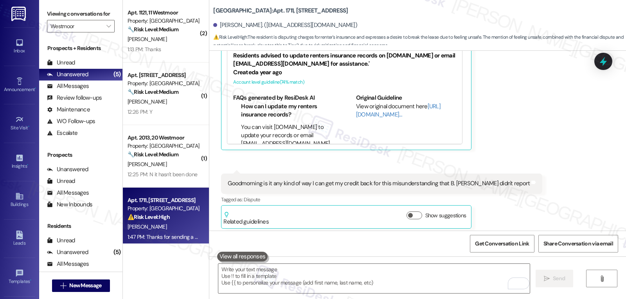
scroll to position [6795, 0]
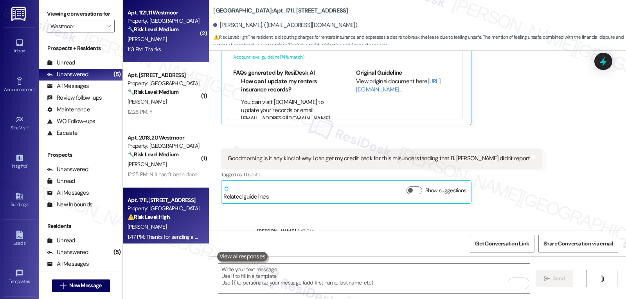
click at [165, 45] on div "1:13 PM: Thanks 1:13 PM: Thanks" at bounding box center [164, 50] width 74 height 10
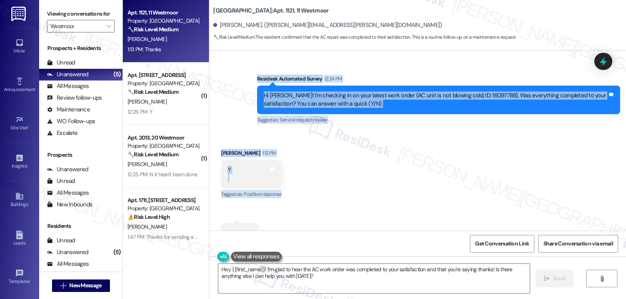
scroll to position [3250, 0]
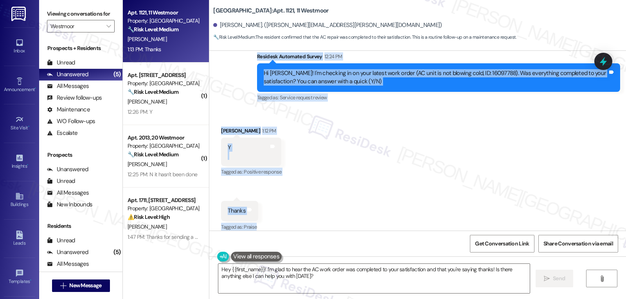
drag, startPoint x: 251, startPoint y: 124, endPoint x: 269, endPoint y: 225, distance: 102.3
click at [269, 225] on div "Lease started [DATE] 8:00 PM Survey, sent via SMS Residesk Automated Survey [DA…" at bounding box center [417, 141] width 417 height 180
copy div "Residesk Automated Survey 12:24 PM Hi [PERSON_NAME]! I'm checking in on your la…"
click at [295, 279] on textarea "Hey {{first_name}}! I'm glad to hear the AC work order was completed to your sa…" at bounding box center [374, 278] width 312 height 29
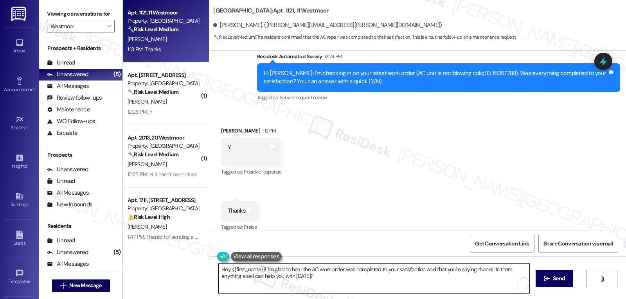
paste textarea "Awesome—thanks for confirming, [PERSON_NAME]! Glad to hear everything’s working…"
click at [243, 270] on textarea "Awesome—thanks for confirming, [PERSON_NAME]! Glad to hear everything’s working…" at bounding box center [374, 278] width 312 height 29
click at [514, 269] on textarea "Awesome! Thanks for confirming, [PERSON_NAME]! Glad to hear everything’s workin…" at bounding box center [374, 278] width 312 height 29
type textarea "Awesome! Thanks for confirming, [PERSON_NAME]! Glad to hear everything’s workin…"
click at [559, 278] on span "Send" at bounding box center [559, 279] width 12 height 8
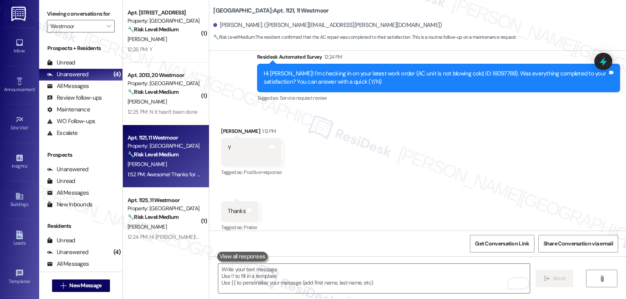
scroll to position [3313, 0]
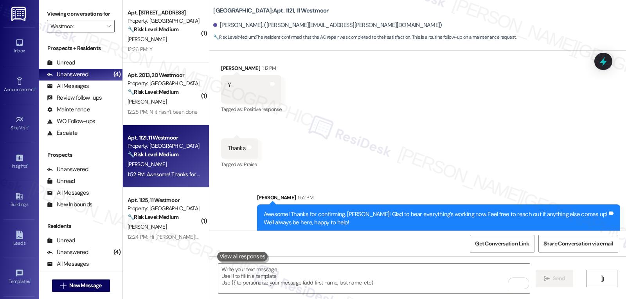
click at [343, 211] on div "Awesome! Thanks for confirming, [PERSON_NAME]! Glad to hear everything’s workin…" at bounding box center [436, 219] width 344 height 17
copy div "Jeromi"
click at [277, 275] on textarea "To enrich screen reader interactions, please activate Accessibility in Grammarl…" at bounding box center [374, 278] width 312 height 29
paste textarea "Jeromi"
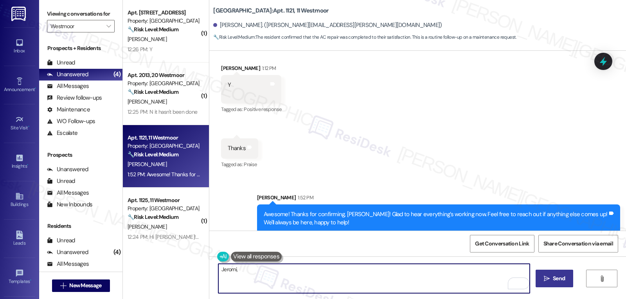
paste textarea "I hope you’ve been loving your time at {{property}}! Has it lived up to what yo…"
type textarea "[PERSON_NAME], I hope you’ve been loving your time at {{property}}! Has it live…"
click at [549, 281] on icon "" at bounding box center [547, 279] width 6 height 6
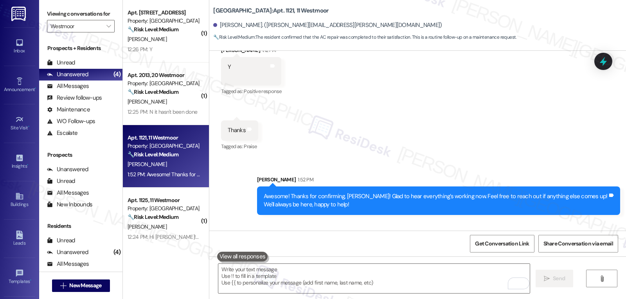
scroll to position [3367, 0]
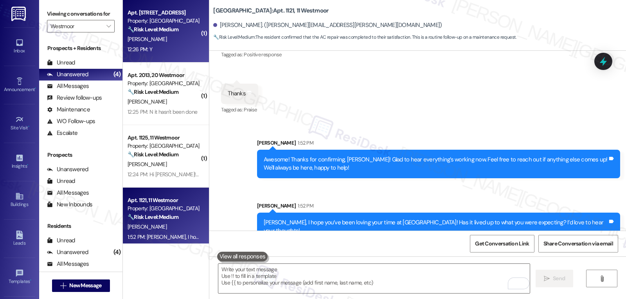
click at [181, 45] on div "12:26 PM: Y 12:26 PM: Y" at bounding box center [164, 50] width 74 height 10
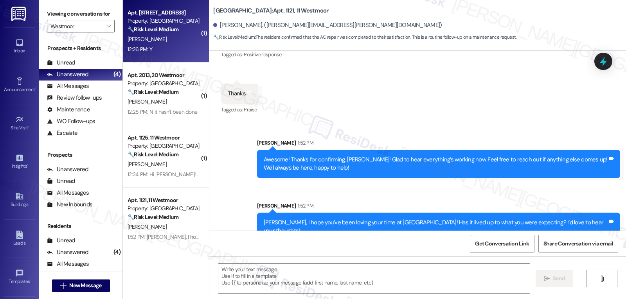
type textarea "Fetching suggested responses. Please feel free to read through the conversation…"
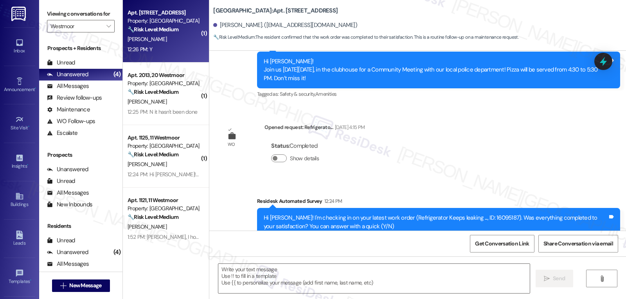
scroll to position [466, 0]
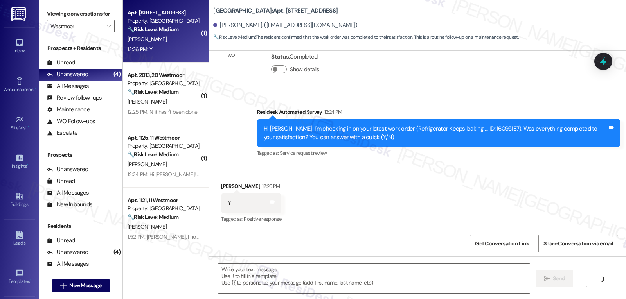
type textarea "Fetching suggested responses. Please feel free to read through the conversation…"
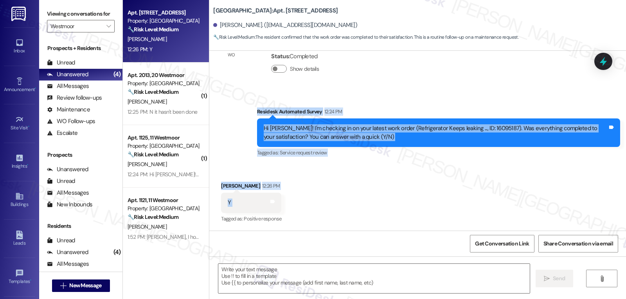
drag, startPoint x: 254, startPoint y: 121, endPoint x: 302, endPoint y: 211, distance: 101.6
click at [302, 211] on div "Lease started [DATE] 8:00 PM Survey, sent via SMS Residesk Automated Survey [DA…" at bounding box center [417, 141] width 417 height 180
copy div "Residesk Automated Survey 12:24 PM Hi [PERSON_NAME]! I'm checking in on your la…"
click at [287, 285] on textarea at bounding box center [374, 278] width 312 height 29
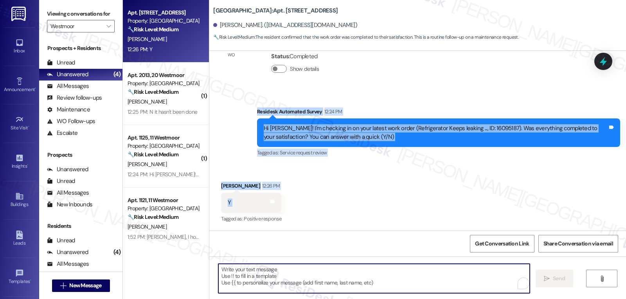
paste textarea "Thanks for the update, [PERSON_NAME]! Happy to hear the fridge issue was taken …"
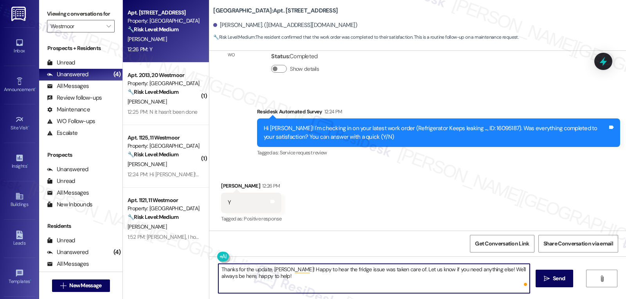
type textarea "Thanks for the update, [PERSON_NAME]! Happy to hear the fridge issue was taken …"
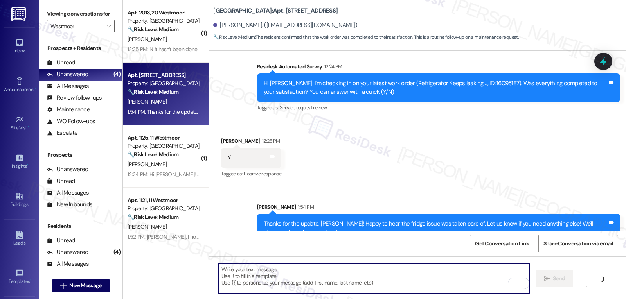
scroll to position [530, 0]
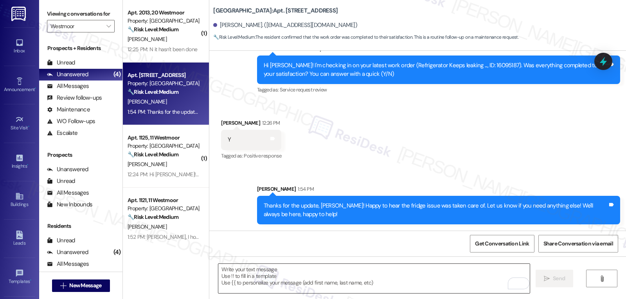
click at [311, 279] on textarea "To enrich screen reader interactions, please activate Accessibility in Grammarl…" at bounding box center [374, 278] width 312 height 29
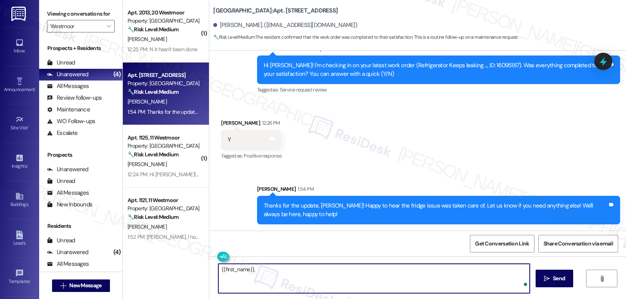
paste textarea "how are things going at {{property}}? Has it been everything you were looking f…"
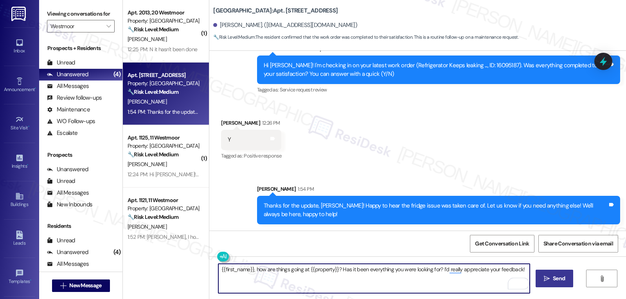
type textarea "{{first_name}}, how are things going at {{property}}? Has it been everything yo…"
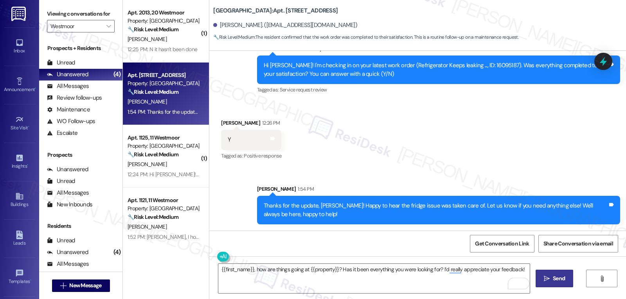
click at [553, 280] on span "Send" at bounding box center [559, 279] width 12 height 8
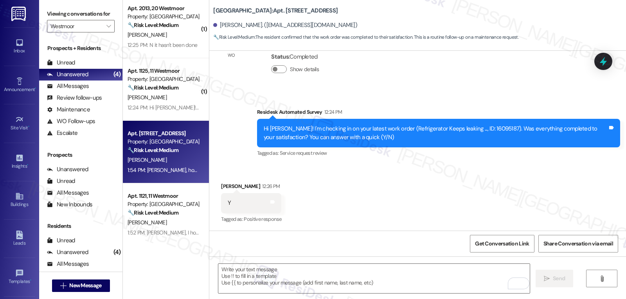
scroll to position [7, 0]
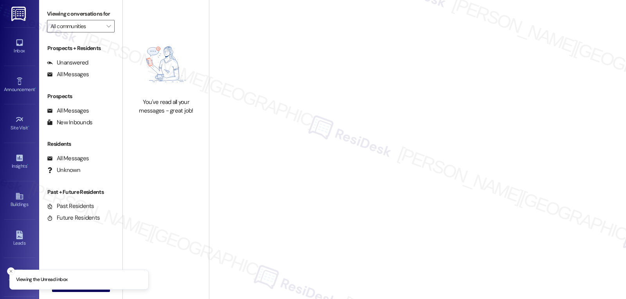
type input "Westmoor"
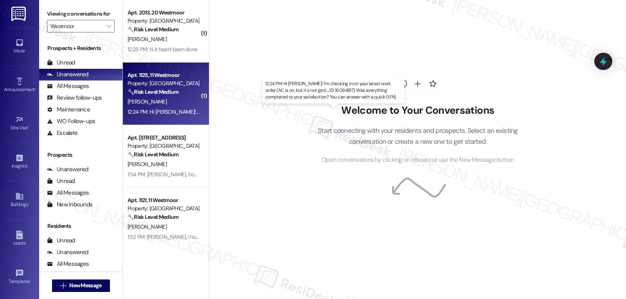
click at [154, 110] on div "12:24 PM: Hi [PERSON_NAME]! I'm checking in on your latest work order (AC is on…" at bounding box center [349, 111] width 442 height 7
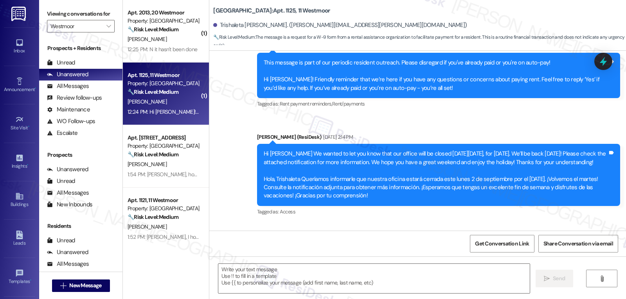
type textarea "Fetching suggested responses. Please feel free to read through the conversation…"
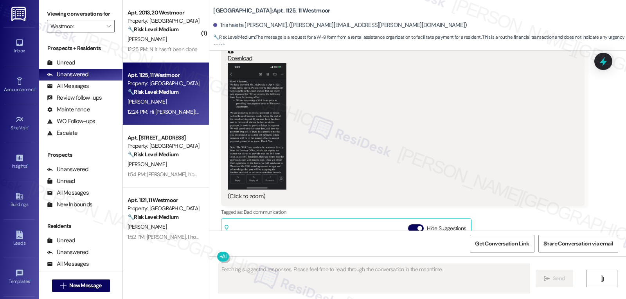
scroll to position [3647, 0]
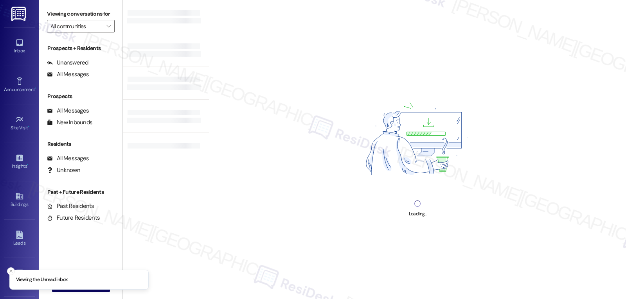
type input "Westmoor"
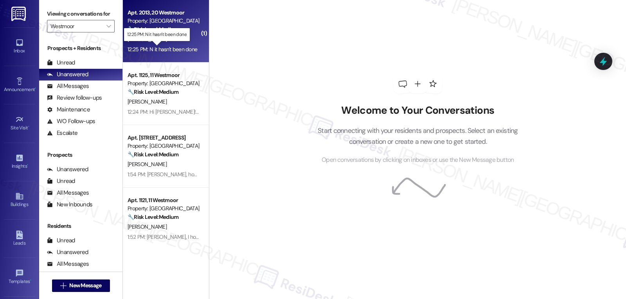
click at [176, 52] on div "12:25 PM: N it hasn't been done 12:25 PM: N it hasn't been done" at bounding box center [163, 49] width 70 height 7
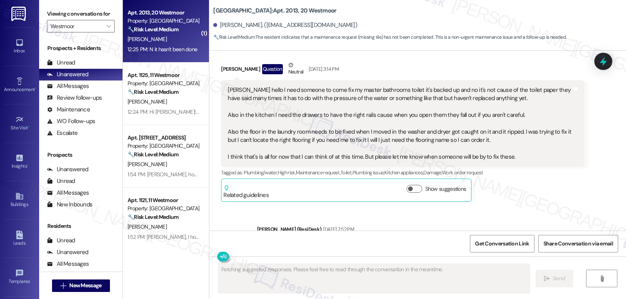
scroll to position [6413, 0]
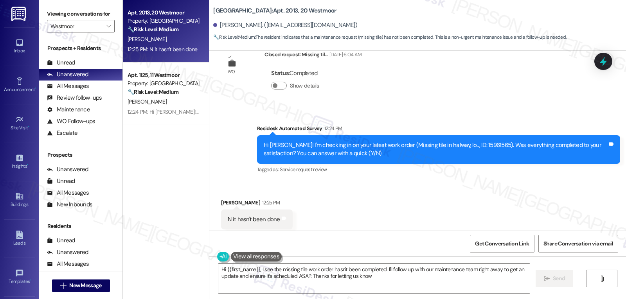
type textarea "Hi {{first_name}}, I see the missing tile work order hasn't been completed. I'l…"
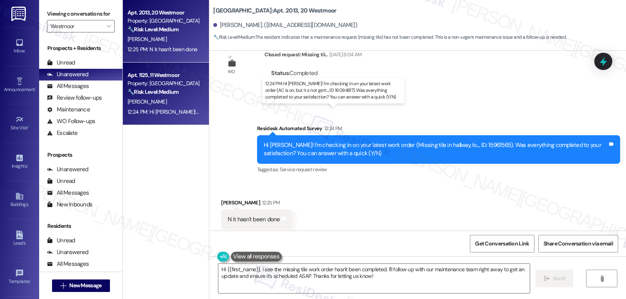
click at [177, 111] on div "12:24 PM: Hi [PERSON_NAME]! I'm checking in on your latest work order (AC is on…" at bounding box center [349, 111] width 442 height 7
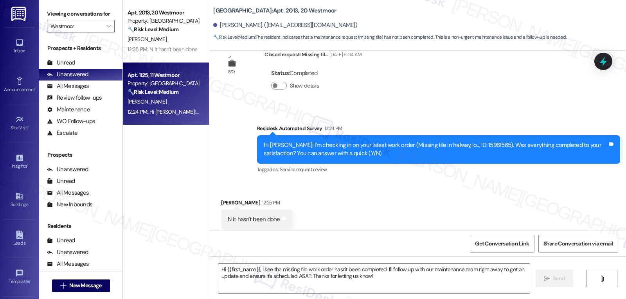
type textarea "Fetching suggested responses. Please feel free to read through the conversation…"
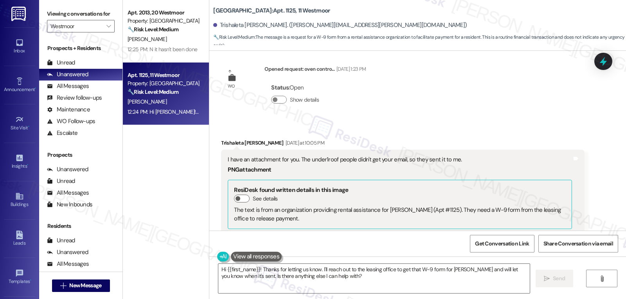
scroll to position [3524, 0]
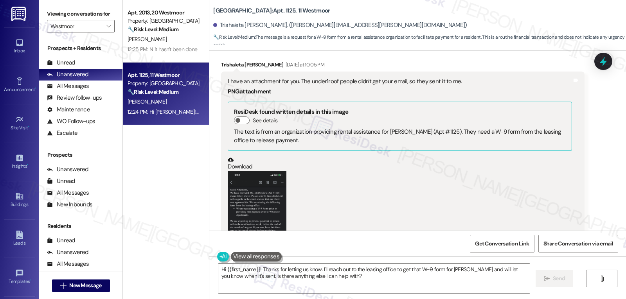
click at [266, 193] on button "Zoom image" at bounding box center [257, 234] width 59 height 127
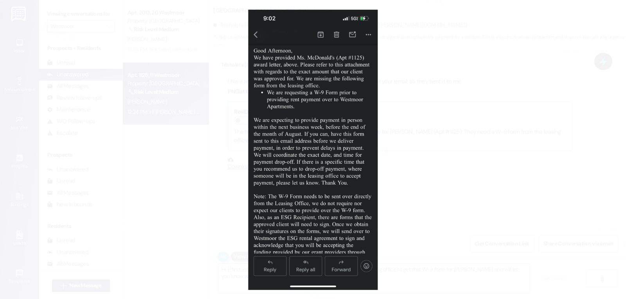
click at [513, 175] on button "Unzoom image" at bounding box center [313, 149] width 626 height 299
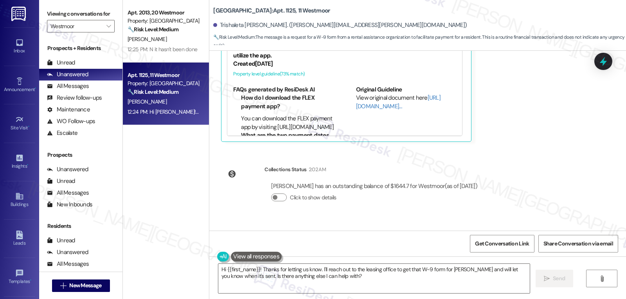
scroll to position [3915, 0]
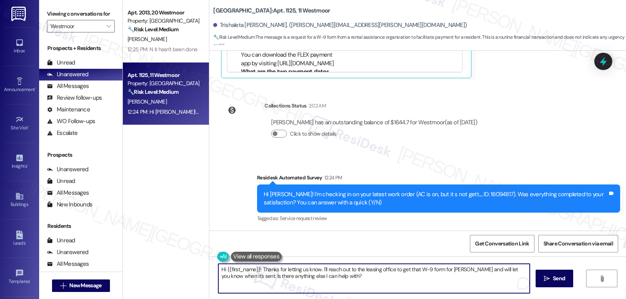
drag, startPoint x: 314, startPoint y: 271, endPoint x: 499, endPoint y: 309, distance: 188.6
click at [499, 299] on html "Inbox Go to Inbox Announcement • Send A Text Announcement Site Visit • Go to Si…" at bounding box center [313, 149] width 626 height 299
type textarea "Hi {{first_name}}! Thanks for letting us know and for sending a copy of Under1R…"
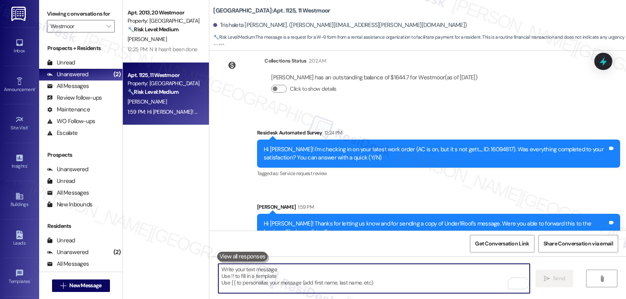
scroll to position [3978, 0]
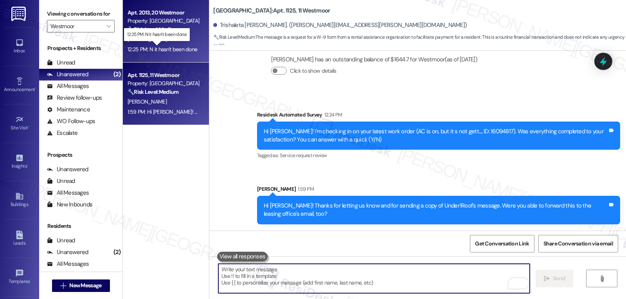
click at [162, 50] on div "12:25 PM: N it hasn't been done 12:25 PM: N it hasn't been done" at bounding box center [163, 49] width 70 height 7
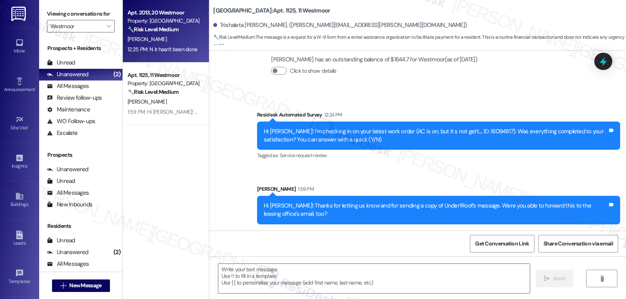
type textarea "Fetching suggested responses. Please feel free to read through the conversation…"
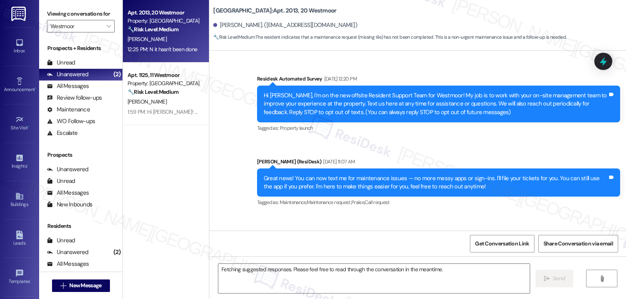
scroll to position [6413, 0]
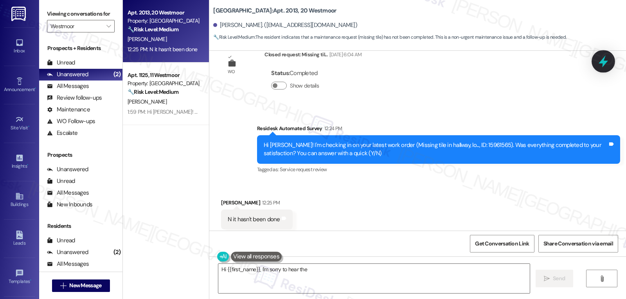
click at [604, 61] on icon at bounding box center [603, 62] width 9 height 12
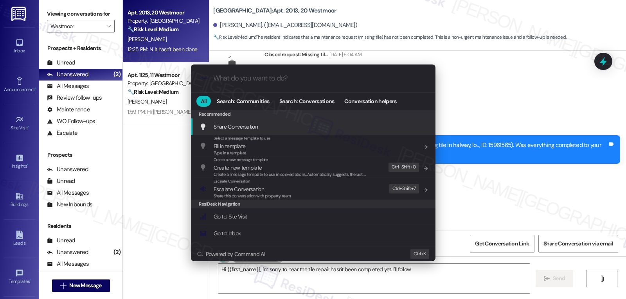
type textarea "Hi {{first_name}}, I'm sorry to hear the tile repair hasn't been completed yet.…"
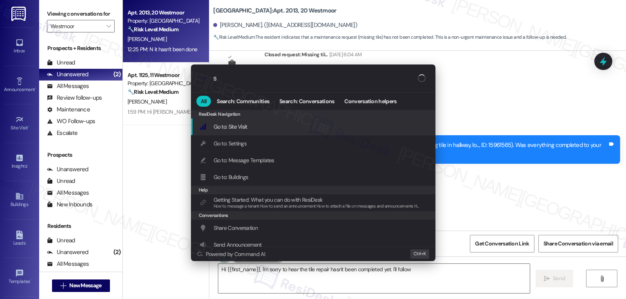
type input "se"
type textarea "Hi {{first_name}}, I'm sorry to hear the tile repair hasn't been completed yet.…"
type input "ser"
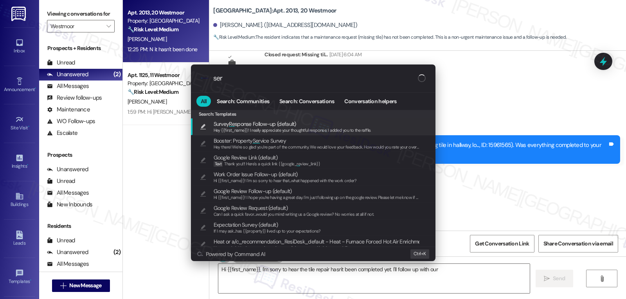
type textarea "Hi {{first_name}}, I'm sorry to hear the tile repair hasn't been completed yet.…"
type input "servi"
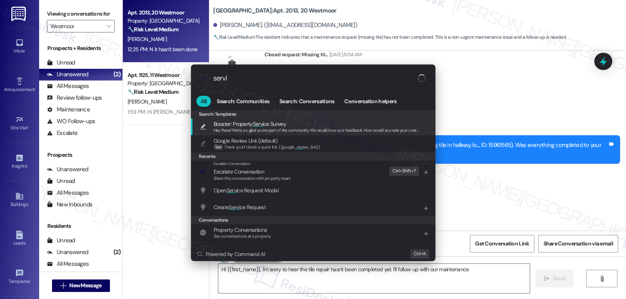
type textarea "Hi {{first_name}}, I'm sorry to hear the tile repair hasn't been completed yet.…"
type input "servic"
type textarea "Hi {{first_name}}, I'm sorry to hear the tile repair hasn't been completed yet.…"
type input "service"
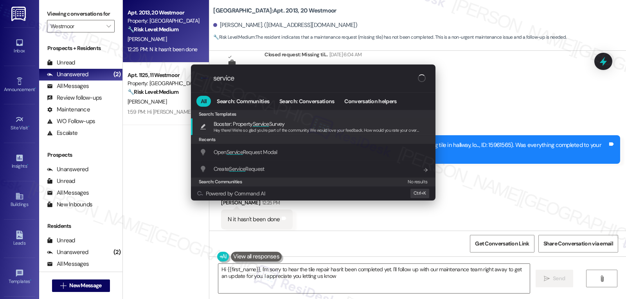
type textarea "Hi {{first_name}}, I'm sorry to hear the tile repair hasn't been completed yet.…"
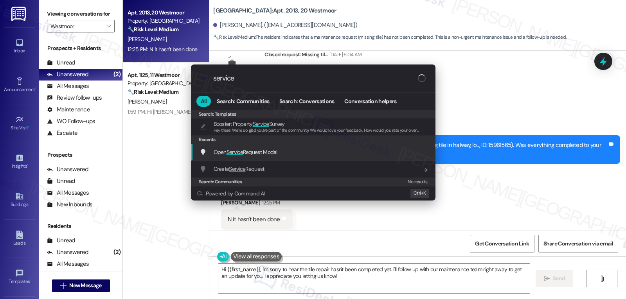
type input "service"
click at [255, 154] on span "Open Service Request Modal" at bounding box center [246, 152] width 64 height 7
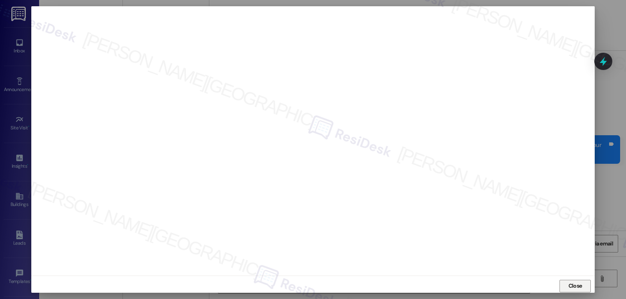
click at [574, 290] on span "Close" at bounding box center [576, 286] width 14 height 8
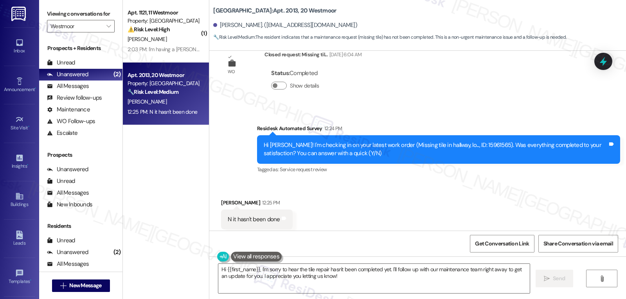
click at [391, 187] on div "Received via SMS Dianna Gonzales 12:25 PM N it hasn't been done Tags and notes …" at bounding box center [417, 214] width 417 height 66
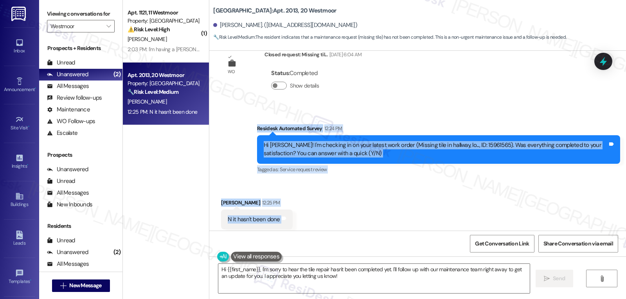
drag, startPoint x: 250, startPoint y: 112, endPoint x: 335, endPoint y: 206, distance: 126.7
click at [335, 206] on div "Survey, sent via SMS Residesk Automated Survey Jul 03, 2024 at 12:20 PM Hi Dian…" at bounding box center [417, 141] width 417 height 180
copy div "Residesk Automated Survey 12:24 PM Hi Dianna! I'm checking in on your latest wo…"
click at [337, 281] on textarea "Hi {{first_name}}, I'm sorry to hear the tile repair hasn't been completed yet.…" at bounding box center [374, 278] width 312 height 29
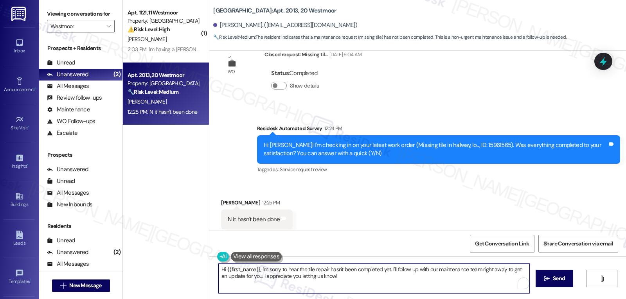
paste textarea "Thanks for letting me know, Dianna—I’m really sorry that the tile still hasn’t …"
click at [294, 272] on textarea "Thanks for letting me know, Dianna—I’m really sorry that the tile still hasn’t …" at bounding box center [374, 278] width 312 height 29
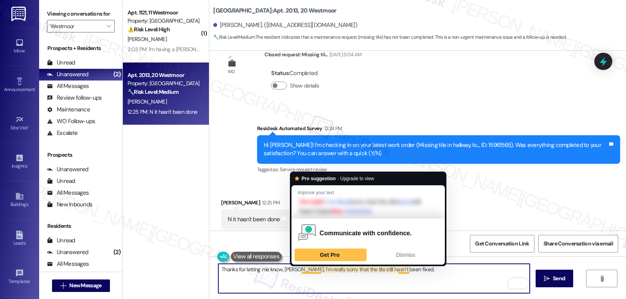
click at [428, 284] on textarea "Thanks for letting me know, Dianna. I’m really sorry that the tile still hasn’t…" at bounding box center [374, 278] width 312 height 29
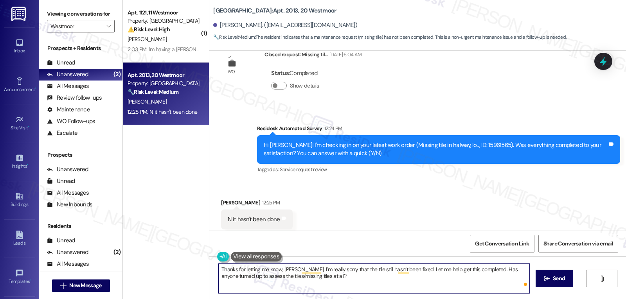
type textarea "Thanks for letting me know, [PERSON_NAME]. I’m really sorry that the tile still…"
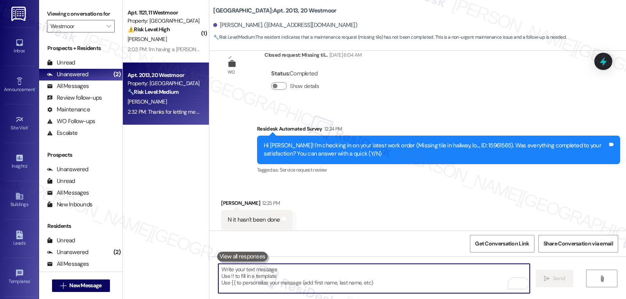
scroll to position [6476, 0]
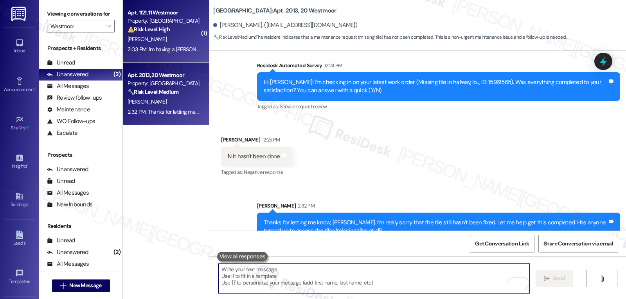
click at [172, 44] on div "J. Andrews" at bounding box center [164, 39] width 74 height 10
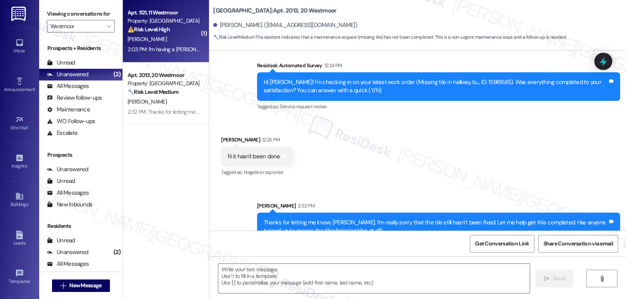
type textarea "Fetching suggested responses. Please feel free to read through the conversation…"
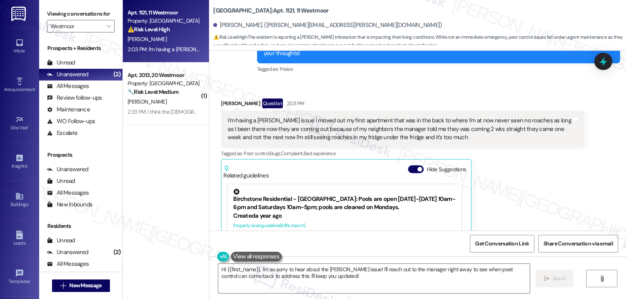
scroll to position [3529, 0]
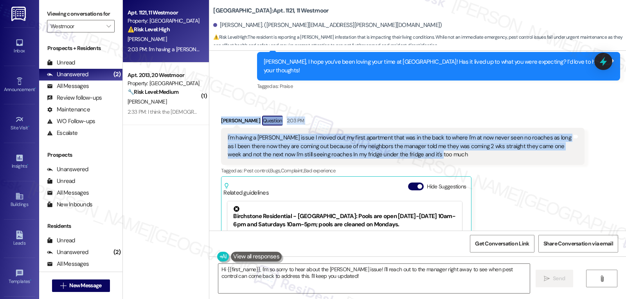
drag, startPoint x: 213, startPoint y: 103, endPoint x: 488, endPoint y: 137, distance: 277.2
click at [488, 137] on div "Received via SMS Jeromi Andrews Question 2:03 PM I'm having a roach issue I mov…" at bounding box center [402, 218] width 375 height 216
copy div "Jeromi Andrews Question 2:03 PM I'm having a roach issue I moved out my first a…"
click at [314, 272] on textarea "Hi {{first_name}}, I'm so sorry to hear about the roach issue! I'll reach out t…" at bounding box center [374, 278] width 312 height 29
paste textarea "Jeromi, I’m really sorry you’re still dealing with this—it definitely sounds fr…"
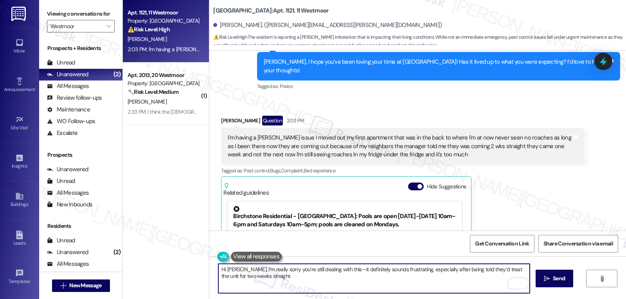
click at [333, 270] on textarea "Hi Jeromi, I’m really sorry you’re still dealing with this—it definitely sounds…" at bounding box center [374, 278] width 312 height 29
click at [344, 278] on textarea "Hi Jeromi, I’m really sorry you’re still dealing with this. It definitely sound…" at bounding box center [374, 278] width 312 height 29
click at [376, 288] on textarea "Hi Jeromi, I’m really sorry you’re still dealing with this. It definitely sound…" at bounding box center [374, 278] width 312 height 29
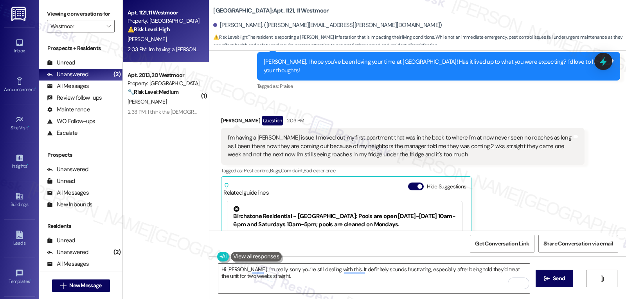
click at [318, 283] on textarea "Hi Jeromi, I’m really sorry you’re still dealing with this. It definitely sound…" at bounding box center [374, 278] width 312 height 29
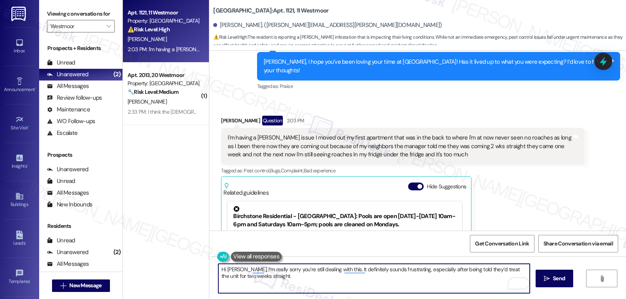
paste textarea "I’ll follow up with the site team right away to let them know the issue is ongo…"
click at [315, 281] on textarea "Hi Jeromi, I’m really sorry you’re still dealing with this. It definitely sound…" at bounding box center [374, 278] width 312 height 29
paste textarea "I’ll follow up with the site team right away to let them know the issue is ongo…"
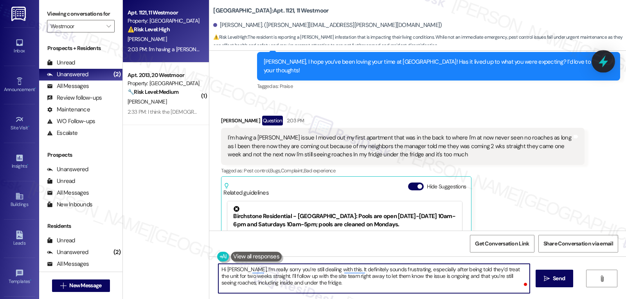
type textarea "Hi Jeromi, I’m really sorry you’re still dealing with this. It definitely sound…"
click at [605, 62] on icon at bounding box center [603, 62] width 9 height 12
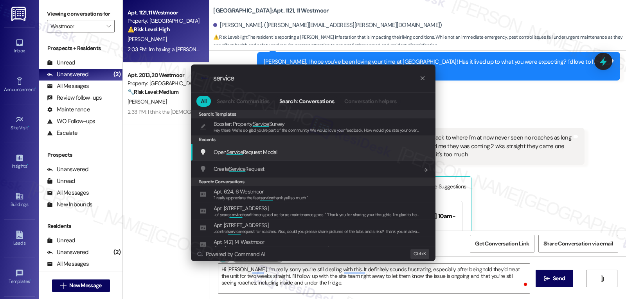
type input "service"
click at [297, 149] on div "Open Service Request Modal Add shortcut" at bounding box center [314, 152] width 229 height 9
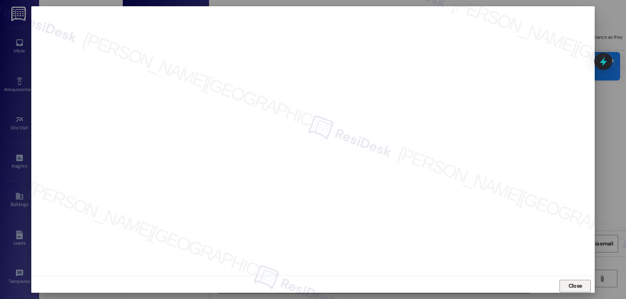
click at [571, 287] on span "Close" at bounding box center [576, 286] width 14 height 8
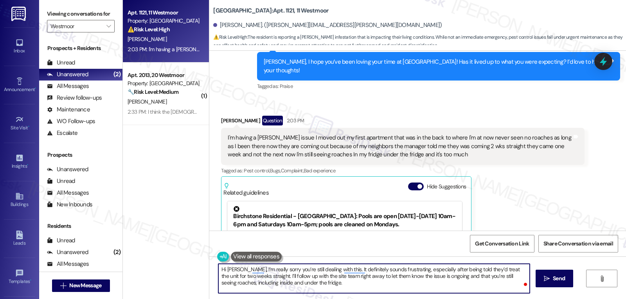
click at [316, 274] on textarea "Hi Jeromi, I’m really sorry you’re still dealing with this. It definitely sound…" at bounding box center [374, 278] width 312 height 29
drag, startPoint x: 330, startPoint y: 278, endPoint x: 353, endPoint y: 278, distance: 22.7
click at [353, 278] on textarea "Hi Jeromi, I’m really sorry you’re still dealing with this. It definitely sound…" at bounding box center [374, 278] width 312 height 29
click at [440, 288] on textarea "Hi Jeromi, I’m really sorry you’re still dealing with this. It definitely sound…" at bounding box center [374, 278] width 312 height 29
type textarea "Hi Jeromi, I’m really sorry you’re still dealing with this. It definitely sound…"
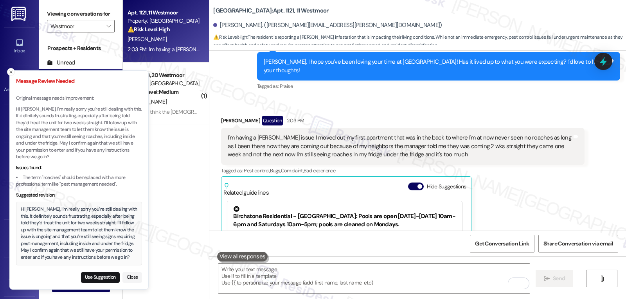
click at [111, 274] on button "Use Suggestion" at bounding box center [100, 277] width 39 height 11
type textarea "Hi Jeromi, I’m really sorry you’re still dealing with this. It definitely sound…"
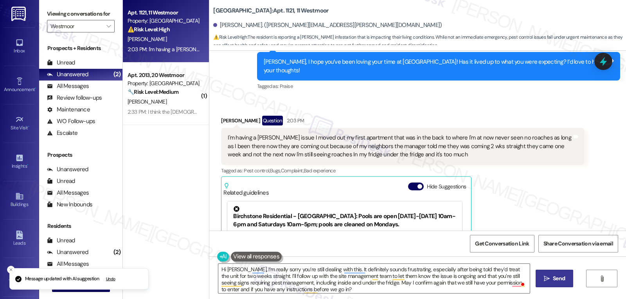
click at [563, 278] on span "Send" at bounding box center [559, 279] width 12 height 8
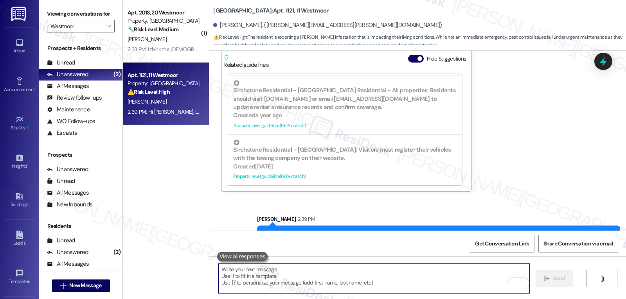
scroll to position [3686, 0]
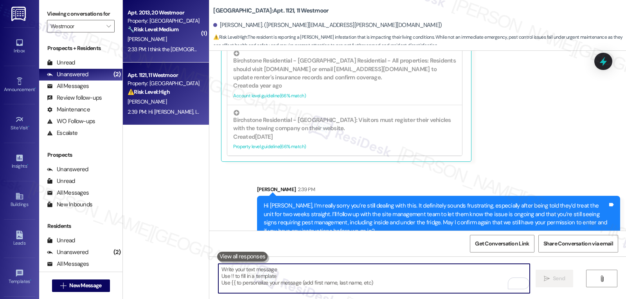
click at [175, 56] on div "Apt. 2013, 20 Westmoor Property: Westmoor 🔧 Risk Level: Medium The resident rep…" at bounding box center [166, 31] width 86 height 63
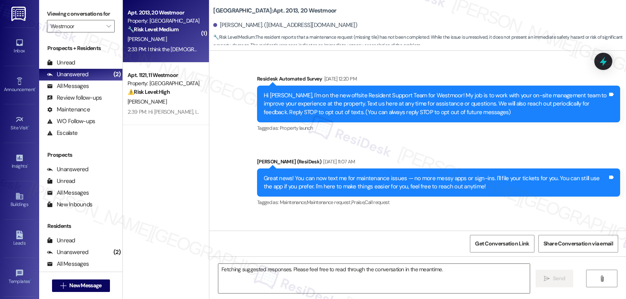
scroll to position [6554, 0]
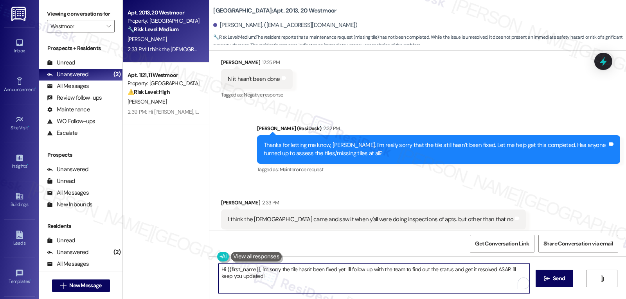
drag, startPoint x: 259, startPoint y: 284, endPoint x: 199, endPoint y: 260, distance: 65.0
click at [203, 266] on div "Apt. 2013, 20 Westmoor Property: Westmoor 🔧 Risk Level: Medium The resident rep…" at bounding box center [374, 149] width 503 height 299
click at [265, 275] on textarea "Hi {{first_name}}, I'm sorry the tile hasn't been fixed yet. I'll follow up wit…" at bounding box center [374, 278] width 312 height 29
click at [227, 199] on div "Dianna Gonzales 2:33 PM" at bounding box center [373, 204] width 305 height 11
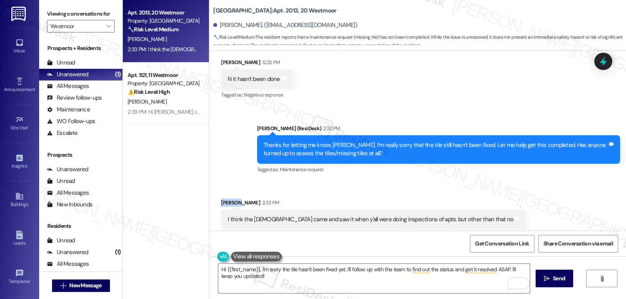
click at [227, 199] on div "Dianna Gonzales 2:33 PM" at bounding box center [373, 204] width 305 height 11
copy div "Dianna"
click at [256, 273] on textarea "Hi {{first_name}}, I'm sorry the tile hasn't been fixed yet. I'll follow up wit…" at bounding box center [374, 278] width 312 height 29
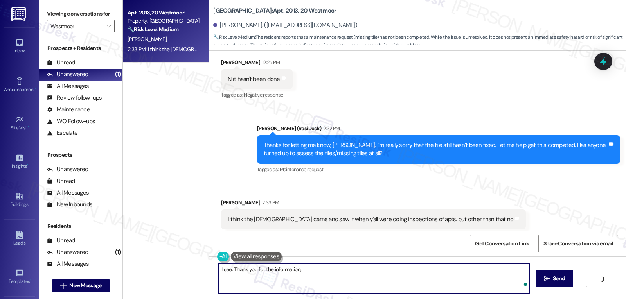
paste textarea "Dianna"
type textarea "I see. Thank you for the information, Dianna. Ok, this time, I would like to he…"
click at [603, 66] on icon at bounding box center [603, 62] width 9 height 12
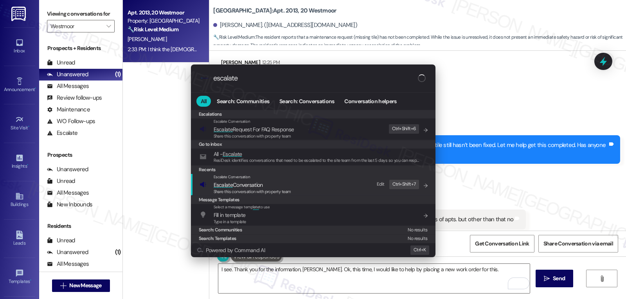
type input "escalate"
click at [290, 183] on span "Escalate Conversation" at bounding box center [253, 185] width 78 height 9
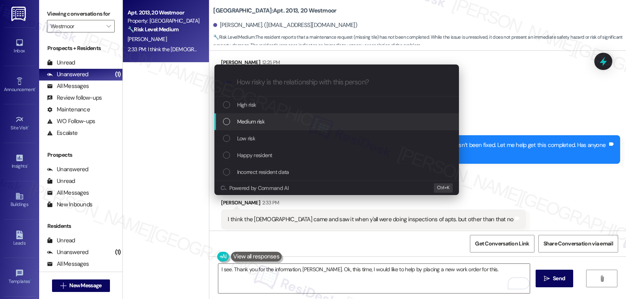
click at [278, 125] on div "Medium risk" at bounding box center [337, 121] width 229 height 9
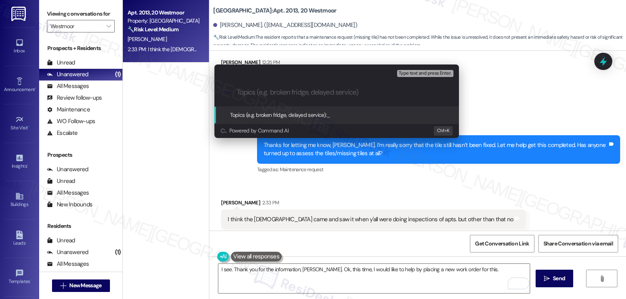
drag, startPoint x: 525, startPoint y: 176, endPoint x: 532, endPoint y: 158, distance: 19.5
click at [526, 176] on div "Escalate Conversation Medium risk Topics (e.g. broken fridge, delayed service) …" at bounding box center [313, 149] width 626 height 299
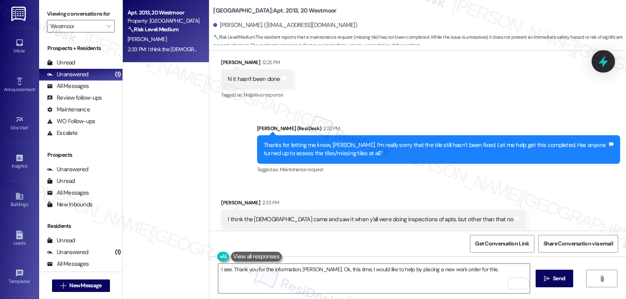
click at [600, 66] on icon at bounding box center [603, 61] width 13 height 13
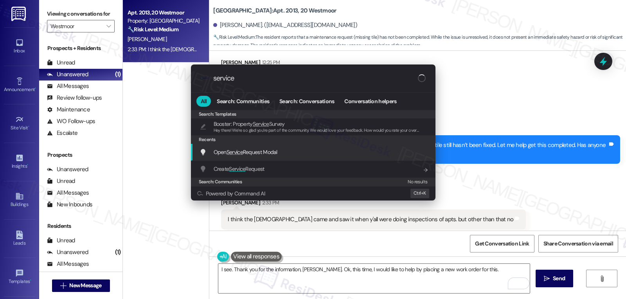
type input "service"
click at [270, 151] on span "Open Service Request Modal" at bounding box center [246, 152] width 64 height 7
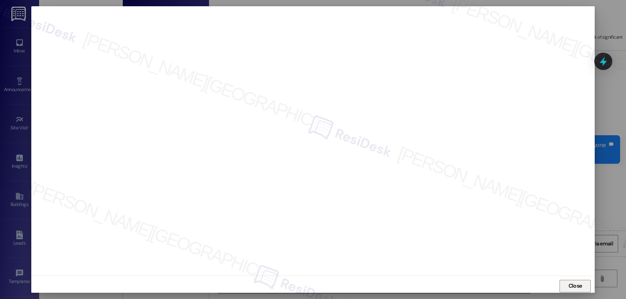
click at [573, 290] on span "Close" at bounding box center [576, 286] width 14 height 8
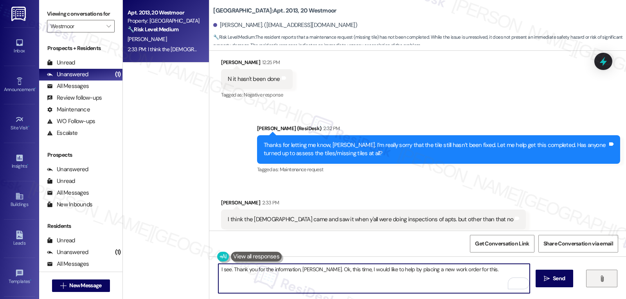
drag, startPoint x: 389, startPoint y: 271, endPoint x: 613, endPoint y: 274, distance: 223.5
click at [612, 274] on div "I see. Thank you for the information, Dianna. Ok, this time, I would like to he…" at bounding box center [417, 286] width 417 height 59
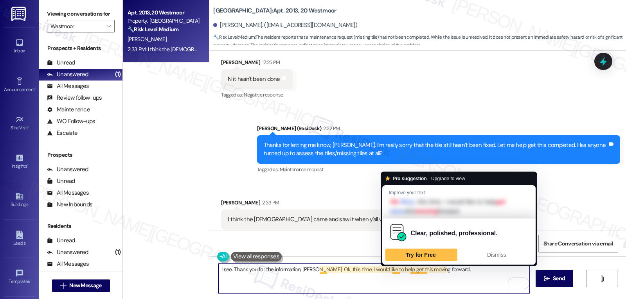
click at [454, 277] on textarea "I see. Thank you for the information, Dianna. Ok, this time, I would like to he…" at bounding box center [374, 278] width 312 height 29
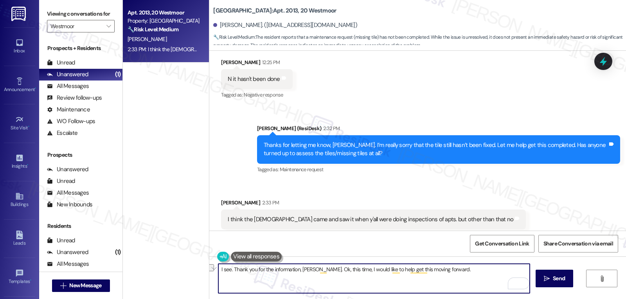
drag, startPoint x: 454, startPoint y: 272, endPoint x: 387, endPoint y: 271, distance: 66.9
click at [387, 271] on textarea "I see. Thank you for the information, Dianna. Ok, this time, I would like to he…" at bounding box center [374, 278] width 312 height 29
type textarea "I see. Thank you for the information, Dianna. Ok, this time, I would like to he…"
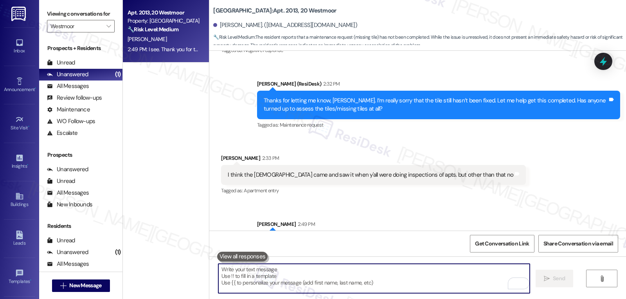
scroll to position [6617, 0]
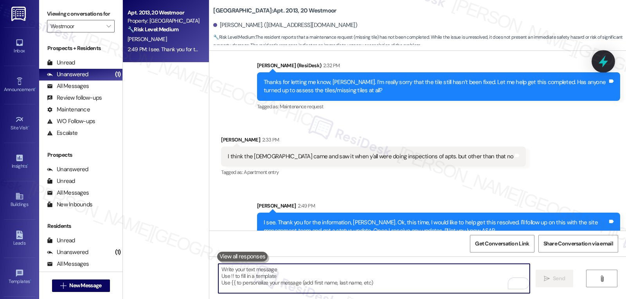
click at [606, 59] on icon at bounding box center [603, 61] width 13 height 13
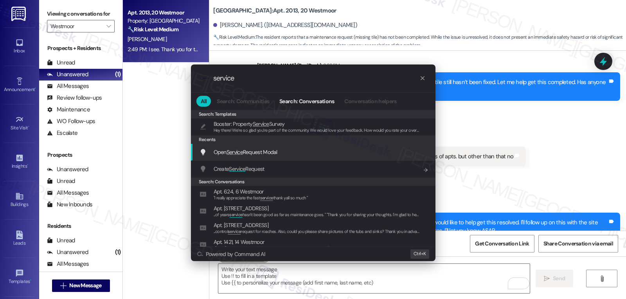
click at [258, 156] on span "Open Service Request Modal" at bounding box center [246, 152] width 64 height 9
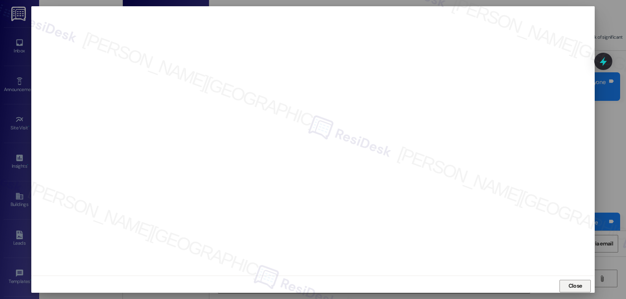
click at [562, 283] on button "Close" at bounding box center [575, 286] width 31 height 13
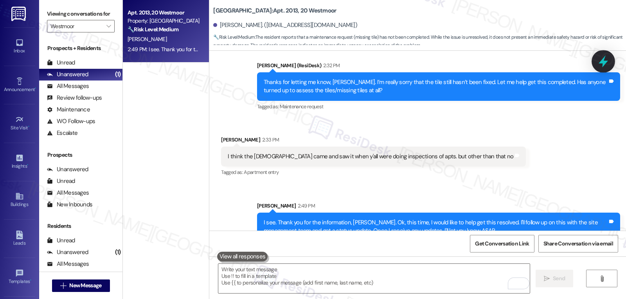
click at [608, 58] on icon at bounding box center [603, 61] width 13 height 13
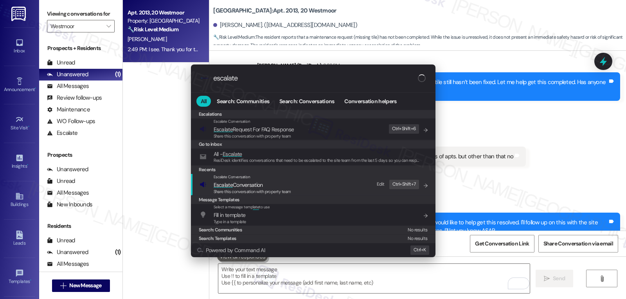
type input "escalate"
click at [256, 192] on span "Share this conversation with property team" at bounding box center [253, 191] width 78 height 5
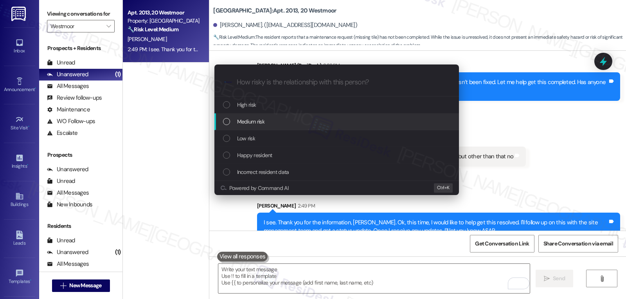
click at [281, 126] on div "Medium risk" at bounding box center [337, 121] width 229 height 9
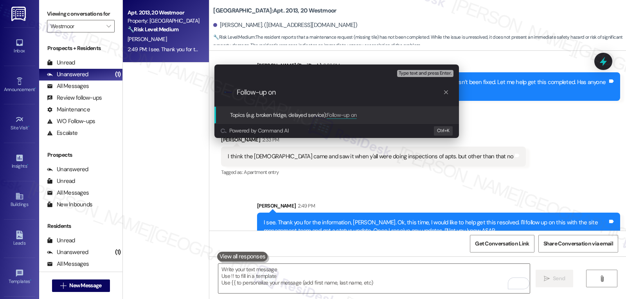
paste input "15961565"
type input "Follow-up on WO 15961565 - Missing tile in the hallway"
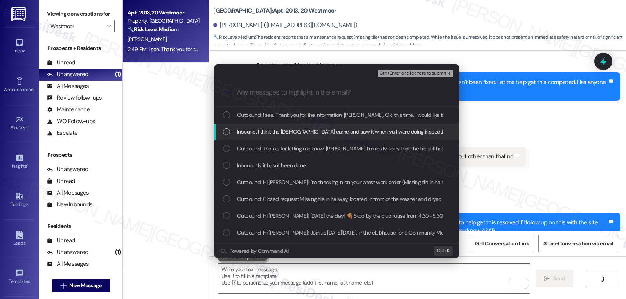
click at [230, 131] on div "List of options" at bounding box center [226, 131] width 7 height 7
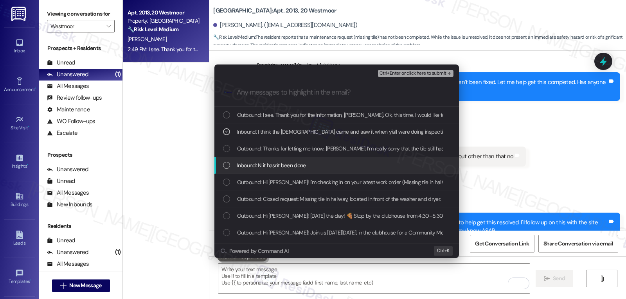
click at [231, 168] on div "Inbound: N it hasn't been done" at bounding box center [337, 165] width 229 height 9
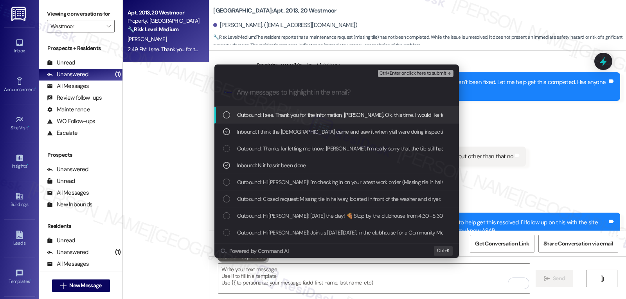
click at [433, 72] on span "Ctrl+Enter or click here to submit" at bounding box center [413, 73] width 67 height 5
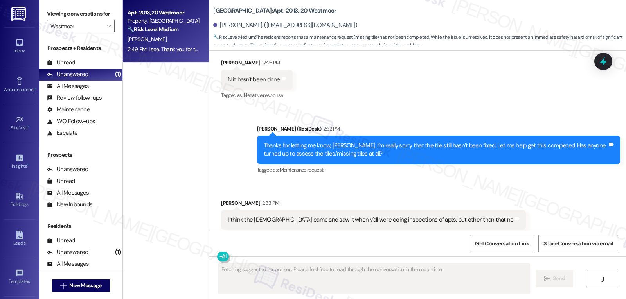
scroll to position [6628, 0]
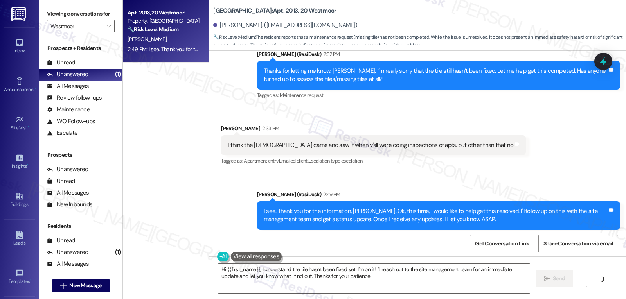
type textarea "Hi {{first_name}}, I understand the tile hasn't been fixed yet. I'm on it! I'll…"
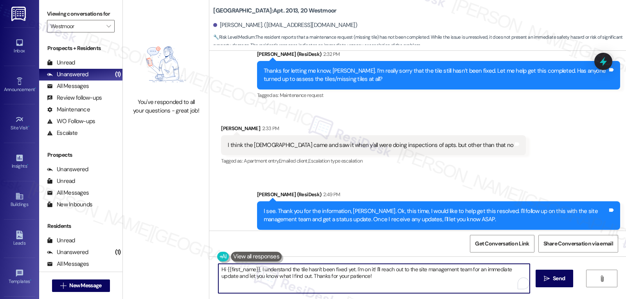
drag, startPoint x: 355, startPoint y: 289, endPoint x: 426, endPoint y: 304, distance: 73.1
click at [426, 299] on html "Inbox Go to Inbox Announcement • Send A Text Announcement Site Visit • Go to Si…" at bounding box center [313, 149] width 626 height 299
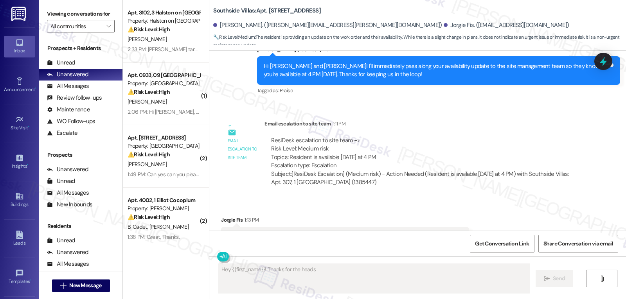
scroll to position [6827, 0]
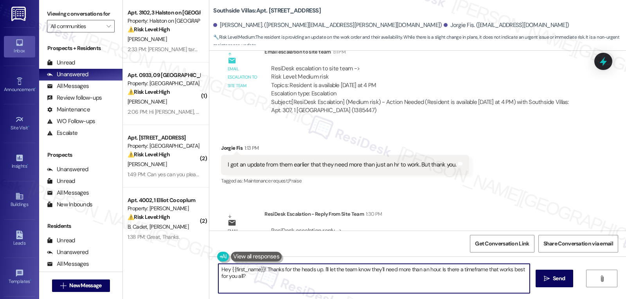
click at [264, 281] on textarea "Hey {{first_name}}! Thanks for the heads up. I'll let the team know they'll nee…" at bounding box center [374, 278] width 312 height 29
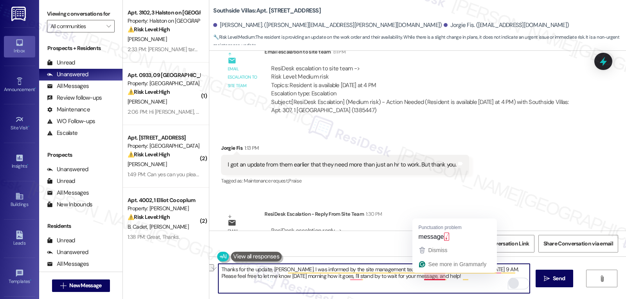
drag, startPoint x: 440, startPoint y: 277, endPoint x: 504, endPoint y: 282, distance: 64.8
click at [504, 282] on div "Thanks for the update, Jorge. I was informed by the site management team that m…" at bounding box center [374, 279] width 312 height 30
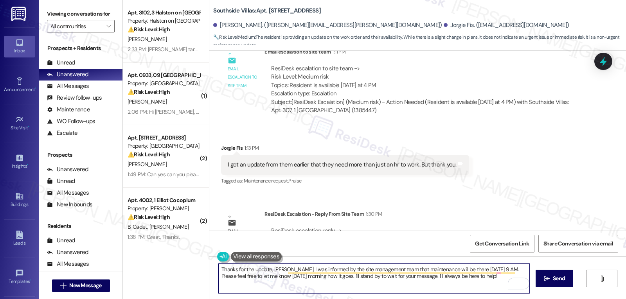
click at [456, 288] on textarea "Thanks for the update, Jorge. I was informed by the site management team that m…" at bounding box center [374, 278] width 312 height 29
click at [499, 278] on textarea "Thanks for the update, Jorge. I was informed by the site management team that m…" at bounding box center [374, 278] width 312 height 29
type textarea "Thanks for the update, Jorge. I was informed by the site management team that m…"
click at [563, 278] on button " Send" at bounding box center [555, 279] width 38 height 18
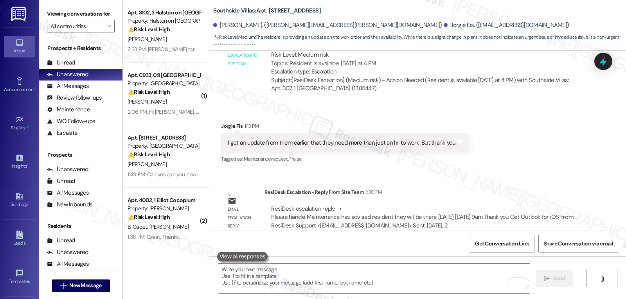
scroll to position [6890, 0]
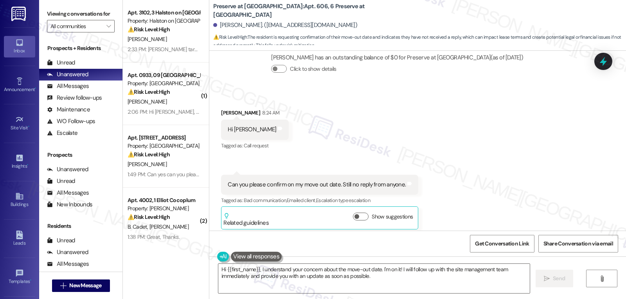
scroll to position [21484, 0]
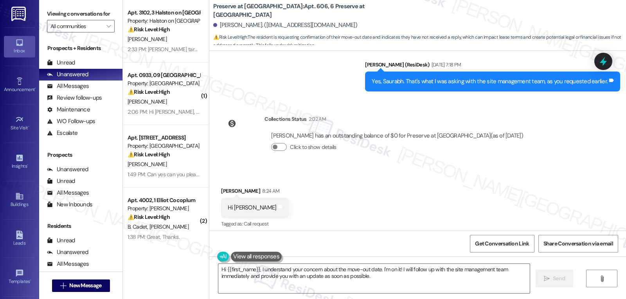
click at [226, 187] on div "Saurabh Gupta 8:24 AM" at bounding box center [255, 192] width 68 height 11
drag, startPoint x: 226, startPoint y: 105, endPoint x: 232, endPoint y: 111, distance: 8.0
click at [232, 187] on div "Saurabh Gupta 8:24 AM Hi Sarah Tags and notes Tagged as: Call request Click to …" at bounding box center [255, 208] width 68 height 43
click at [224, 187] on div "Saurabh Gupta 8:24 AM" at bounding box center [255, 192] width 68 height 11
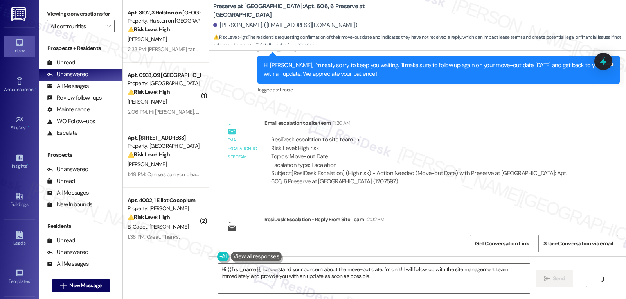
scroll to position [21797, 0]
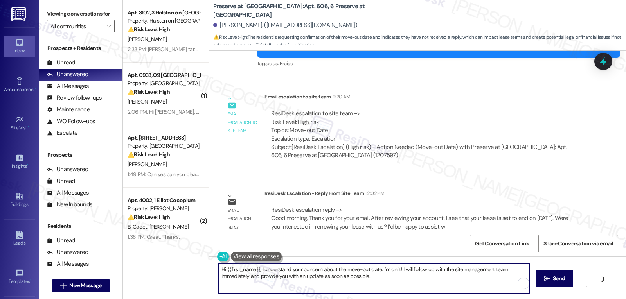
drag, startPoint x: 257, startPoint y: 271, endPoint x: 626, endPoint y: 318, distance: 372.0
click at [626, 299] on html "Inbox Go to Inbox Announcement • Send A Text Announcement Site Visit • Go to Si…" at bounding box center [313, 149] width 626 height 299
click at [346, 271] on textarea "Hi {{first_name}}, I got an update from the site managemnet team." at bounding box center [374, 278] width 312 height 29
click at [373, 268] on textarea "Hi {{first_name}}, I got an update from the site management team." at bounding box center [374, 278] width 312 height 29
click at [419, 278] on textarea "Hi {{first_name}}, I got an update from the site management team." at bounding box center [374, 278] width 312 height 29
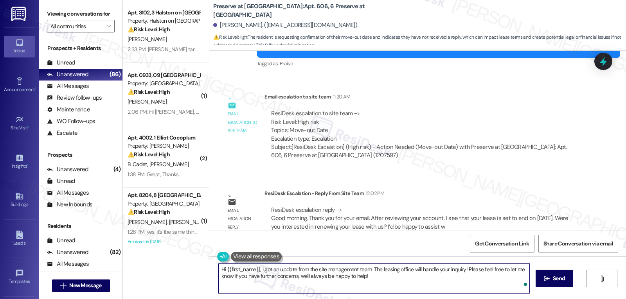
type textarea "Hi {{first_name}}, I got an update from the site management team. The leasing o…"
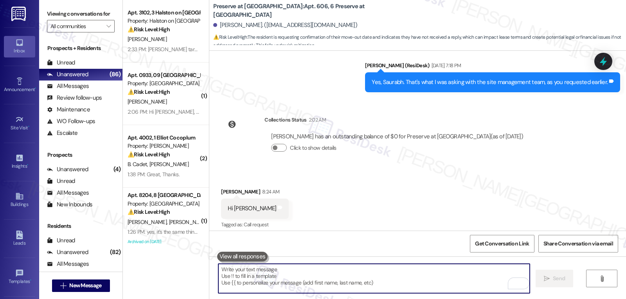
scroll to position [21860, 0]
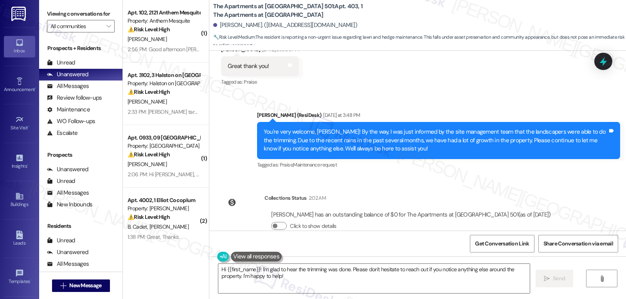
scroll to position [6922, 0]
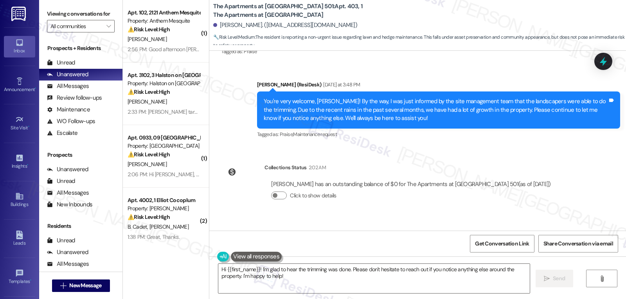
drag, startPoint x: 258, startPoint y: 271, endPoint x: 424, endPoint y: 311, distance: 171.5
click at [424, 299] on html "Inbox Go to Inbox Announcement • Send A Text Announcement Site Visit • Go to Si…" at bounding box center [313, 149] width 626 height 299
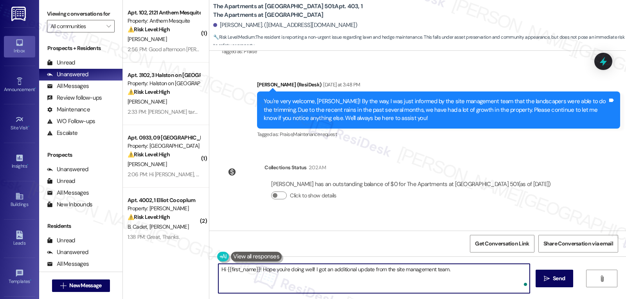
paste textarea "The landscapers were on-site [DATE] to mow, but when the ground is too wet, the…"
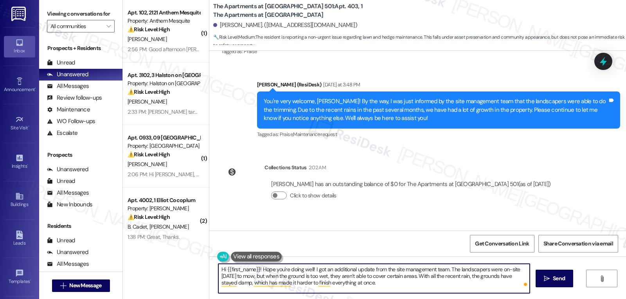
type textarea "Hi {{first_name}}! Hope you're doing well! I got an additional update from the …"
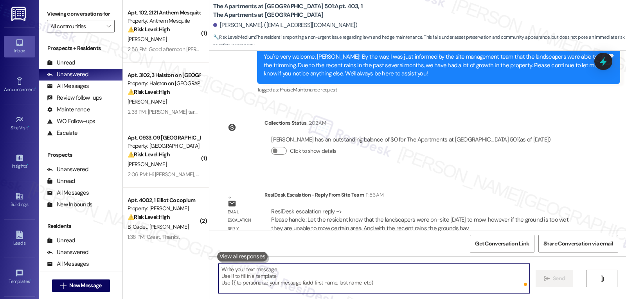
scroll to position [6993, 0]
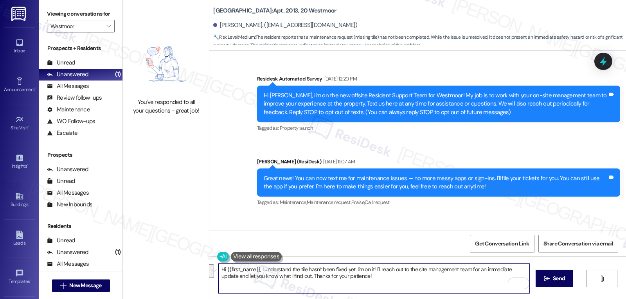
scroll to position [6628, 0]
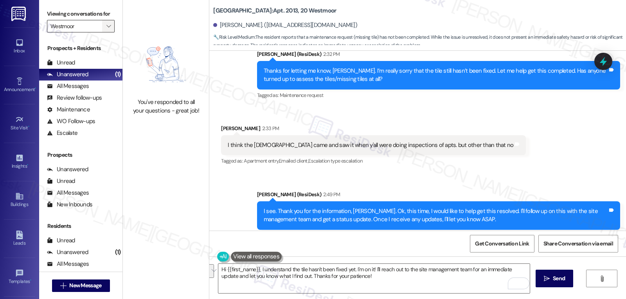
click at [105, 32] on span "" at bounding box center [108, 26] width 7 height 13
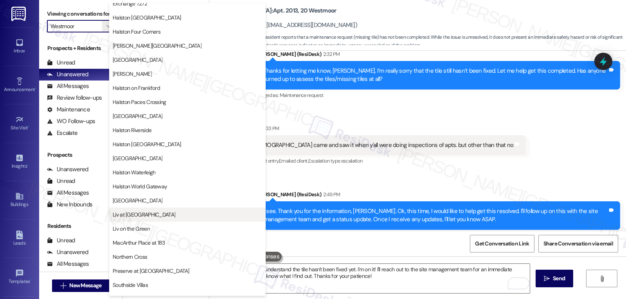
scroll to position [271, 0]
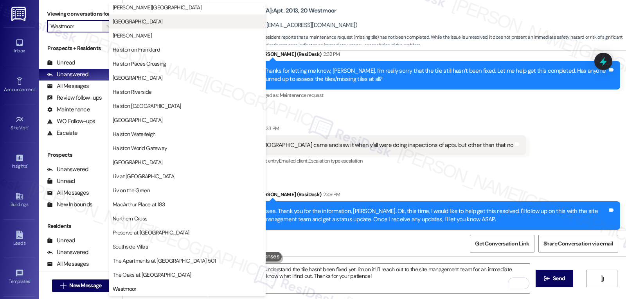
click at [160, 21] on span "[GEOGRAPHIC_DATA]" at bounding box center [188, 22] width 150 height 8
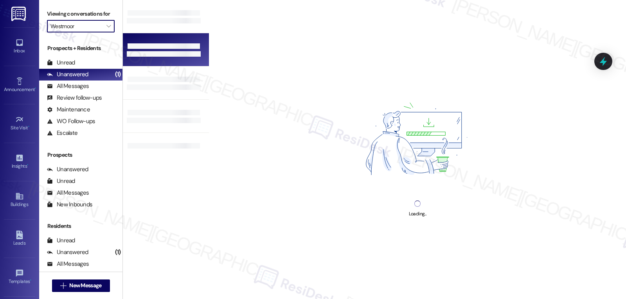
type input "[GEOGRAPHIC_DATA]"
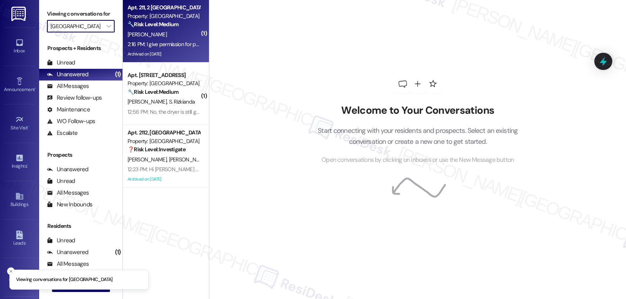
click at [174, 35] on div "[PERSON_NAME]" at bounding box center [164, 35] width 74 height 10
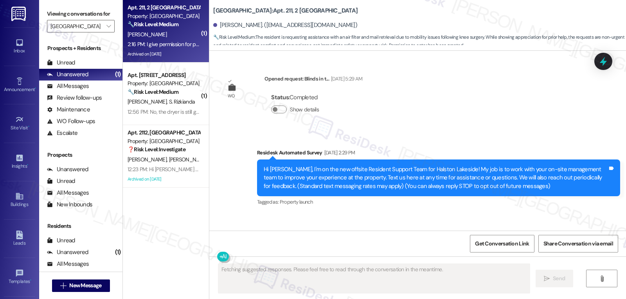
scroll to position [24925, 0]
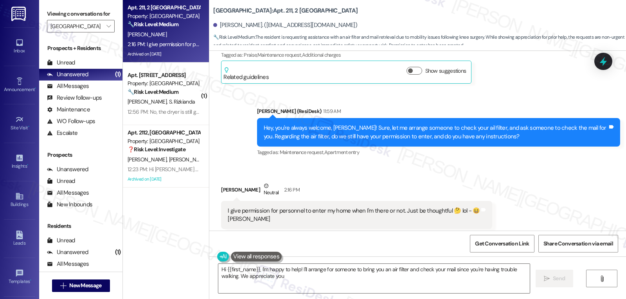
type textarea "Hi {{first_name}}, I'm happy to help! I'll arrange for someone to bring you an …"
drag, startPoint x: 607, startPoint y: 59, endPoint x: 590, endPoint y: 57, distance: 16.6
click at [607, 59] on icon at bounding box center [603, 61] width 10 height 10
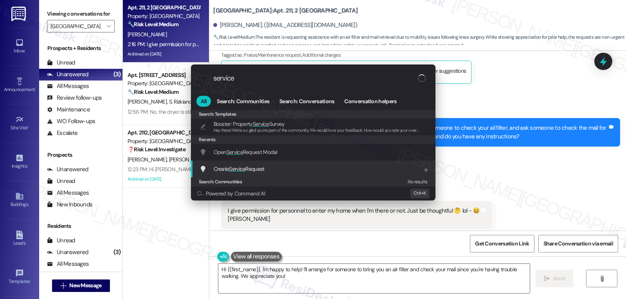
type input "service"
click at [260, 168] on span "Create Service Request" at bounding box center [239, 169] width 51 height 7
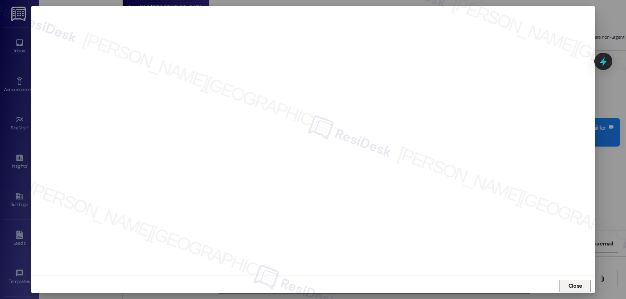
click at [579, 286] on span "Close" at bounding box center [576, 286] width 14 height 8
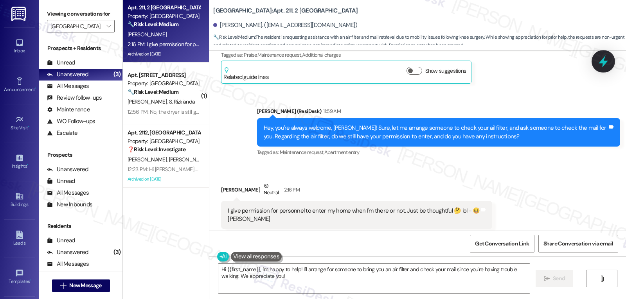
click at [604, 63] on icon at bounding box center [603, 62] width 9 height 12
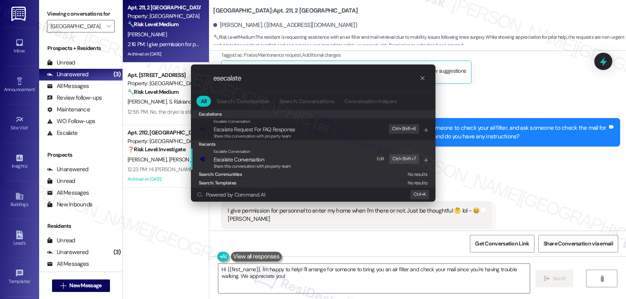
type input "esecalate"
click at [269, 162] on span "Escalate Conversation" at bounding box center [253, 159] width 78 height 9
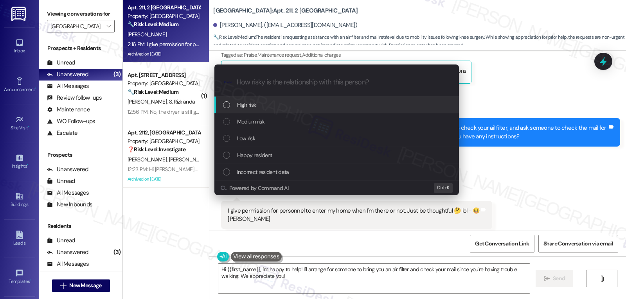
click at [265, 123] on span "Medium risk" at bounding box center [250, 121] width 27 height 9
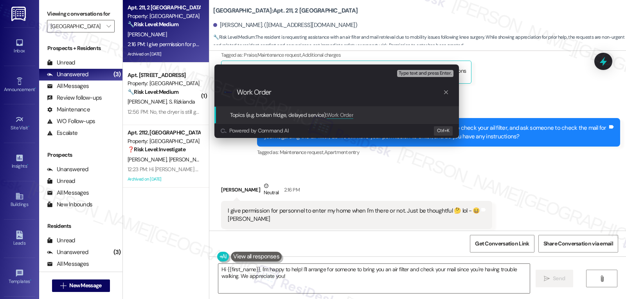
paste input "16101440"
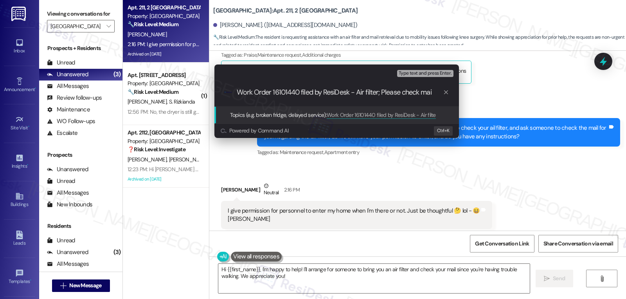
type input "Work Order 16101440 filed by ResiDesk - Air filter; Please check mail"
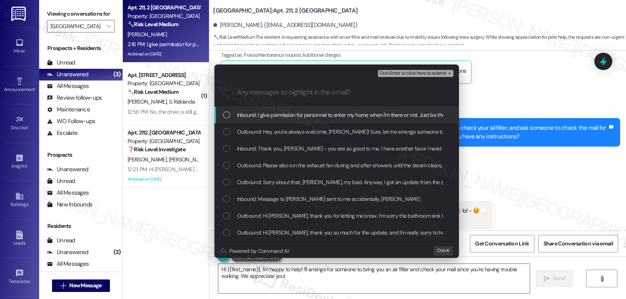
click at [228, 118] on div "List of options" at bounding box center [226, 115] width 7 height 7
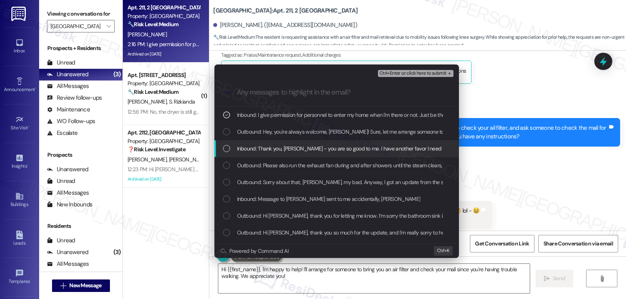
click at [229, 148] on div "List of options" at bounding box center [226, 148] width 7 height 7
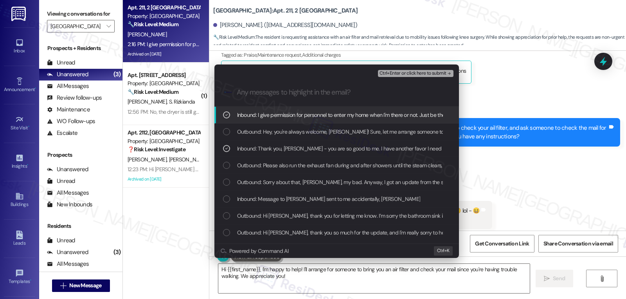
click at [439, 74] on span "Ctrl+Enter or click here to submit" at bounding box center [413, 73] width 67 height 5
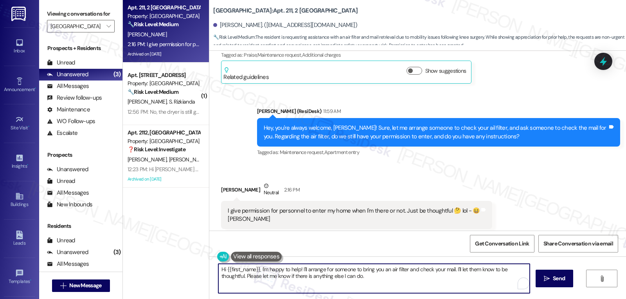
drag, startPoint x: 372, startPoint y: 282, endPoint x: 207, endPoint y: 261, distance: 166.0
click at [209, 261] on div "Hi {{first_name}}, I'm happy to help! I'll arrange for someone to bring you an …" at bounding box center [417, 286] width 417 height 59
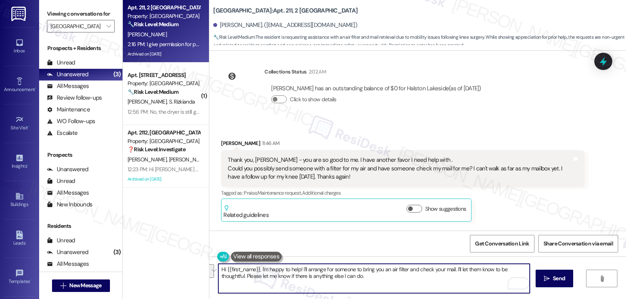
scroll to position [24768, 0]
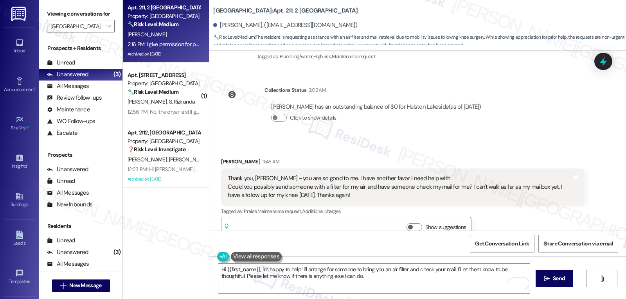
drag, startPoint x: 256, startPoint y: 114, endPoint x: 375, endPoint y: 220, distance: 159.7
click at [375, 220] on div "WO Opened request: Blinds in t... Jul 30, 2024 at 5:29 AM Status : Completed Sh…" at bounding box center [417, 141] width 417 height 180
copy div "Sarah (ResiDesk) 11:59 AM Hey, you're always welcome, Susan! Sure, let me arran…"
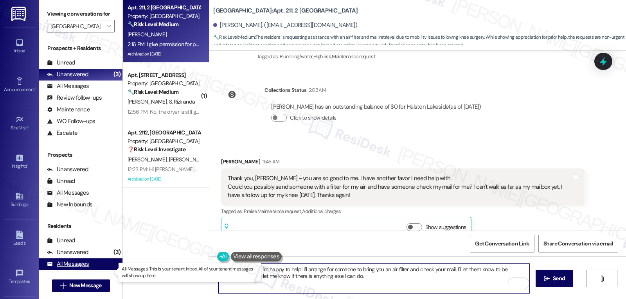
drag, startPoint x: 384, startPoint y: 281, endPoint x: 88, endPoint y: 269, distance: 296.6
click at [88, 269] on div "Viewing conversations for Halston Lakeside  Prospects + Residents Unread (0) U…" at bounding box center [332, 149] width 587 height 299
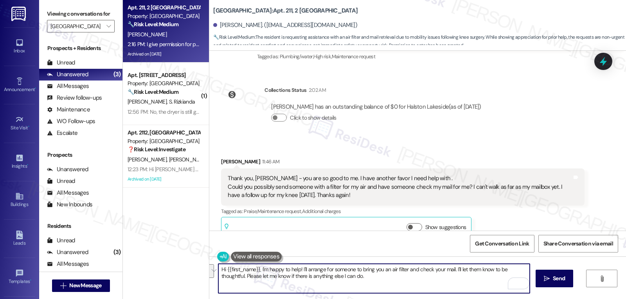
paste textarea "Thanks so much, Susan! Got it noted—our team will be thoughtful 😊 I’ll make sur…"
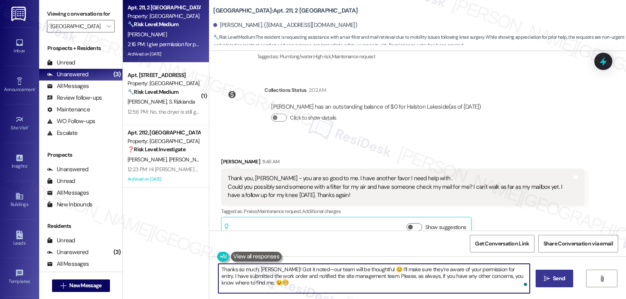
type textarea "Thanks so much, Susan! Got it noted—our team will be thoughtful 😊 I’ll make sur…"
click at [548, 282] on span " Send" at bounding box center [555, 279] width 25 height 8
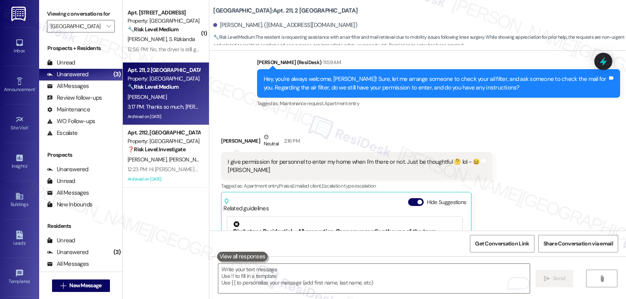
scroll to position [24988, 0]
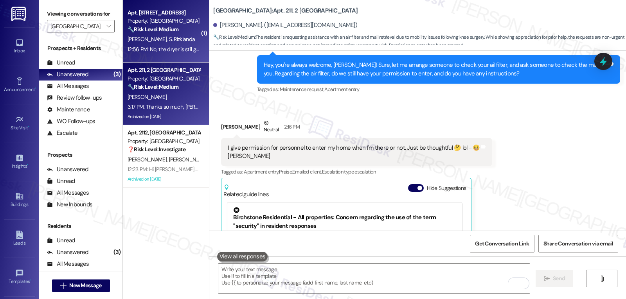
click at [166, 51] on div "12:56 PM: No, the dryer is still giving us issues. I put in another work order.…" at bounding box center [223, 49] width 191 height 7
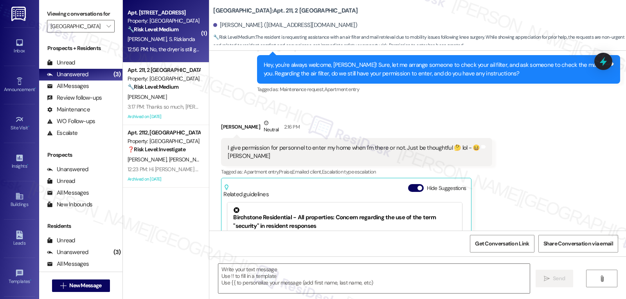
type textarea "Fetching suggested responses. Please feel free to read through the conversation…"
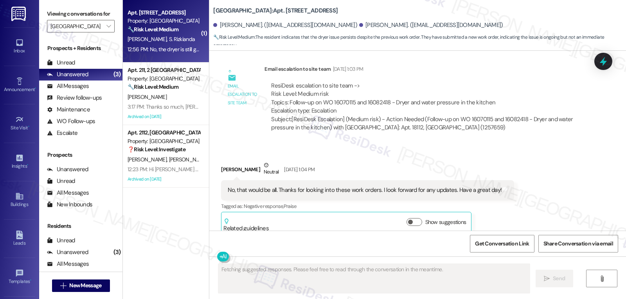
scroll to position [4620, 0]
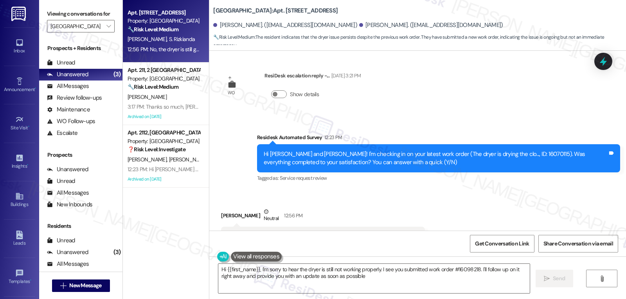
type textarea "Hi {{first_name}}, I'm sorry to hear the dryer is still not working properly. I…"
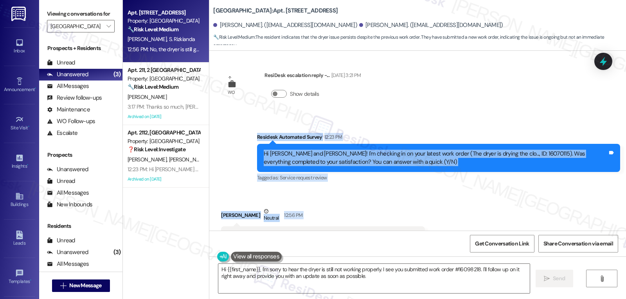
drag, startPoint x: 249, startPoint y: 104, endPoint x: 434, endPoint y: 204, distance: 209.5
click at [434, 204] on div "Lease started Sep 20, 2024 at 8:00 PM Announcement, sent via SMS Sarah (ResiDes…" at bounding box center [417, 141] width 417 height 180
copy div "Residesk Automated Survey 12:23 PM Hi Mason and Shinta! I'm checking in on your…"
click at [603, 64] on icon at bounding box center [603, 62] width 9 height 12
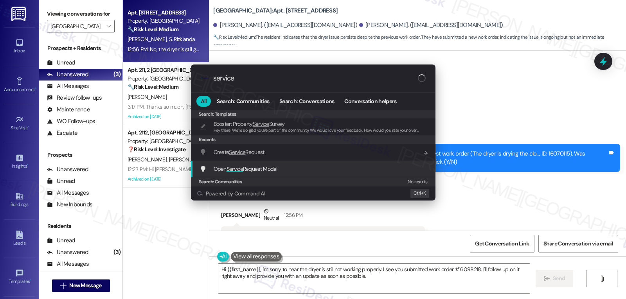
type input "service"
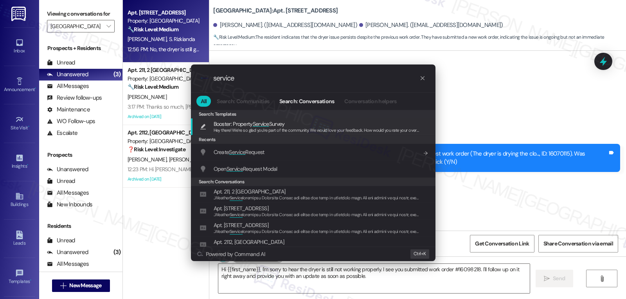
click at [246, 167] on span "Open Service Request Modal" at bounding box center [246, 169] width 64 height 7
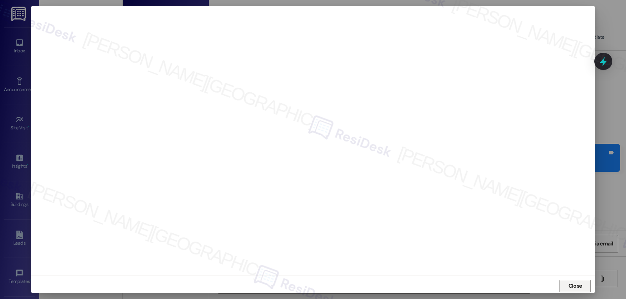
click at [575, 286] on span "Close" at bounding box center [576, 286] width 14 height 8
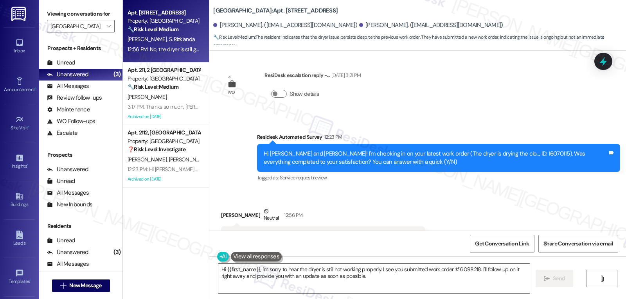
click at [266, 276] on textarea "Hi {{first_name}}, I'm sorry to hear the dryer is still not working properly. I…" at bounding box center [374, 278] width 312 height 29
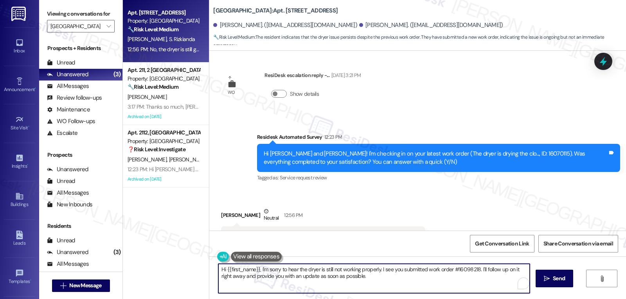
paste textarea "Thanks for letting us know, Shinta. I’m sorry the dryer is still giving you tro…"
click at [452, 190] on div "Received via SMS Shinta Rizkianda Neutral 12:56 PM No, the dryer is still givin…" at bounding box center [417, 227] width 417 height 74
click at [451, 287] on textarea "Thanks for letting us know, Shinta. I’m sorry the dryer is still giving you tro…" at bounding box center [374, 278] width 312 height 29
click at [491, 269] on textarea "Thanks for letting us know, Shinta. I’m sorry the dryer is still giving you tro…" at bounding box center [374, 278] width 312 height 29
click at [246, 278] on textarea "Thanks for letting us know, Shinta. I’m sorry the dryer is still giving you tro…" at bounding box center [374, 278] width 312 height 29
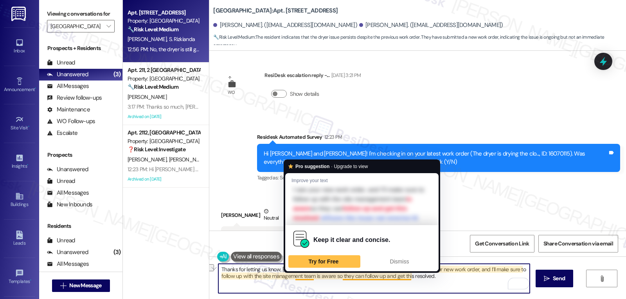
drag, startPoint x: 290, startPoint y: 278, endPoint x: 431, endPoint y: 276, distance: 140.2
click at [431, 276] on textarea "Thanks for letting us know, Shinta. I’m sorry the dryer is still giving you tro…" at bounding box center [374, 278] width 312 height 29
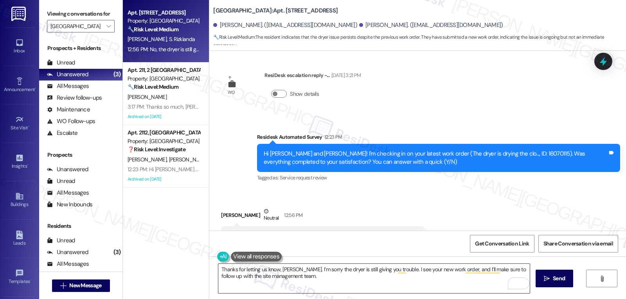
drag, startPoint x: 302, startPoint y: 278, endPoint x: 321, endPoint y: 272, distance: 19.7
click at [303, 278] on textarea "Thanks for letting us know, Shinta. I’m sorry the dryer is still giving you tro…" at bounding box center [374, 278] width 312 height 29
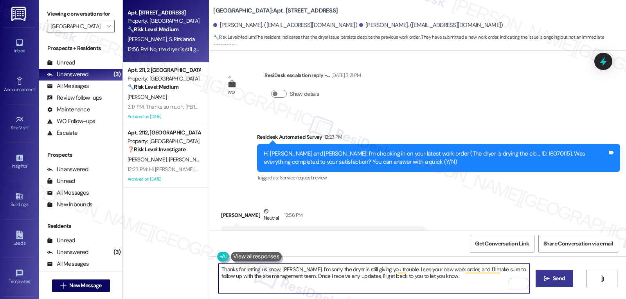
type textarea "Thanks for letting us know, Shinta. I’m sorry the dryer is still giving you tro…"
click at [549, 281] on icon "" at bounding box center [547, 279] width 6 height 6
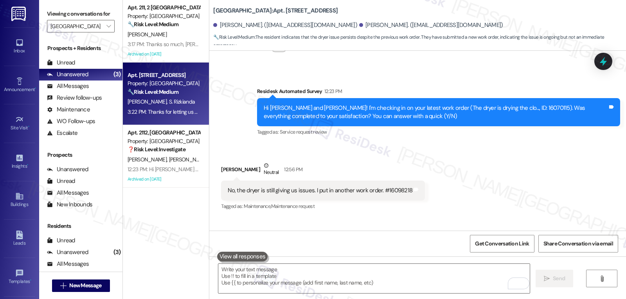
scroll to position [4683, 0]
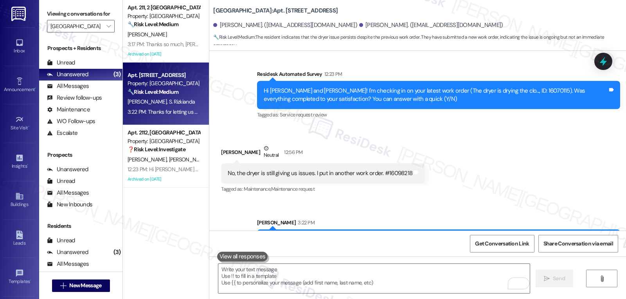
click at [388, 169] on div "No, the dryer is still giving us issues. I put in another work order. #16098218" at bounding box center [320, 173] width 185 height 8
click at [390, 169] on div "No, the dryer is still giving us issues. I put in another work order. #16098218" at bounding box center [320, 173] width 185 height 8
copy div "16098218"
click at [606, 70] on div at bounding box center [603, 61] width 23 height 22
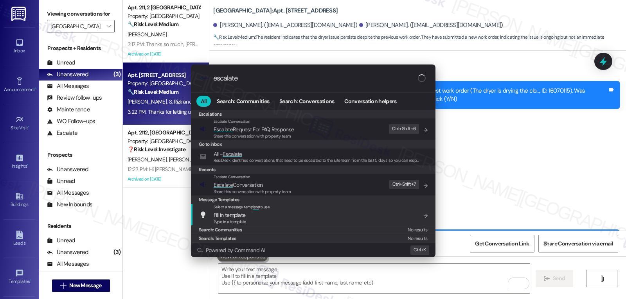
type input "escalate"
click at [247, 187] on span "Escalate Conversation" at bounding box center [238, 185] width 49 height 7
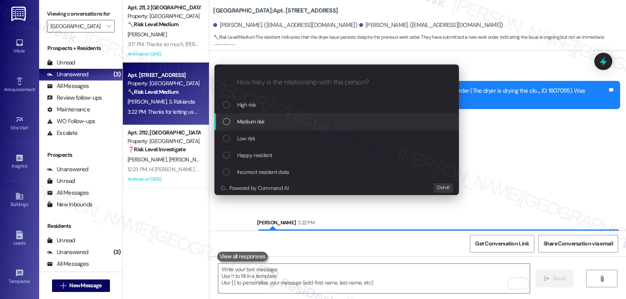
click at [287, 121] on div "Medium risk" at bounding box center [337, 121] width 229 height 9
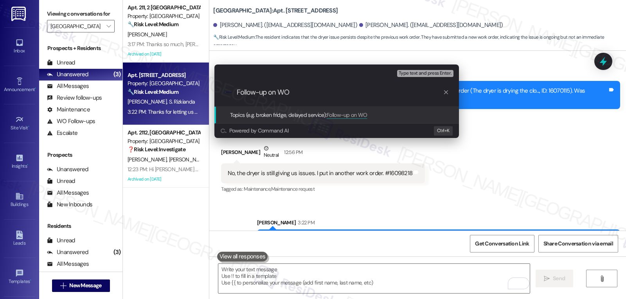
paste input "16098218"
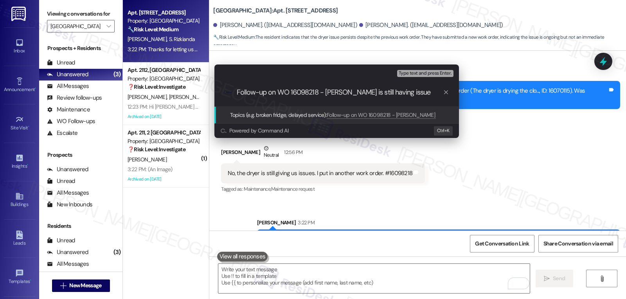
type input "Follow-up on WO 16098218 - Dryer is still having issues"
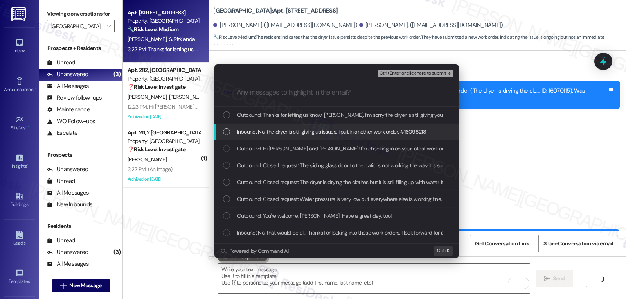
click at [225, 132] on div "List of options" at bounding box center [226, 131] width 7 height 7
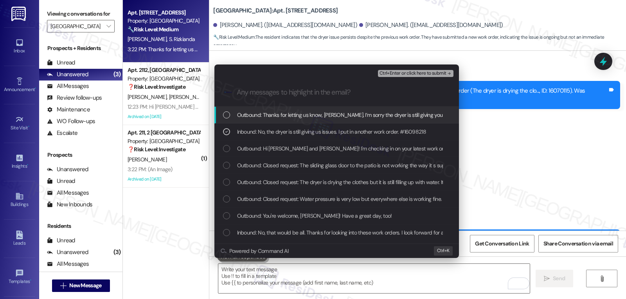
click at [449, 73] on icon "remove-block-ctrl+enter-or click here to submit" at bounding box center [449, 73] width 5 height 5
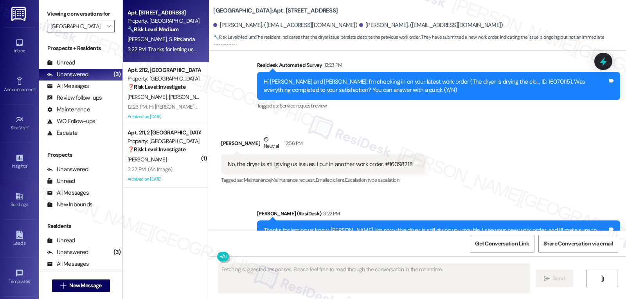
scroll to position [4694, 0]
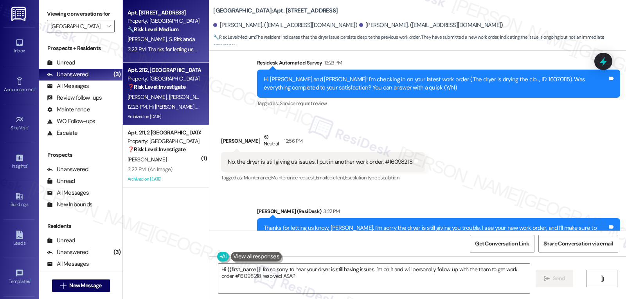
type textarea "Hi {{first_name}}! I'm so sorry to hear your dryer is still having issues. I'm …"
click at [171, 110] on div "12:23 PM: Hi Yordalys and Wulber! I'm checking in on your latest work order (Pa…" at bounding box center [384, 106] width 512 height 7
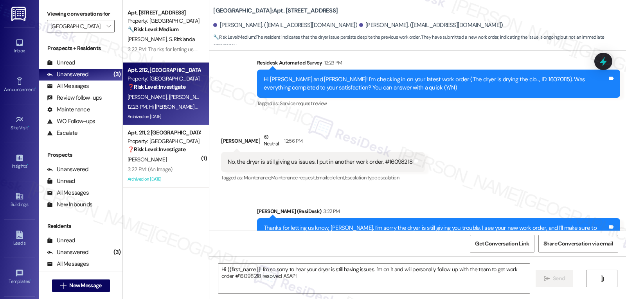
type textarea "Fetching suggested responses. Please feel free to read through the conversation…"
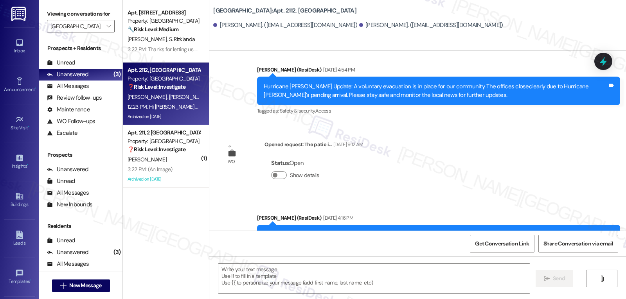
type textarea "Fetching suggested responses. Please feel free to read through the conversation…"
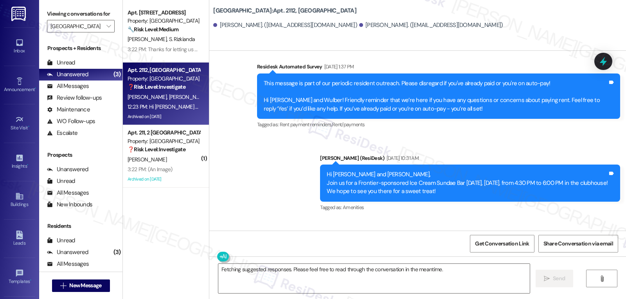
scroll to position [3610, 0]
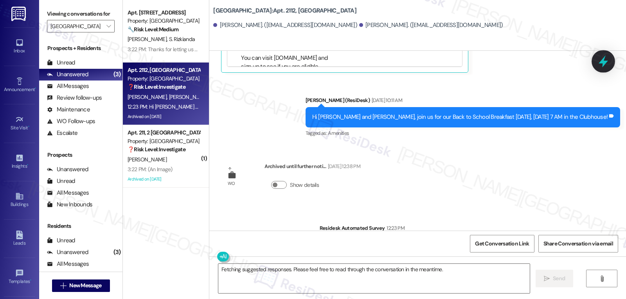
click at [606, 64] on icon at bounding box center [603, 61] width 13 height 13
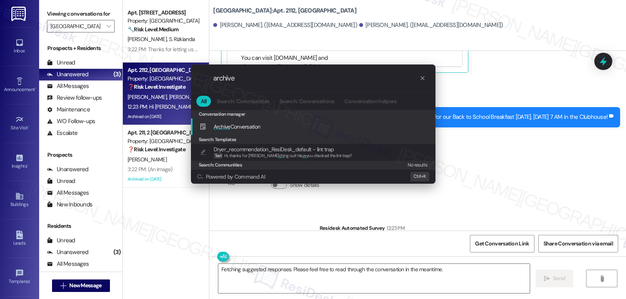
type input "archive"
click at [251, 130] on span "Archive Conversation" at bounding box center [237, 126] width 47 height 7
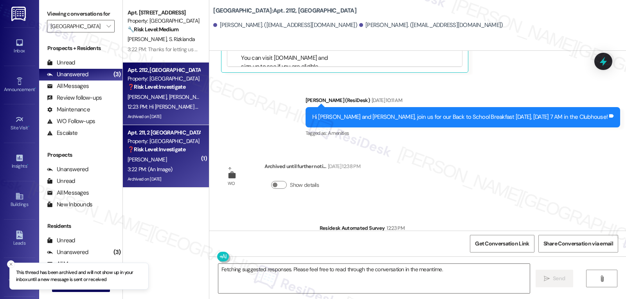
click at [170, 166] on div "3:22 PM: (An Image) 3:22 PM: (An Image)" at bounding box center [164, 170] width 74 height 10
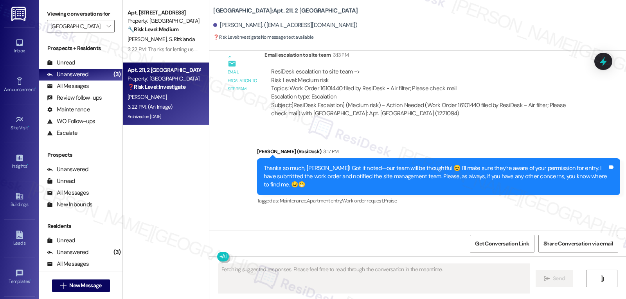
scroll to position [25083, 0]
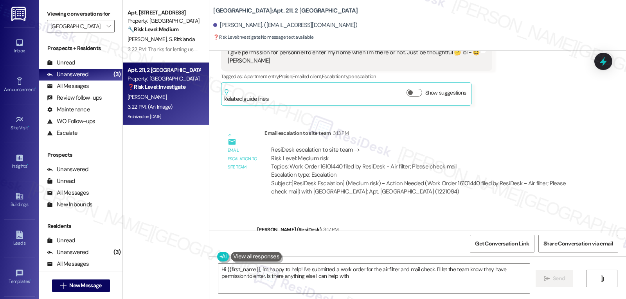
type textarea "Hi {{first_name}}, I'm happy to help! I've submitted a work order for the air f…"
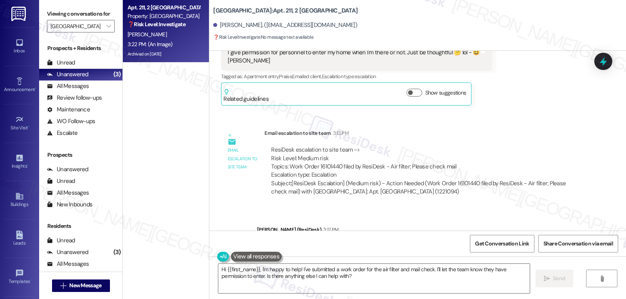
scroll to position [25161, 0]
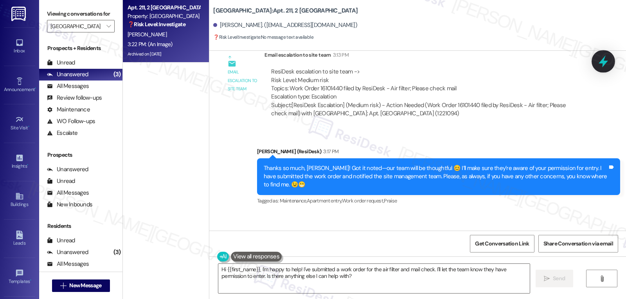
click at [601, 65] on icon at bounding box center [603, 61] width 13 height 13
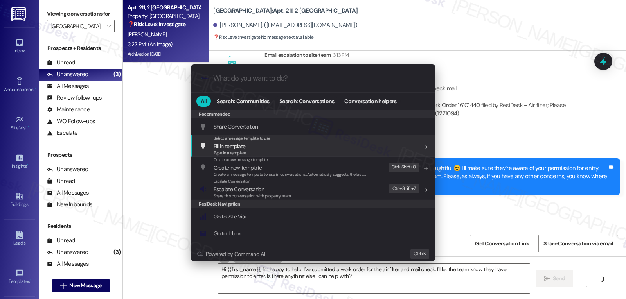
click at [545, 132] on div ".cls-1{fill:#0a055f;}.cls-2{fill:#0cc4c4;} resideskLogoBlueOrange All Search: C…" at bounding box center [313, 149] width 626 height 299
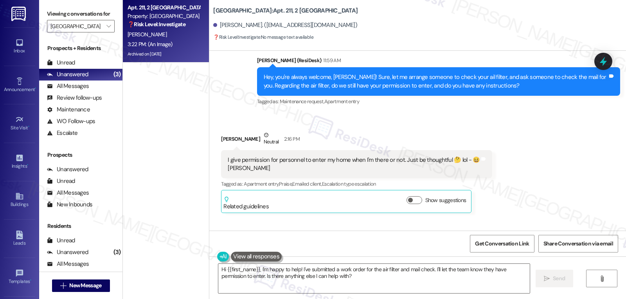
scroll to position [24927, 0]
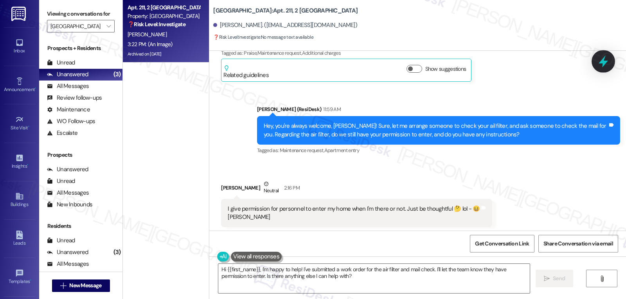
click at [605, 65] on icon at bounding box center [603, 61] width 13 height 13
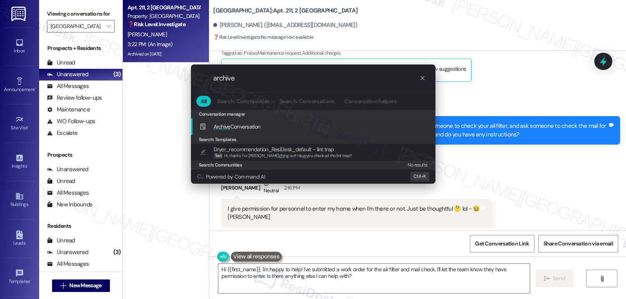
type input "archive"
click at [230, 128] on span "Archive" at bounding box center [222, 126] width 17 height 7
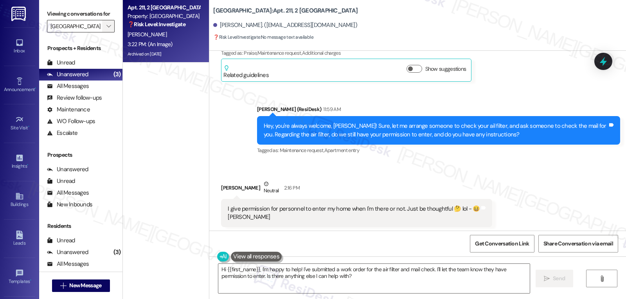
click at [106, 29] on icon "" at bounding box center [108, 26] width 4 height 6
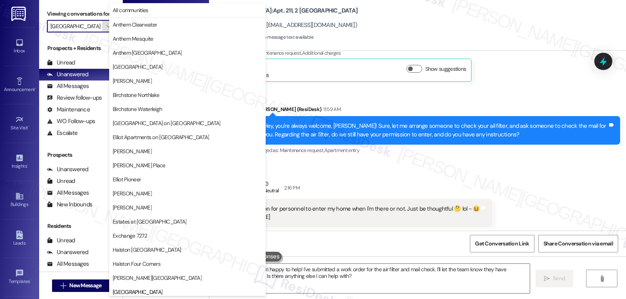
scroll to position [268, 0]
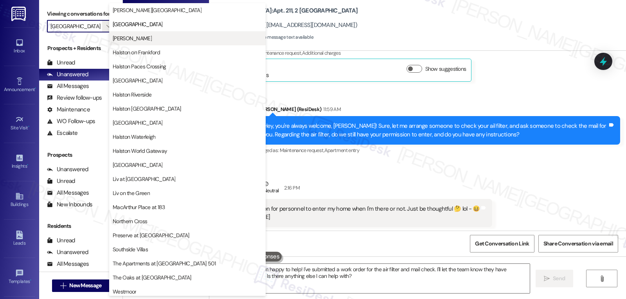
click at [153, 43] on button "Halston McDonough" at bounding box center [187, 38] width 157 height 14
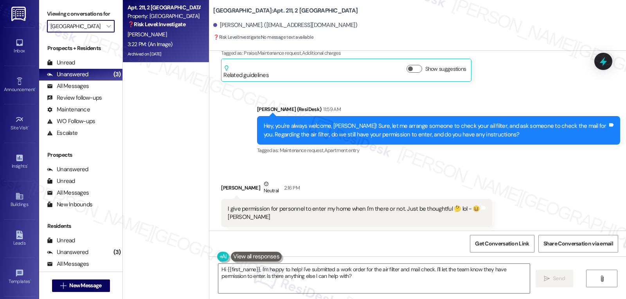
type input "Halston McDonough"
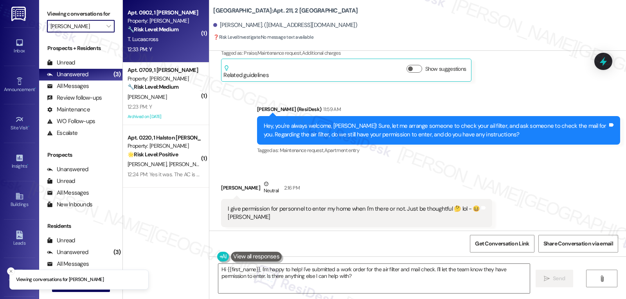
click at [160, 41] on div "T. Lucascross" at bounding box center [164, 39] width 74 height 10
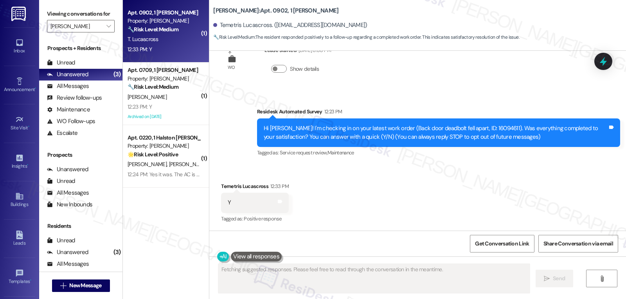
scroll to position [28, 0]
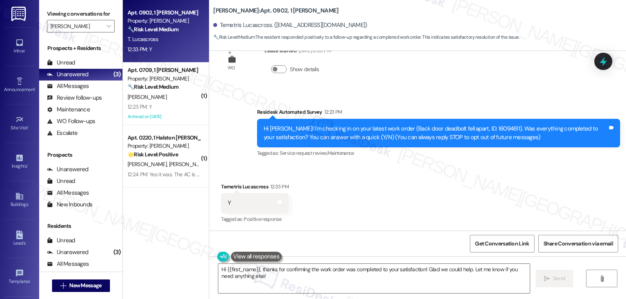
click at [449, 187] on div "Received via SMS Temetris Lucascross 12:33 PM Y Tags and notes Tagged as: Posit…" at bounding box center [417, 198] width 417 height 66
click at [312, 281] on textarea "Hi {{first_name}}, thanks for confirming the work order was completed to your s…" at bounding box center [374, 278] width 312 height 29
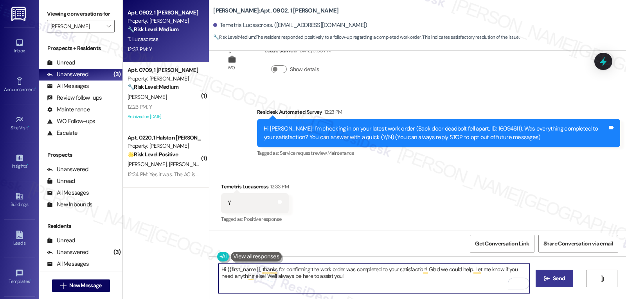
type textarea "Hi {{first_name}}, thanks for confirming the work order was completed to your s…"
click at [538, 279] on button " Send" at bounding box center [555, 279] width 38 height 18
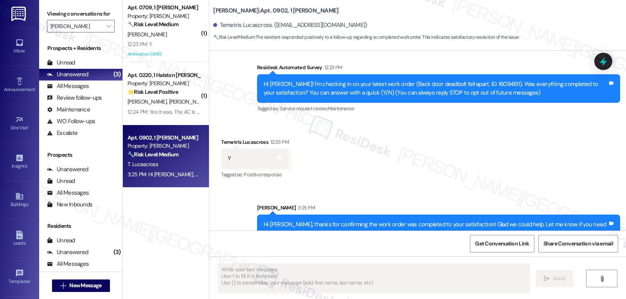
scroll to position [92, 0]
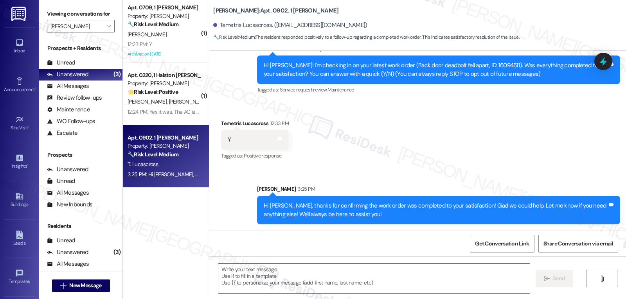
click at [308, 281] on textarea "To enrich screen reader interactions, please activate Accessibility in Grammarl…" at bounding box center [374, 278] width 312 height 29
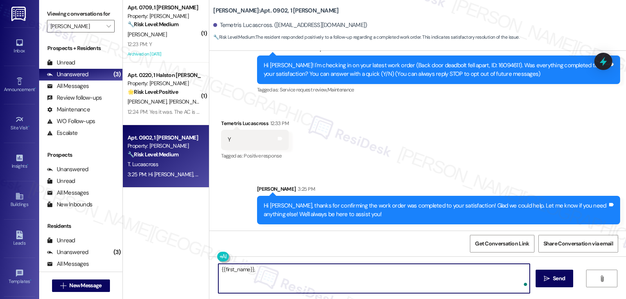
paste textarea "I hope you’ve been loving your time at {{property}}! Has it lived up to what yo…"
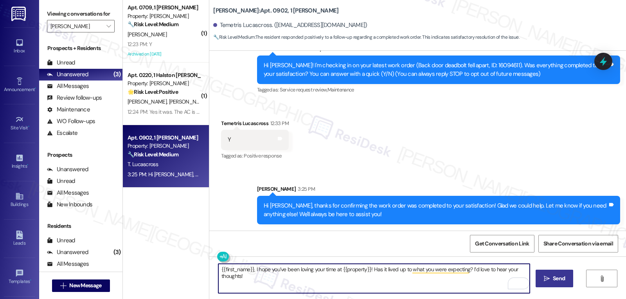
type textarea "{{first_name}}, I hope you’ve been loving your time at {{property}}! Has it liv…"
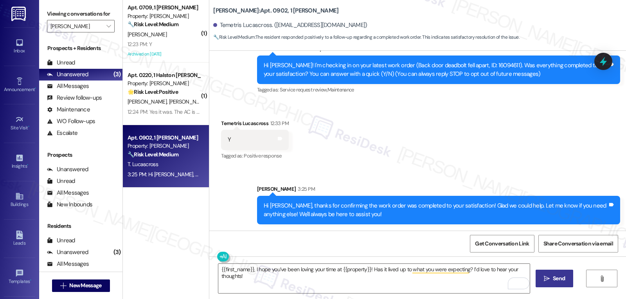
click at [557, 280] on span "Send" at bounding box center [559, 279] width 12 height 8
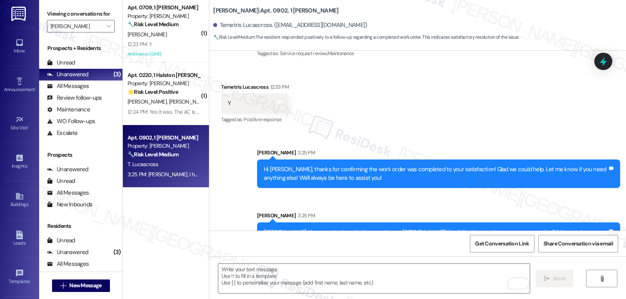
scroll to position [146, 0]
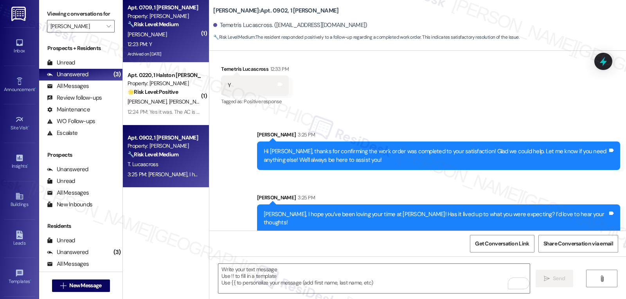
click at [172, 41] on div "12:23 PM: Y 12:23 PM: Y" at bounding box center [164, 45] width 74 height 10
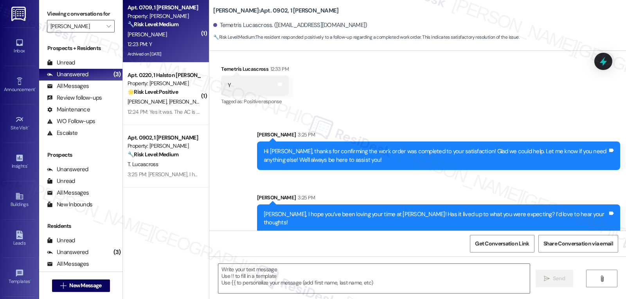
type textarea "Fetching suggested responses. Please feel free to read through the conversation…"
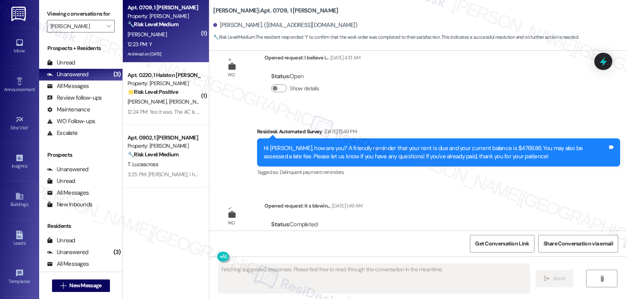
scroll to position [10746, 0]
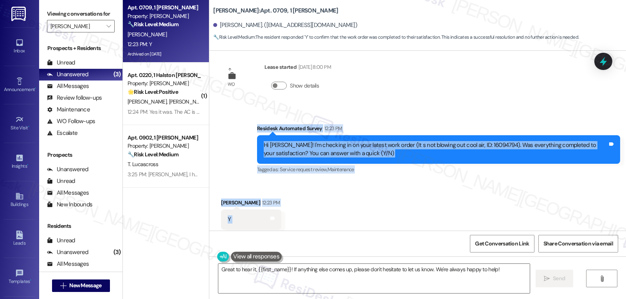
drag, startPoint x: 251, startPoint y: 113, endPoint x: 285, endPoint y: 206, distance: 98.3
click at [285, 206] on div "WO Opened request: The master ... [DATE] 1:43 PM Status : Completed Show detail…" at bounding box center [417, 141] width 417 height 180
copy div "Residesk Automated Survey 12:23 PM Hi [PERSON_NAME]! I'm checking in on your la…"
click at [307, 276] on textarea "Great to hear it, {{first_name}}! If anything else comes up, please don't hesit…" at bounding box center [374, 278] width 312 height 29
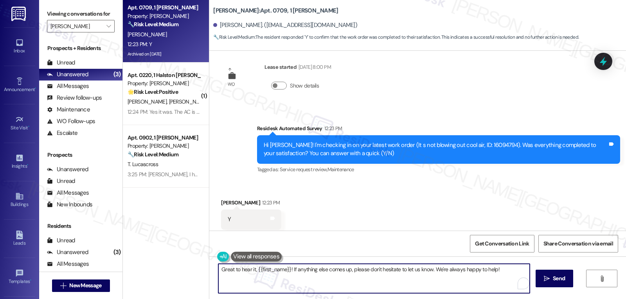
paste textarea "Thanks for confirming, [PERSON_NAME]! Glad the AC’s cooling now — let us know a…"
click at [344, 270] on textarea "Thanks for confirming, [PERSON_NAME]! Glad the AC’s cooling now — let us know a…" at bounding box center [374, 278] width 312 height 29
click at [509, 270] on textarea "Thanks for confirming, [PERSON_NAME]! Glad the AC’s cooling now. Please feel fr…" at bounding box center [374, 278] width 312 height 29
type textarea "Thanks for confirming, [PERSON_NAME]! Glad the AC’s cooling now. Please feel fr…"
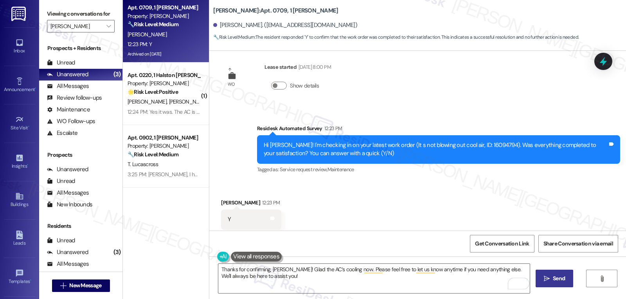
click at [568, 284] on button " Send" at bounding box center [555, 279] width 38 height 18
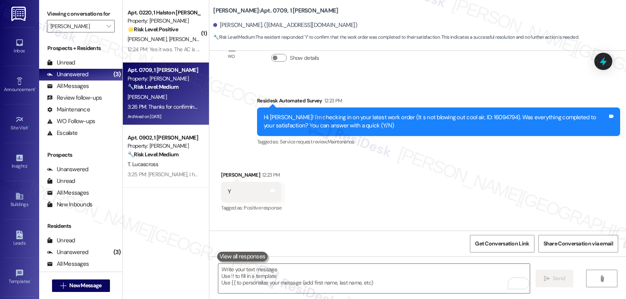
scroll to position [10809, 0]
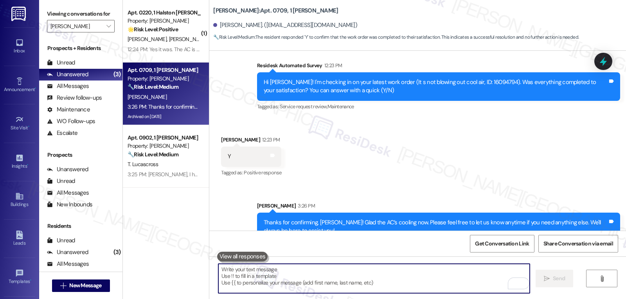
click at [267, 273] on textarea "To enrich screen reader interactions, please activate Accessibility in Grammarl…" at bounding box center [374, 278] width 312 height 29
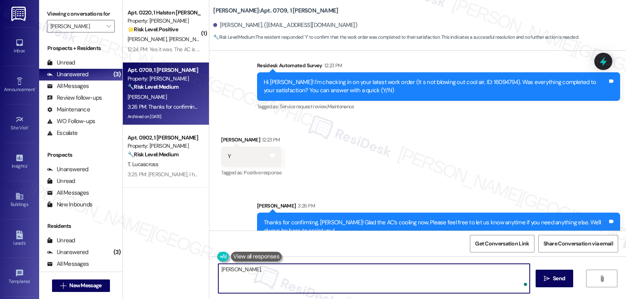
paste textarea "how’s everything going for you at {{property}}? Has it met your expectations so…"
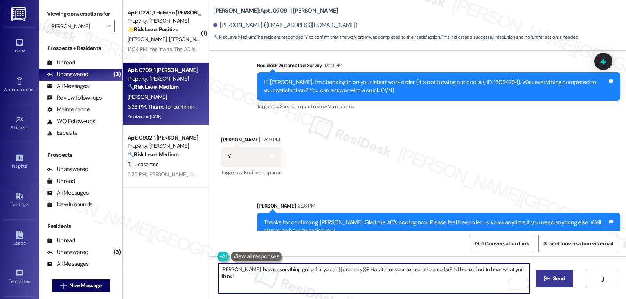
type textarea "[PERSON_NAME], how’s everything going for you at {{property}}? Has it met your …"
click at [548, 282] on span " Send" at bounding box center [555, 279] width 25 height 8
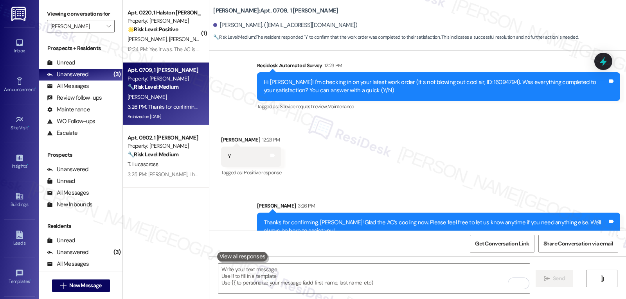
scroll to position [10746, 0]
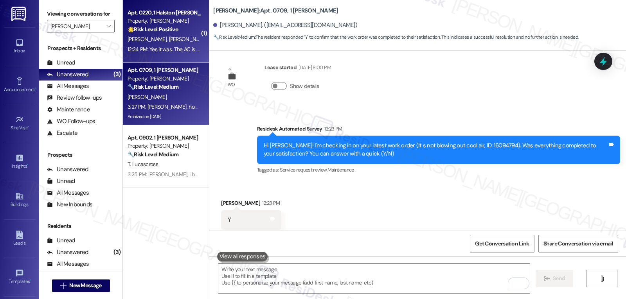
click at [167, 49] on div "12:24 PM: Yes it was. The AC is working great now. Thank you. 12:24 PM: Yes it …" at bounding box center [196, 49] width 137 height 7
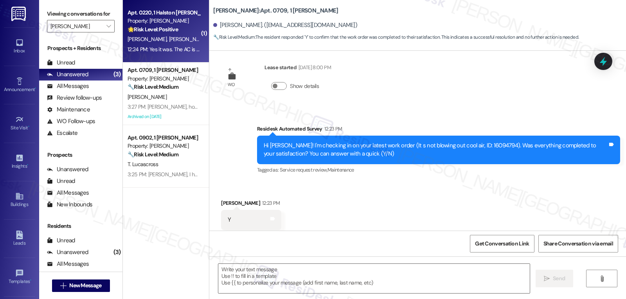
type textarea "Fetching suggested responses. Please feel free to read through the conversation…"
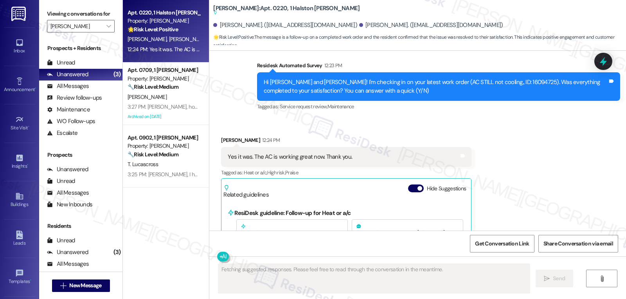
scroll to position [5035, 0]
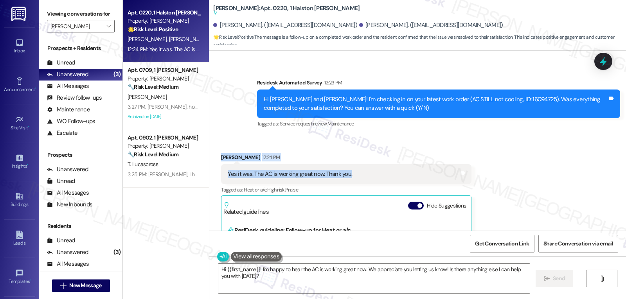
drag, startPoint x: 214, startPoint y: 141, endPoint x: 328, endPoint y: 144, distance: 113.9
click at [346, 155] on div "Received via SMS [PERSON_NAME] 12:24 PM Yes it was. The AC is working great now…" at bounding box center [346, 241] width 262 height 186
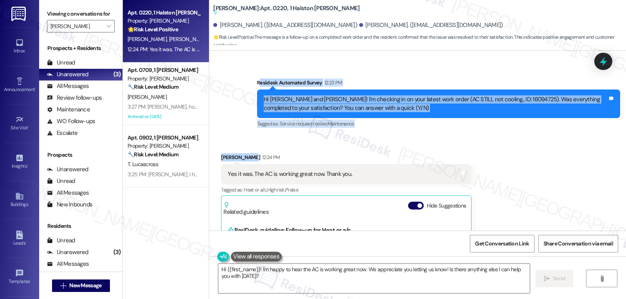
drag, startPoint x: 253, startPoint y: 69, endPoint x: 337, endPoint y: 126, distance: 101.1
click at [338, 126] on div "WO Lease started [DATE] 8:00 PM Show details Survey, sent via SMS Residesk Auto…" at bounding box center [417, 141] width 417 height 180
drag, startPoint x: 252, startPoint y: 67, endPoint x: 359, endPoint y: 153, distance: 136.7
click at [359, 153] on div "WO Lease started [DATE] 8:00 PM Show details Survey, sent via SMS Residesk Auto…" at bounding box center [417, 141] width 417 height 180
copy div "Residesk Automated Survey 12:23 PM Hi [PERSON_NAME] and [PERSON_NAME]! I'm chec…"
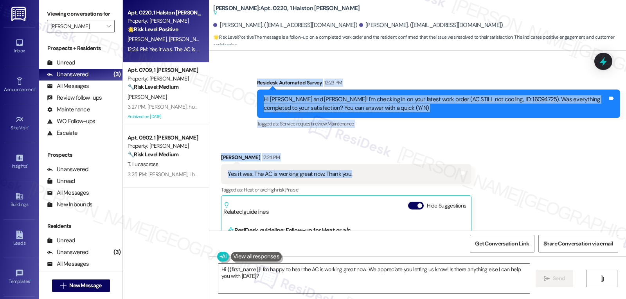
click at [346, 278] on textarea "Hi {{first_name}}! I'm happy to hear the AC is working great now. We appreciate…" at bounding box center [374, 278] width 312 height 29
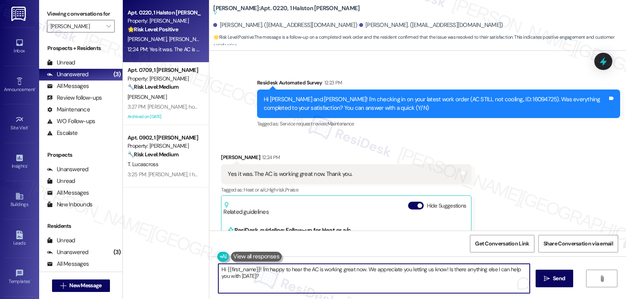
paste textarea "That’s great to hear, [PERSON_NAME]! I’m glad the AC is working well now. Thank…"
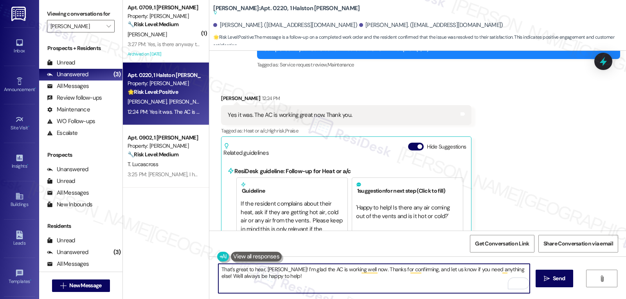
scroll to position [5114, 0]
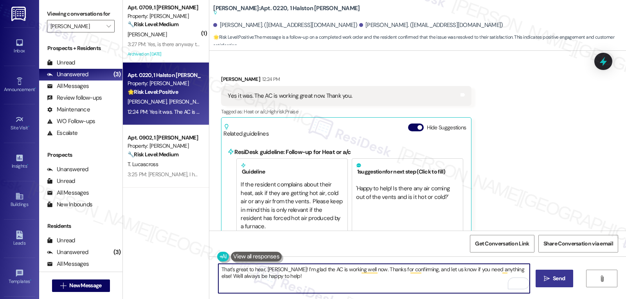
type textarea "That’s great to hear, [PERSON_NAME]! I’m glad the AC is working well now. Thank…"
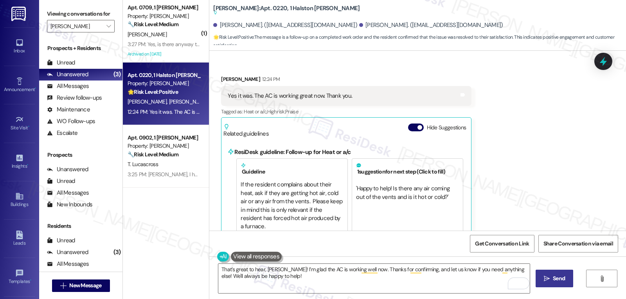
click at [564, 282] on span "Send" at bounding box center [559, 279] width 12 height 8
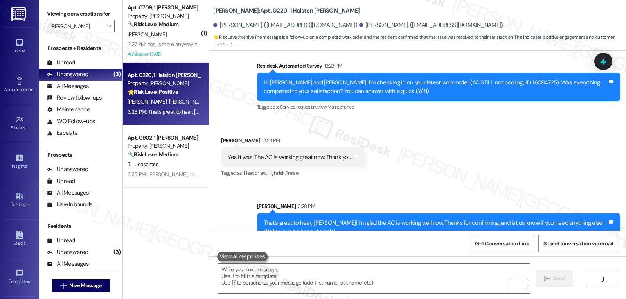
scroll to position [5053, 0]
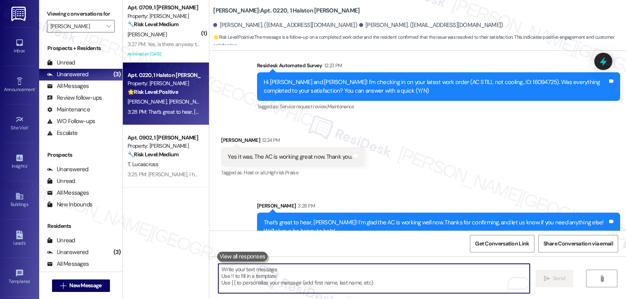
click at [298, 280] on textarea "To enrich screen reader interactions, please activate Accessibility in Grammarl…" at bounding box center [374, 278] width 312 height 29
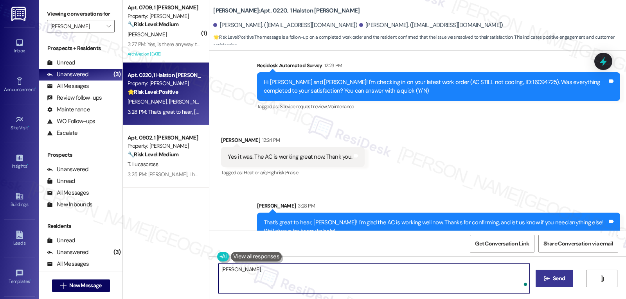
paste textarea "I’ve been meaning to check in—how has your experience at {{property}} been so f…"
click at [298, 268] on textarea "[PERSON_NAME], I’ve been meaning to check in—how has your experience at {{prope…" at bounding box center [374, 278] width 312 height 29
click at [510, 271] on textarea "[PERSON_NAME], I’ve been meaning to check in—how has your experience at {{prope…" at bounding box center [374, 278] width 312 height 29
type textarea "[PERSON_NAME], I’ve been meaning to check in—how has your experience at {{prope…"
click at [563, 279] on span "Send" at bounding box center [559, 279] width 12 height 8
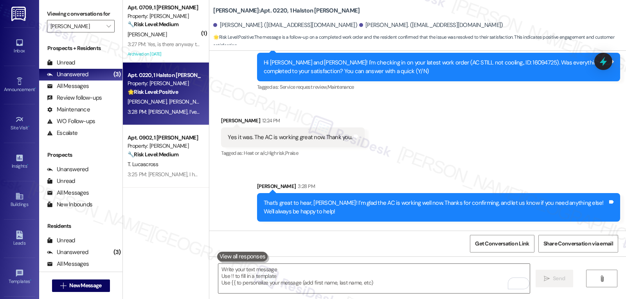
scroll to position [5107, 0]
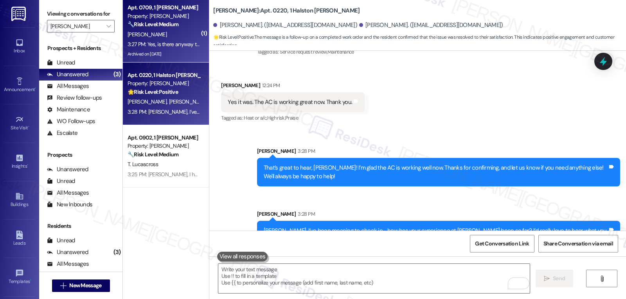
click at [167, 47] on div "3:27 PM: Yes, is there anyway that there can be a speed limit throughout the ap…" at bounding box center [229, 44] width 202 height 7
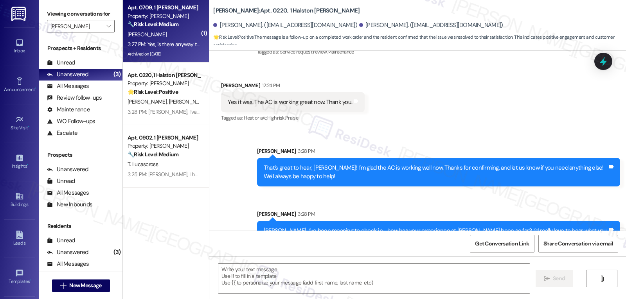
type textarea "Fetching suggested responses. Please feel free to read through the conversation…"
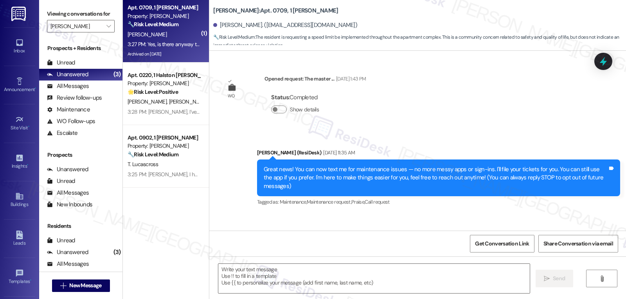
scroll to position [10942, 0]
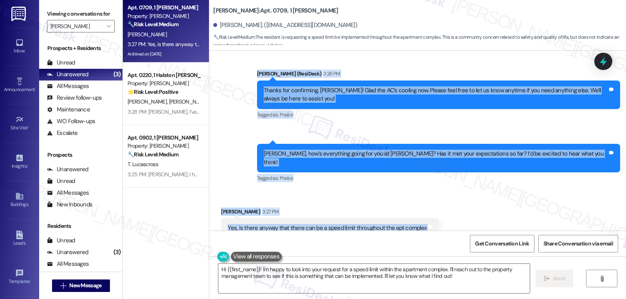
drag, startPoint x: 253, startPoint y: 60, endPoint x: 431, endPoint y: 206, distance: 230.5
click at [435, 207] on div "WO Opened request: The master ... [DATE] 1:43 PM Status : Completed Show detail…" at bounding box center [417, 141] width 417 height 180
copy div "[PERSON_NAME] (ResiDesk) 3:26 PM Thanks for confirming, [PERSON_NAME]! Glad the…"
drag, startPoint x: 392, startPoint y: 288, endPoint x: 396, endPoint y: 288, distance: 4.3
click at [392, 288] on textarea "Hi {{first_name}}! I'm happy to look into your request for a speed limit within…" at bounding box center [374, 278] width 312 height 29
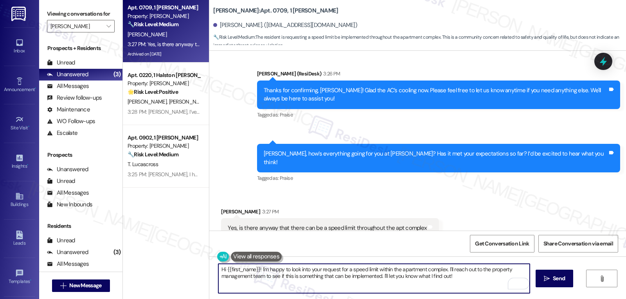
paste textarea "Thanks for sharing that, [PERSON_NAME]—I can see how having a speed limit in th…"
click at [283, 268] on textarea "Thanks for sharing that, [PERSON_NAME]—I can see how having a speed limit in th…" at bounding box center [374, 278] width 312 height 29
type textarea "Thanks for sharing that, [PERSON_NAME]. I can see how having a speed limit in t…"
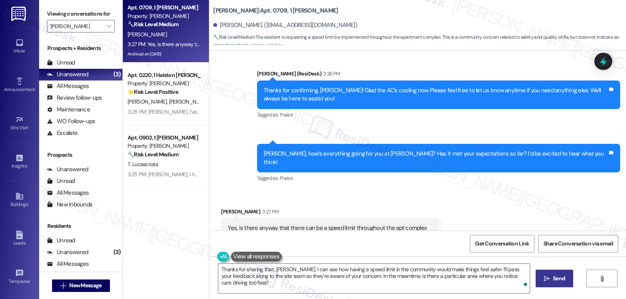
click at [545, 285] on button " Send" at bounding box center [555, 279] width 38 height 18
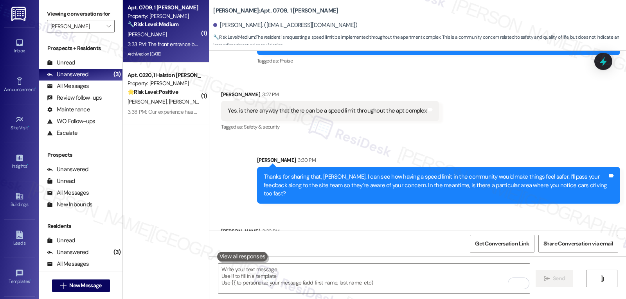
scroll to position [11059, 0]
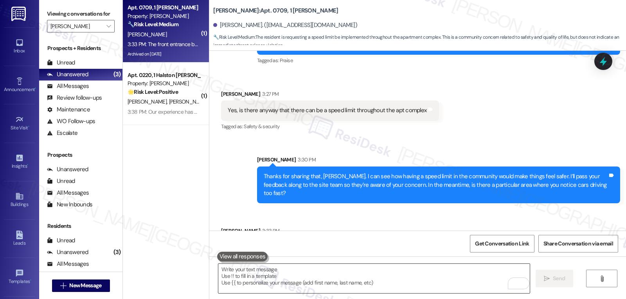
click at [254, 281] on textarea "To enrich screen reader interactions, please activate Accessibility in Grammarl…" at bounding box center [374, 278] width 312 height 29
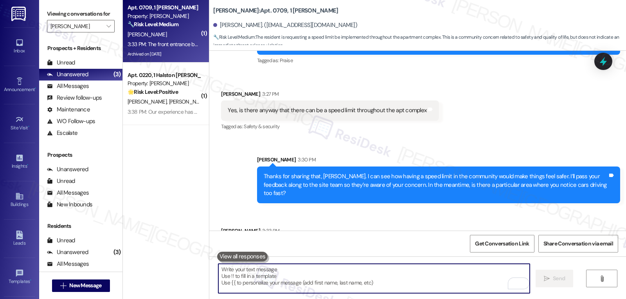
type textarea "G"
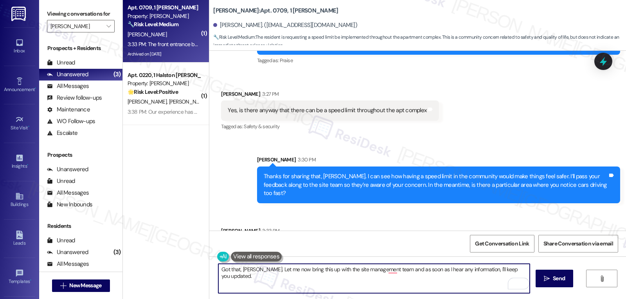
click at [522, 270] on textarea "Got that, [PERSON_NAME]. Let me now bring this up with the site management team…" at bounding box center [374, 278] width 312 height 29
type textarea "Got that, [PERSON_NAME]. Let me now bring this up with the site management team…"
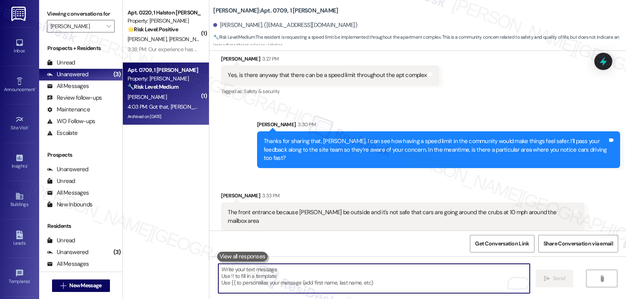
scroll to position [11122, 0]
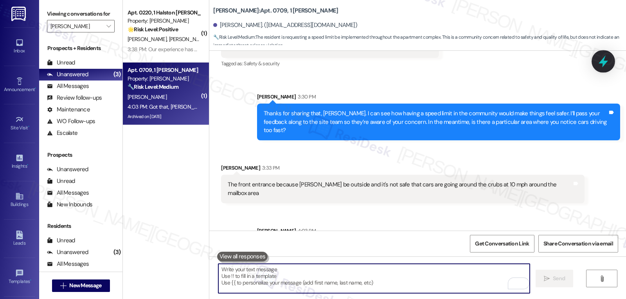
click at [605, 63] on icon at bounding box center [603, 62] width 9 height 12
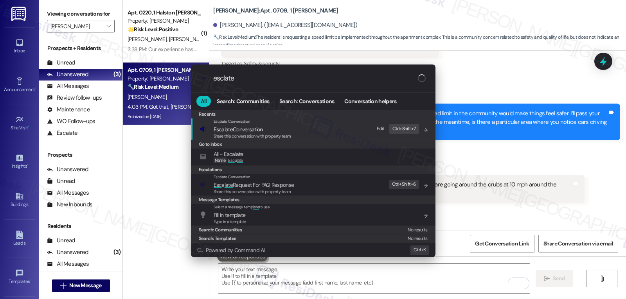
type input "esclate"
click at [262, 127] on span "Esc a late Conversation" at bounding box center [238, 129] width 49 height 7
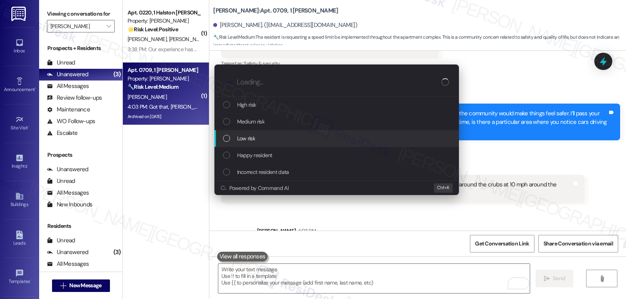
click at [258, 141] on div "Low risk" at bounding box center [337, 138] width 229 height 9
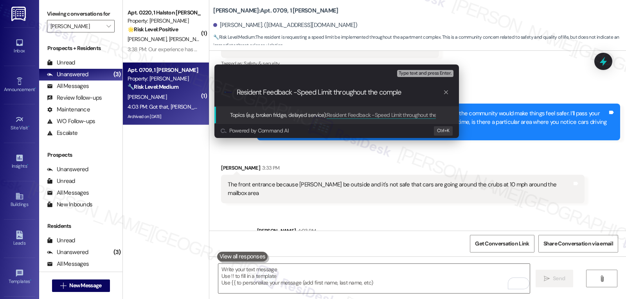
type input "Resident Feedback -Speed Limit throughout the complex"
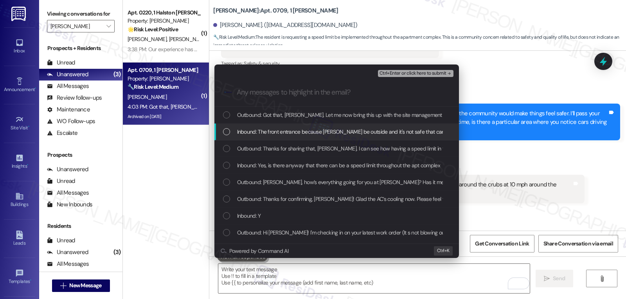
click at [234, 131] on div "Inbound: The front entrance because [PERSON_NAME] be outside and it's not safe …" at bounding box center [337, 132] width 229 height 9
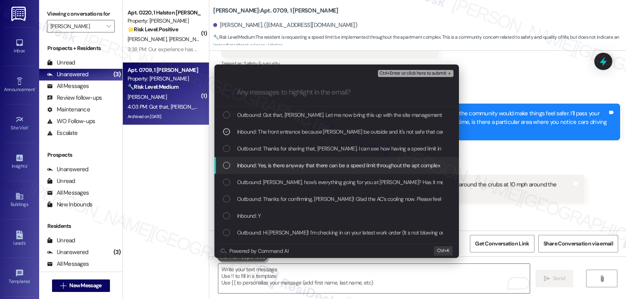
click at [233, 162] on div "Inbound: Yes, is there anyway that there can be a speed limit throughout the ap…" at bounding box center [337, 165] width 229 height 9
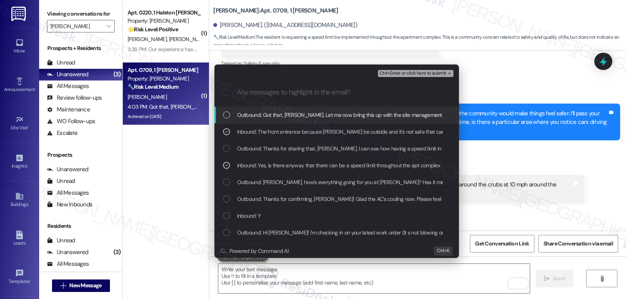
click at [419, 72] on span "Ctrl+Enter or click here to submit" at bounding box center [413, 73] width 67 height 5
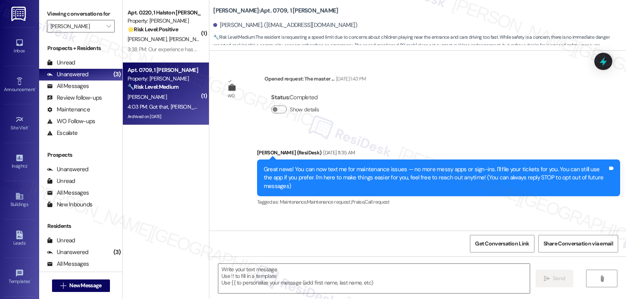
type textarea "Fetching suggested responses. Please feel free to read through the conversation…"
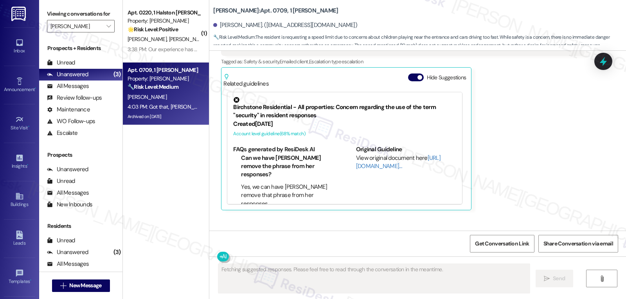
scroll to position [11308, 0]
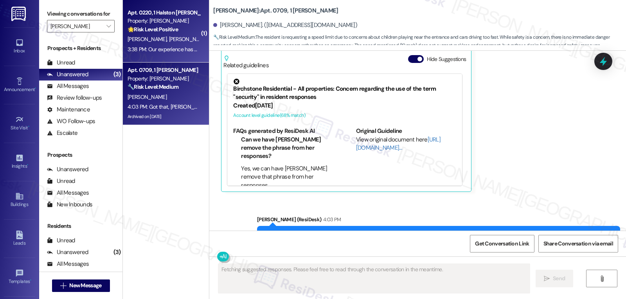
click at [169, 35] on div "[PERSON_NAME] [PERSON_NAME]" at bounding box center [164, 39] width 74 height 10
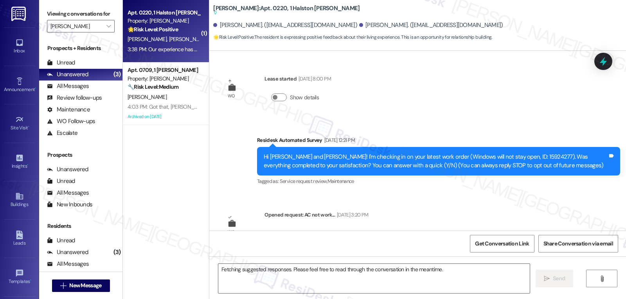
scroll to position [5208, 0]
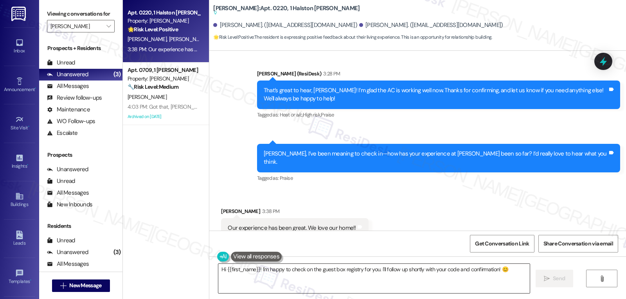
click at [312, 280] on textarea "Hi {{first_name}}! I'm happy to check on the guest box registry for you. I'll f…" at bounding box center [374, 278] width 312 height 29
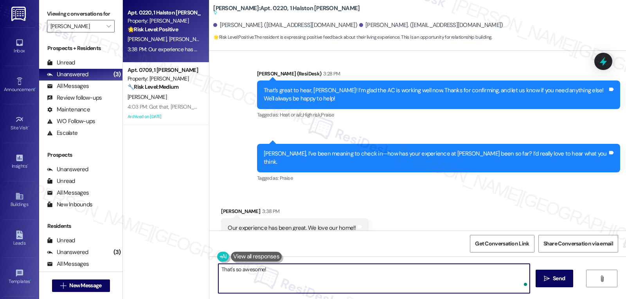
paste textarea "if you have a moment, we’d really appreciate it if you could take a moment to l…"
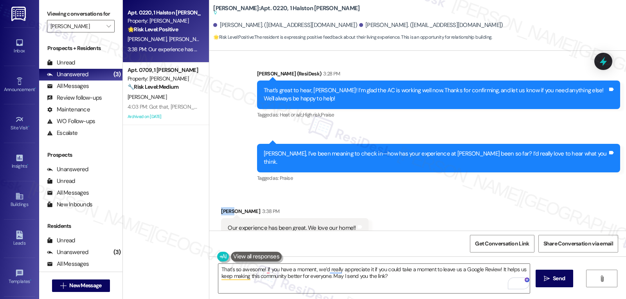
drag, startPoint x: 226, startPoint y: 186, endPoint x: 209, endPoint y: 184, distance: 16.5
click at [209, 190] on div "Received via SMS [PERSON_NAME] 3:38 PM Our experience has been great. We love o…" at bounding box center [417, 223] width 417 height 66
copy div "[PERSON_NAME]"
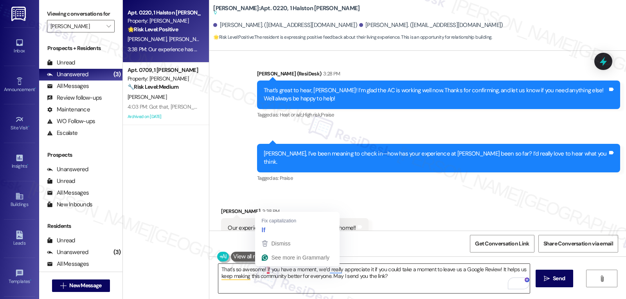
click at [261, 269] on textarea "That's so awesome! if you have a moment, we’d really appreciate it if you could…" at bounding box center [374, 278] width 312 height 29
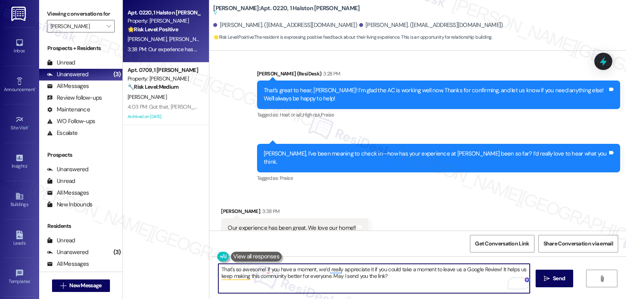
paste textarea "[PERSON_NAME]"
click at [438, 287] on textarea "That's so awesome! [PERSON_NAME], if you have a moment, we’d really appreciate …" at bounding box center [374, 278] width 312 height 29
type textarea "That's so awesome! [PERSON_NAME], if you have a moment, we’d really appreciate …"
click at [538, 281] on button " Send" at bounding box center [555, 279] width 38 height 18
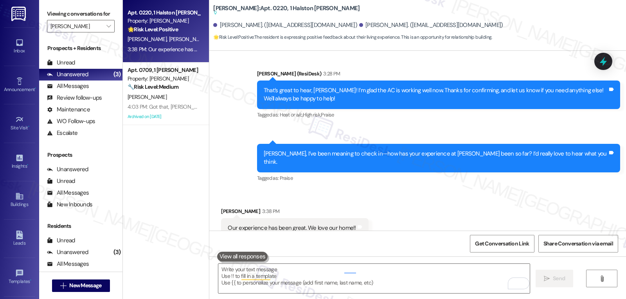
scroll to position [5185, 0]
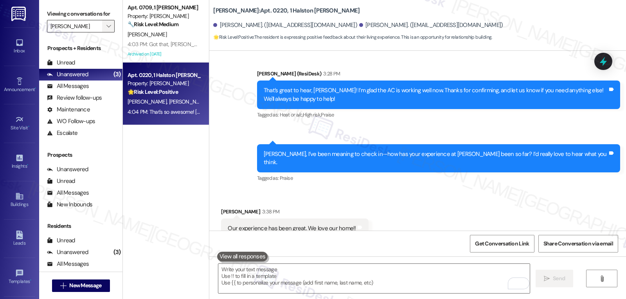
click at [106, 29] on icon "" at bounding box center [108, 26] width 4 height 6
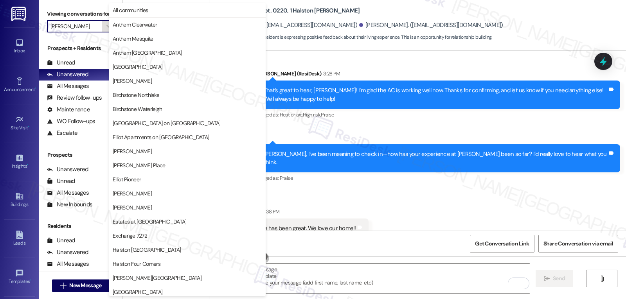
scroll to position [268, 0]
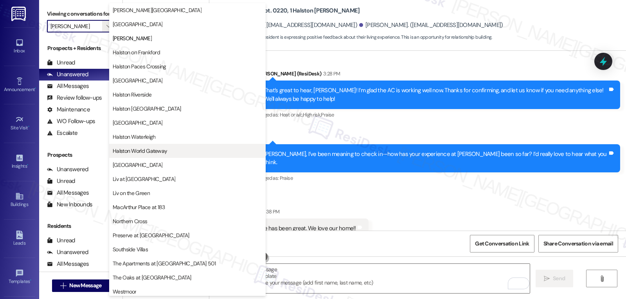
click at [153, 151] on span "Halston World Gateway" at bounding box center [140, 151] width 54 height 8
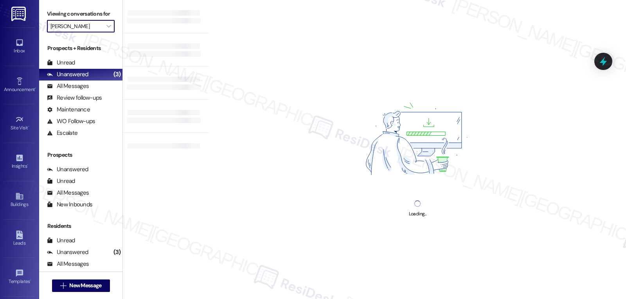
type input "Halston World Gateway"
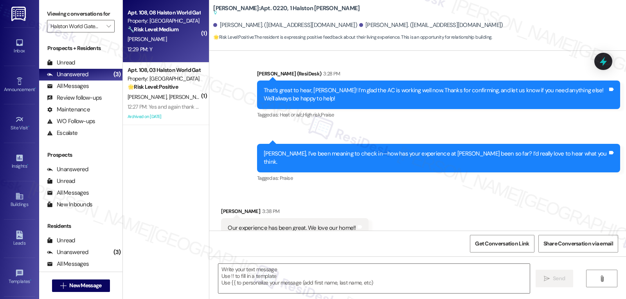
type textarea "Fetching suggested responses. Please feel free to read through the conversation…"
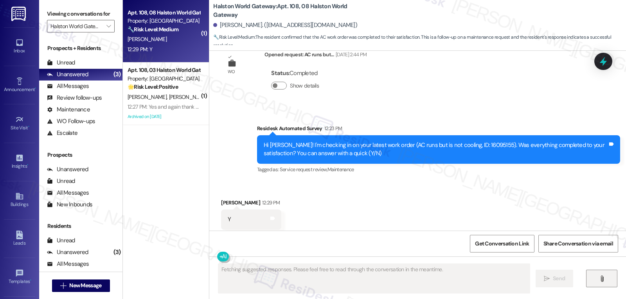
scroll to position [2700, 0]
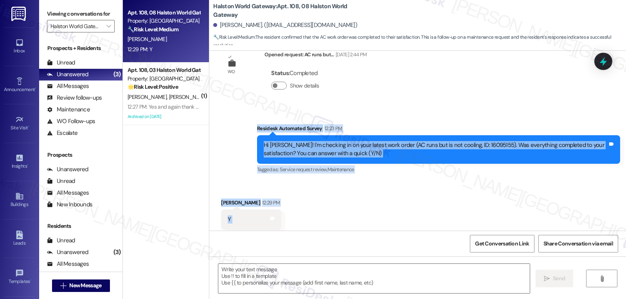
drag, startPoint x: 250, startPoint y: 112, endPoint x: 361, endPoint y: 223, distance: 156.7
click at [361, 223] on div "Survey, sent via SMS Residesk Automated Survey [DATE] 11:26 AM Hi [PERSON_NAME]…" at bounding box center [417, 141] width 417 height 180
copy div "Residesk Automated Survey 12:23 PM Hi [PERSON_NAME]! I'm checking in on your la…"
click at [321, 283] on textarea at bounding box center [374, 278] width 312 height 29
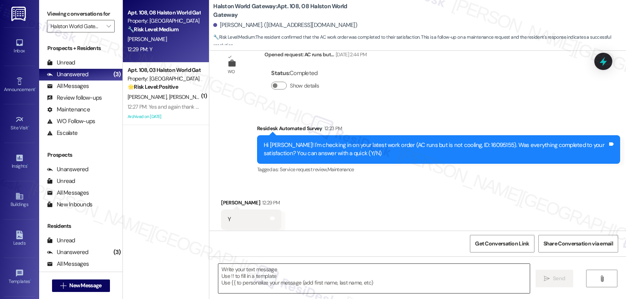
paste textarea "Thanks for confirming, [PERSON_NAME]! Happy to hear the AC is cooling now. Let …"
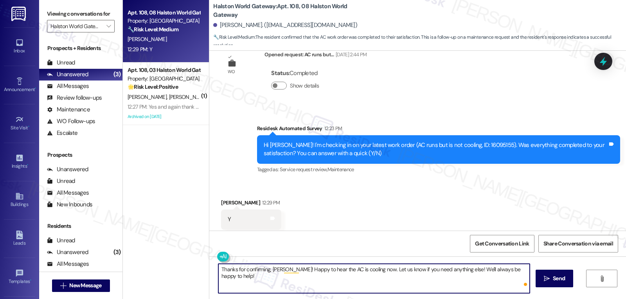
type textarea "Thanks for confirming, [PERSON_NAME]! Happy to hear the AC is cooling now. Let …"
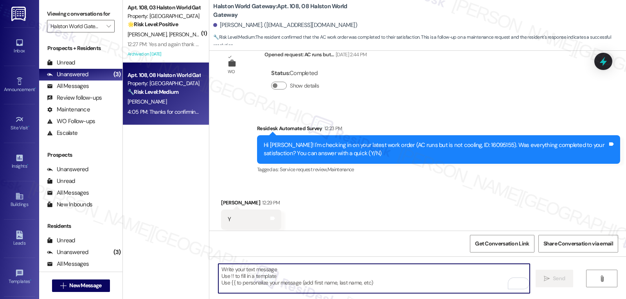
scroll to position [2754, 0]
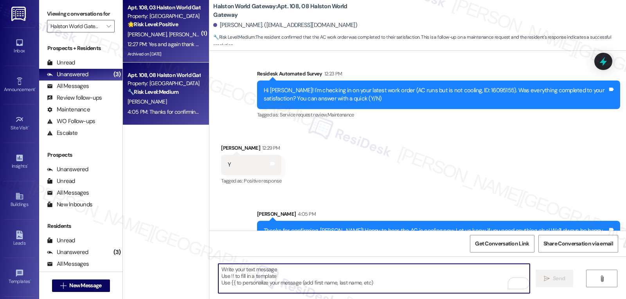
click at [183, 41] on div "12:27 PM: Yes and again thank you your maintenance guys are a fantastic 12:27 P…" at bounding box center [210, 44] width 165 height 7
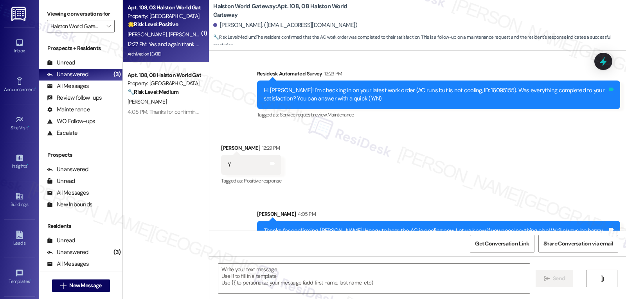
type textarea "Fetching suggested responses. Please feel free to read through the conversation…"
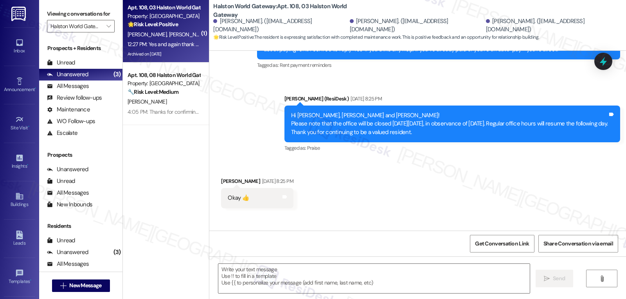
type textarea "Fetching suggested responses. Please feel free to read through the conversation…"
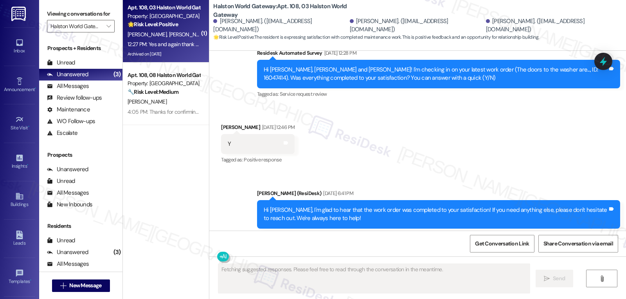
scroll to position [3039, 0]
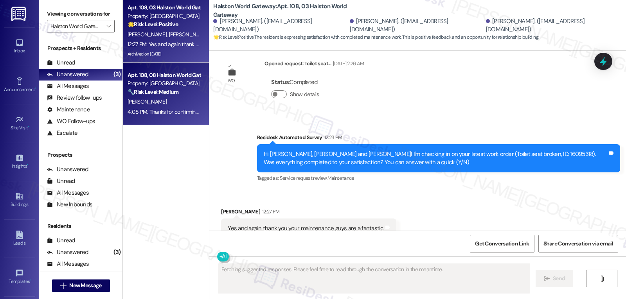
click at [154, 88] on strong "🔧 Risk Level: Medium" at bounding box center [153, 91] width 51 height 7
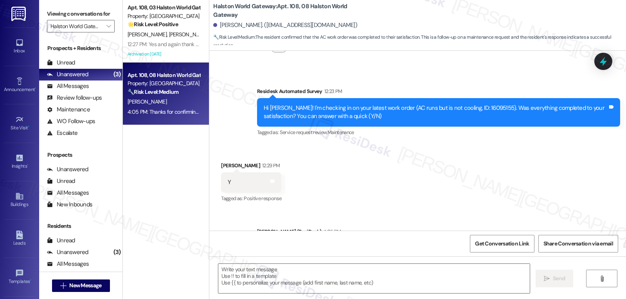
scroll to position [2699, 0]
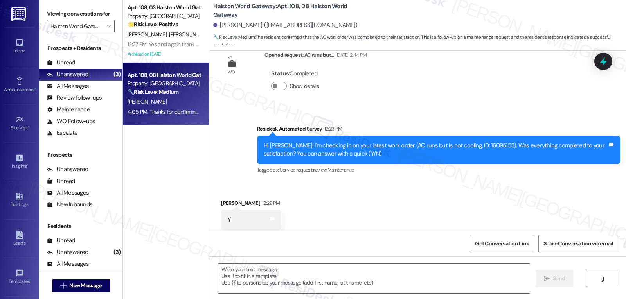
type textarea "Fetching suggested responses. Please feel free to read through the conversation…"
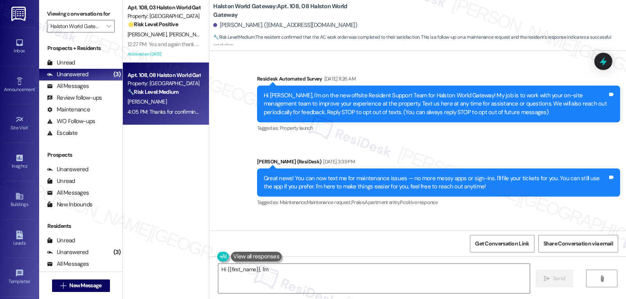
scroll to position [2699, 0]
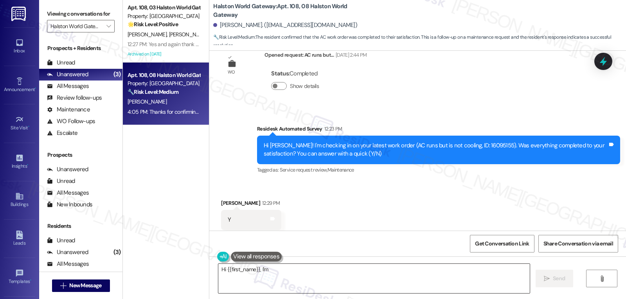
click at [240, 279] on textarea "Hi {{first_name}}, I'm glad to hear you're happy and that your AC is working we…" at bounding box center [374, 278] width 312 height 29
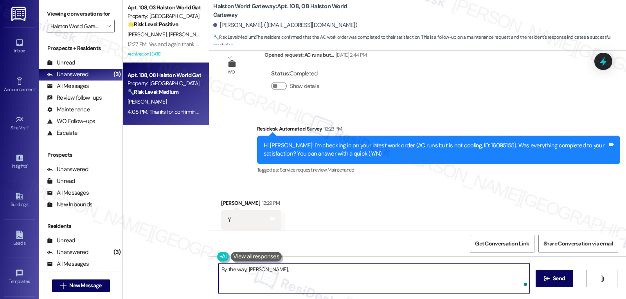
paste textarea "how’s everything going for you at {{property}}? Has it met your expectations so…"
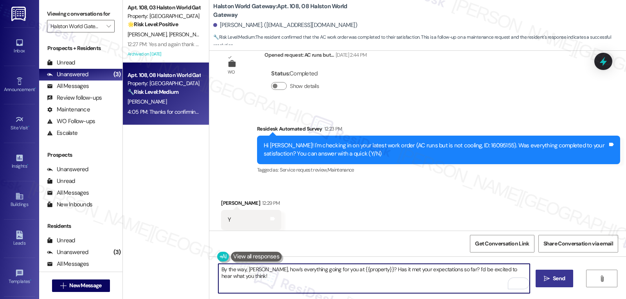
type textarea "By the way, [PERSON_NAME], how’s everything going for you at {{property}}? Has …"
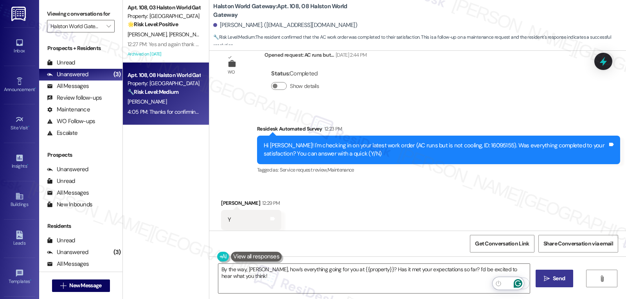
click at [555, 281] on span "Send" at bounding box center [559, 279] width 12 height 8
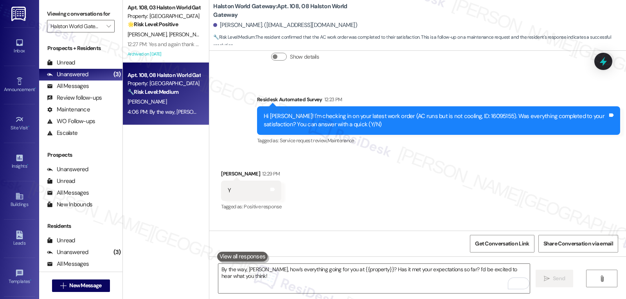
scroll to position [2829, 0]
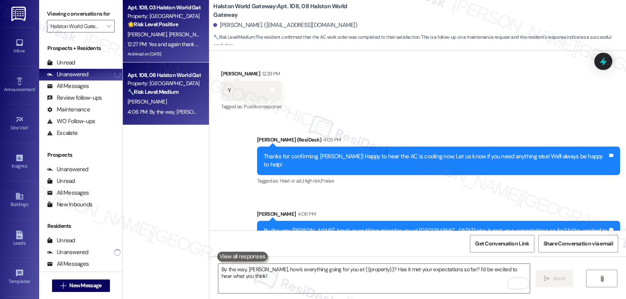
click at [148, 30] on div "[PERSON_NAME] [PERSON_NAME] [PERSON_NAME]" at bounding box center [164, 35] width 74 height 10
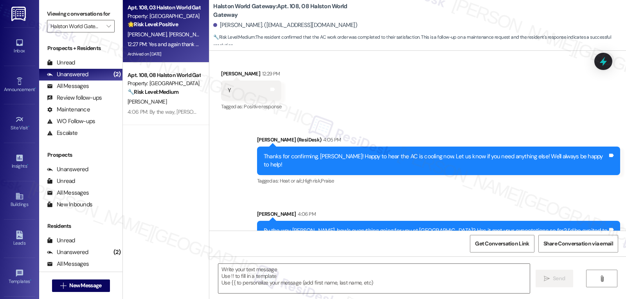
type textarea "Fetching suggested responses. Please feel free to read through the conversation…"
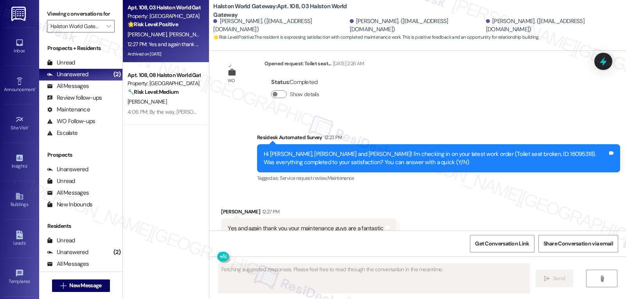
scroll to position [3039, 0]
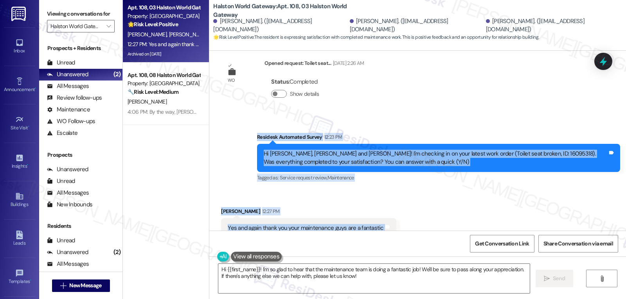
drag, startPoint x: 251, startPoint y: 110, endPoint x: 440, endPoint y: 205, distance: 210.8
click at [440, 205] on div "WO Lease started [DATE] 8:00 PM Show details Survey, sent via SMS Residesk Auto…" at bounding box center [417, 141] width 417 height 180
copy div "Residesk Automated Survey 12:23 PM Hi [PERSON_NAME], [PERSON_NAME] and [PERSON_…"
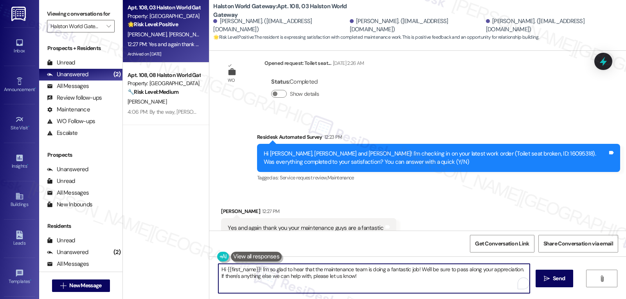
drag, startPoint x: 518, startPoint y: 270, endPoint x: 543, endPoint y: 290, distance: 32.0
click at [542, 288] on div "Hi {{first_name}}! I'm so glad to hear that the maintenance team is doing a fan…" at bounding box center [417, 286] width 417 height 59
click at [525, 269] on textarea "Hi {{first_name}}! I'm so glad to hear that the maintenance team is doing a fan…" at bounding box center [374, 278] width 312 height 29
paste textarea "I’ve been meaning to check in—how has your experience at {{property}} been so f…"
type textarea "Hi {{first_name}}! I'm so glad to hear that the maintenance team is doing a fan…"
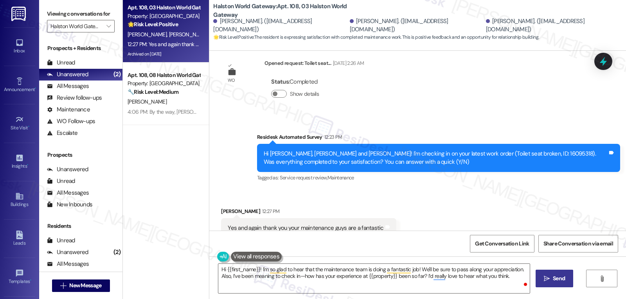
click at [568, 285] on button " Send" at bounding box center [555, 279] width 38 height 18
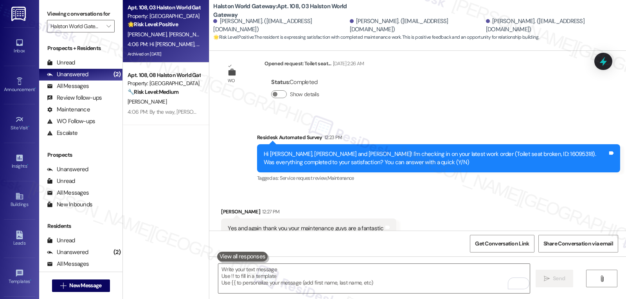
scroll to position [3110, 0]
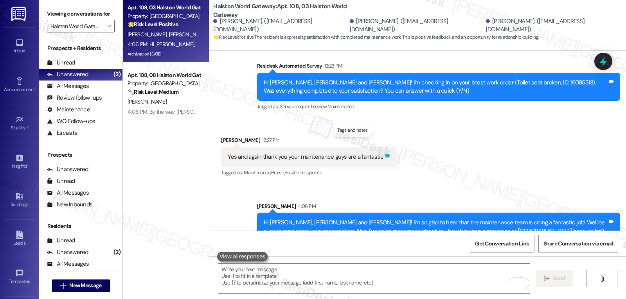
click at [385, 153] on icon at bounding box center [388, 156] width 6 height 6
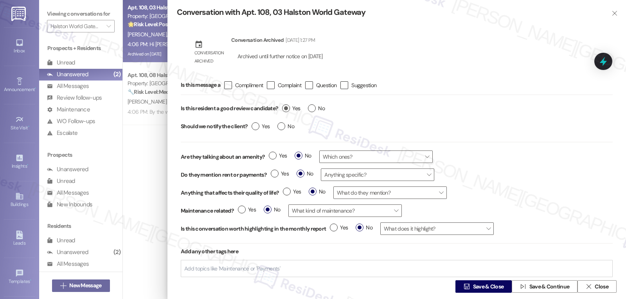
click at [283, 110] on span "Yes" at bounding box center [291, 109] width 18 height 8
click at [283, 110] on input "Yes" at bounding box center [291, 110] width 18 height 10
radio input "true"
click at [492, 287] on span "Save & Close" at bounding box center [488, 287] width 31 height 8
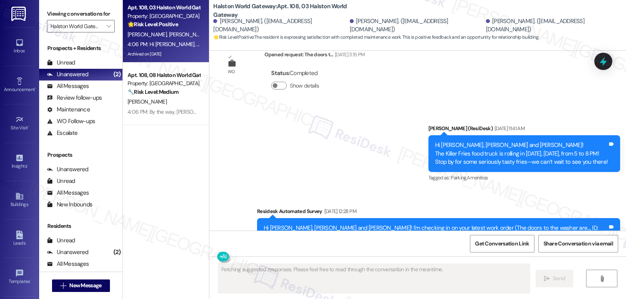
scroll to position [3039, 0]
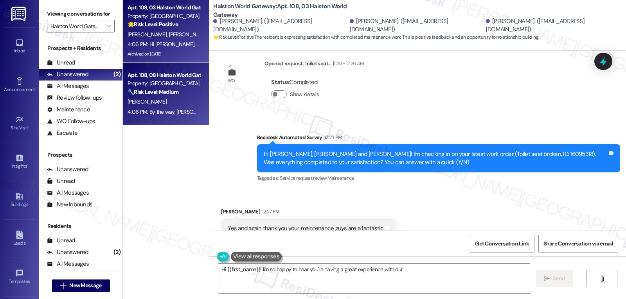
type textarea "Hi {{first_name}}! I'm so happy to hear you're having a great experience with o…"
click at [175, 117] on div "4:06 PM: By the way, [PERSON_NAME], how’s everything going for you at [GEOGRAPH…" at bounding box center [164, 112] width 74 height 10
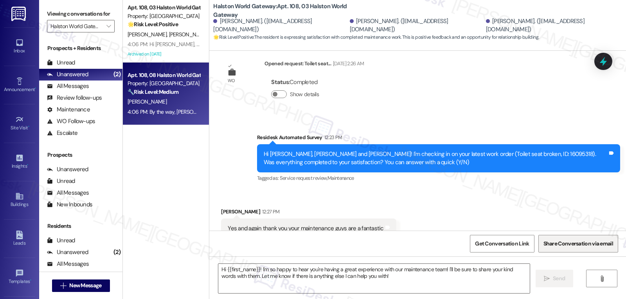
type textarea "Fetching suggested responses. Please feel free to read through the conversation…"
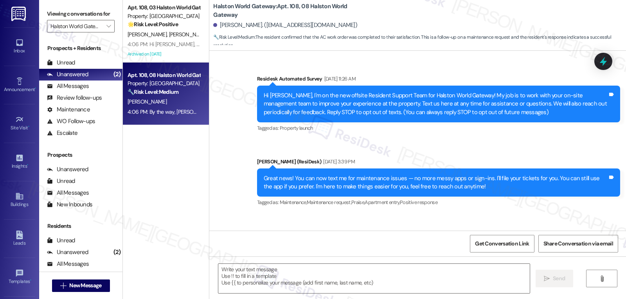
scroll to position [2699, 0]
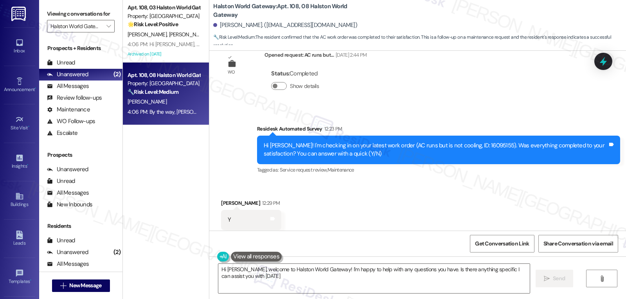
type textarea "Hi [PERSON_NAME], welcome to Halston World Gateway! I'm happy to help with any …"
click at [94, 32] on input "Halston World Gateway" at bounding box center [76, 26] width 52 height 13
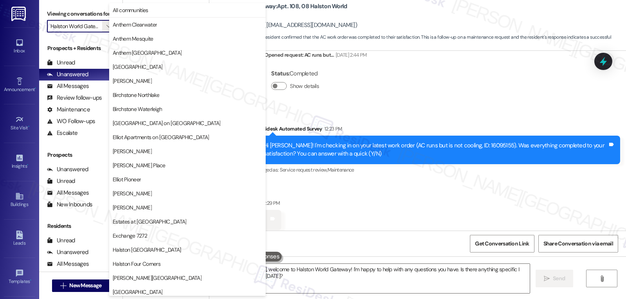
scroll to position [271, 0]
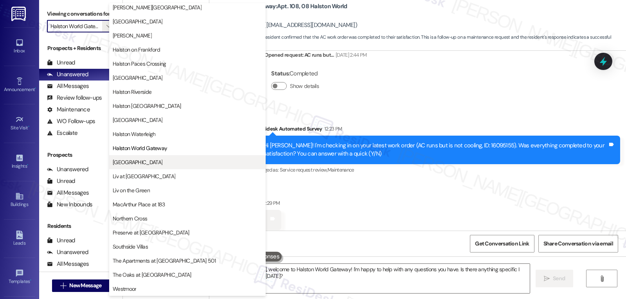
click at [147, 166] on button "Lexington" at bounding box center [187, 162] width 157 height 14
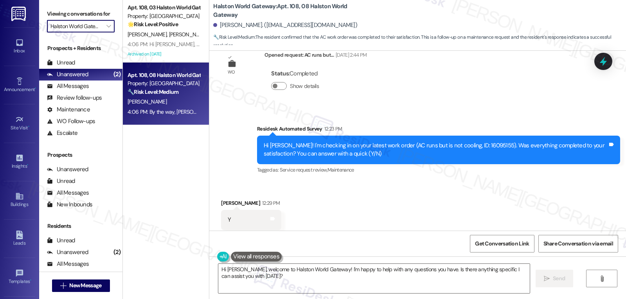
type input "Lexington"
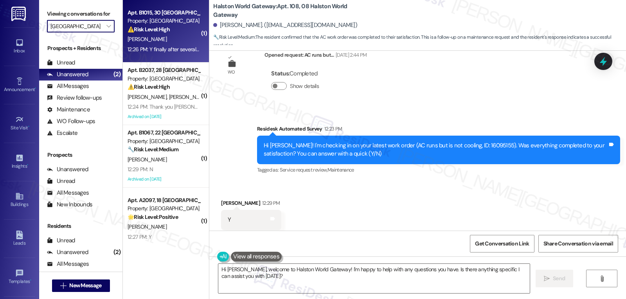
click at [173, 35] on div "P. Eschrich" at bounding box center [164, 39] width 74 height 10
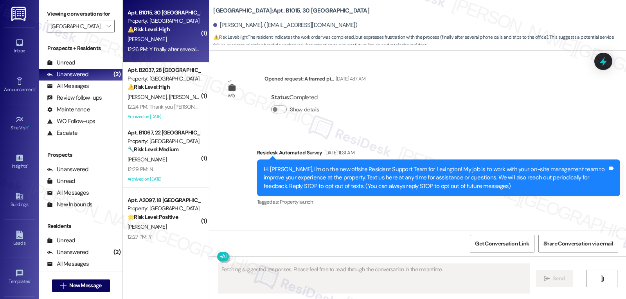
scroll to position [17477, 0]
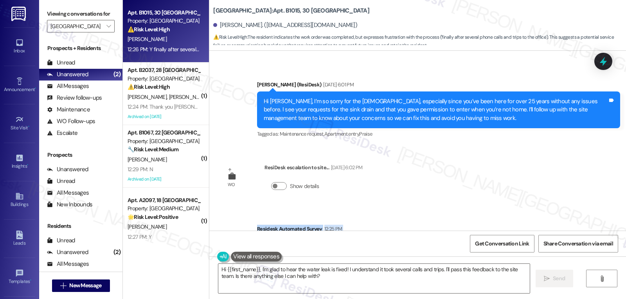
drag, startPoint x: 249, startPoint y: 104, endPoint x: 361, endPoint y: 207, distance: 152.4
click at [361, 207] on div "WO Opened request: A framed pi... Jul 03, 2024 at 4:17 AM Status : Completed Sh…" at bounding box center [417, 141] width 417 height 180
copy div "Residesk Automated Survey 12:25 PM Hi Phyllis! I'm checking in on your latest w…"
click at [315, 279] on textarea "Hi {{first_name}}, I'm glad to hear the water leak is fixed! I understand it to…" at bounding box center [374, 278] width 312 height 29
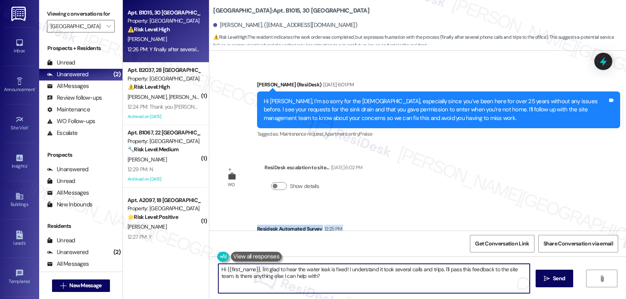
paste textarea "Thanks for confirming, Phyllis—I’m glad the leak was finally fixed, though I’m …"
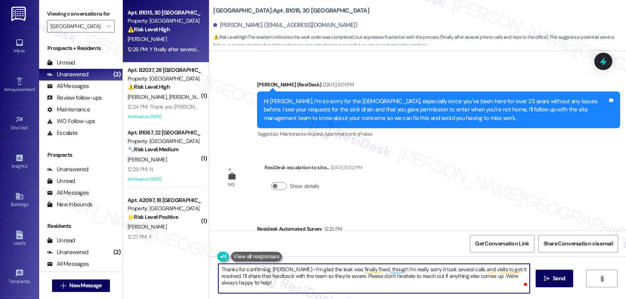
type textarea "Thanks for confirming, Phyllis—I’m glad the leak was finally fixed, though I’m …"
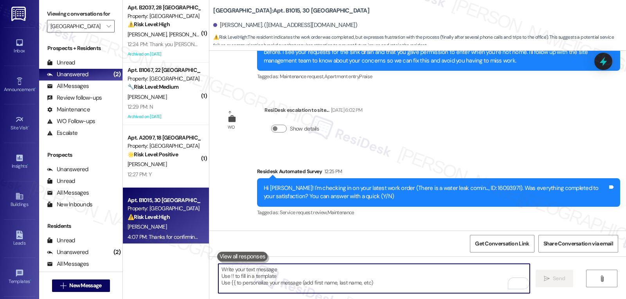
scroll to position [17539, 0]
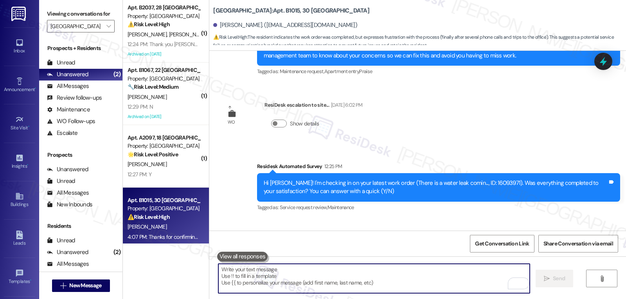
click at [167, 28] on strong "⚠️ Risk Level: High" at bounding box center [149, 24] width 42 height 7
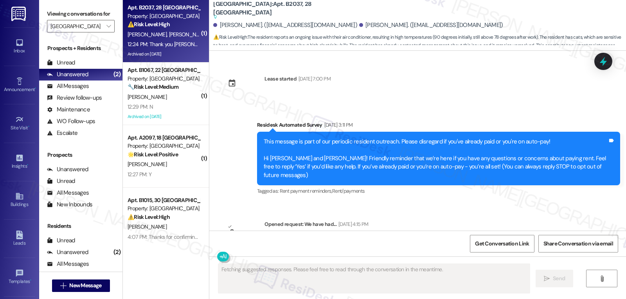
scroll to position [16835, 0]
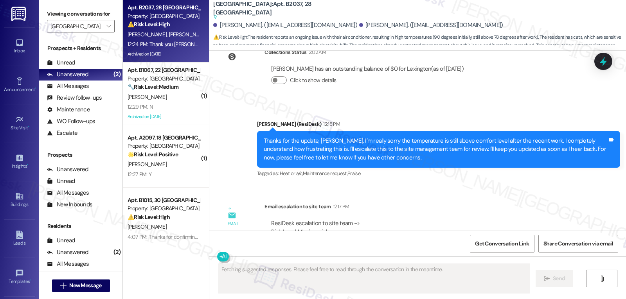
copy div "Austin"
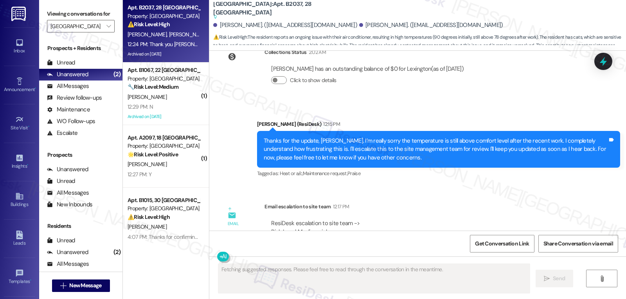
copy div "Austin"
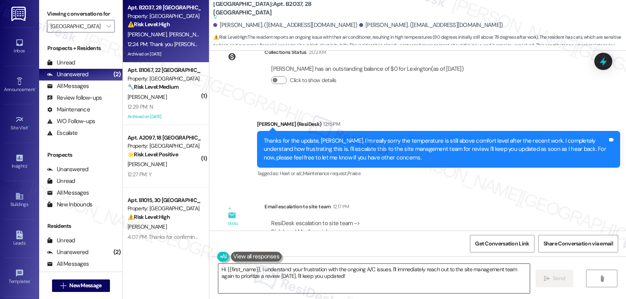
click at [262, 274] on textarea "Hi {{first_name}}, I understand your frustration with the ongoing A/C issues. I…" at bounding box center [374, 278] width 312 height 29
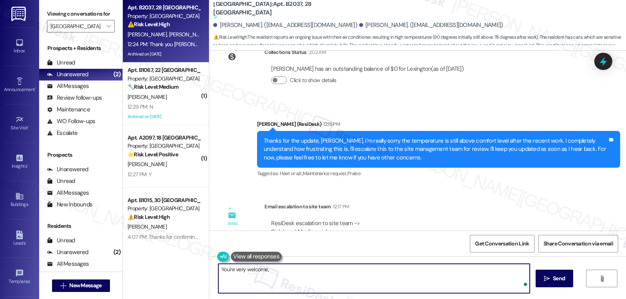
paste textarea "Austin"
type textarea "You're very welcome, Austin!"
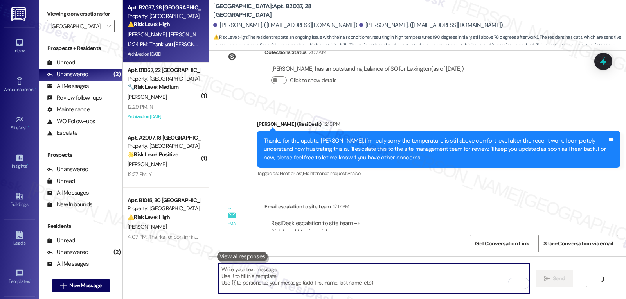
scroll to position [16835, 0]
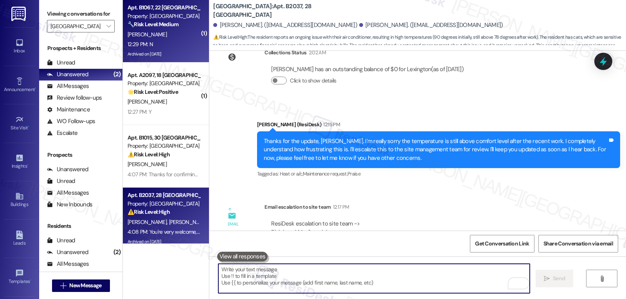
click at [160, 43] on div "12:29 PM: N 12:29 PM: N" at bounding box center [164, 45] width 74 height 10
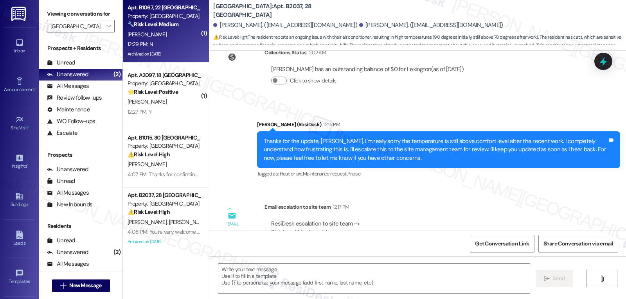
type textarea "Fetching suggested responses. Please feel free to read through the conversation…"
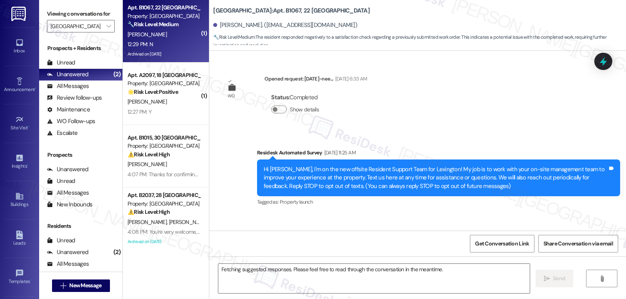
scroll to position [7060, 0]
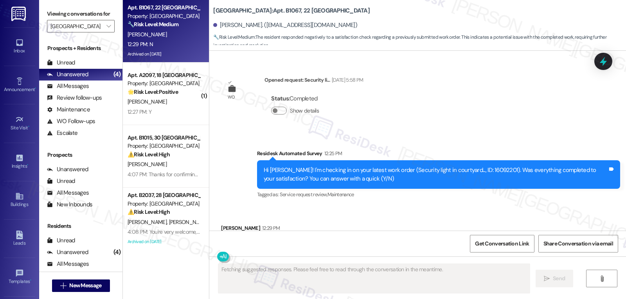
click at [221, 224] on div "Stacey Rauscher 12:29 PM" at bounding box center [252, 229] width 62 height 11
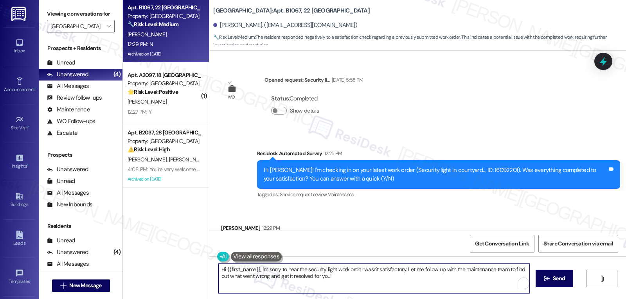
drag, startPoint x: 403, startPoint y: 270, endPoint x: 492, endPoint y: 318, distance: 101.0
click at [492, 299] on html "Inbox Go to Inbox Announcement • Send A Text Announcement Site Visit • Go to Si…" at bounding box center [313, 149] width 626 height 299
click at [395, 283] on textarea "Hi {{first_name}}, I'm sorry to hear the security light work order wasn't satis…" at bounding box center [374, 278] width 312 height 29
type textarea "Hi {{first_name}}, I'm sorry to hear the security light work order wasn't satis…"
click at [566, 284] on button " Send" at bounding box center [555, 279] width 38 height 18
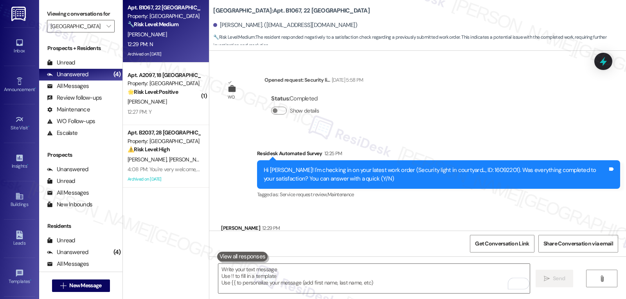
scroll to position [7059, 0]
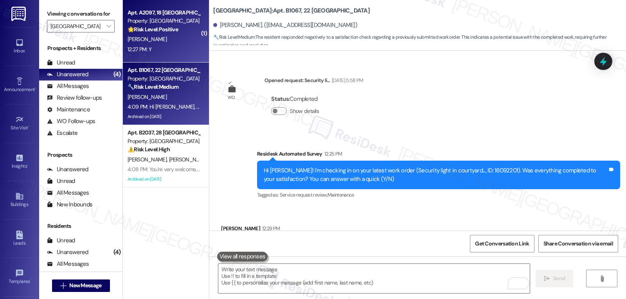
click at [144, 43] on div "J. Segura" at bounding box center [164, 39] width 74 height 10
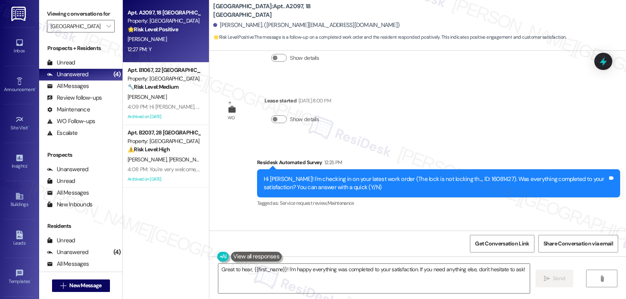
scroll to position [10195, 0]
click at [356, 287] on textarea "Great to hear, {{first_name}}! I'm happy everything was completed to your satis…" at bounding box center [374, 278] width 312 height 29
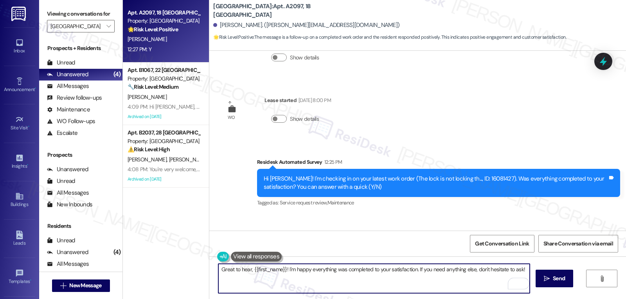
click at [521, 272] on textarea "Great to hear, {{first_name}}! I'm happy everything was completed to your satis…" at bounding box center [374, 278] width 312 height 29
type textarea "Great to hear, {{first_name}}! I'm happy everything was completed to your satis…"
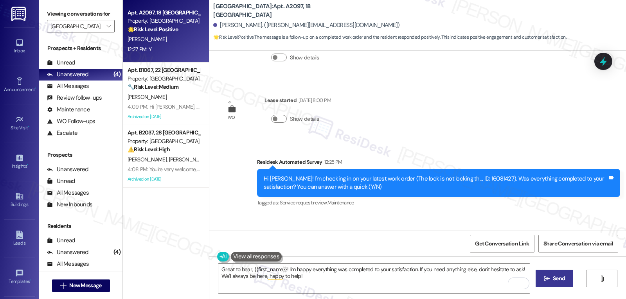
click at [571, 276] on button " Send" at bounding box center [555, 279] width 38 height 18
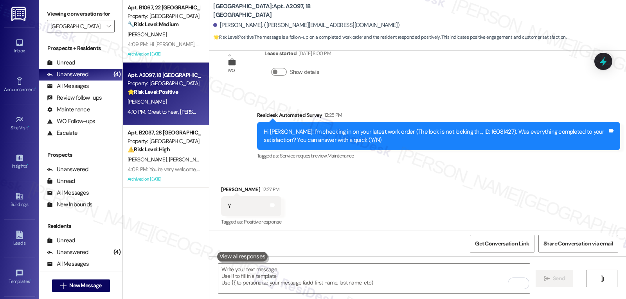
scroll to position [10258, 0]
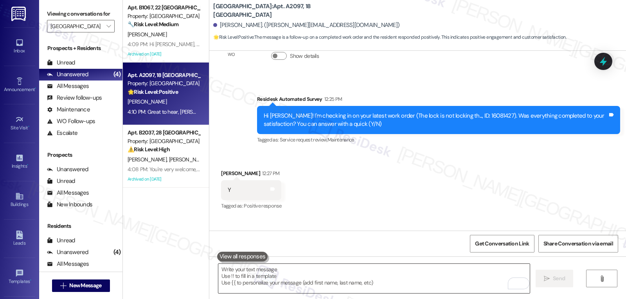
click at [280, 285] on textarea "To enrich screen reader interactions, please activate Accessibility in Grammarl…" at bounding box center [374, 278] width 312 height 29
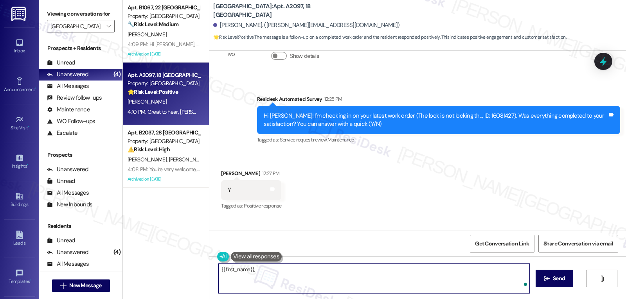
paste textarea "how’s everything going for you at {{property}}? Has it met your expectations so…"
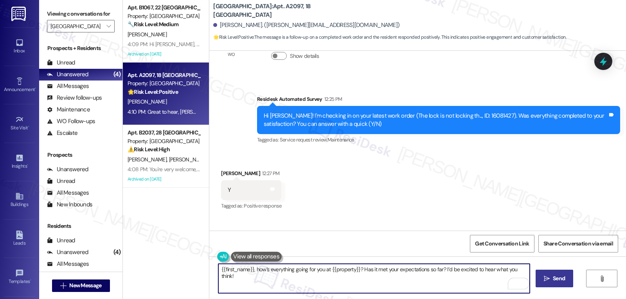
type textarea "{{first_name}}, how’s everything going for you at {{property}}? Has it met your…"
click at [561, 276] on span "Send" at bounding box center [559, 279] width 12 height 8
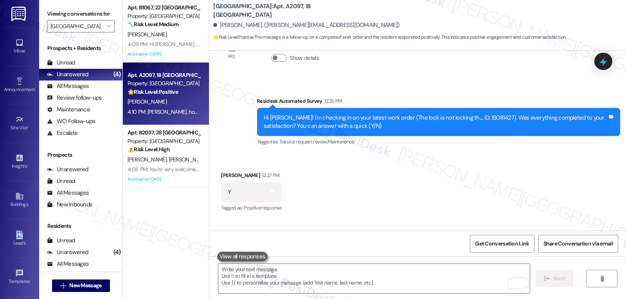
scroll to position [10312, 0]
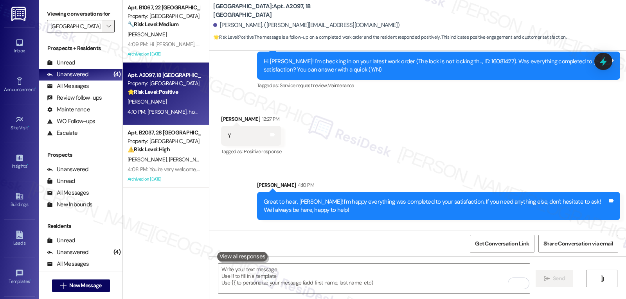
click at [106, 29] on icon "" at bounding box center [108, 26] width 4 height 6
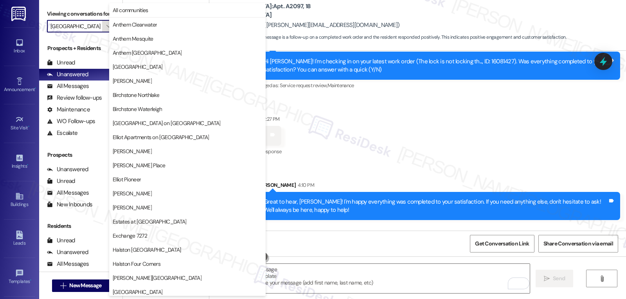
scroll to position [271, 0]
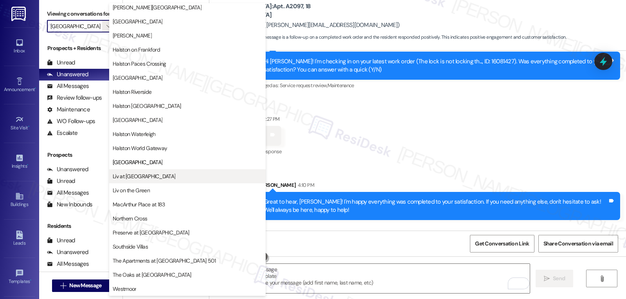
click at [150, 175] on span "Liv at Winter Park" at bounding box center [144, 177] width 63 height 8
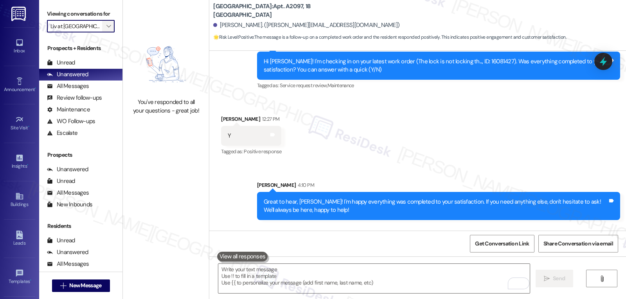
click at [106, 29] on icon "" at bounding box center [108, 26] width 4 height 6
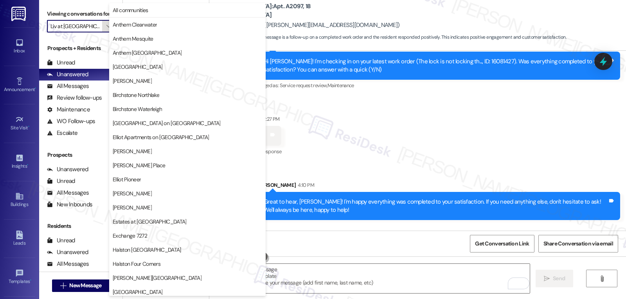
scroll to position [271, 0]
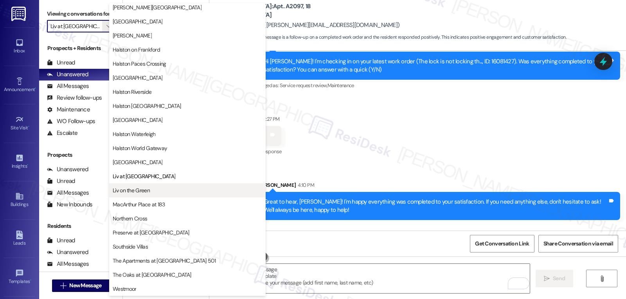
click at [159, 189] on span "Liv on the Green" at bounding box center [188, 191] width 150 height 8
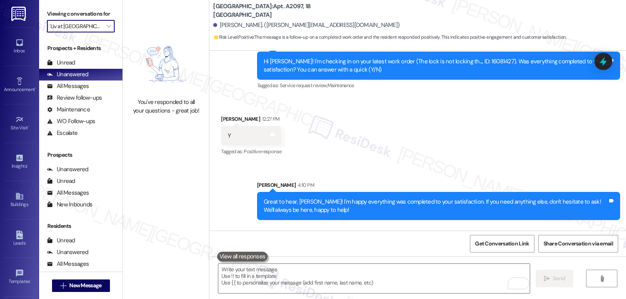
type input "Liv on the Green"
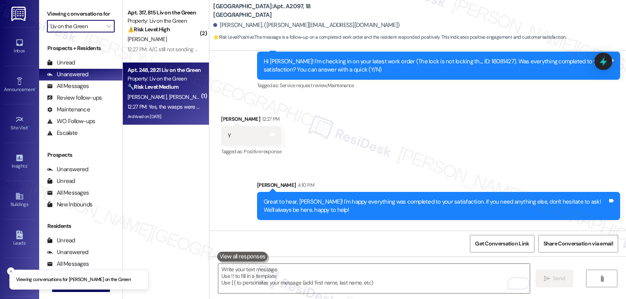
click at [166, 65] on div "Apt. 248, 2821 Liv on the Green Property: Liv on the Green 🔧 Risk Level: Medium…" at bounding box center [166, 94] width 86 height 63
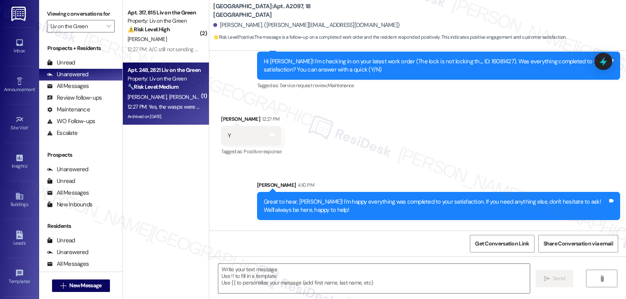
type textarea "Fetching suggested responses. Please feel free to read through the conversation…"
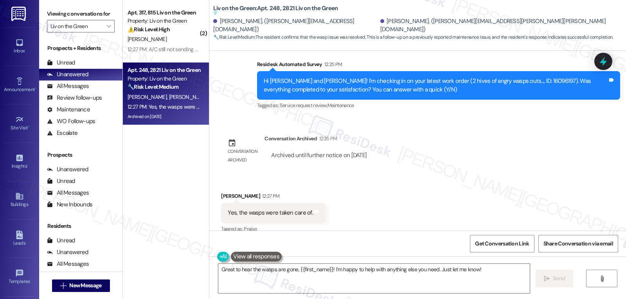
scroll to position [1337, 0]
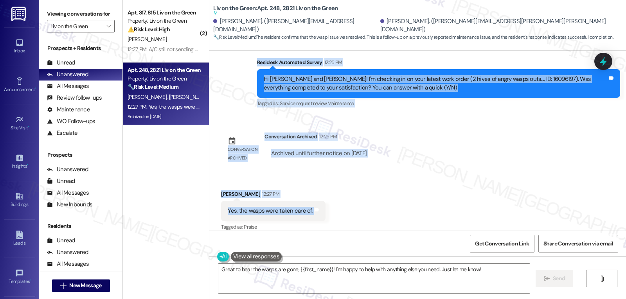
drag, startPoint x: 251, startPoint y: 133, endPoint x: 389, endPoint y: 215, distance: 160.7
click at [371, 212] on div "WO Lease started Jul 27, 2025 at 8:00 PM Show details Survey, sent via SMS Resi…" at bounding box center [417, 141] width 417 height 180
copy div "Residesk Automated Survey 12:25 PM Hi Edward and Lauren! I'm checking in on you…"
click at [308, 285] on textarea "Great to hear the wasps are gone, {{first_name}}! I'm happy to help with anythi…" at bounding box center [374, 278] width 312 height 29
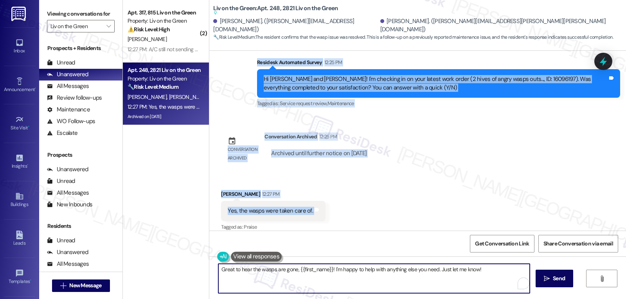
paste textarea "That’s great to hear, Lauren! Glad the wasps were taken care of. Thanks for con…"
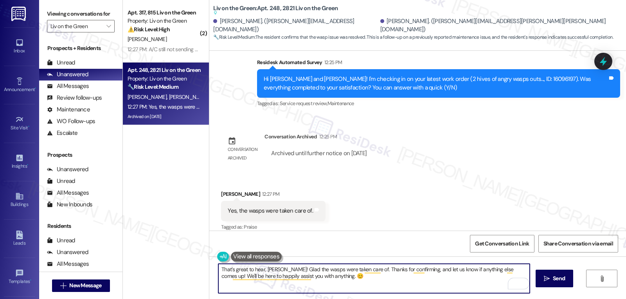
click at [342, 285] on textarea "That’s great to hear, Lauren! Glad the wasps were taken care of. Thanks for con…" at bounding box center [374, 278] width 312 height 29
type textarea "That’s great to hear, Lauren! Glad the wasps were taken care of. Thanks for con…"
click at [558, 279] on span "Send" at bounding box center [559, 279] width 12 height 8
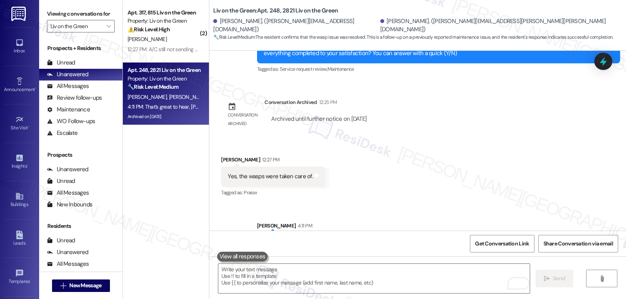
scroll to position [1399, 0]
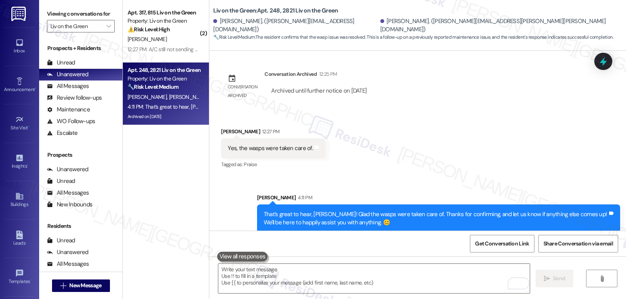
click at [174, 43] on div "[PERSON_NAME]" at bounding box center [164, 39] width 74 height 10
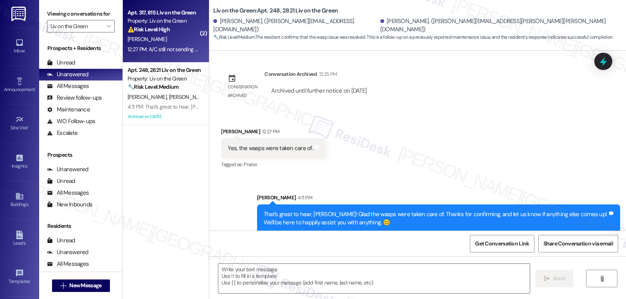
type textarea "Fetching suggested responses. Please feel free to read through the conversation…"
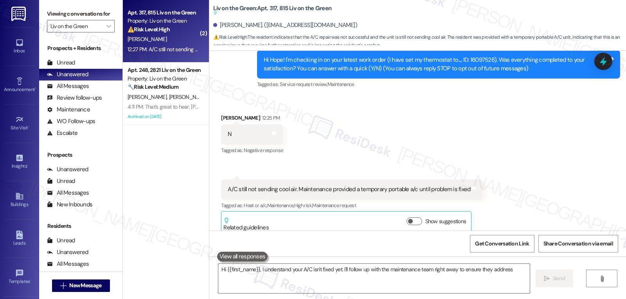
scroll to position [107, 0]
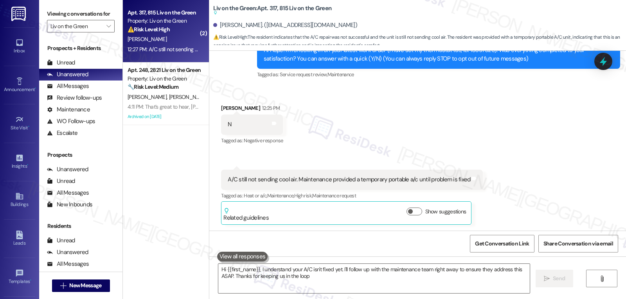
type textarea "Hi {{first_name}}, I understand your A/C isn't fixed yet. I'll follow up with t…"
click at [601, 57] on icon at bounding box center [603, 61] width 13 height 13
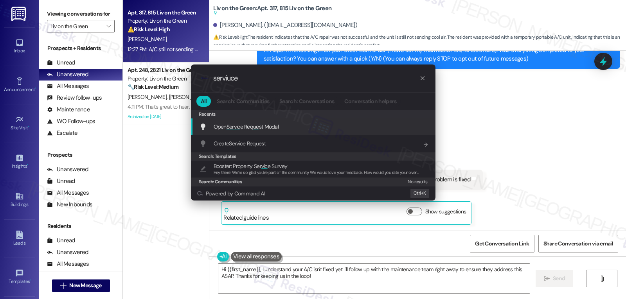
click at [255, 128] on span "ue" at bounding box center [256, 126] width 6 height 7
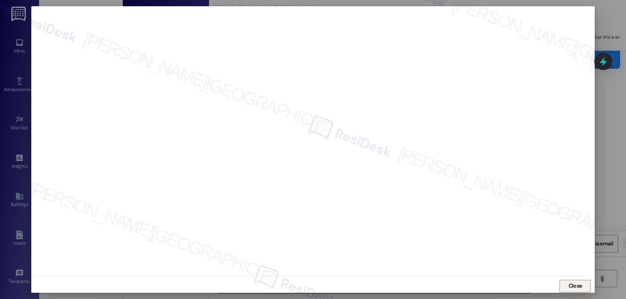
click at [573, 287] on span "Close" at bounding box center [576, 286] width 14 height 8
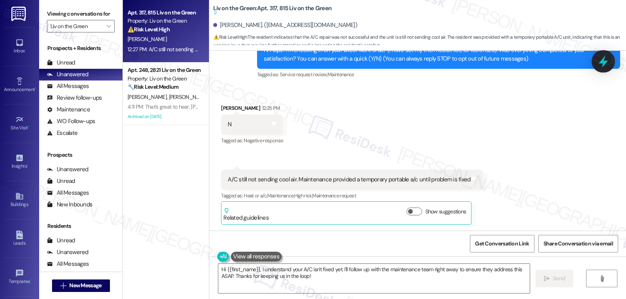
click at [602, 61] on icon at bounding box center [603, 62] width 9 height 12
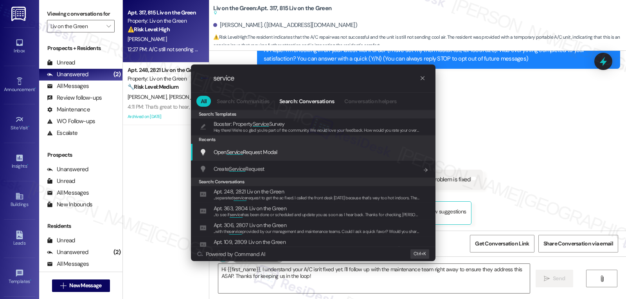
type input "service"
click at [282, 157] on div "Open Service Request Modal Add shortcut" at bounding box center [314, 152] width 229 height 9
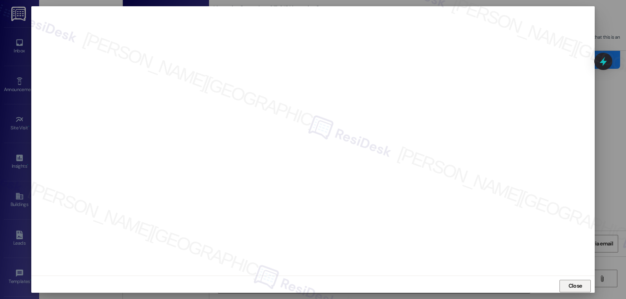
click at [568, 291] on span "Close" at bounding box center [575, 287] width 17 height 12
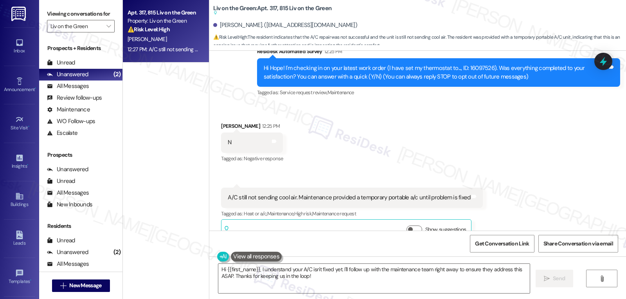
scroll to position [107, 0]
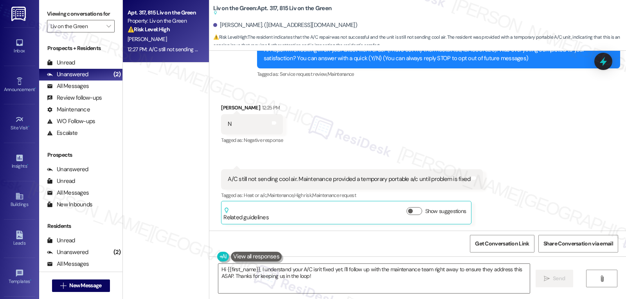
click at [604, 62] on icon at bounding box center [603, 61] width 7 height 9
